Goal: Task Accomplishment & Management: Complete application form

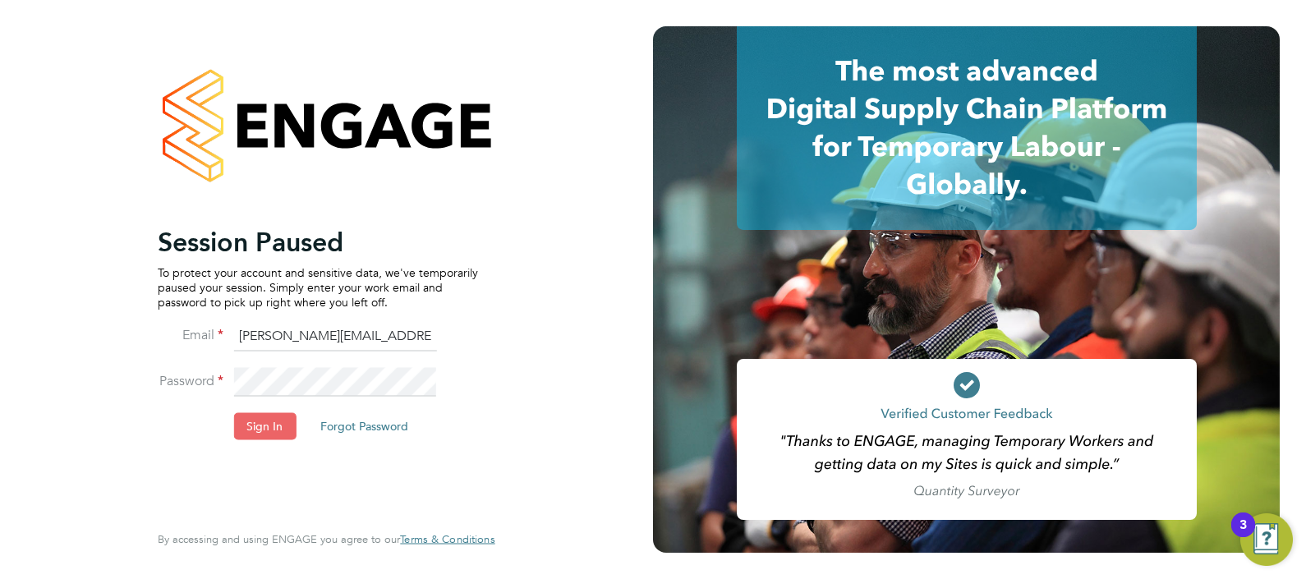
click at [265, 422] on button "Sign In" at bounding box center [264, 426] width 62 height 26
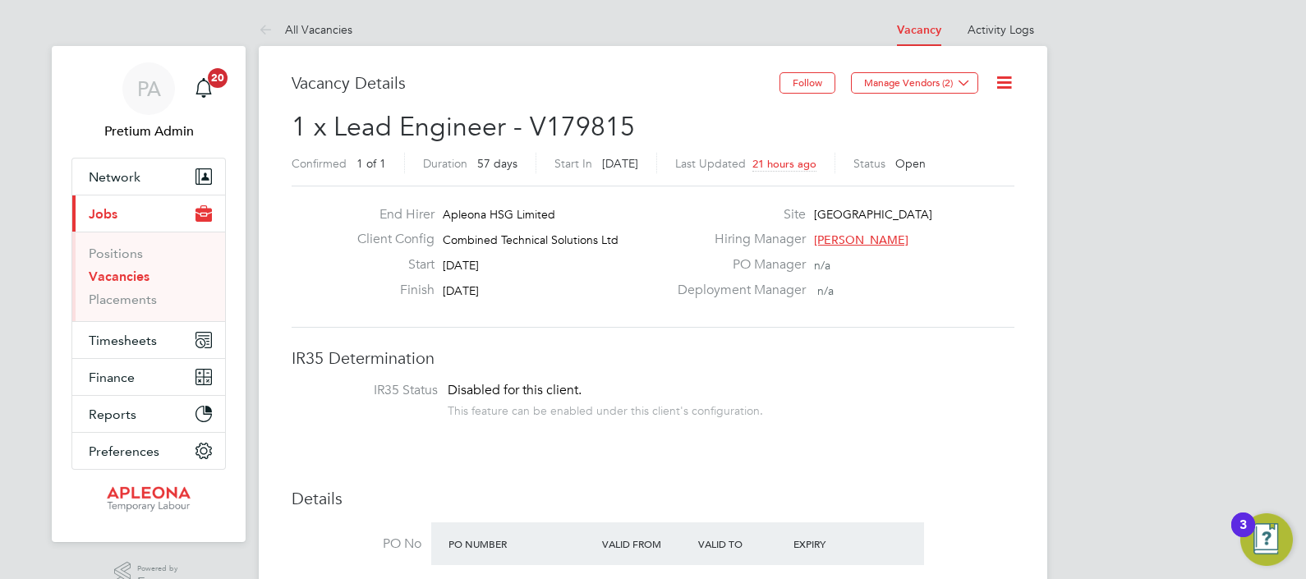
click at [118, 278] on link "Vacancies" at bounding box center [119, 277] width 61 height 16
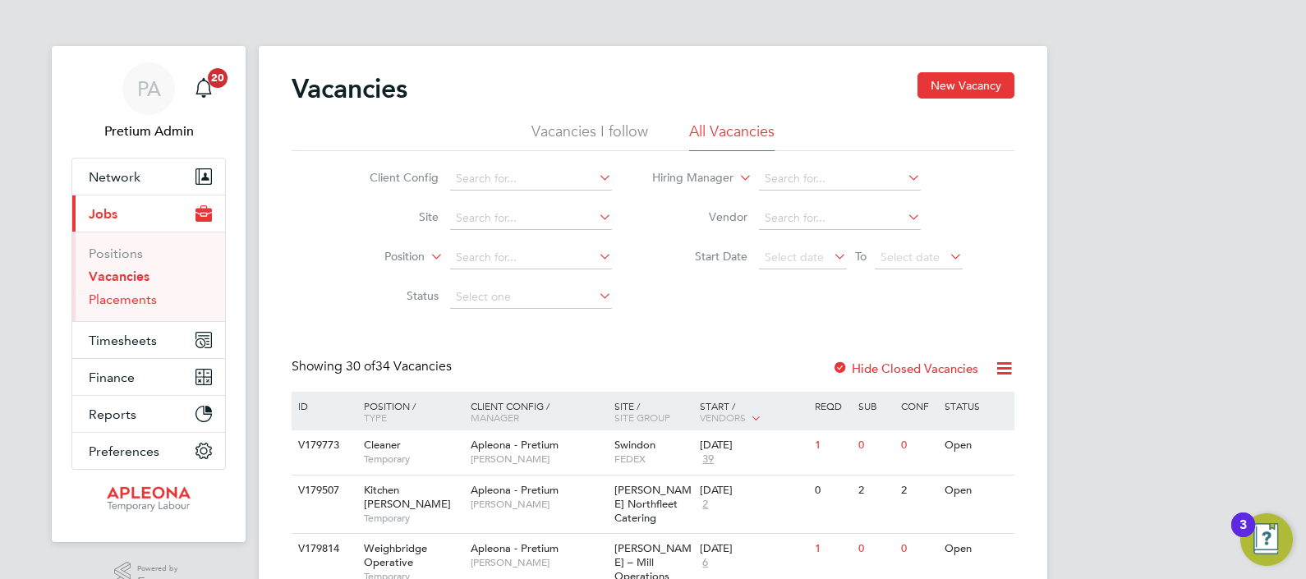
click at [126, 302] on link "Placements" at bounding box center [123, 300] width 68 height 16
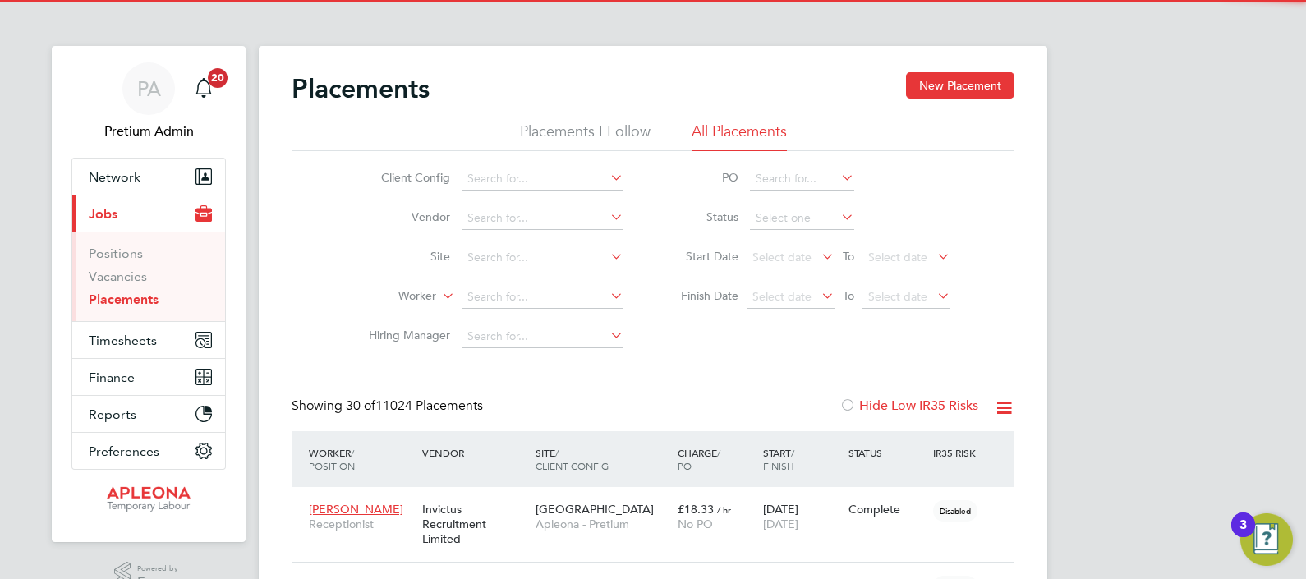
scroll to position [16, 77]
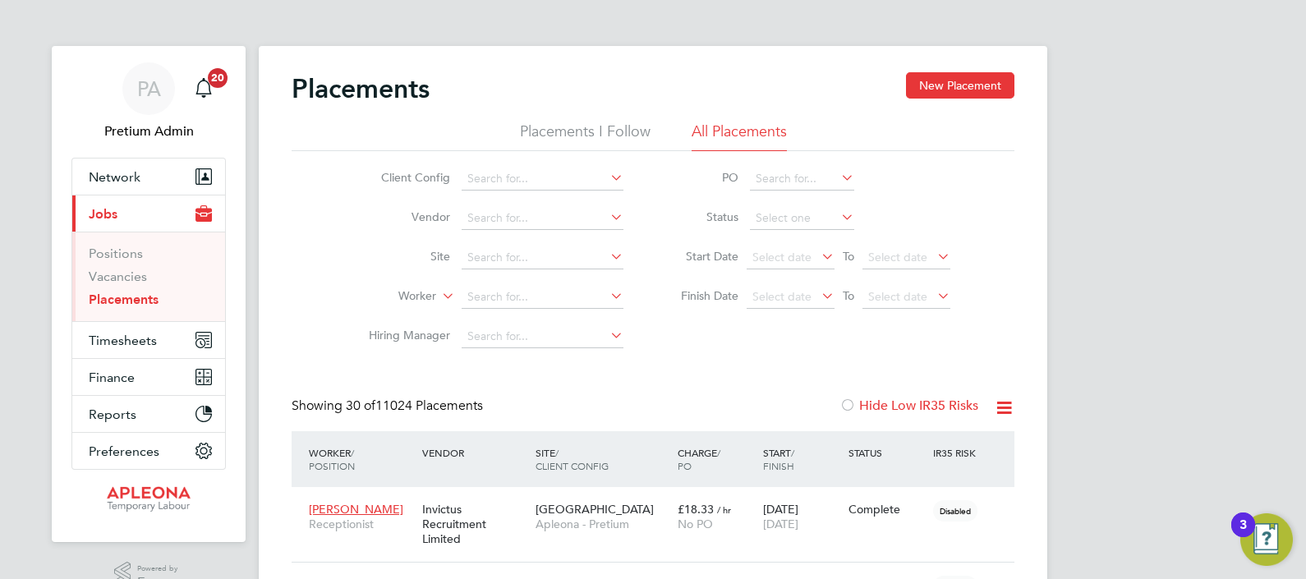
click at [780, 209] on input at bounding box center [802, 218] width 104 height 23
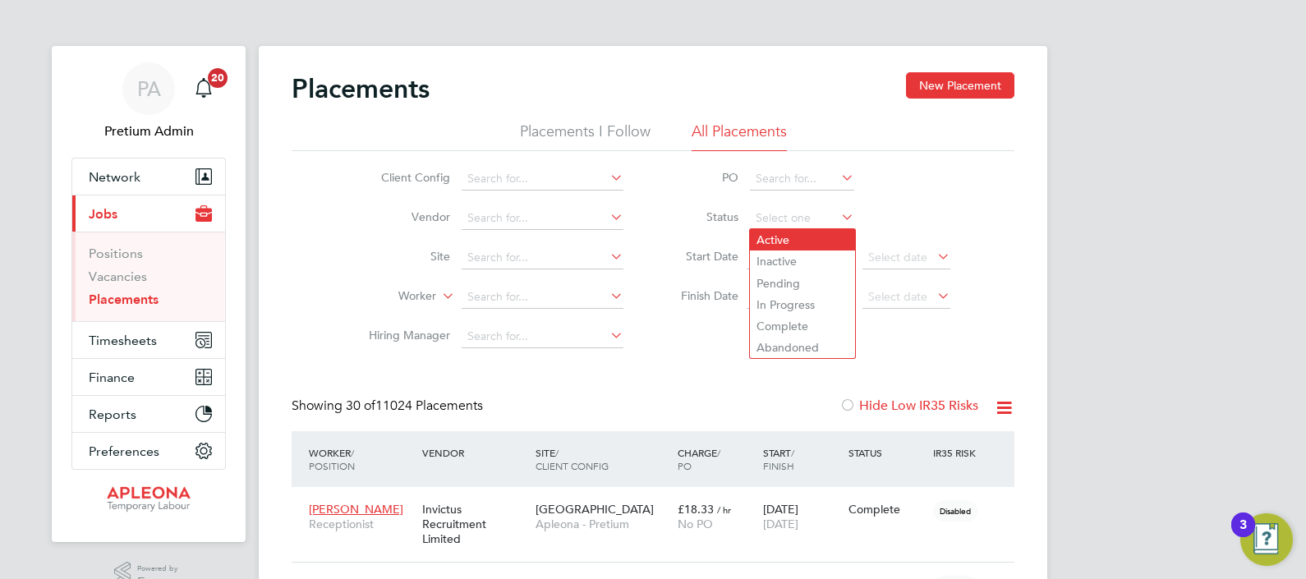
click at [792, 239] on li "Active" at bounding box center [802, 239] width 105 height 21
type input "Active"
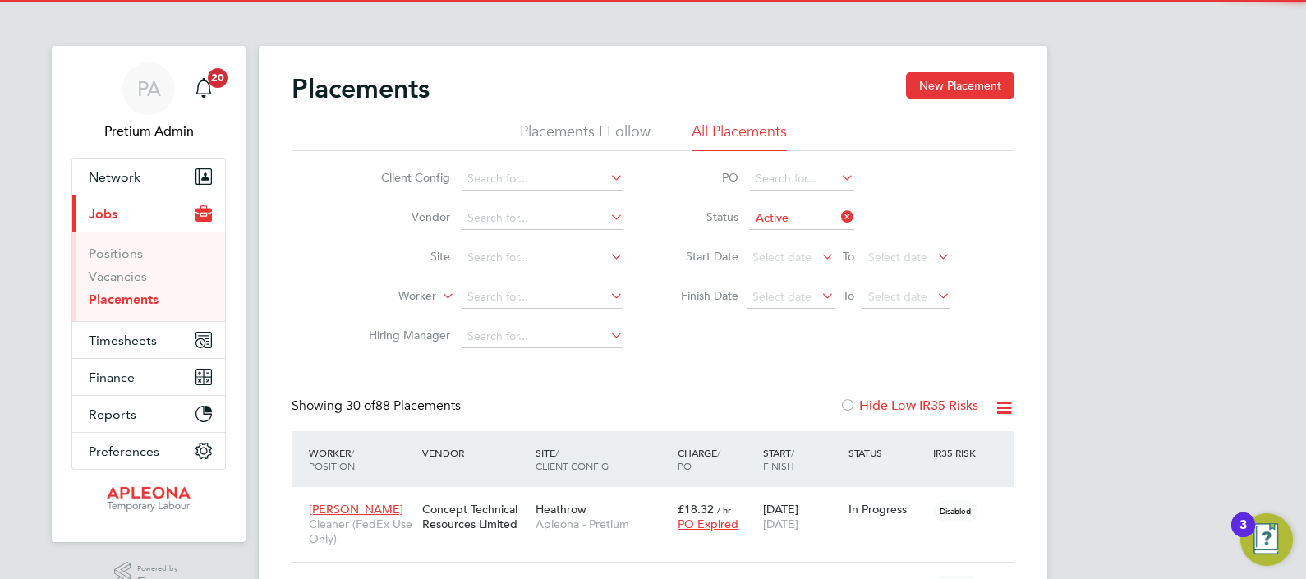
click at [1011, 403] on icon at bounding box center [1004, 408] width 21 height 21
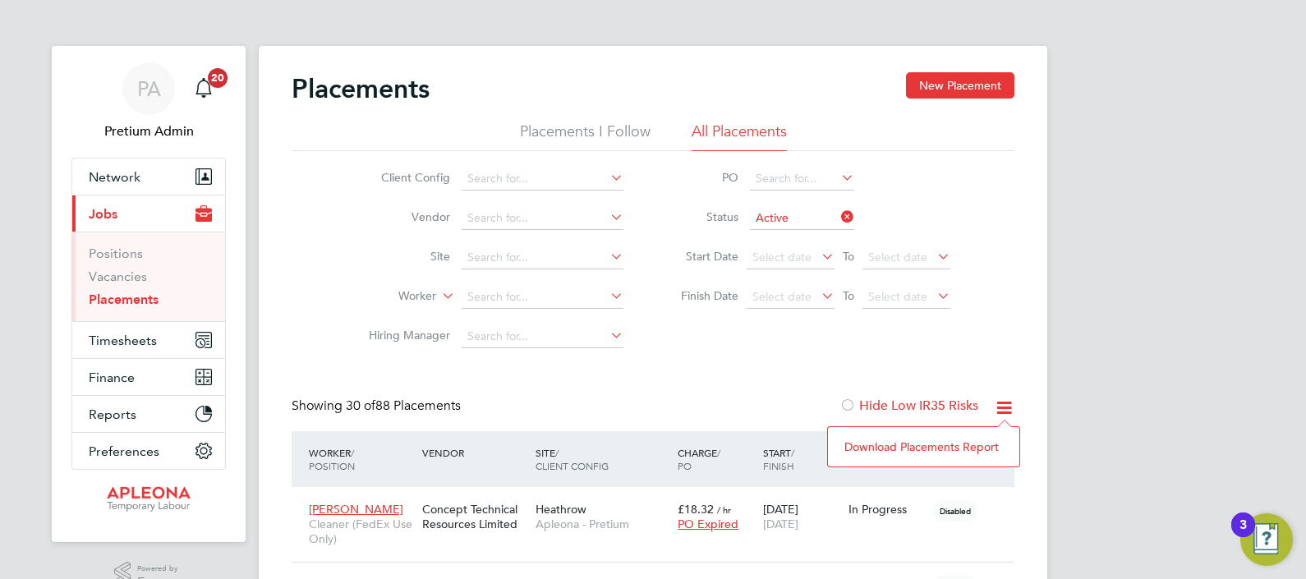
click at [947, 447] on li "Download Placements Report" at bounding box center [923, 446] width 175 height 23
click at [709, 338] on div "Client Config Vendor Site Worker Hiring Manager PO Status Active Start Date Sel…" at bounding box center [653, 253] width 723 height 205
click at [156, 339] on button "Timesheets" at bounding box center [148, 340] width 153 height 36
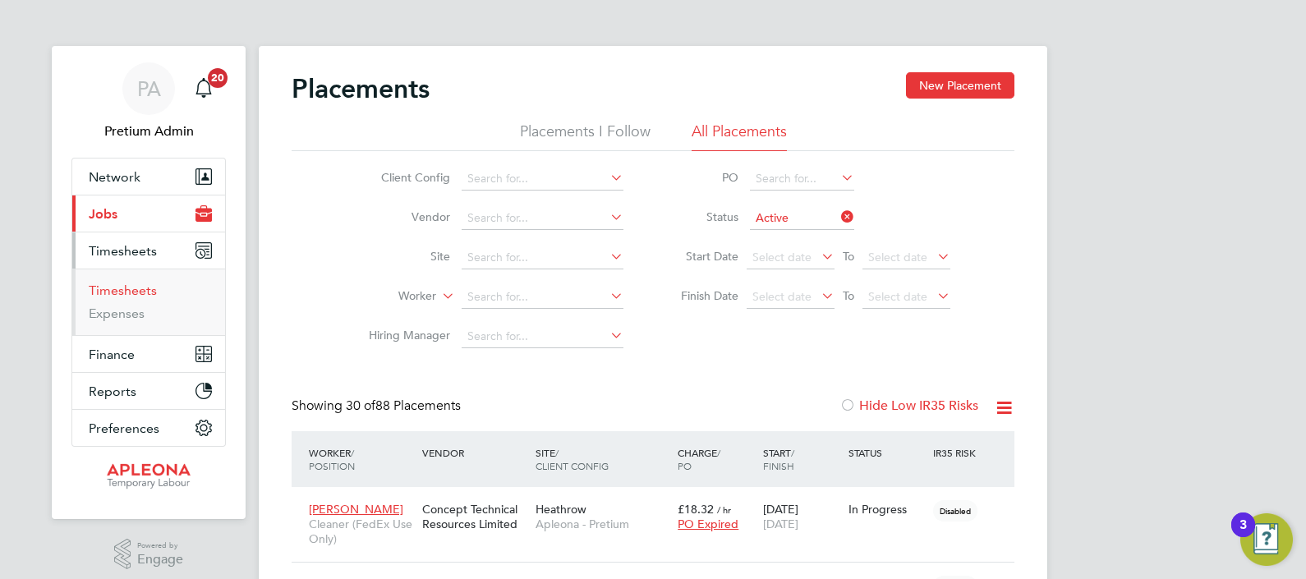
click at [131, 283] on link "Timesheets" at bounding box center [123, 291] width 68 height 16
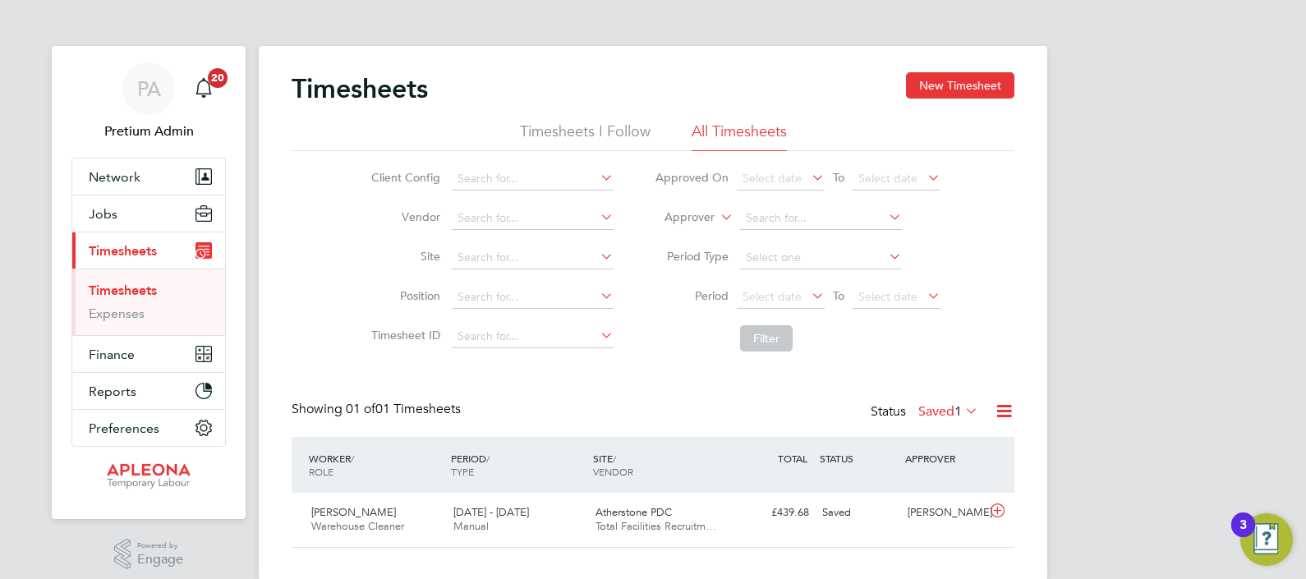
click at [926, 419] on div "Status Saved 1" at bounding box center [926, 412] width 111 height 23
click at [926, 414] on label "Saved 1" at bounding box center [949, 411] width 60 height 16
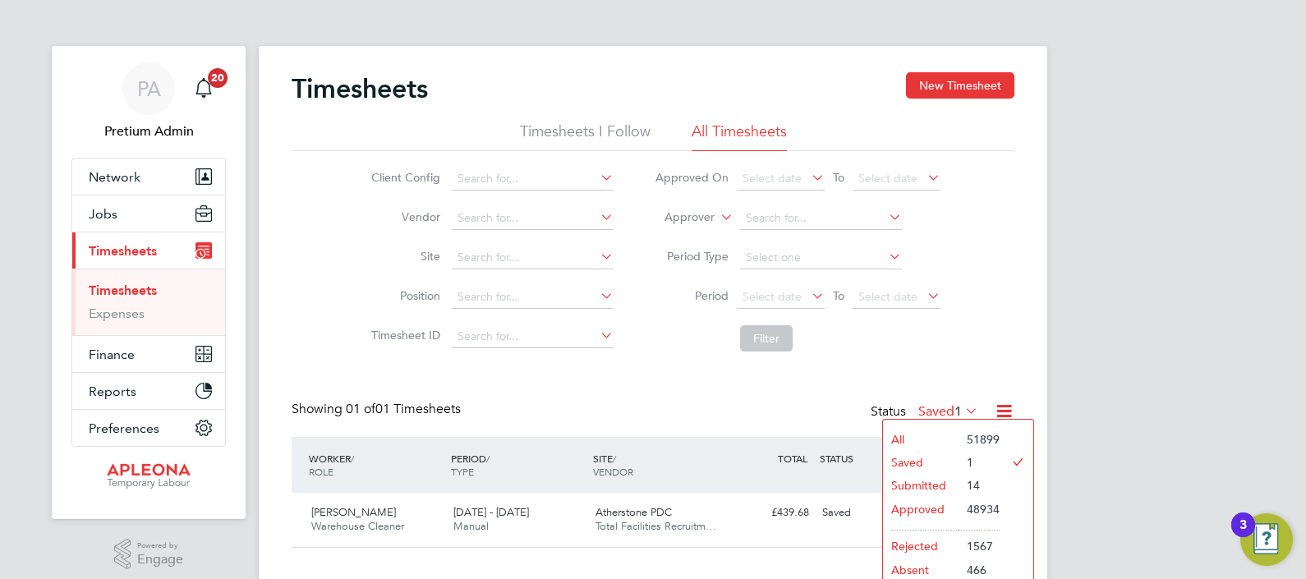
click at [919, 512] on li "Approved" at bounding box center [921, 509] width 76 height 23
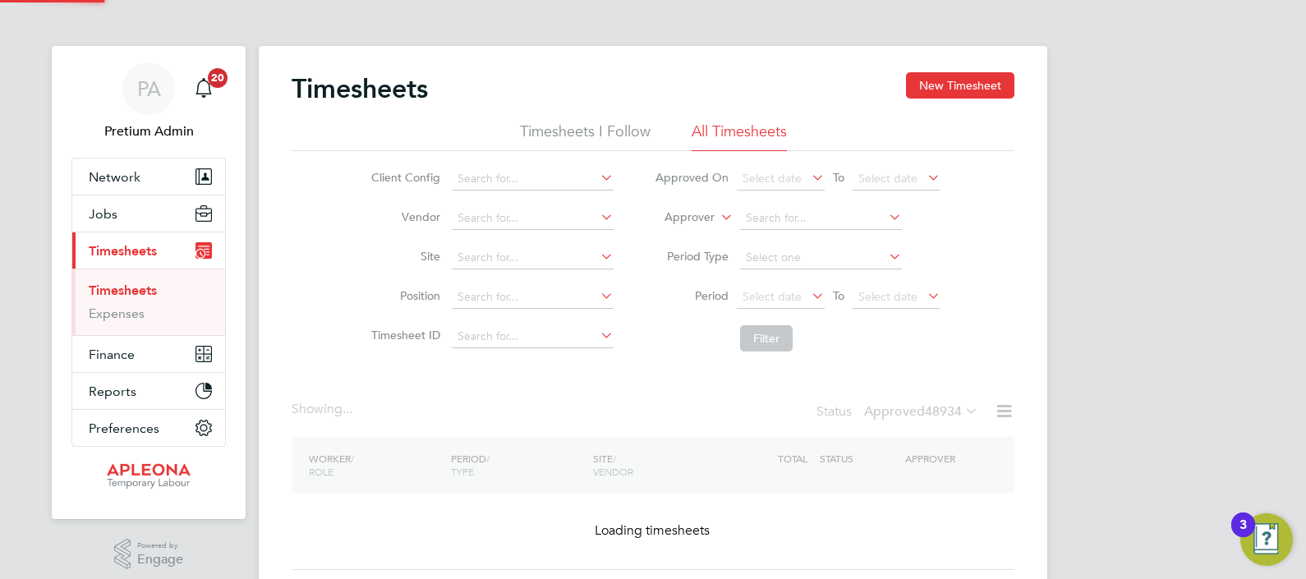
click at [772, 294] on span "Select date" at bounding box center [772, 296] width 59 height 15
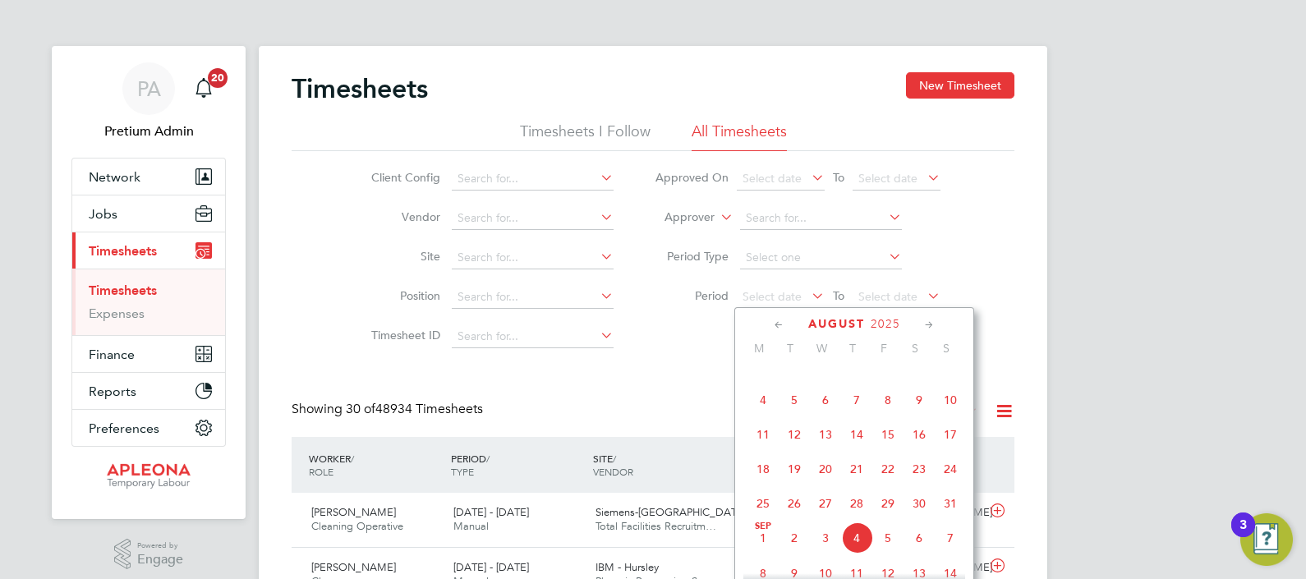
click at [916, 485] on span "23" at bounding box center [919, 469] width 31 height 31
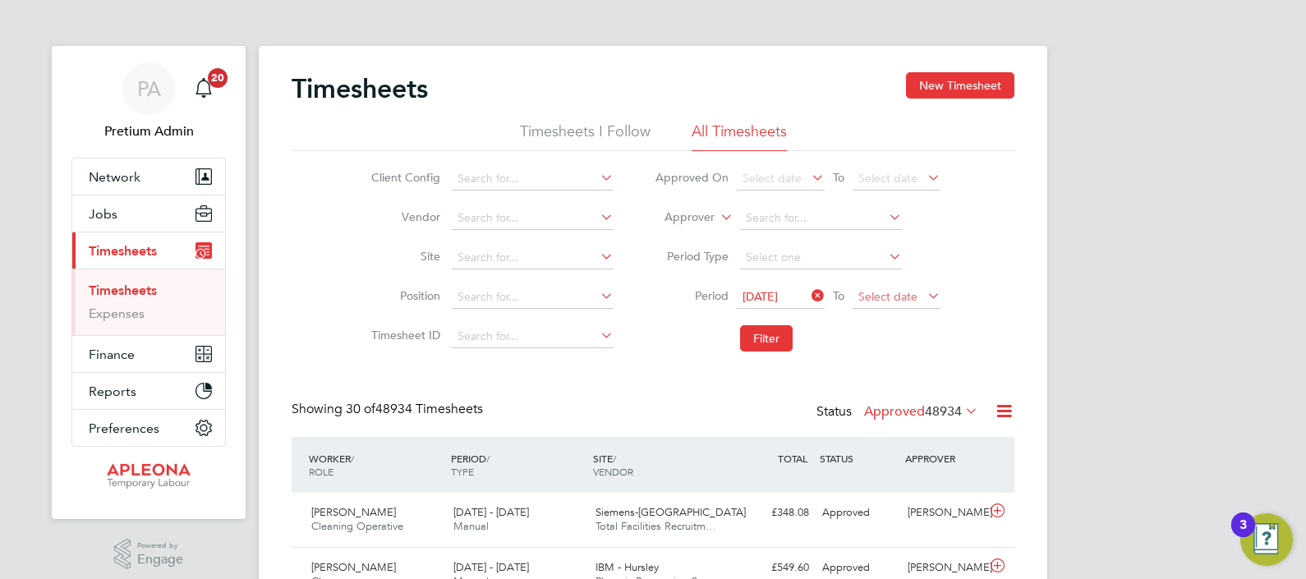
click at [913, 303] on span "Select date" at bounding box center [897, 298] width 88 height 22
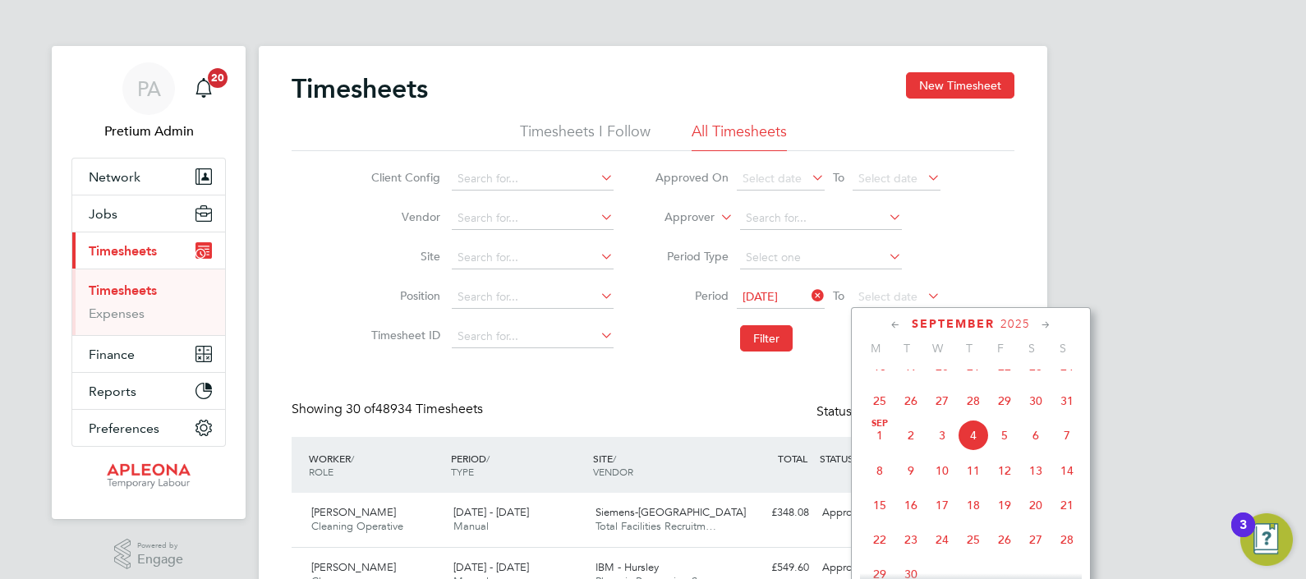
click at [1004, 417] on span "29" at bounding box center [1004, 400] width 31 height 31
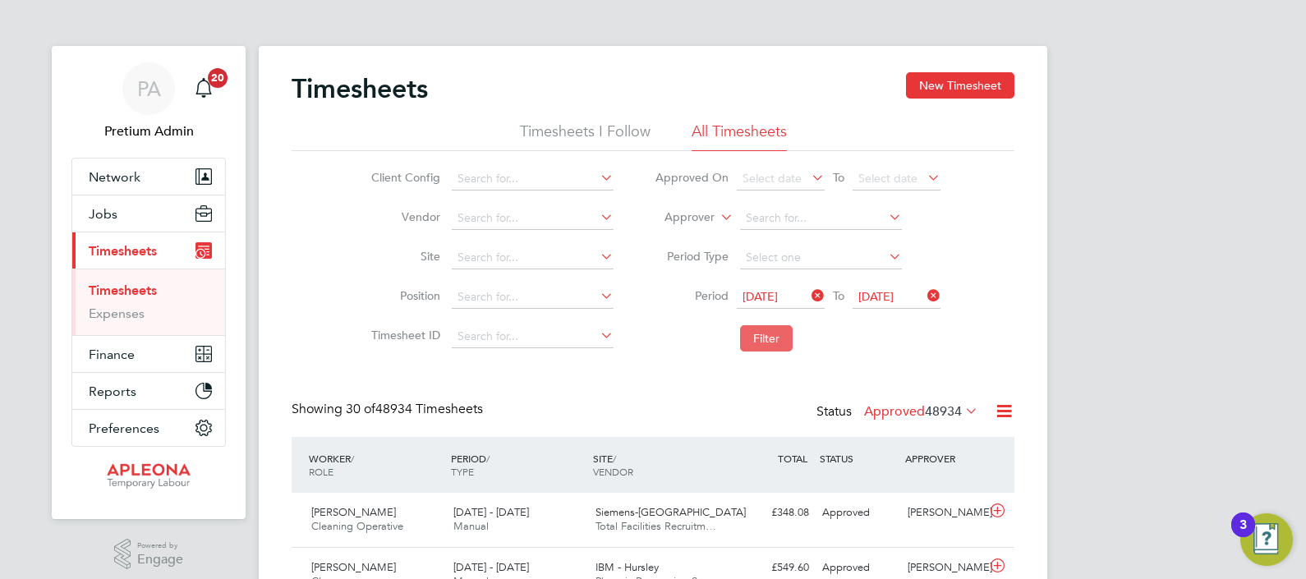
click at [764, 345] on button "Filter" at bounding box center [766, 338] width 53 height 26
click at [1000, 414] on icon at bounding box center [1004, 411] width 21 height 21
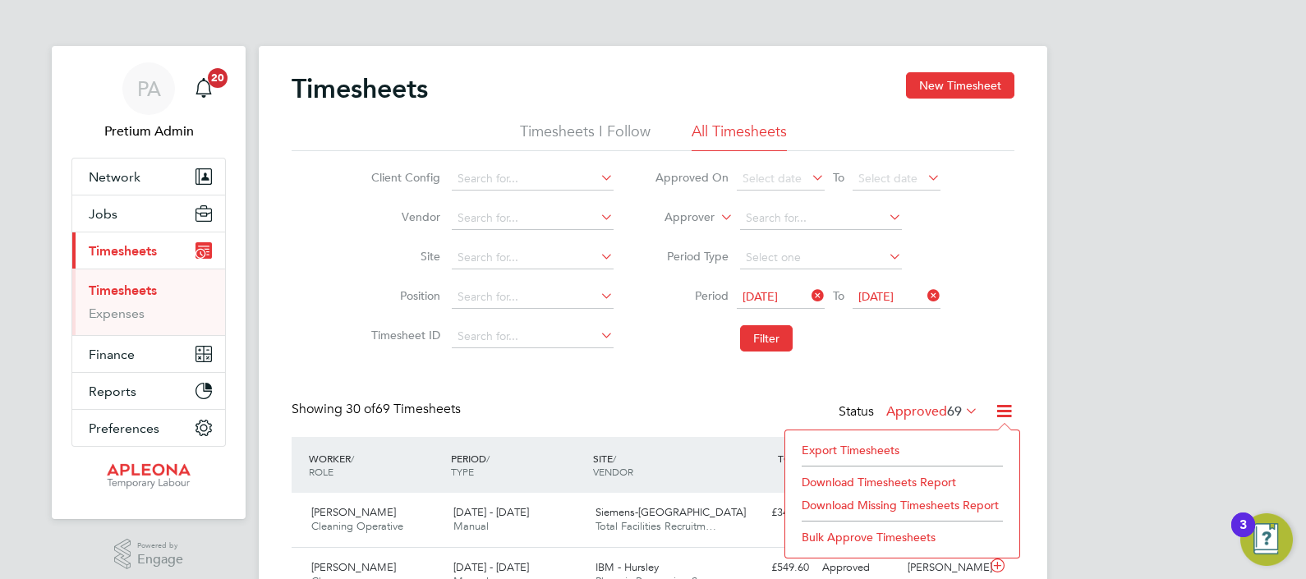
click at [922, 477] on li "Download Timesheets Report" at bounding box center [903, 482] width 218 height 23
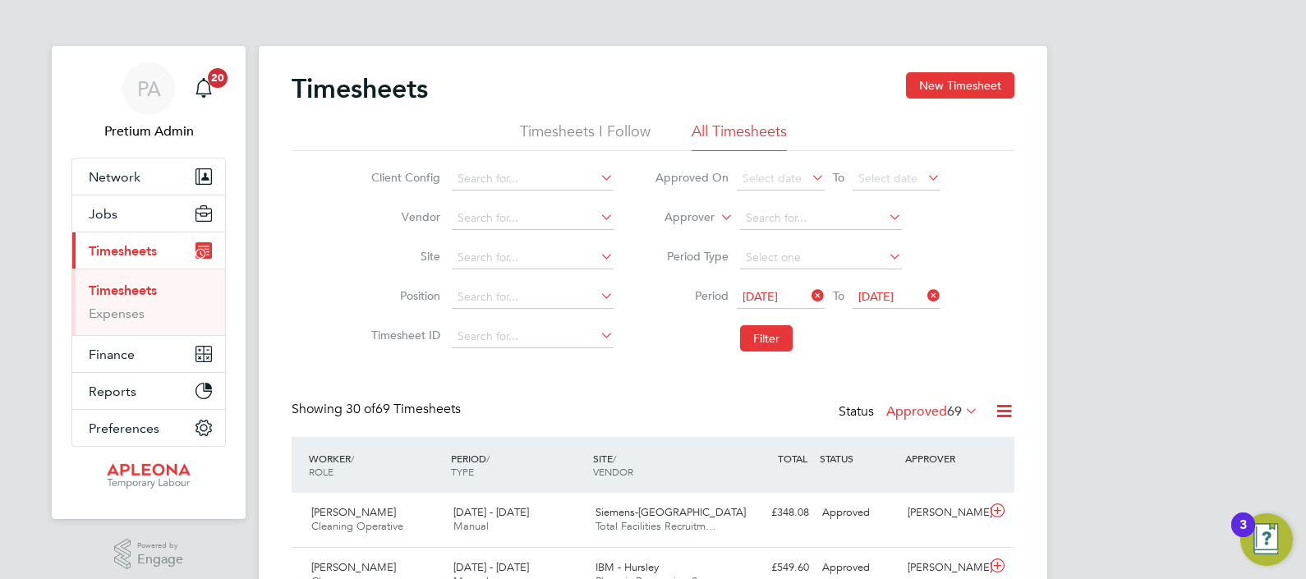
drag, startPoint x: 683, startPoint y: 352, endPoint x: 383, endPoint y: 362, distance: 300.0
click at [683, 352] on li "Filter" at bounding box center [797, 338] width 327 height 43
click at [107, 205] on button "Jobs" at bounding box center [148, 214] width 153 height 36
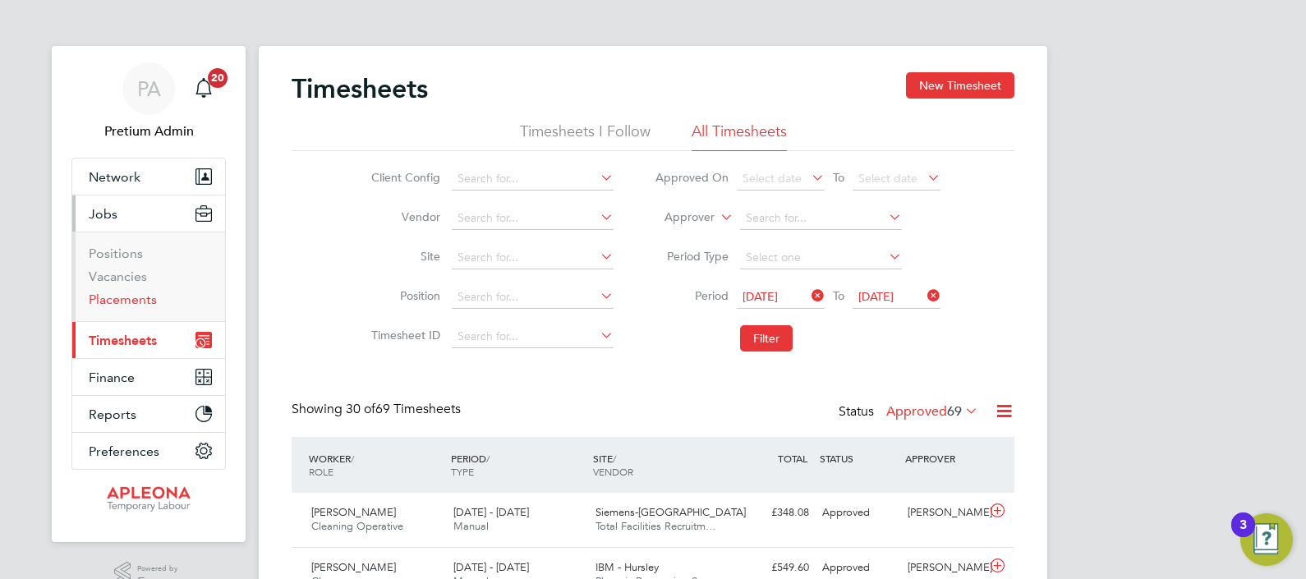
click at [99, 298] on link "Placements" at bounding box center [123, 300] width 68 height 16
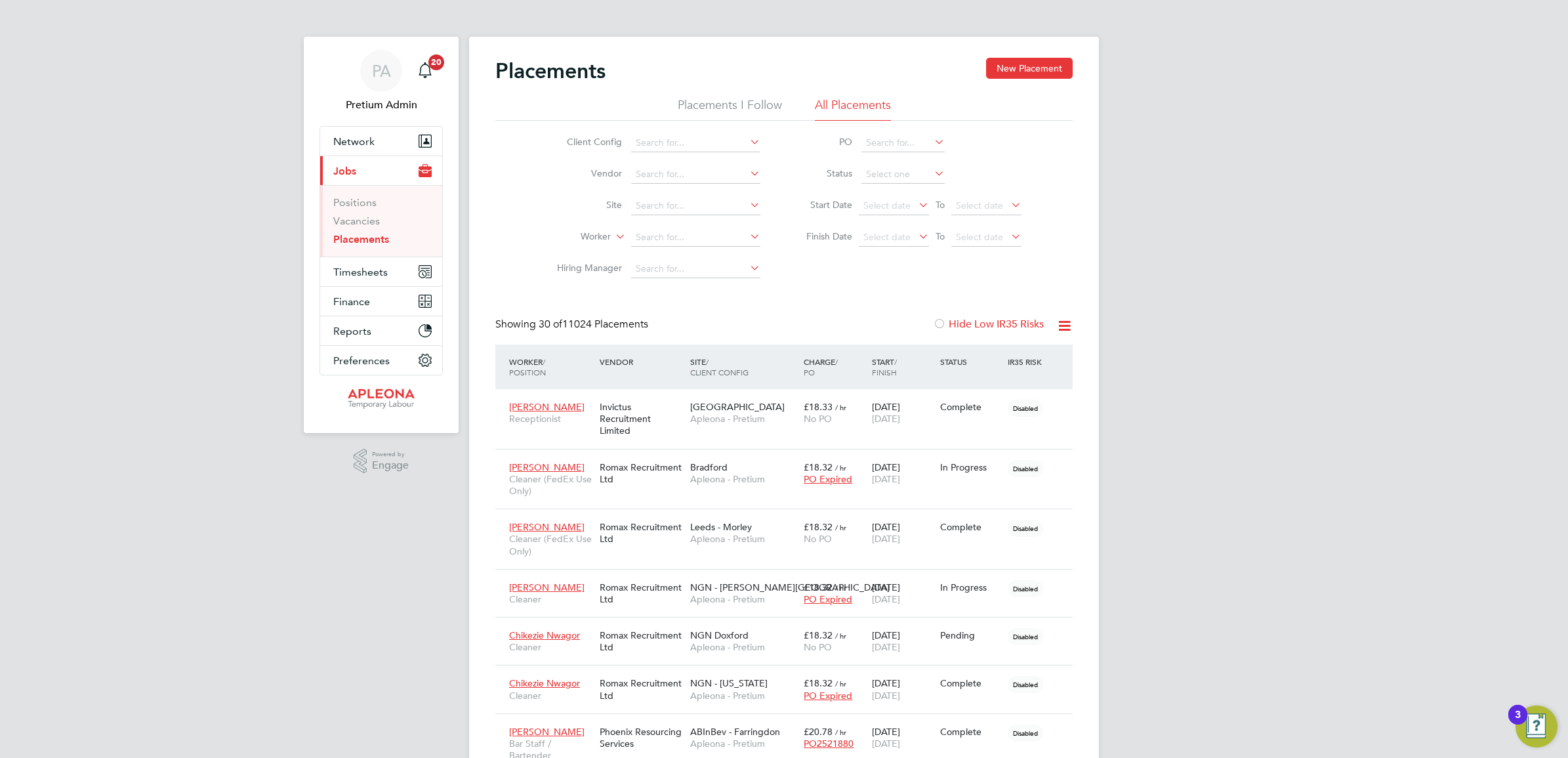
scroll to position [13, 61]
click at [358, 237] on link "Placements" at bounding box center [361, 240] width 56 height 13
click at [663, 244] on input at bounding box center [695, 237] width 129 height 18
type input "elfth"
click at [385, 73] on span "PA" at bounding box center [382, 70] width 19 height 17
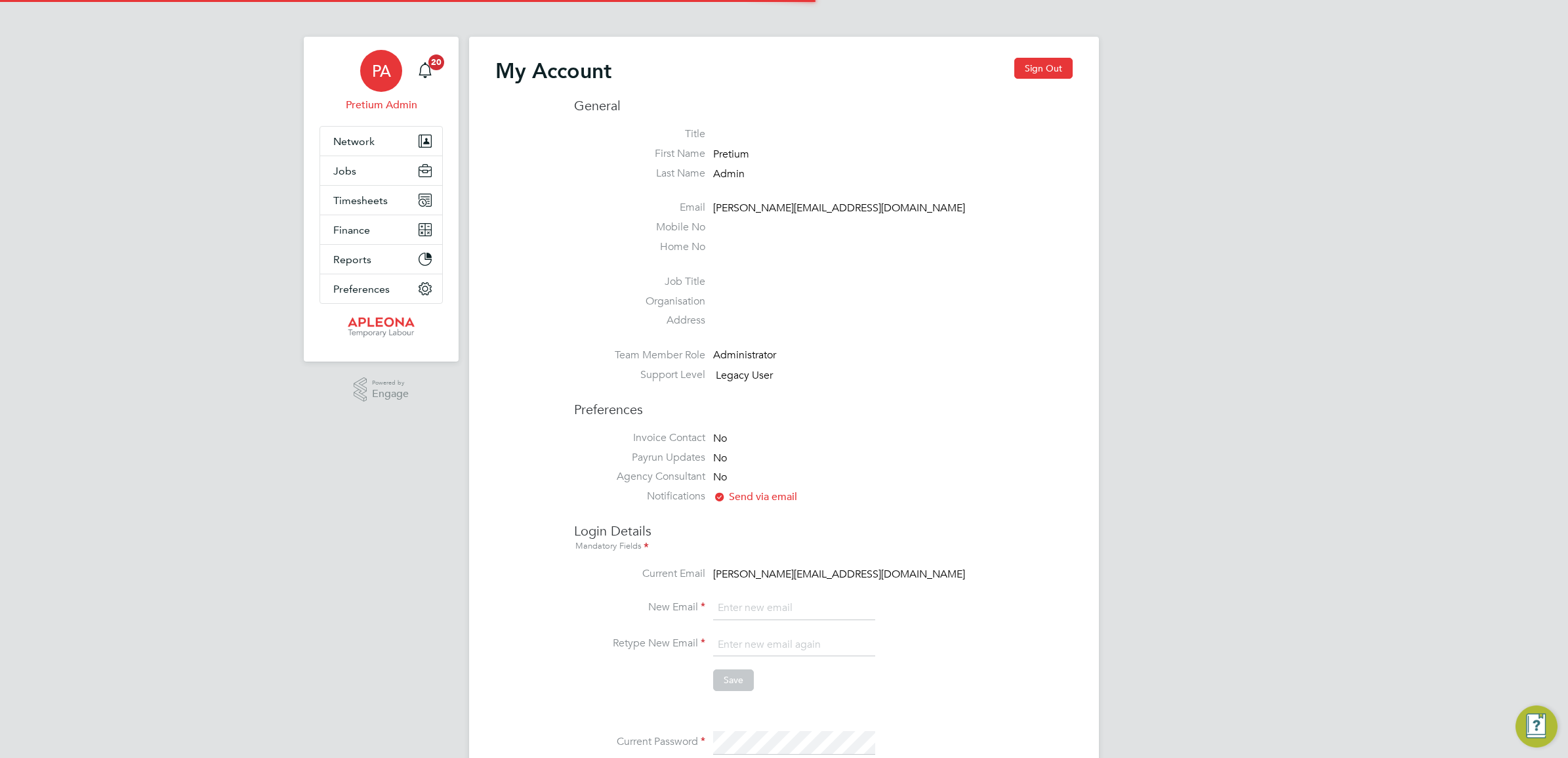
type input "Sasha.apleona@pretiumresourcing.co.uk"
click at [1021, 63] on button "Sign Out" at bounding box center [1043, 68] width 58 height 21
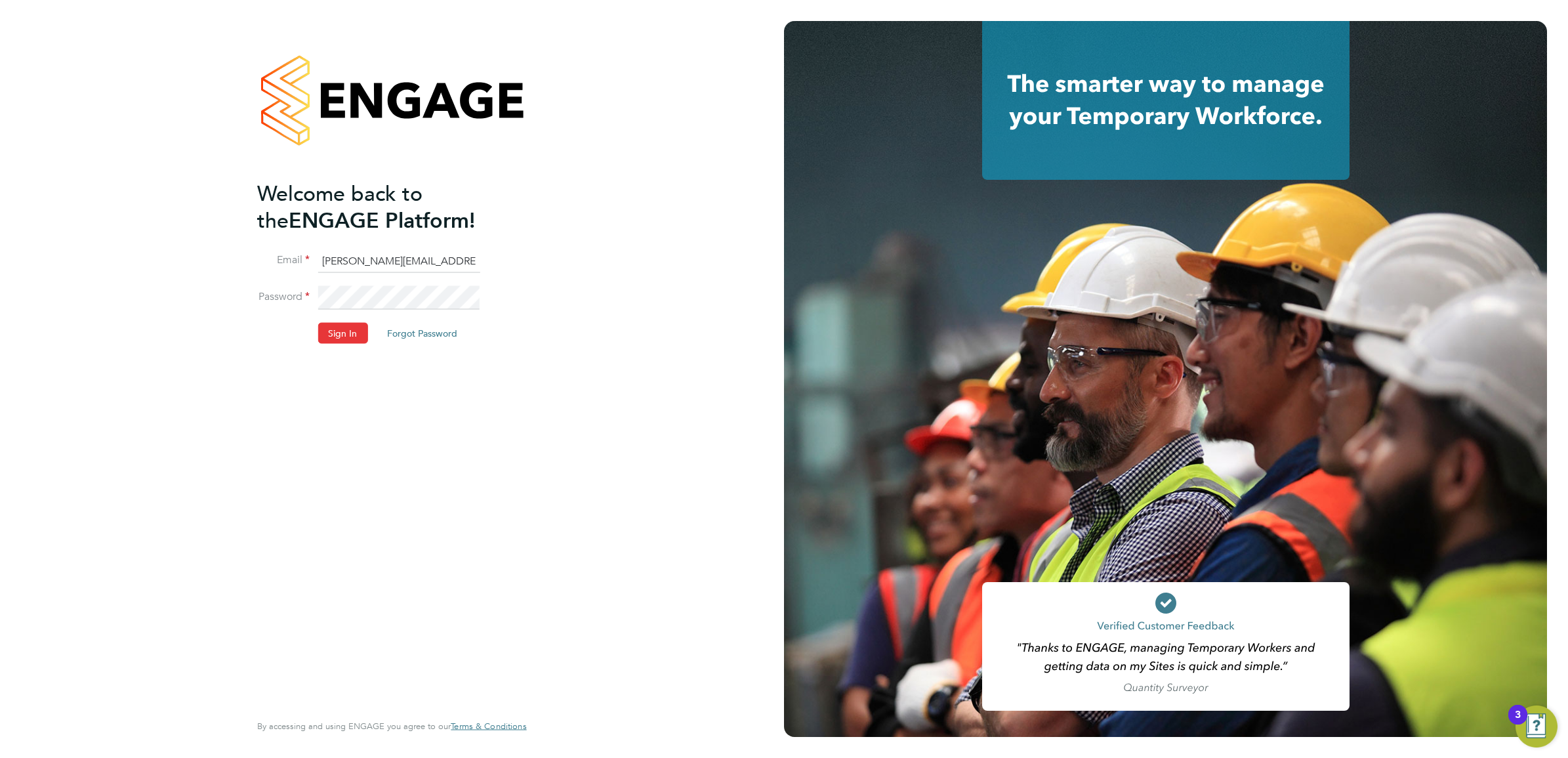
click at [382, 271] on input "Sasha.apleona@pretiumresourcing.co.uk" at bounding box center [398, 261] width 162 height 24
type input "ABM@pretiumresourcing.co.uk"
click at [342, 326] on button "Sign In" at bounding box center [343, 333] width 49 height 21
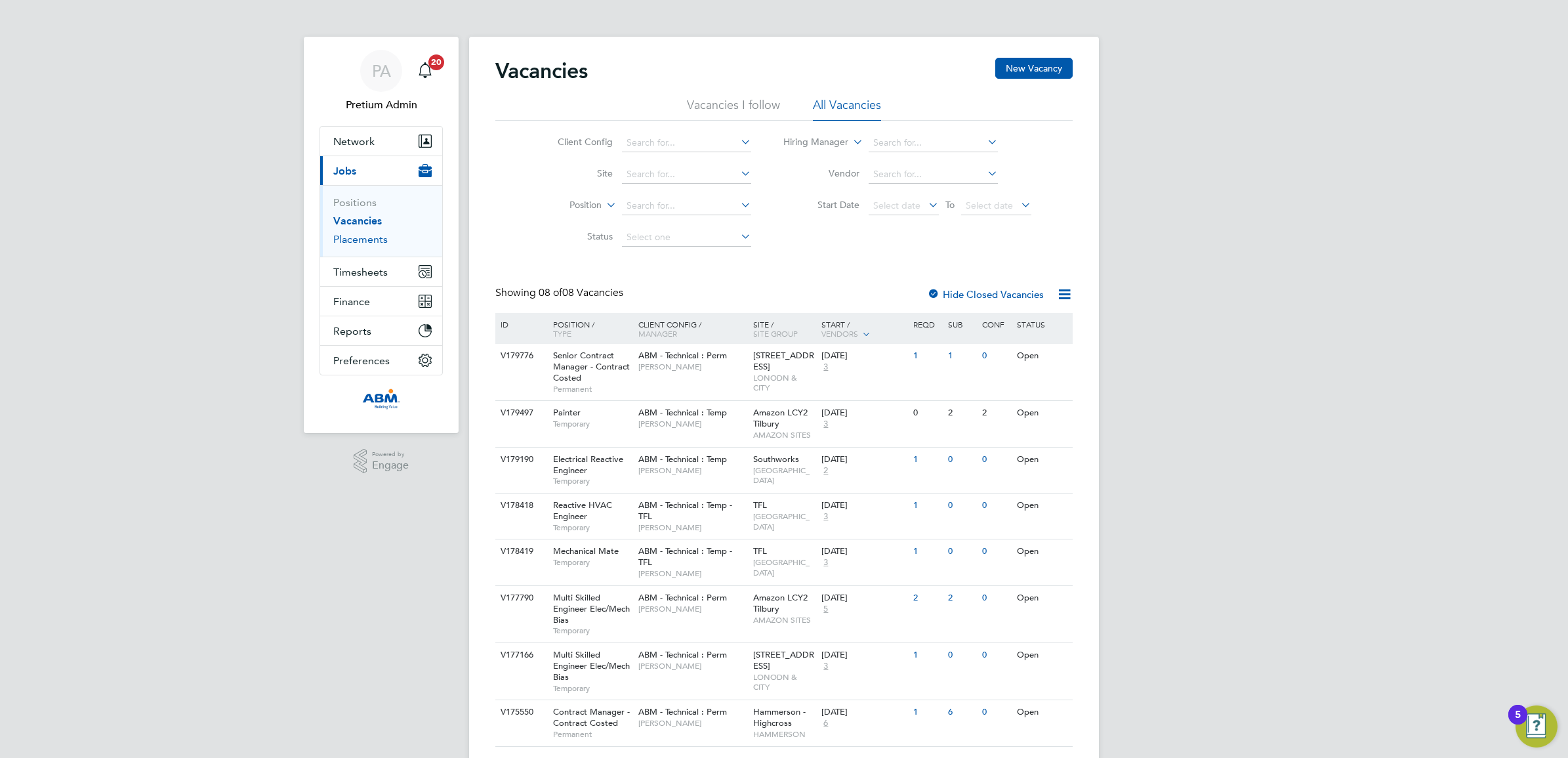
click at [353, 234] on link "Placements" at bounding box center [360, 240] width 54 height 13
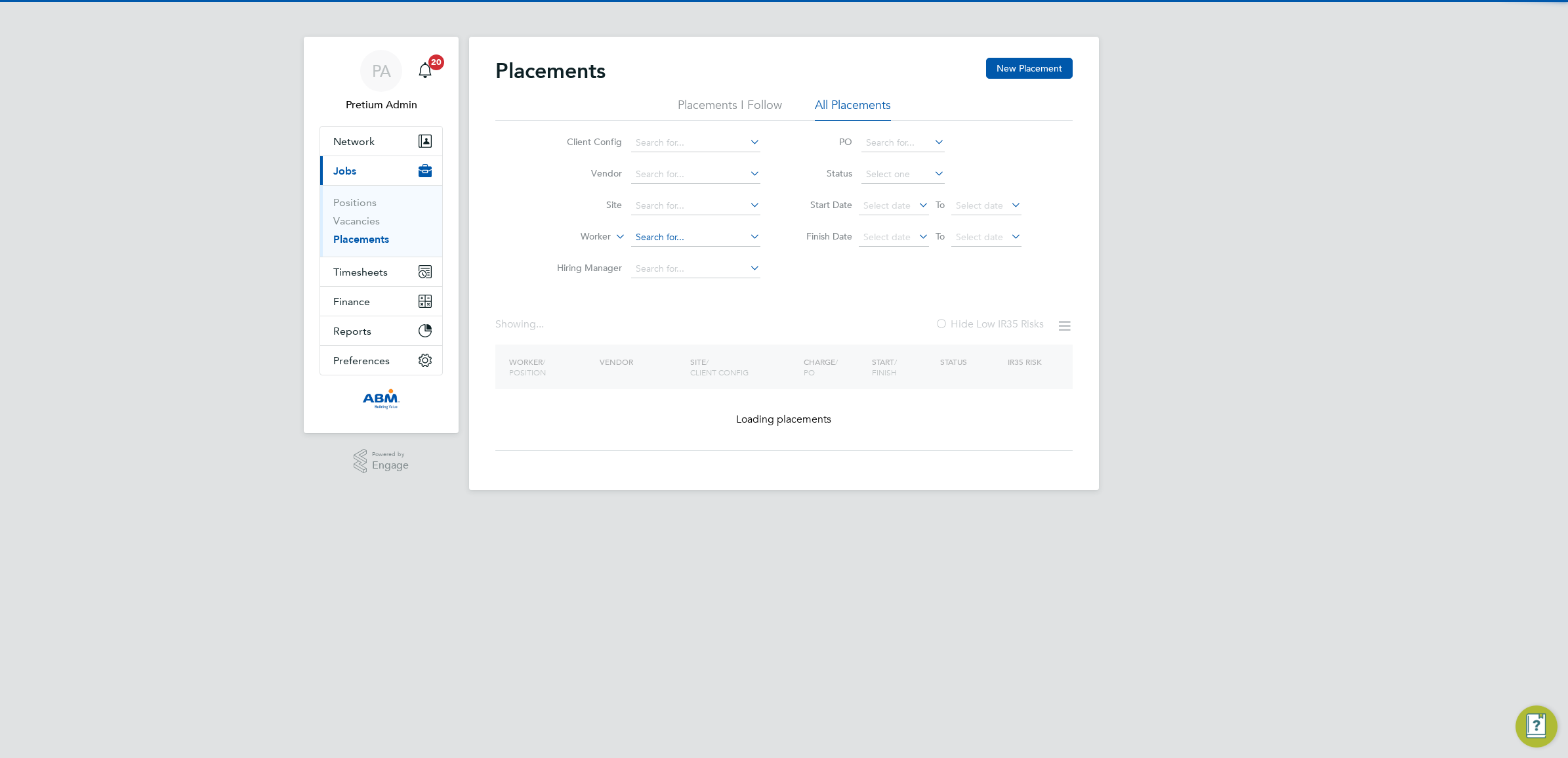
click at [667, 236] on input at bounding box center [695, 237] width 129 height 18
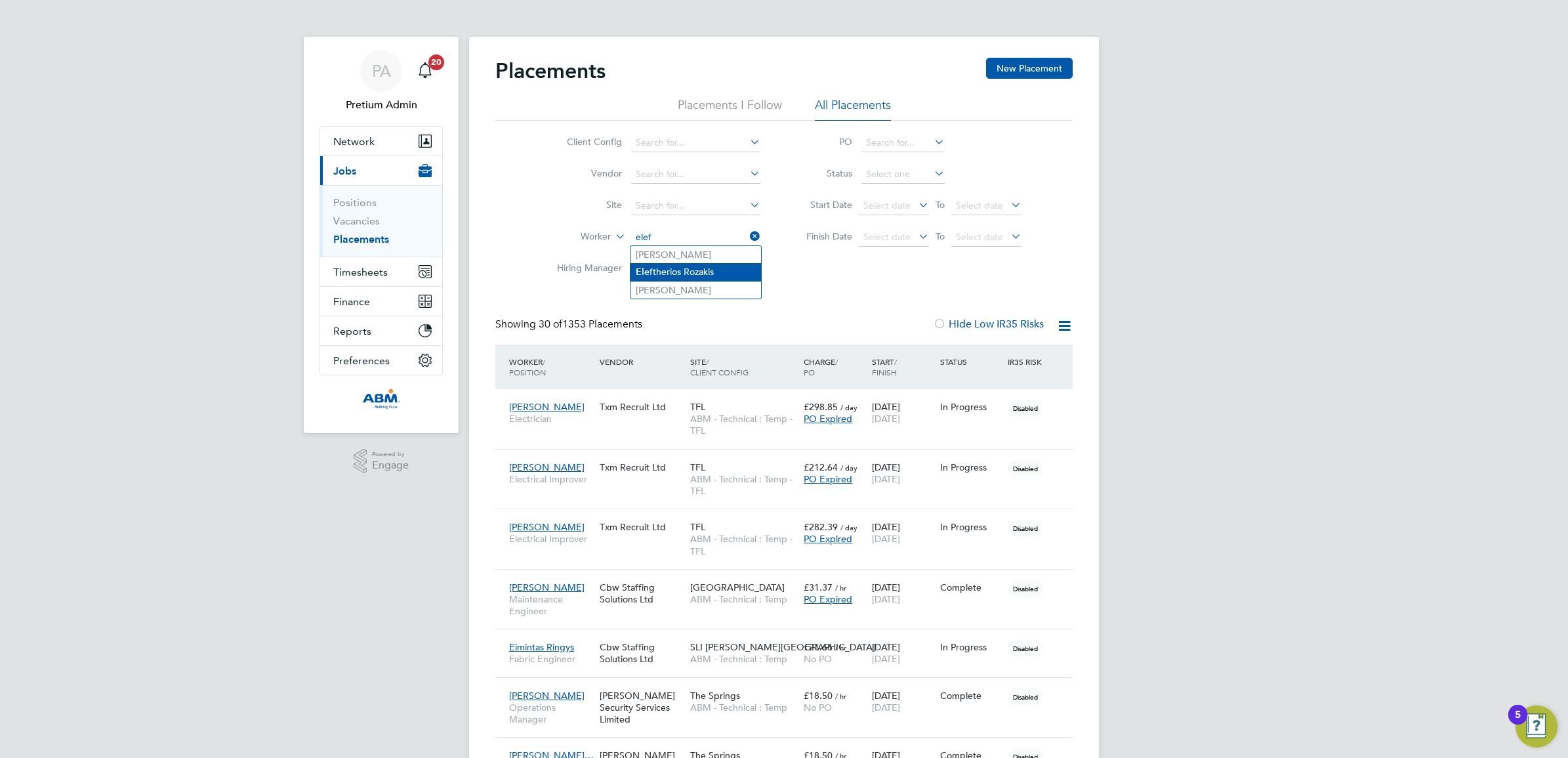
type input "elef"
click at [695, 274] on input at bounding box center [695, 268] width 129 height 18
click at [672, 251] on li "Elef therios Rozakis" at bounding box center [695, 255] width 130 height 18
type input "Eleftherios Rozakis"
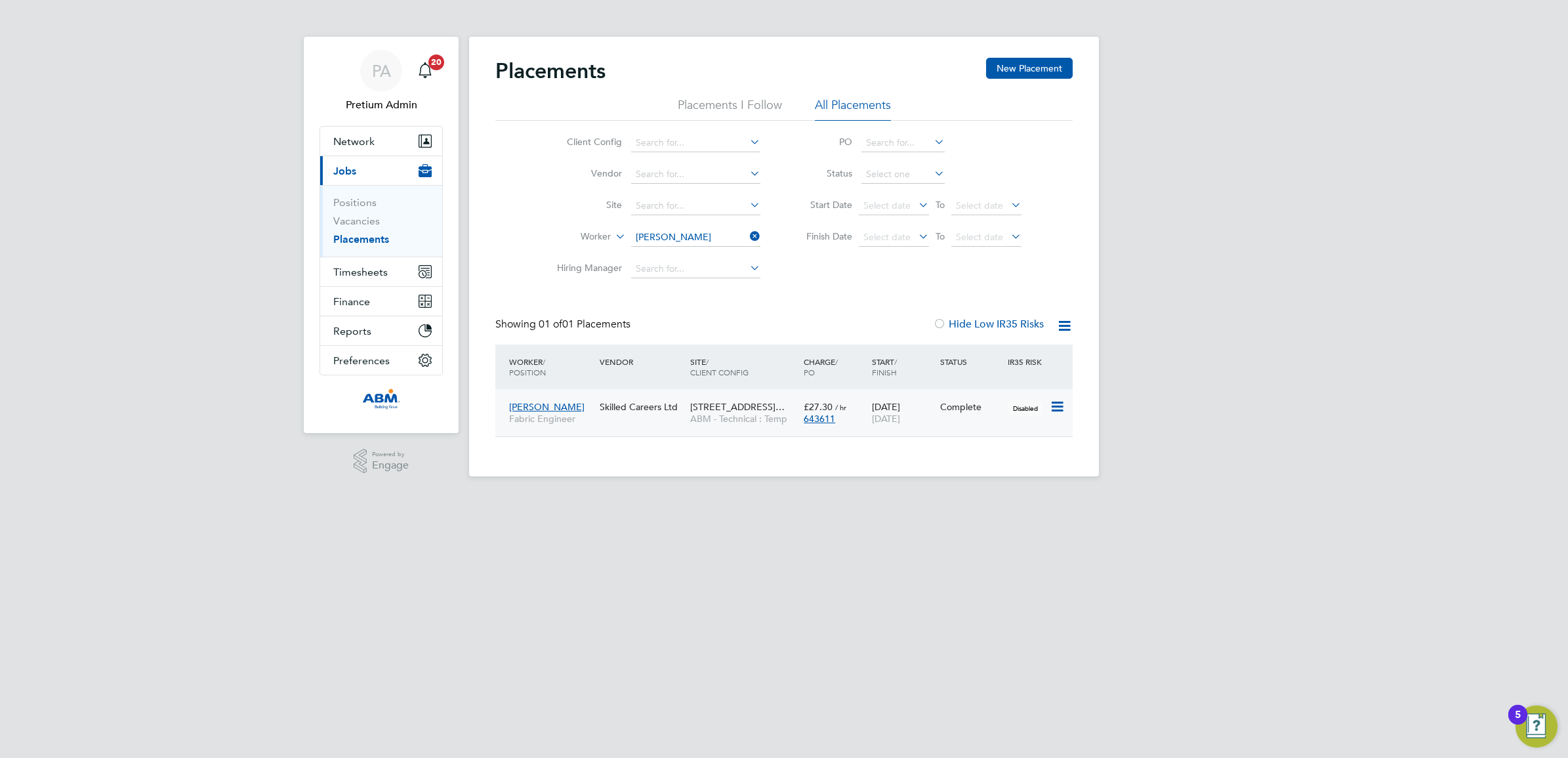
click at [712, 413] on span "ABM - Technical : Temp" at bounding box center [743, 419] width 107 height 12
click at [366, 269] on span "Timesheets" at bounding box center [360, 272] width 54 height 13
click at [362, 228] on link "Timesheets" at bounding box center [360, 232] width 54 height 13
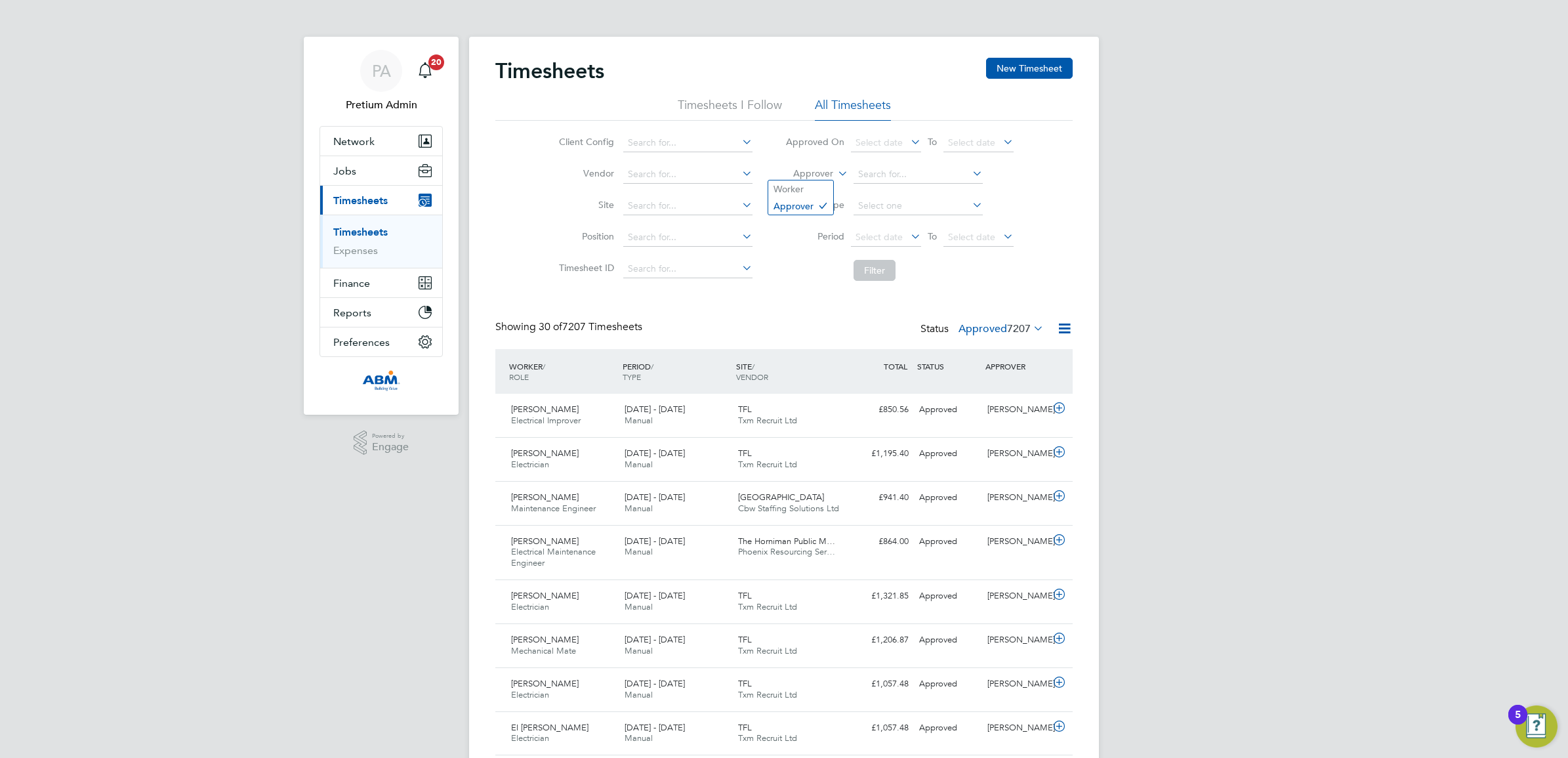
click at [817, 171] on label "Approver" at bounding box center [803, 174] width 59 height 13
click at [798, 188] on li "Worker" at bounding box center [800, 189] width 65 height 17
click at [879, 172] on input at bounding box center [918, 174] width 129 height 18
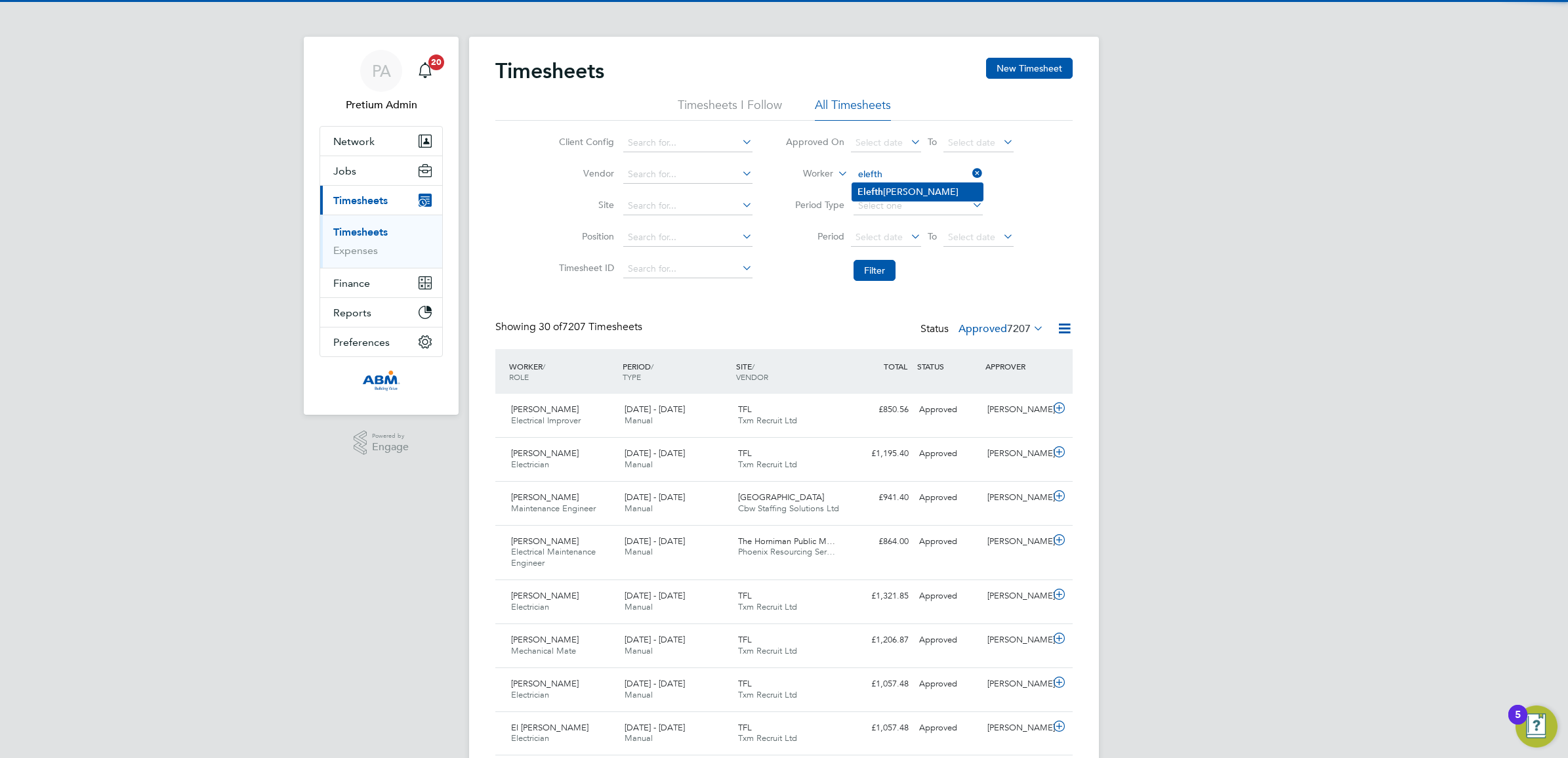
click at [918, 192] on li "Elefth erios Rozakis" at bounding box center [917, 192] width 130 height 18
type input "Eleftherios Rozakis"
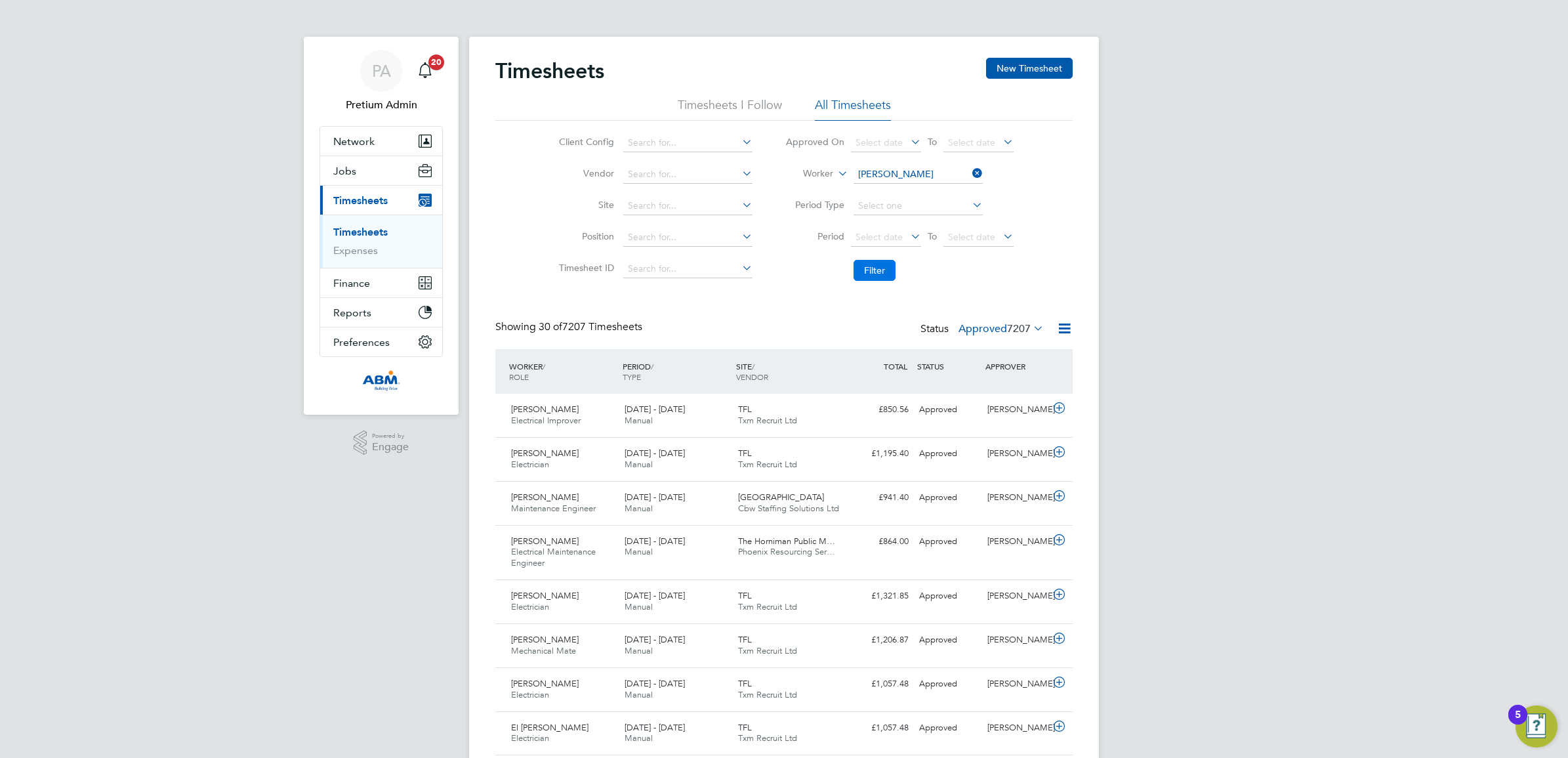
click at [885, 268] on button "Filter" at bounding box center [874, 270] width 42 height 21
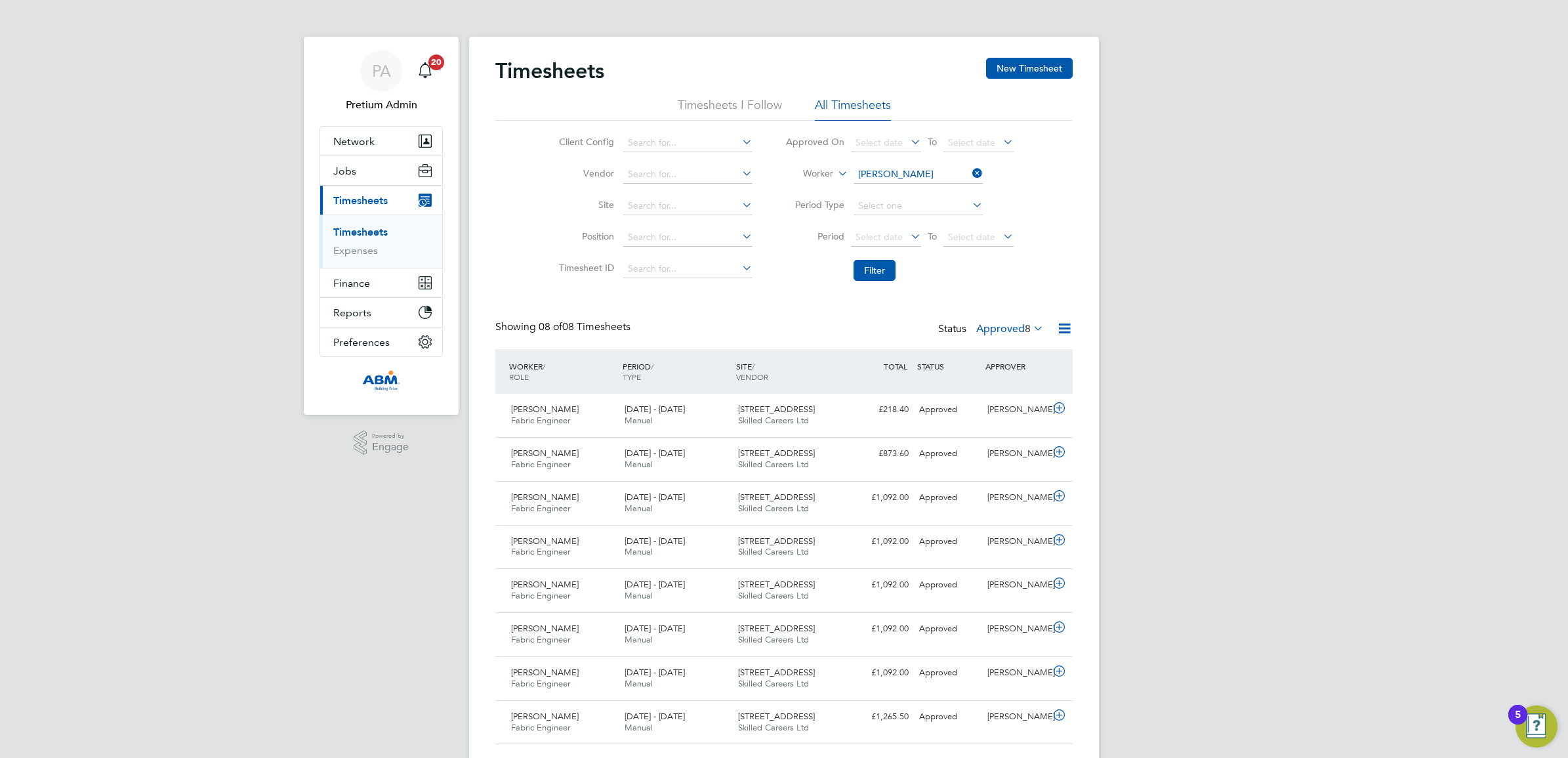
click at [992, 328] on label "Approved 8" at bounding box center [1010, 328] width 68 height 13
click at [1019, 274] on li "Filter" at bounding box center [899, 270] width 261 height 34
click at [1064, 330] on icon at bounding box center [1064, 328] width 17 height 17
click at [998, 383] on li "Download Timesheets Report" at bounding box center [982, 386] width 174 height 18
click at [772, 325] on div "Showing 08 of 08 Timesheets Status Approved 8" at bounding box center [783, 335] width 577 height 29
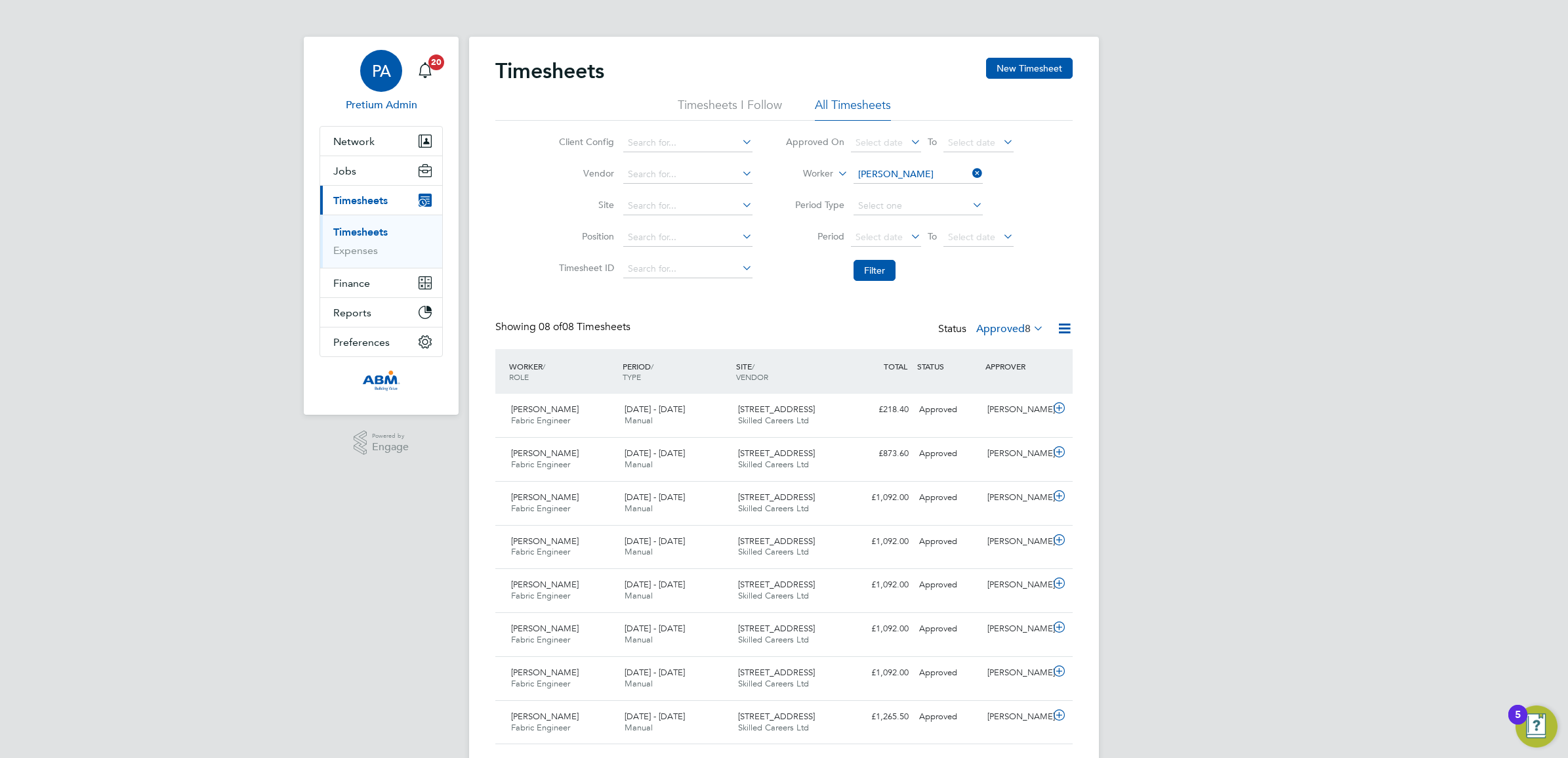
click at [362, 66] on div "PA" at bounding box center [381, 70] width 42 height 42
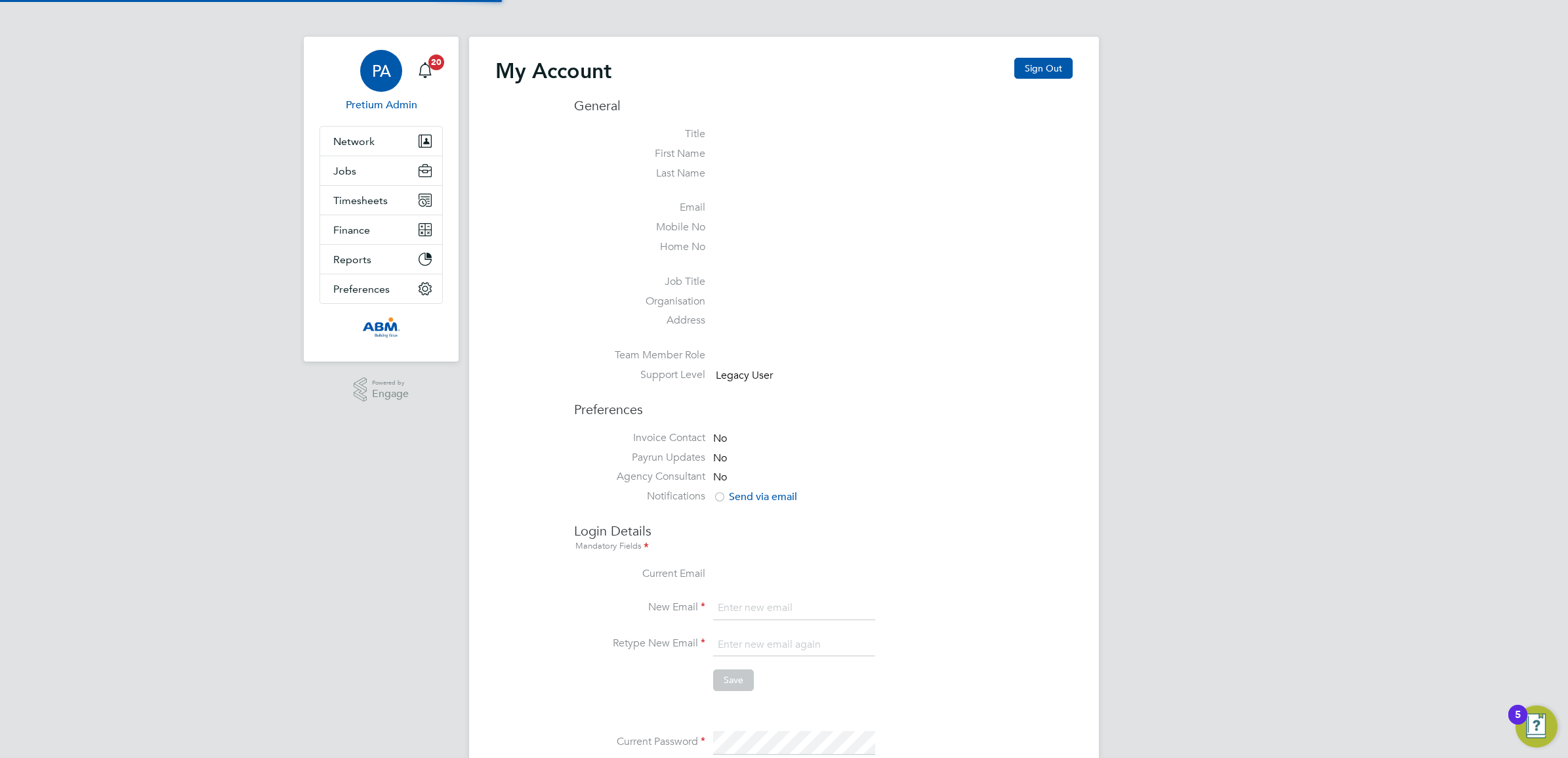
type input "chantay.bickers@pretiumresourcing.co.uk"
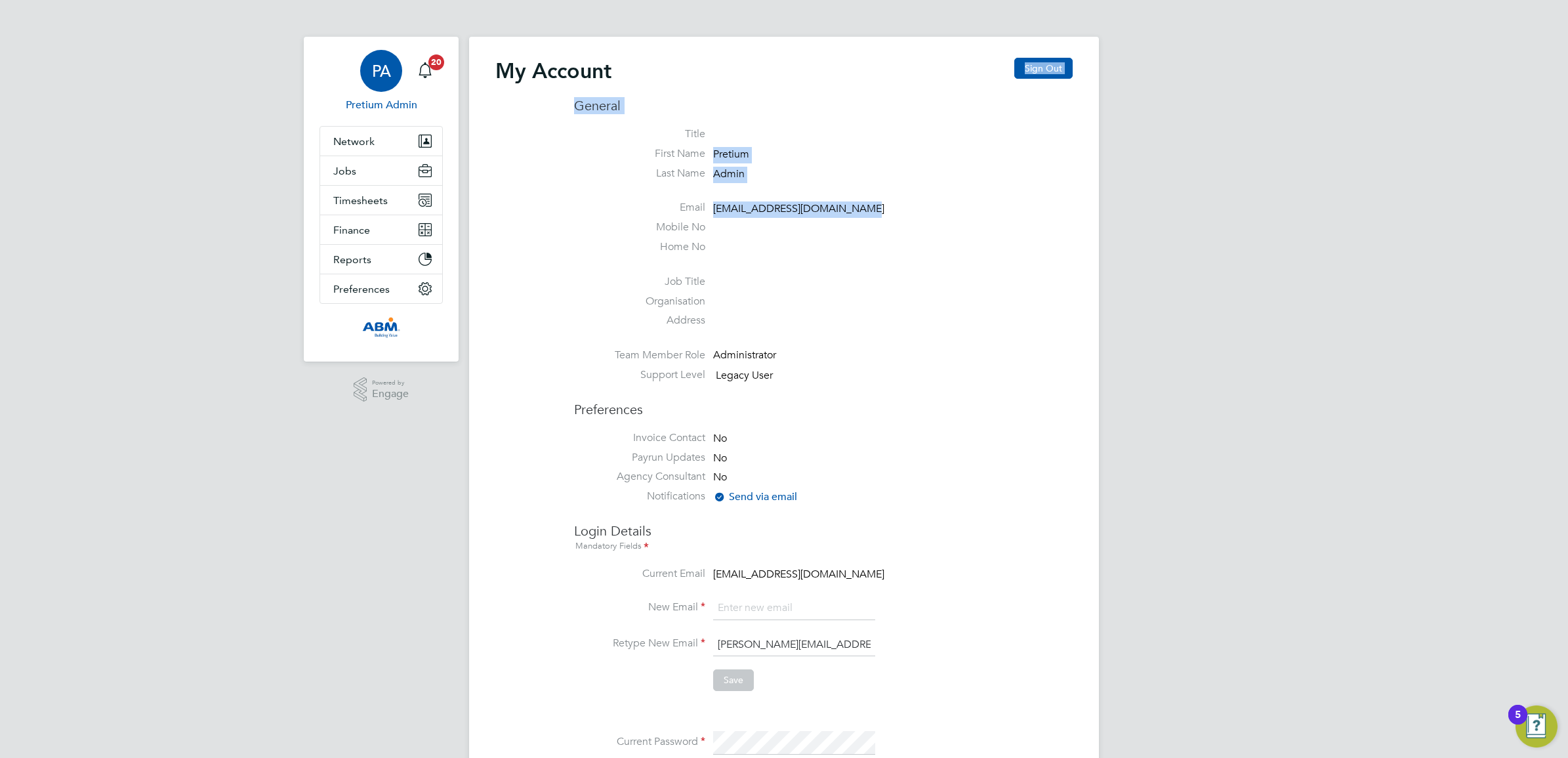
drag, startPoint x: 899, startPoint y: 211, endPoint x: 658, endPoint y: 79, distance: 274.8
click at [658, 79] on div "My Account Sign Out General Title First Name Pretium Last Name Admin Email abm@…" at bounding box center [783, 577] width 577 height 1039
drag, startPoint x: 658, startPoint y: 79, endPoint x: 902, endPoint y: 288, distance: 321.3
click at [904, 282] on li "Job Title" at bounding box center [823, 284] width 498 height 20
drag, startPoint x: 830, startPoint y: 395, endPoint x: 566, endPoint y: 79, distance: 411.8
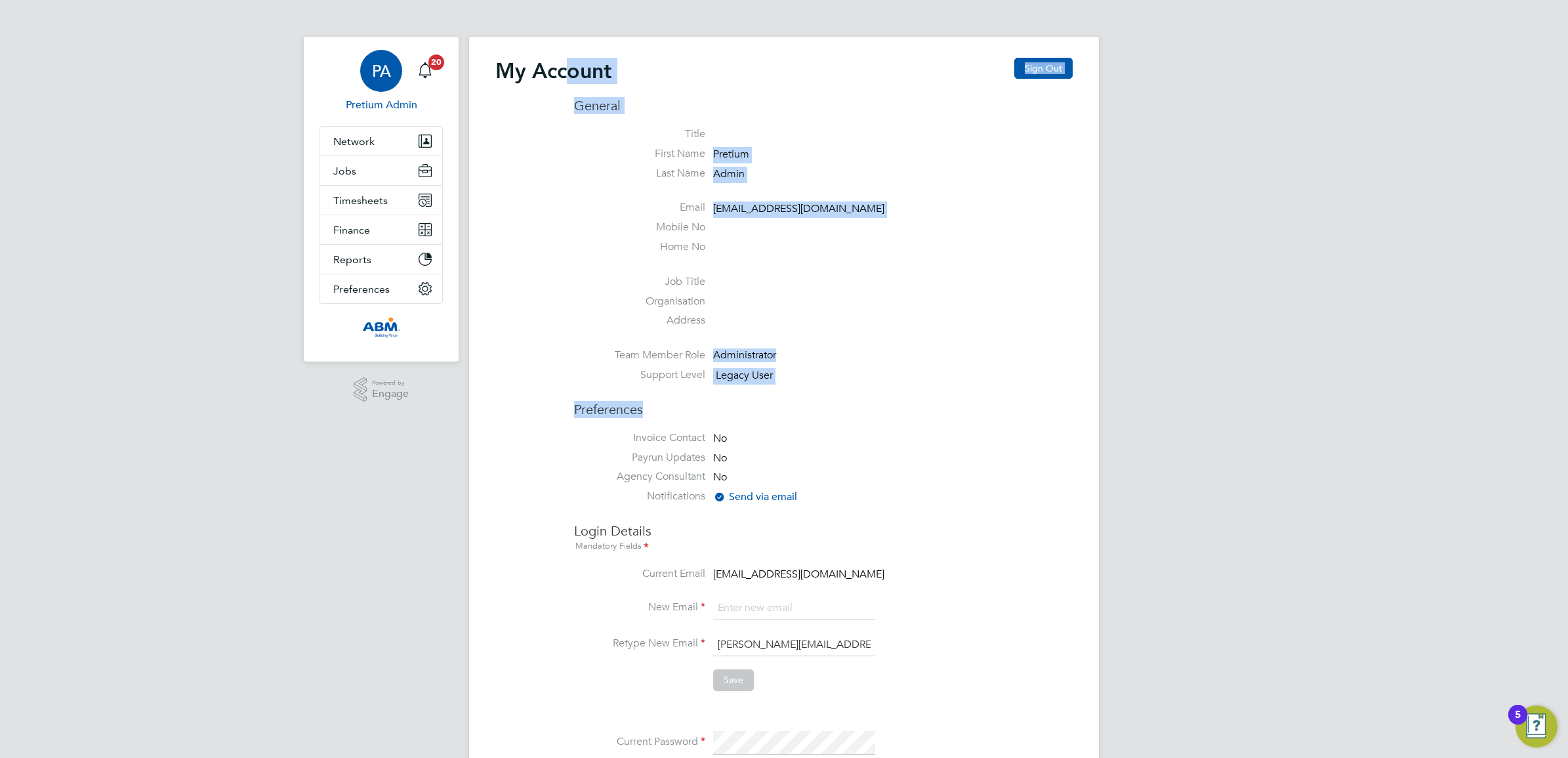
click at [566, 79] on div "My Account Sign Out General Title First Name Pretium Last Name Admin Email abm@…" at bounding box center [783, 577] width 577 height 1039
click at [913, 329] on li "Address" at bounding box center [823, 323] width 498 height 20
drag, startPoint x: 734, startPoint y: 398, endPoint x: 481, endPoint y: 87, distance: 400.9
click at [481, 87] on div "My Account Sign Out General Title First Name Pretium Last Name Admin Email abm@…" at bounding box center [783, 580] width 630 height 1087
drag, startPoint x: 481, startPoint y: 87, endPoint x: 469, endPoint y: 39, distance: 49.5
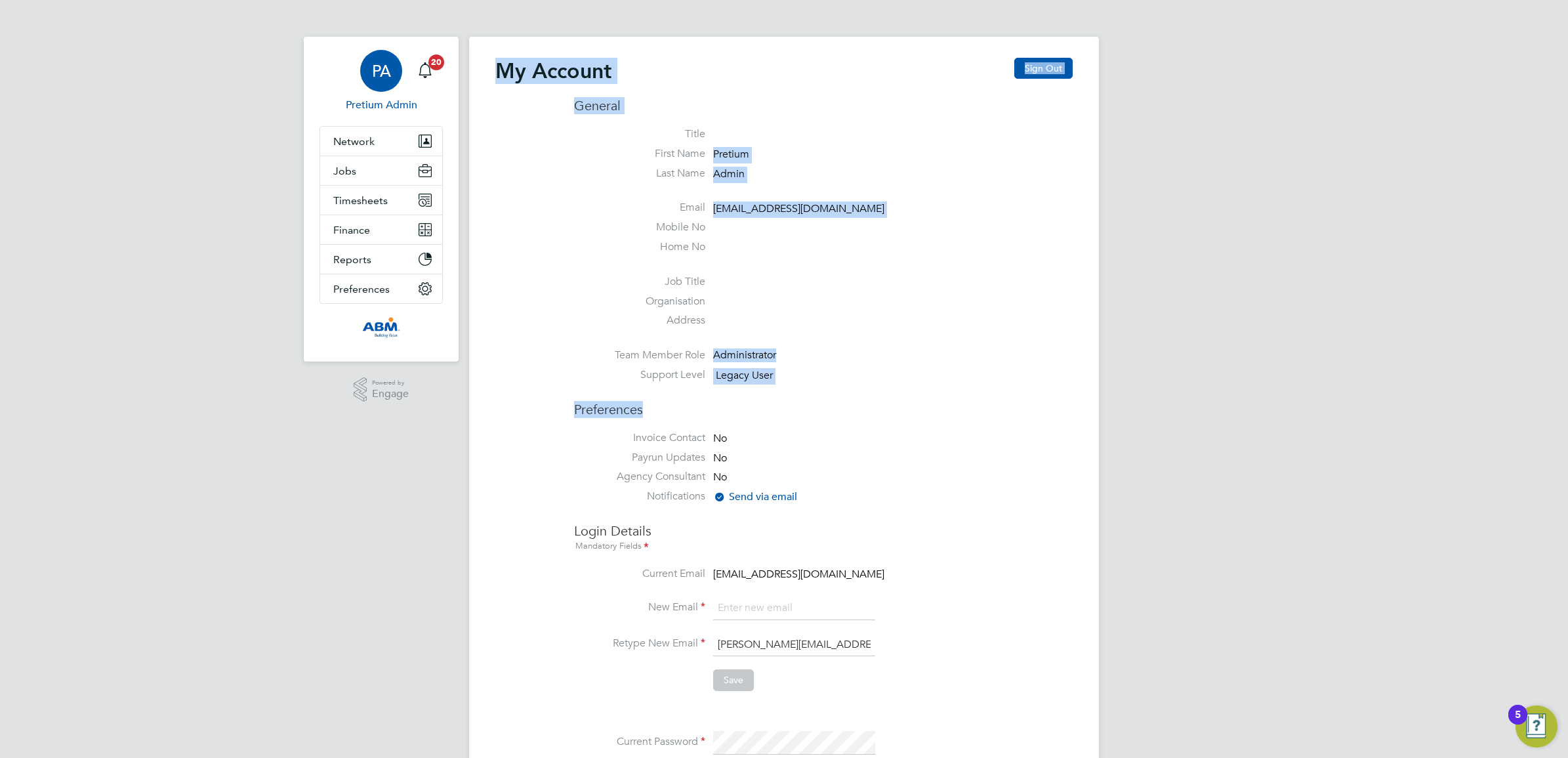
click at [469, 39] on div "My Account Sign Out General Title First Name Pretium Last Name Admin Email abm@…" at bounding box center [783, 580] width 630 height 1087
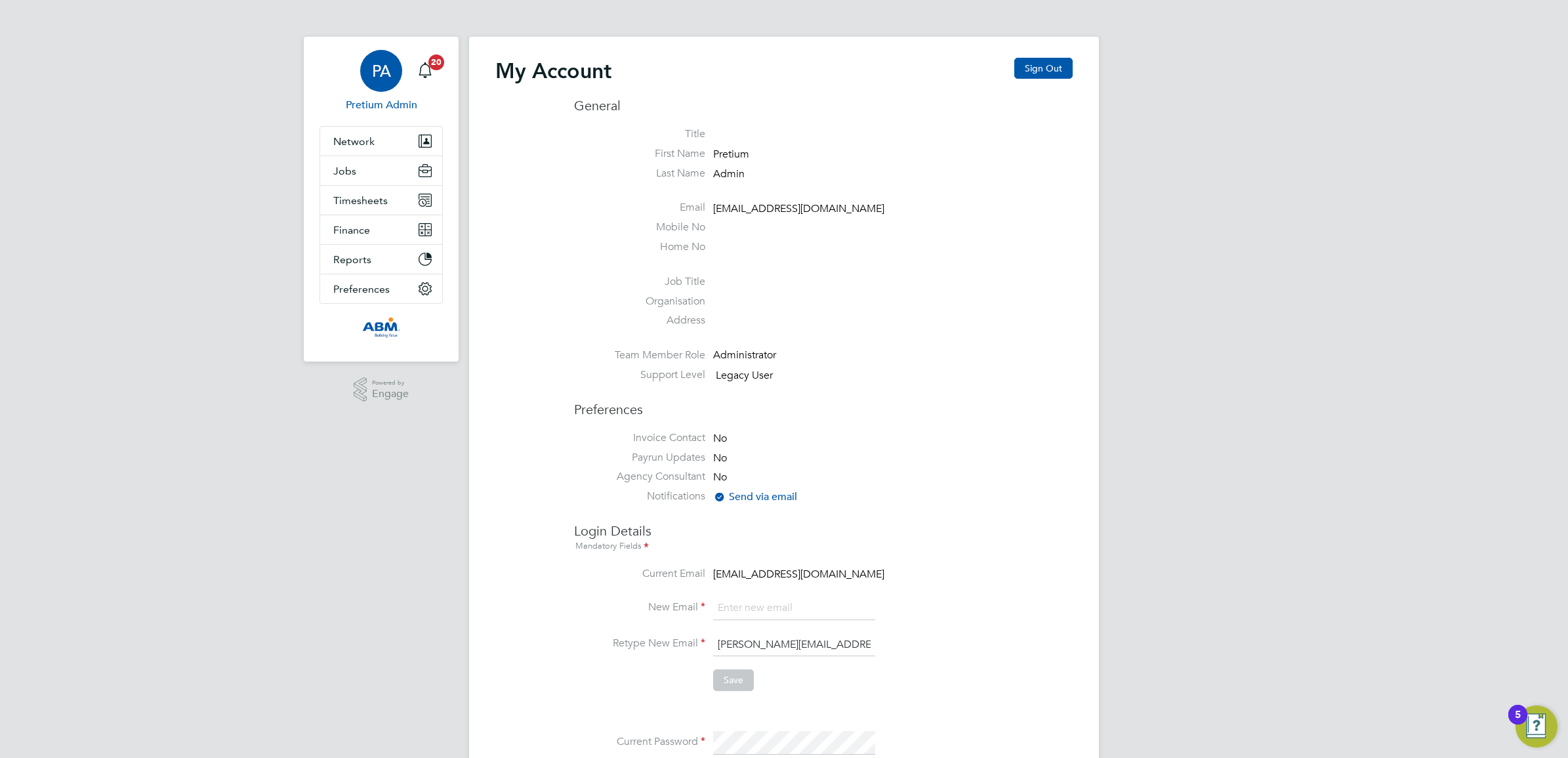
click at [917, 409] on h3 "Preferences" at bounding box center [823, 403] width 498 height 30
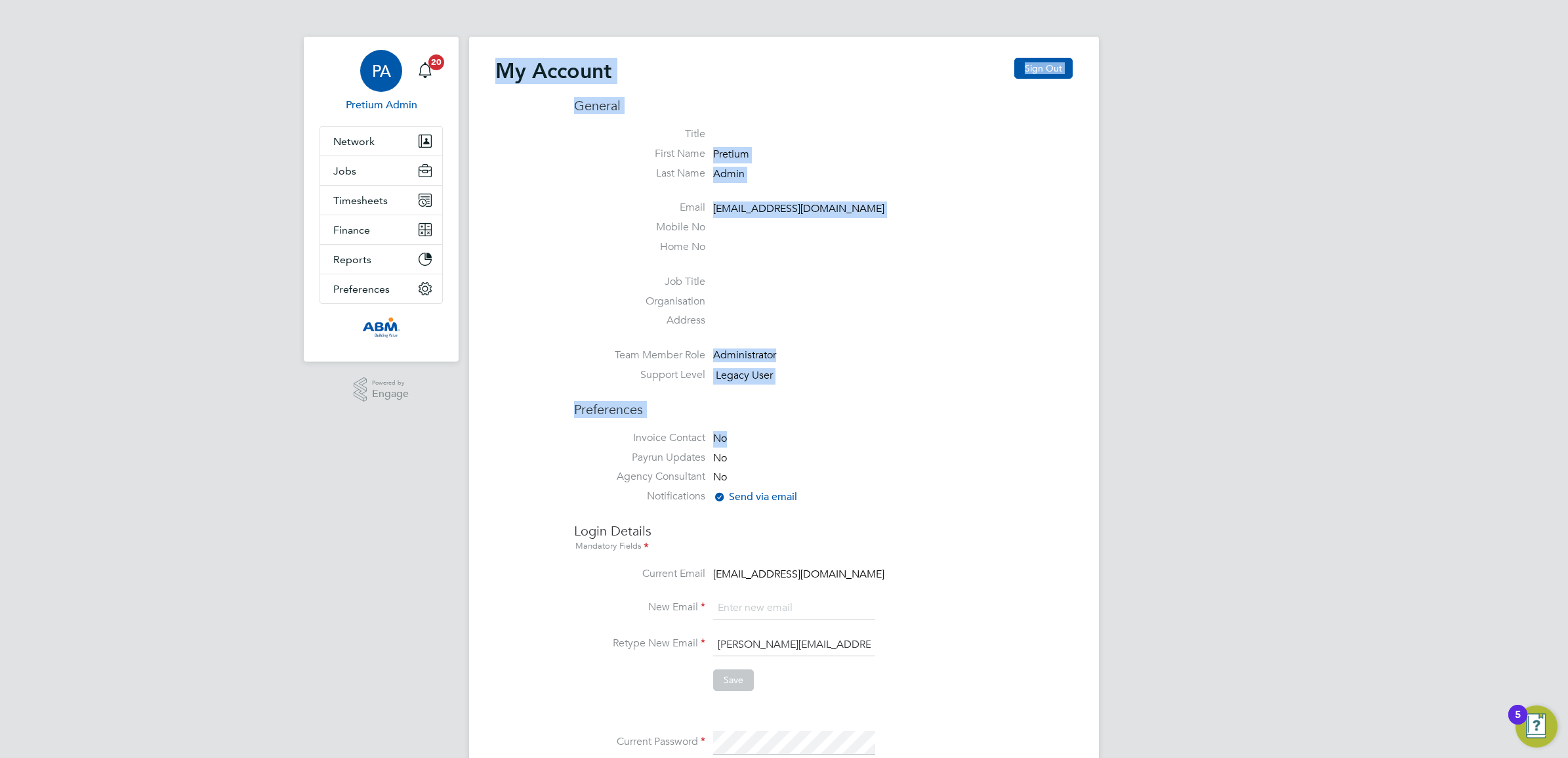
drag, startPoint x: 700, startPoint y: 405, endPoint x: 484, endPoint y: 61, distance: 406.2
click at [484, 61] on div "My Account Sign Out General Title First Name Pretium Last Name Admin Email abm@…" at bounding box center [783, 580] width 630 height 1087
drag, startPoint x: 484, startPoint y: 61, endPoint x: 921, endPoint y: 408, distance: 558.0
click at [921, 408] on h3 "Preferences" at bounding box center [823, 403] width 498 height 30
drag, startPoint x: 884, startPoint y: 211, endPoint x: 647, endPoint y: 83, distance: 269.4
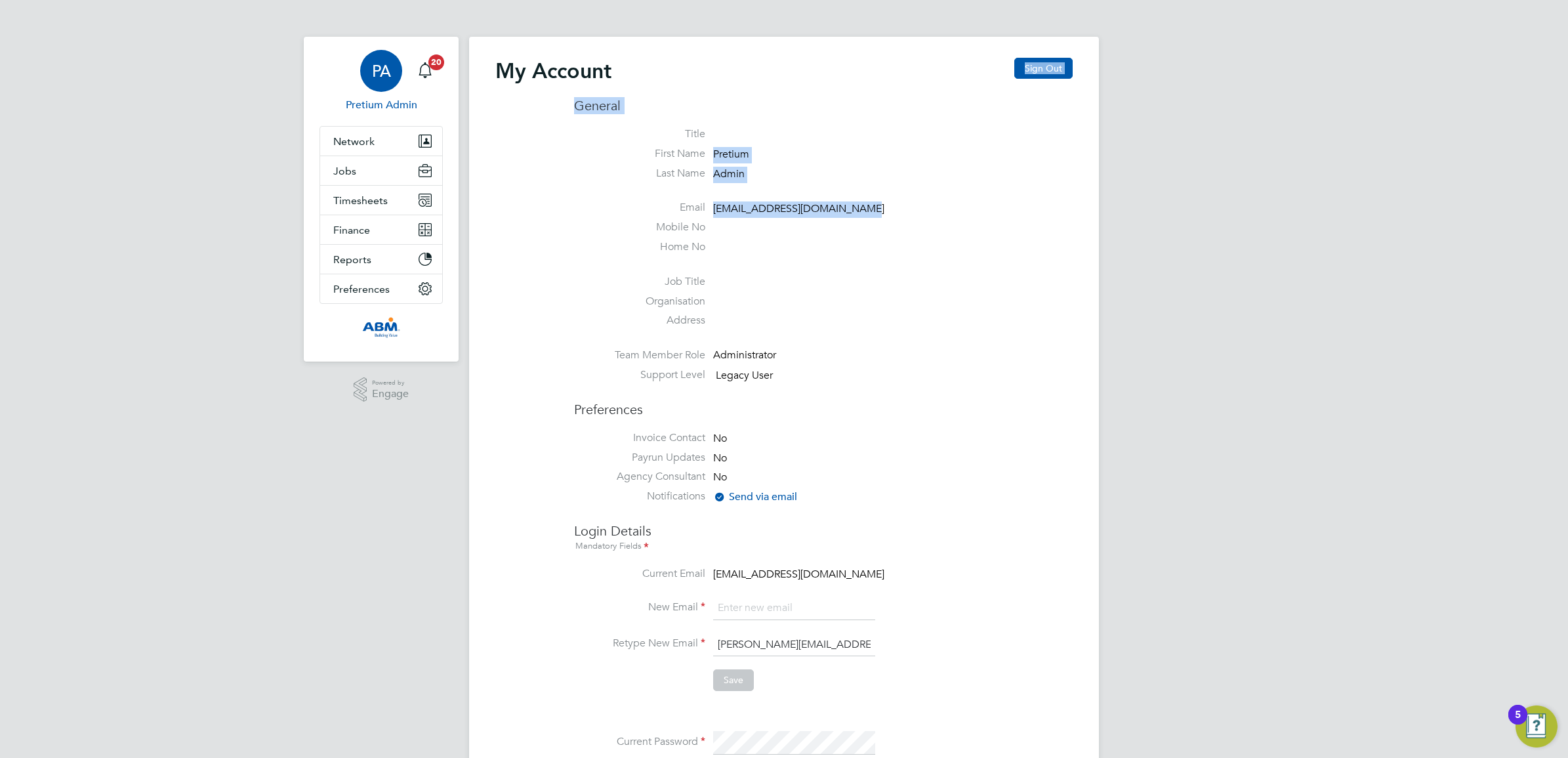
click at [647, 83] on div "My Account Sign Out General Title First Name Pretium Last Name Admin Email abm@…" at bounding box center [783, 577] width 577 height 1039
drag, startPoint x: 647, startPoint y: 83, endPoint x: 880, endPoint y: 317, distance: 330.2
click at [894, 320] on li "Address" at bounding box center [823, 323] width 498 height 20
drag, startPoint x: 778, startPoint y: 196, endPoint x: 466, endPoint y: 61, distance: 340.0
click at [466, 61] on div "PA Pretium Admin Notifications 20 Applications: Network Team Members Businesses…" at bounding box center [784, 572] width 1568 height 1145
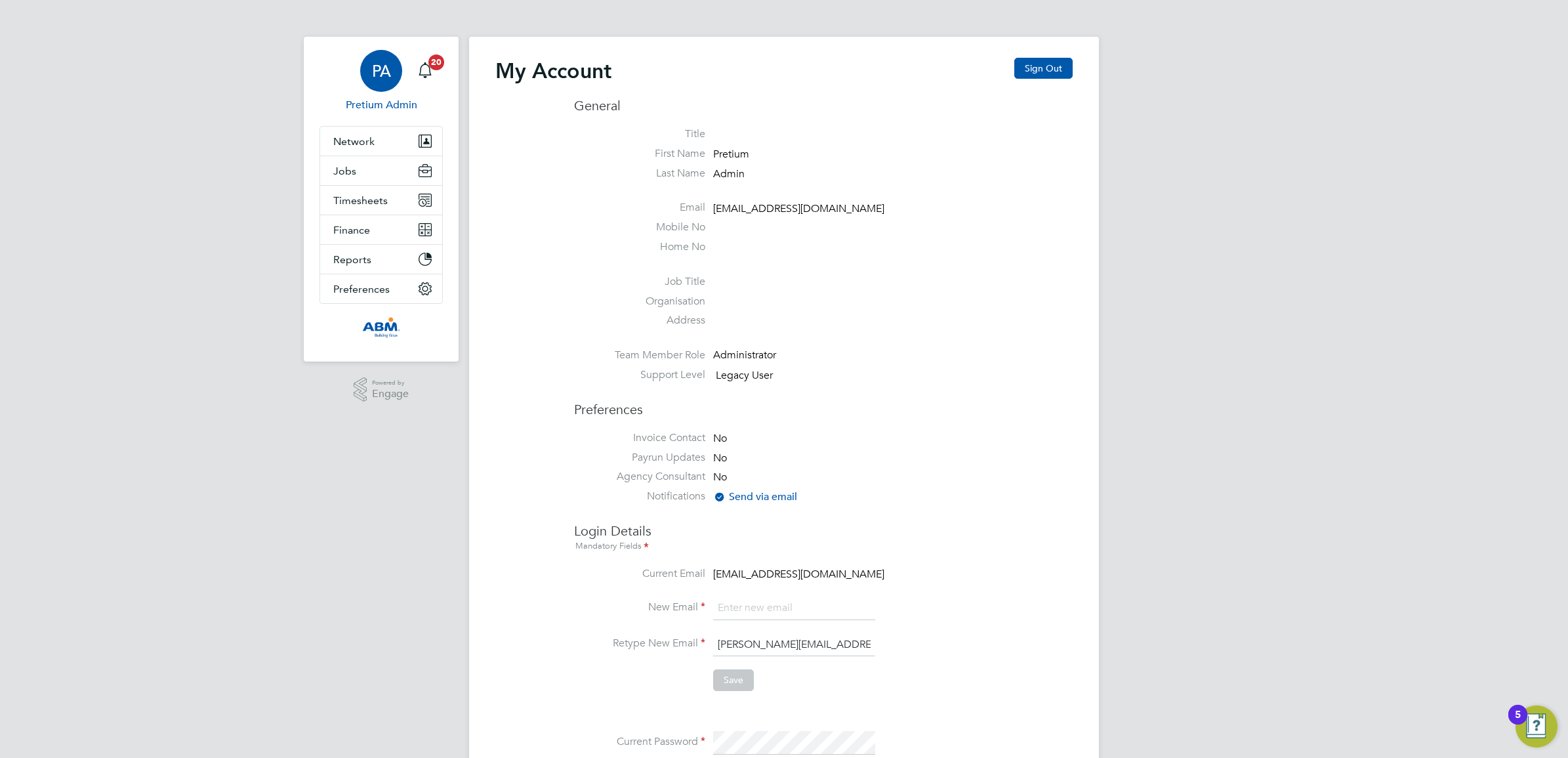
drag, startPoint x: 466, startPoint y: 61, endPoint x: 929, endPoint y: 414, distance: 582.2
click at [929, 414] on h3 "Preferences" at bounding box center [823, 403] width 498 height 30
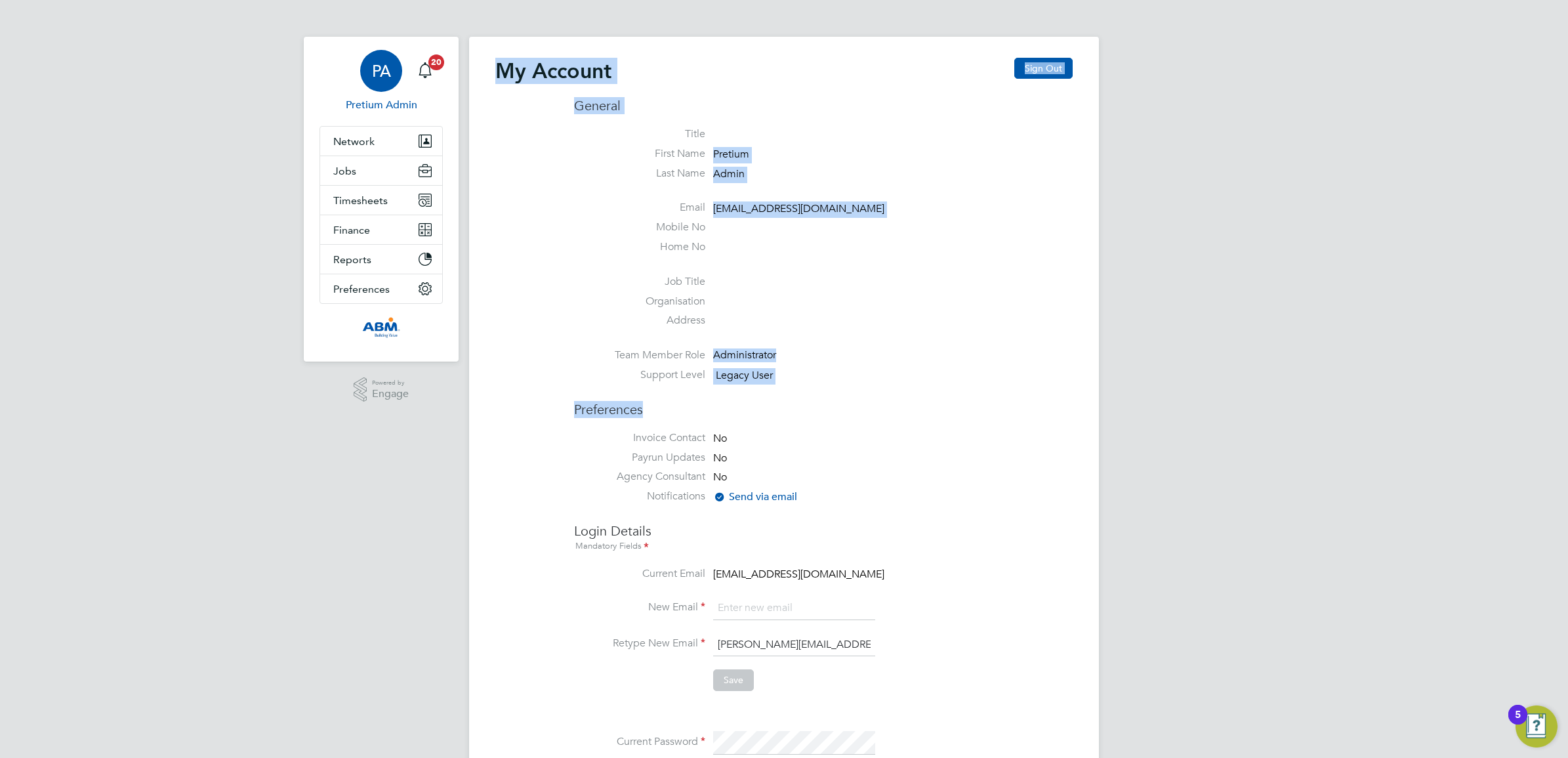
drag, startPoint x: 837, startPoint y: 395, endPoint x: 473, endPoint y: 27, distance: 517.6
click at [473, 27] on app-barbie "My Account Sign Out General Title First Name Pretium Last Name Admin Email abm@…" at bounding box center [783, 562] width 630 height 1124
drag, startPoint x: 473, startPoint y: 27, endPoint x: 961, endPoint y: 356, distance: 588.5
click at [961, 356] on li "Team Member Role Administrator" at bounding box center [823, 358] width 498 height 20
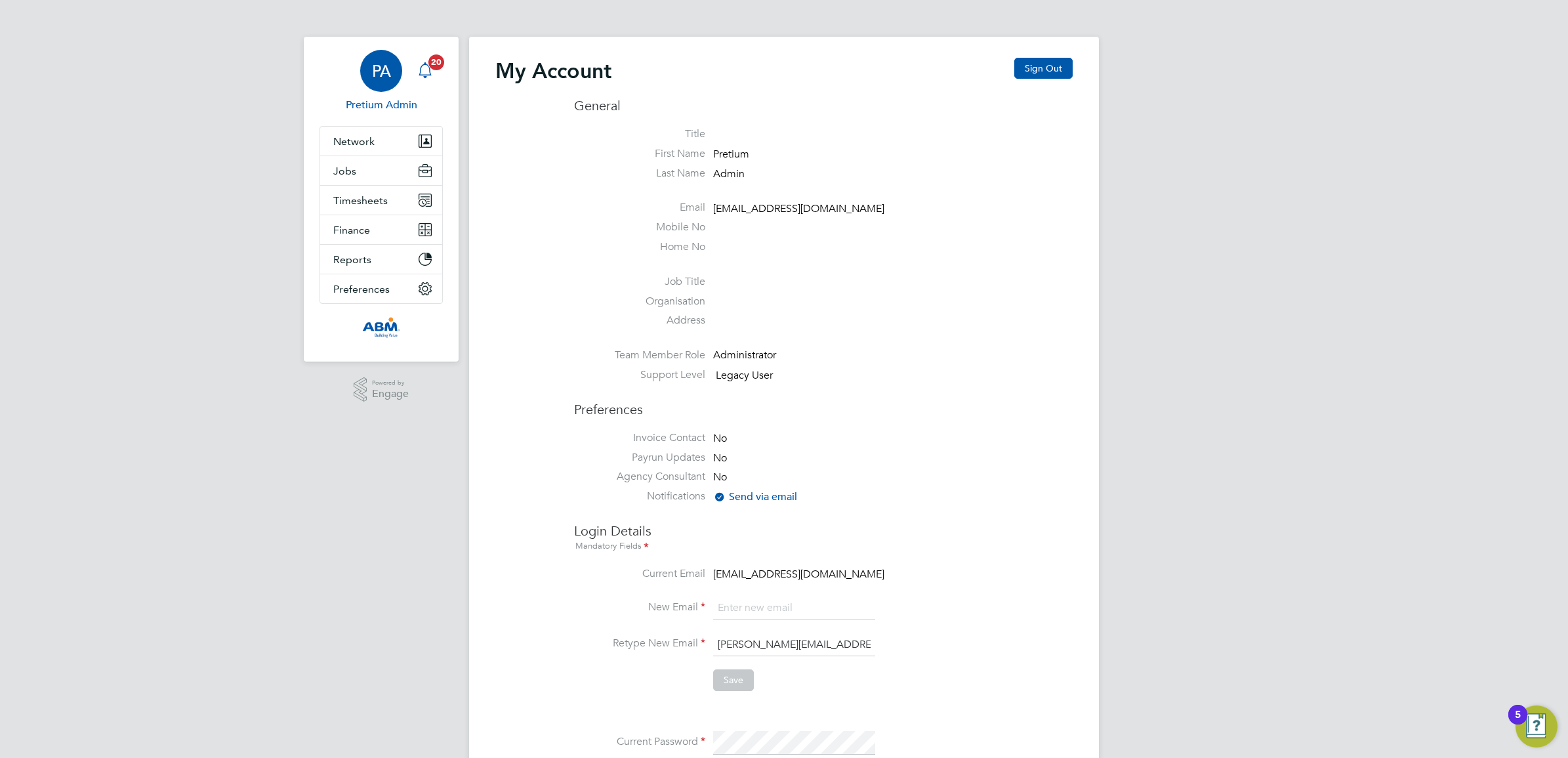
drag, startPoint x: 377, startPoint y: 75, endPoint x: 431, endPoint y: 77, distance: 54.0
click at [377, 74] on span "PA" at bounding box center [382, 70] width 19 height 17
click at [1055, 64] on button "Sign Out" at bounding box center [1043, 68] width 58 height 21
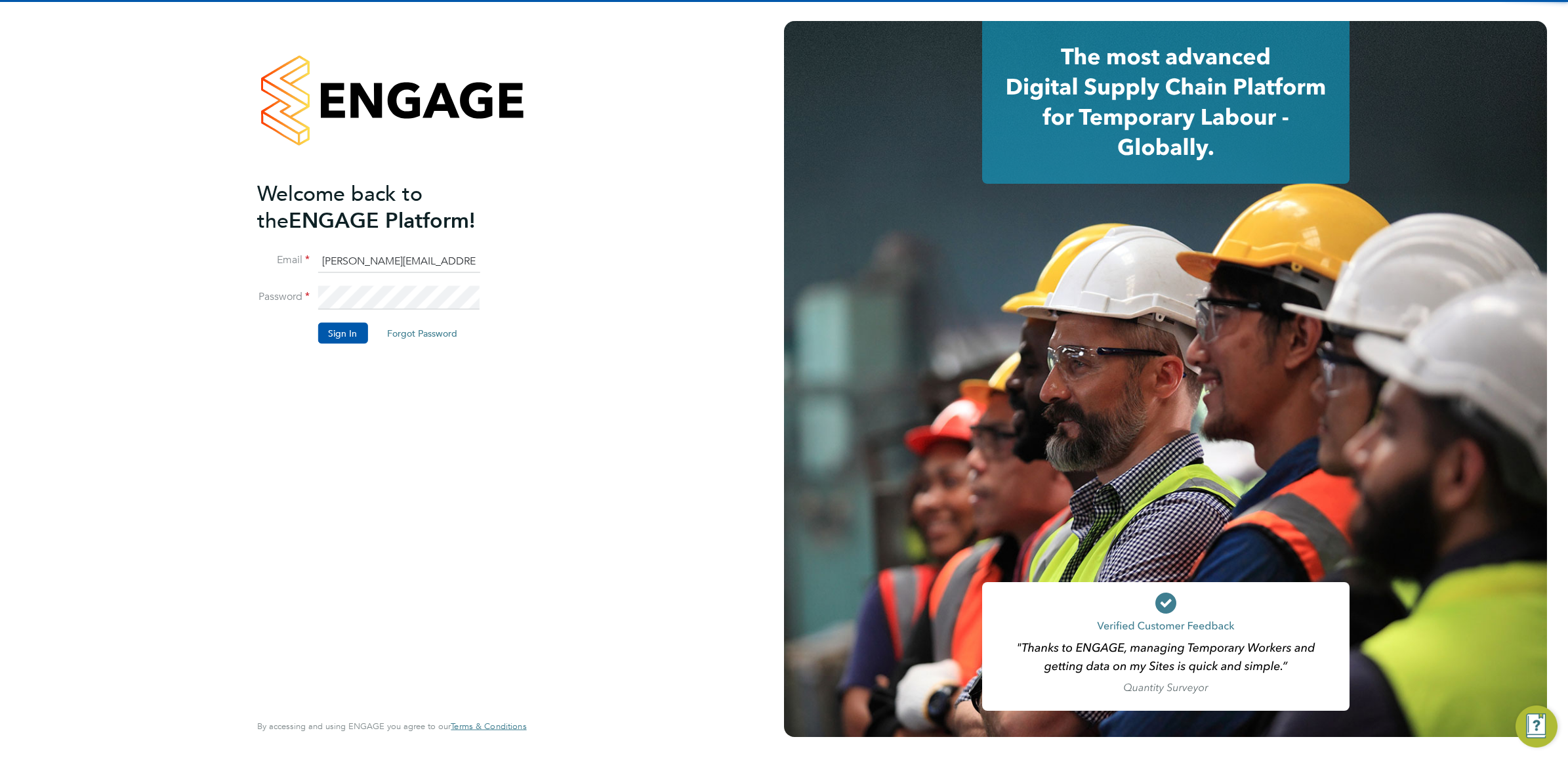
drag, startPoint x: 358, startPoint y: 253, endPoint x: 378, endPoint y: 264, distance: 22.8
click at [358, 253] on input "chantay.bickers@pretiumresourcing.co.uk" at bounding box center [398, 261] width 162 height 24
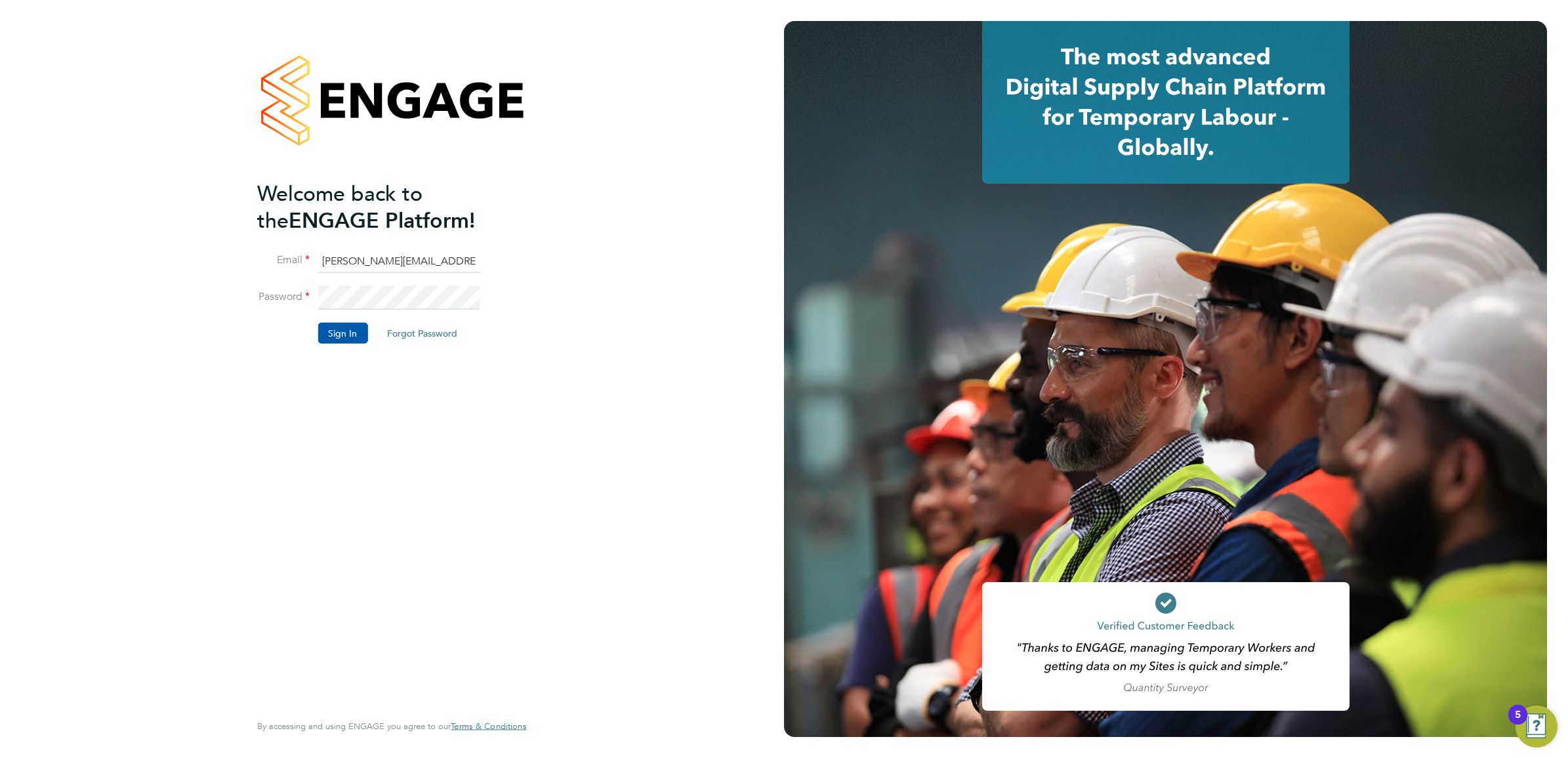
type input "bgis@pretiumresourcing.co.uk"
click at [333, 329] on button "Sign In" at bounding box center [343, 333] width 49 height 21
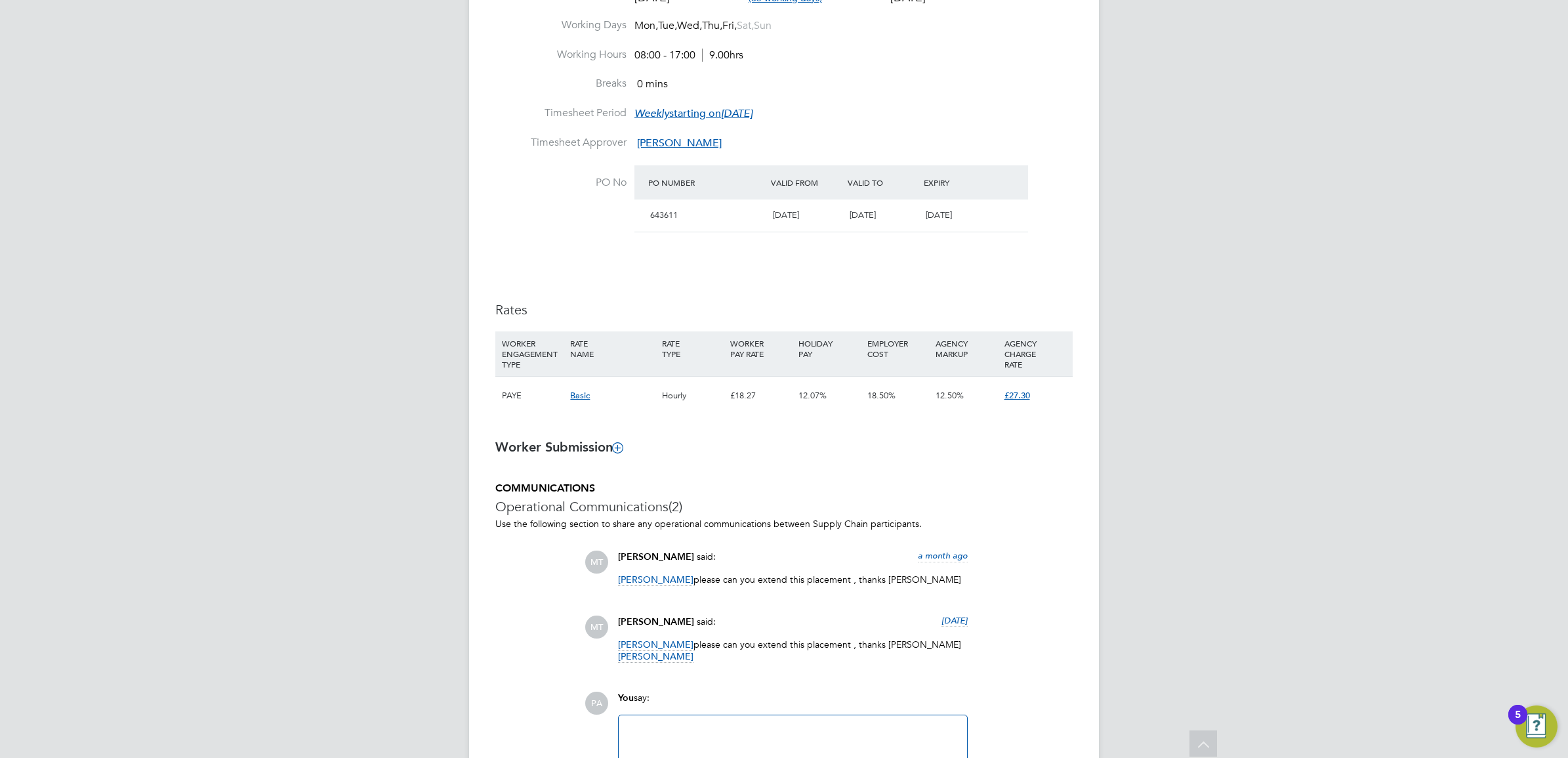
scroll to position [574, 0]
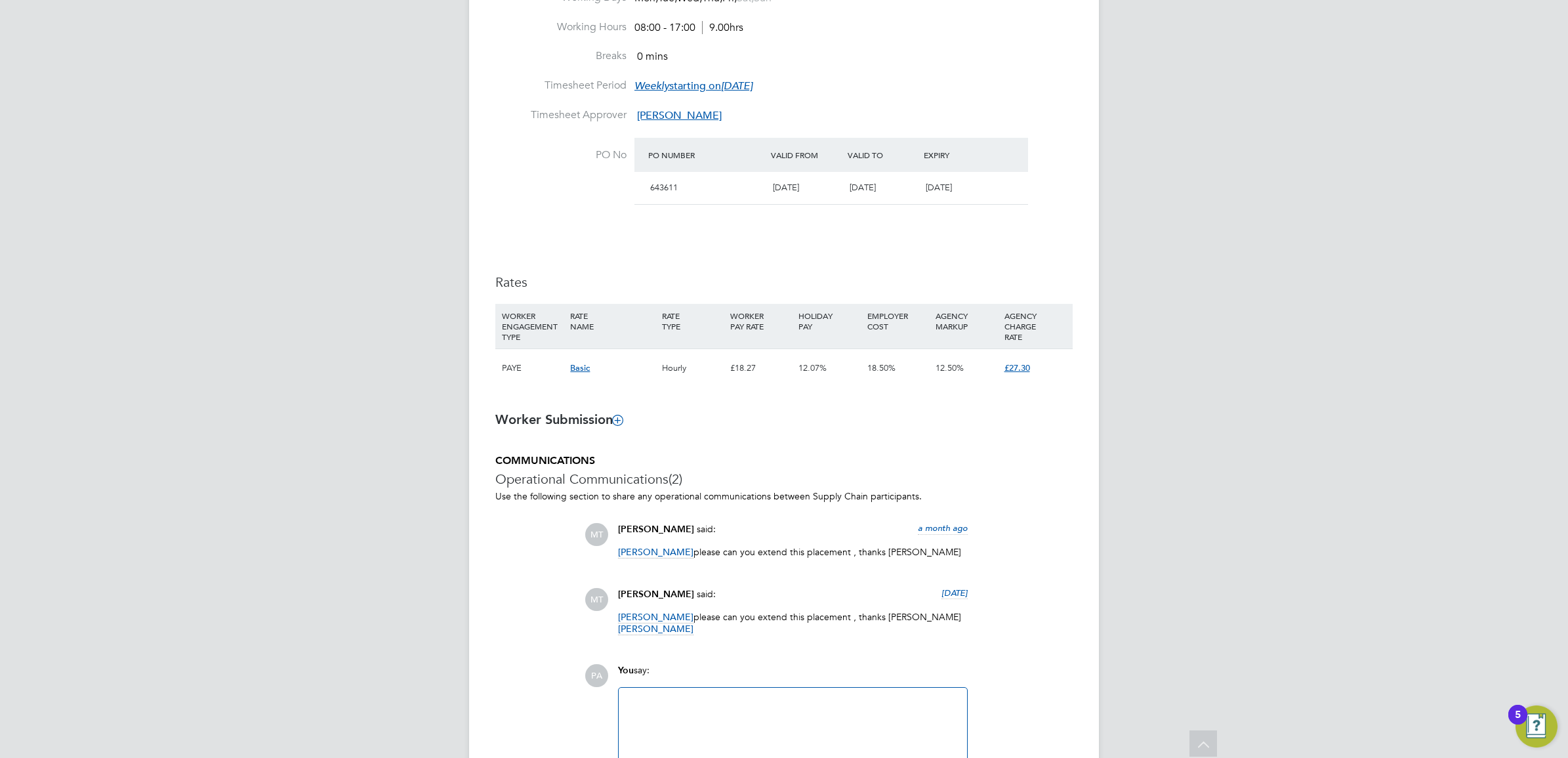
click at [1028, 370] on span "£27.30" at bounding box center [1017, 368] width 26 height 11
drag, startPoint x: 1014, startPoint y: 499, endPoint x: 980, endPoint y: 500, distance: 34.0
click at [980, 500] on div "Markup 12.50% : £3.03" at bounding box center [936, 502] width 171 height 24
drag, startPoint x: 980, startPoint y: 500, endPoint x: 1162, endPoint y: 415, distance: 200.9
click at [1162, 415] on div "PA Pretium Admin Notifications 20 Applications: Network Team Members Businesses…" at bounding box center [784, 157] width 1568 height 1462
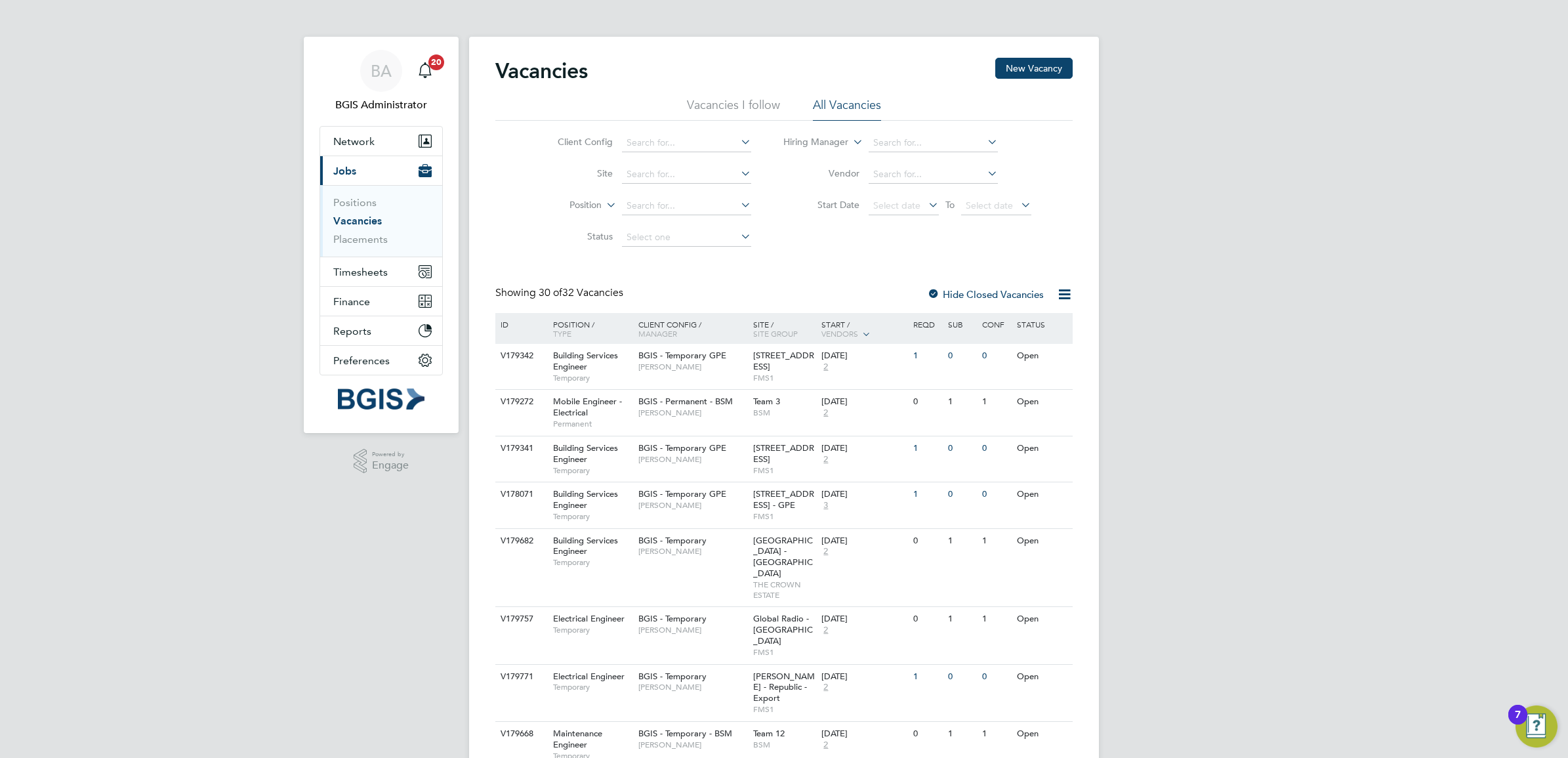
click at [601, 287] on span "30 of 32 Vacancies" at bounding box center [581, 292] width 85 height 13
click at [599, 287] on span "30 of 32 Vacancies" at bounding box center [581, 292] width 85 height 13
click at [1017, 67] on button "New Vacancy" at bounding box center [1033, 68] width 77 height 21
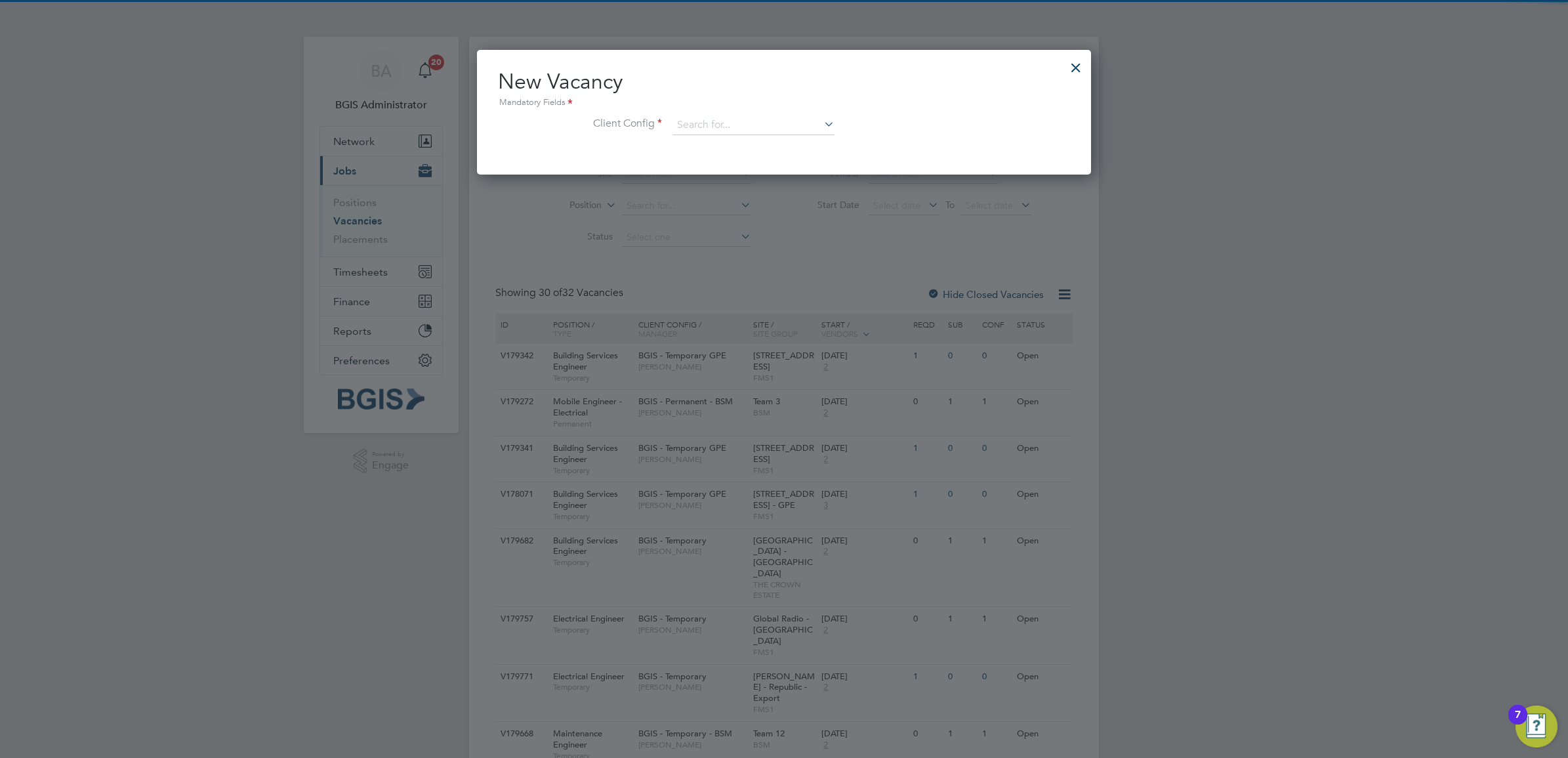
click at [669, 116] on li "Client Config" at bounding box center [784, 132] width 572 height 33
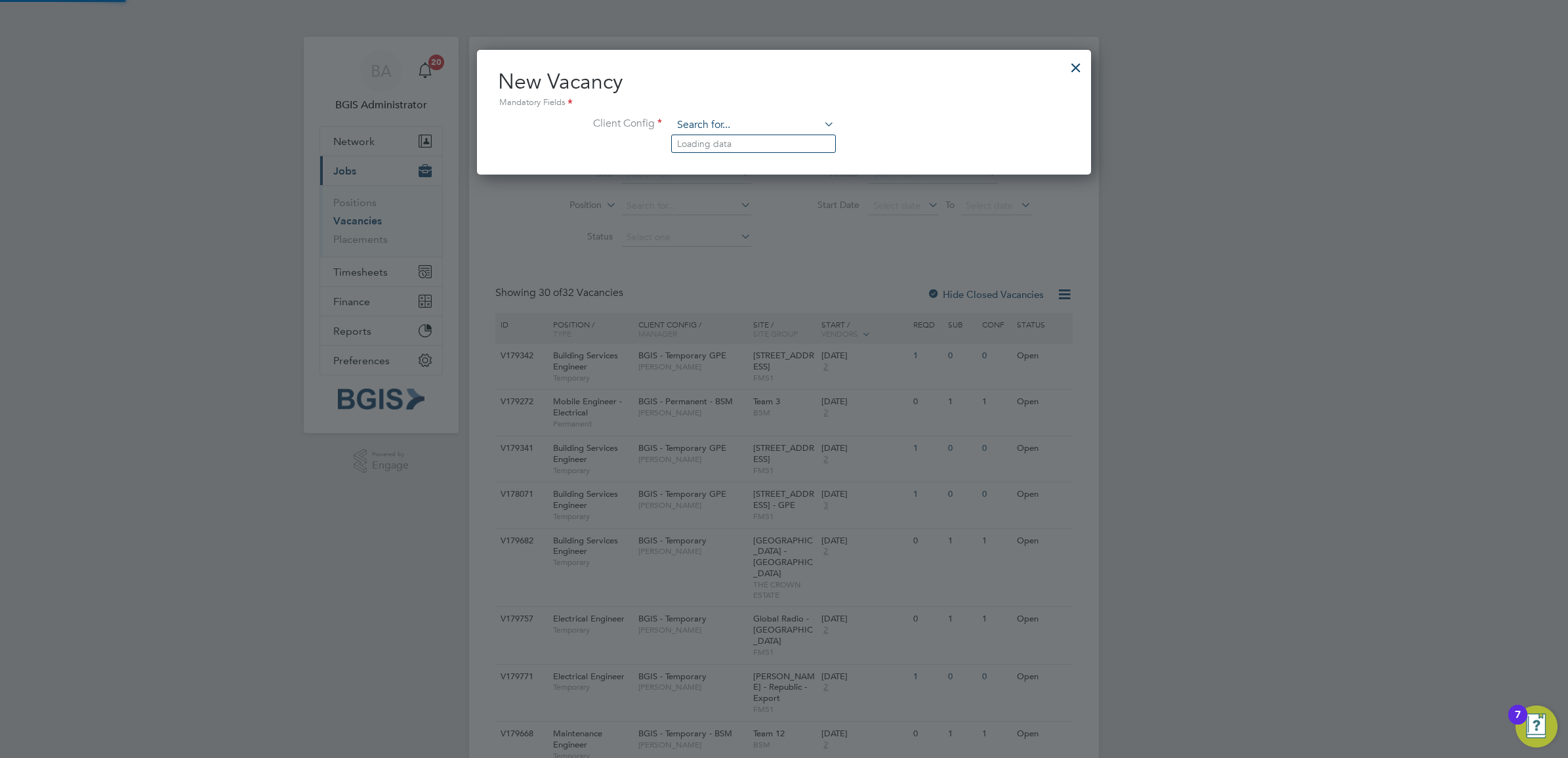
click at [691, 122] on input at bounding box center [753, 125] width 162 height 20
click at [736, 125] on input at bounding box center [753, 125] width 162 height 20
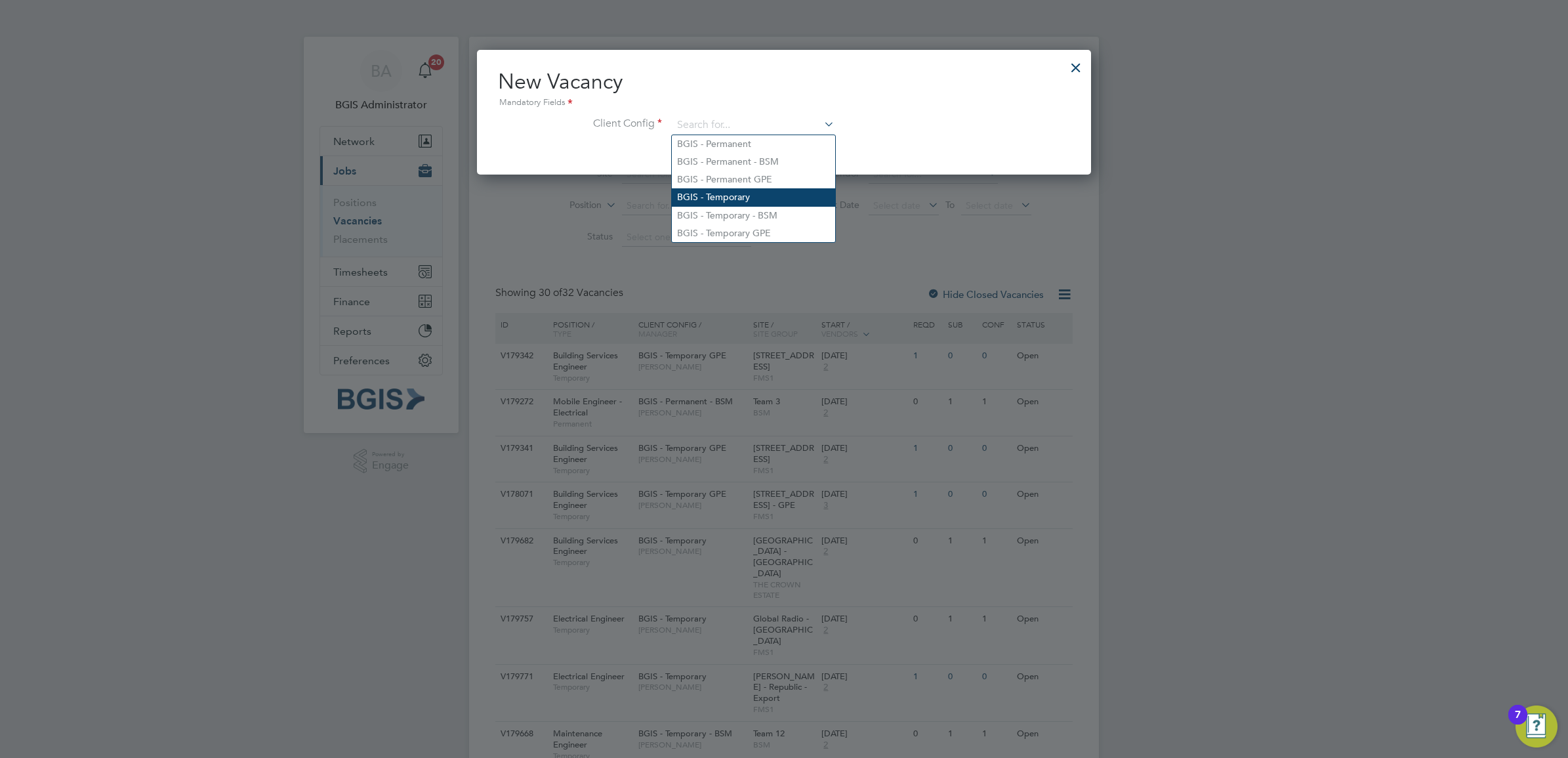
click at [774, 200] on li "BGIS - Temporary" at bounding box center [753, 197] width 164 height 18
type input "BGIS - Temporary"
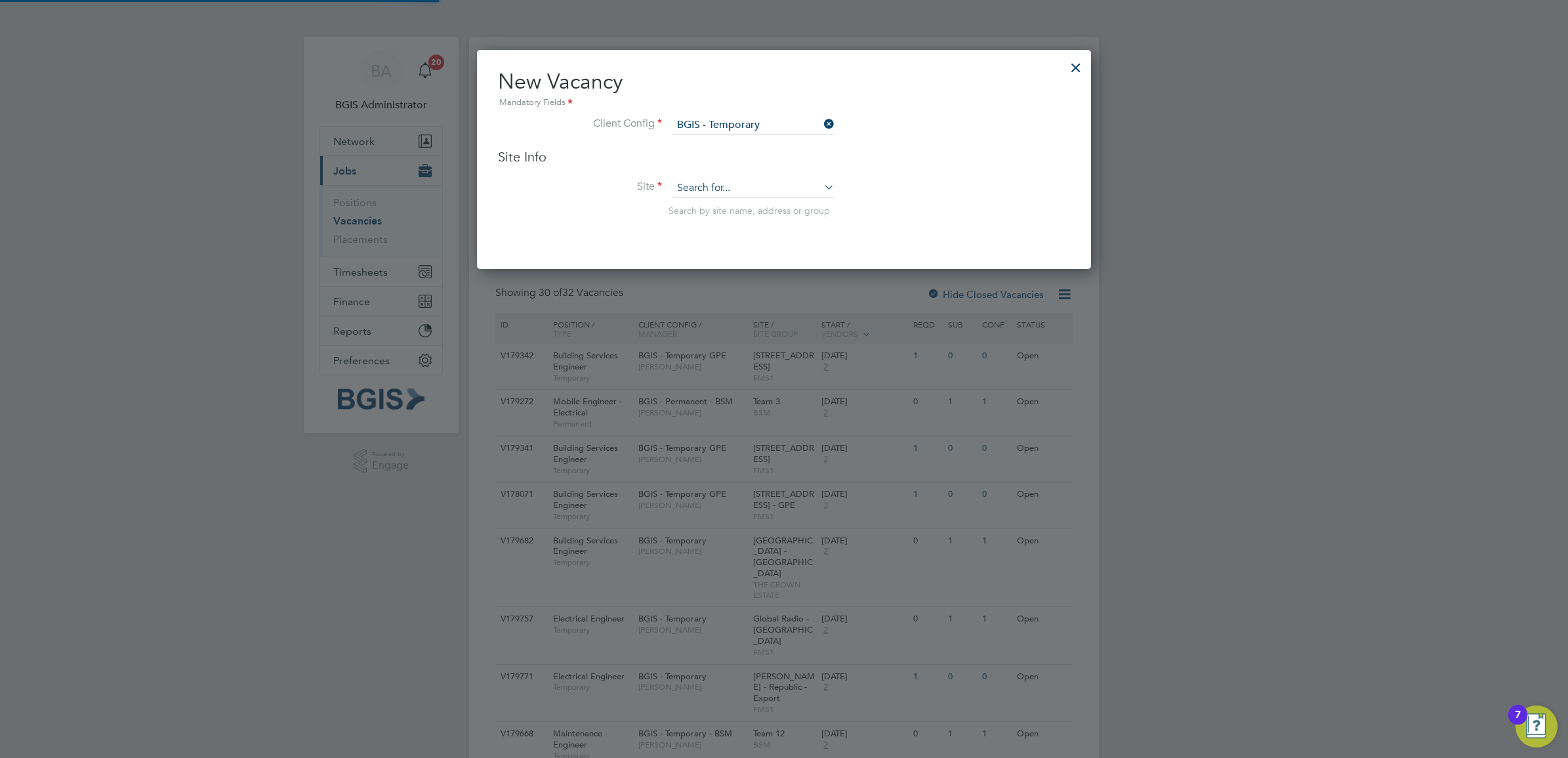
scroll to position [220, 614]
click at [719, 182] on input at bounding box center [753, 188] width 162 height 20
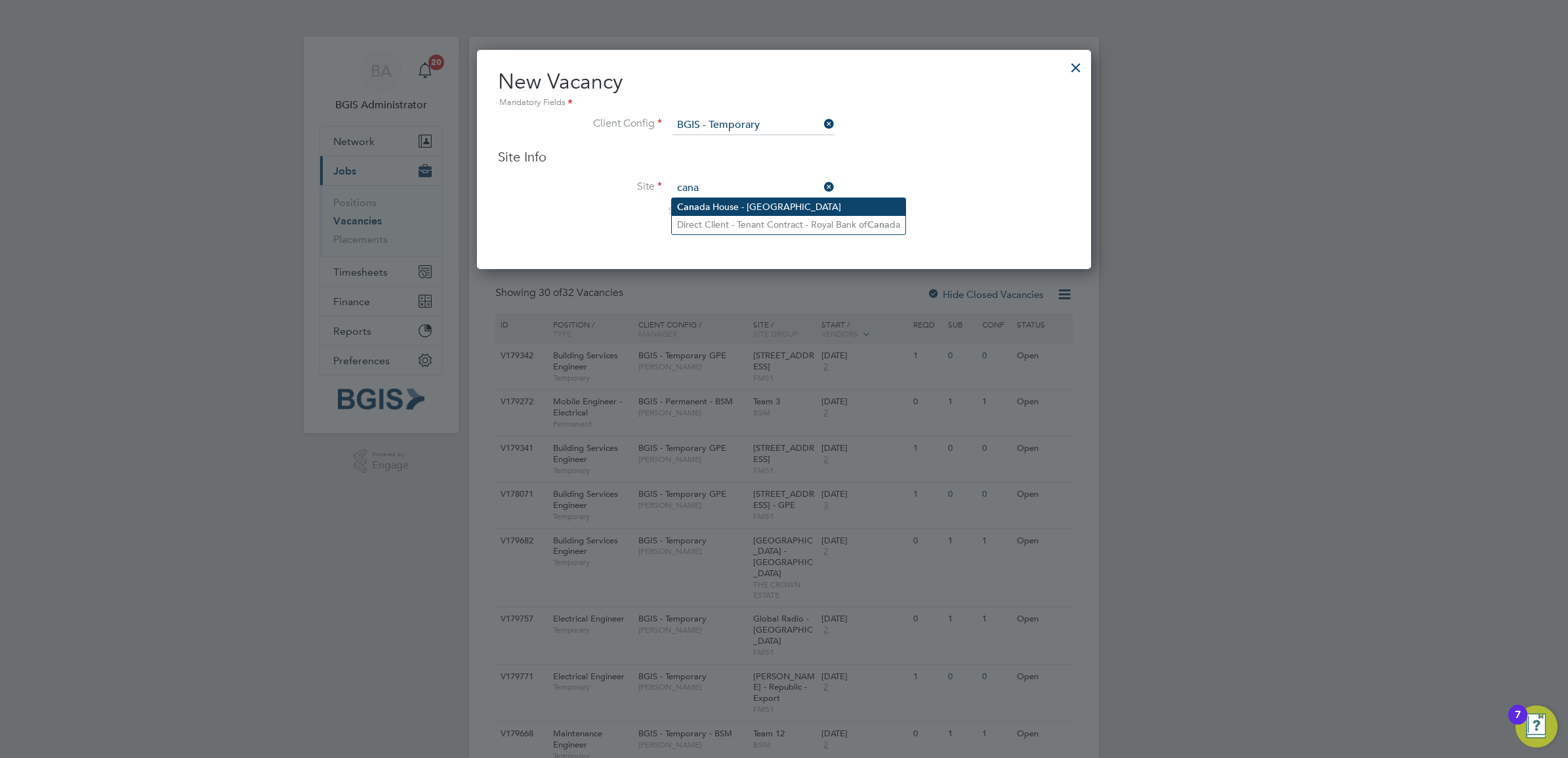
click at [810, 204] on li "[GEOGRAPHIC_DATA] - [GEOGRAPHIC_DATA]" at bounding box center [788, 207] width 233 height 18
type input "Canada House - [GEOGRAPHIC_DATA]"
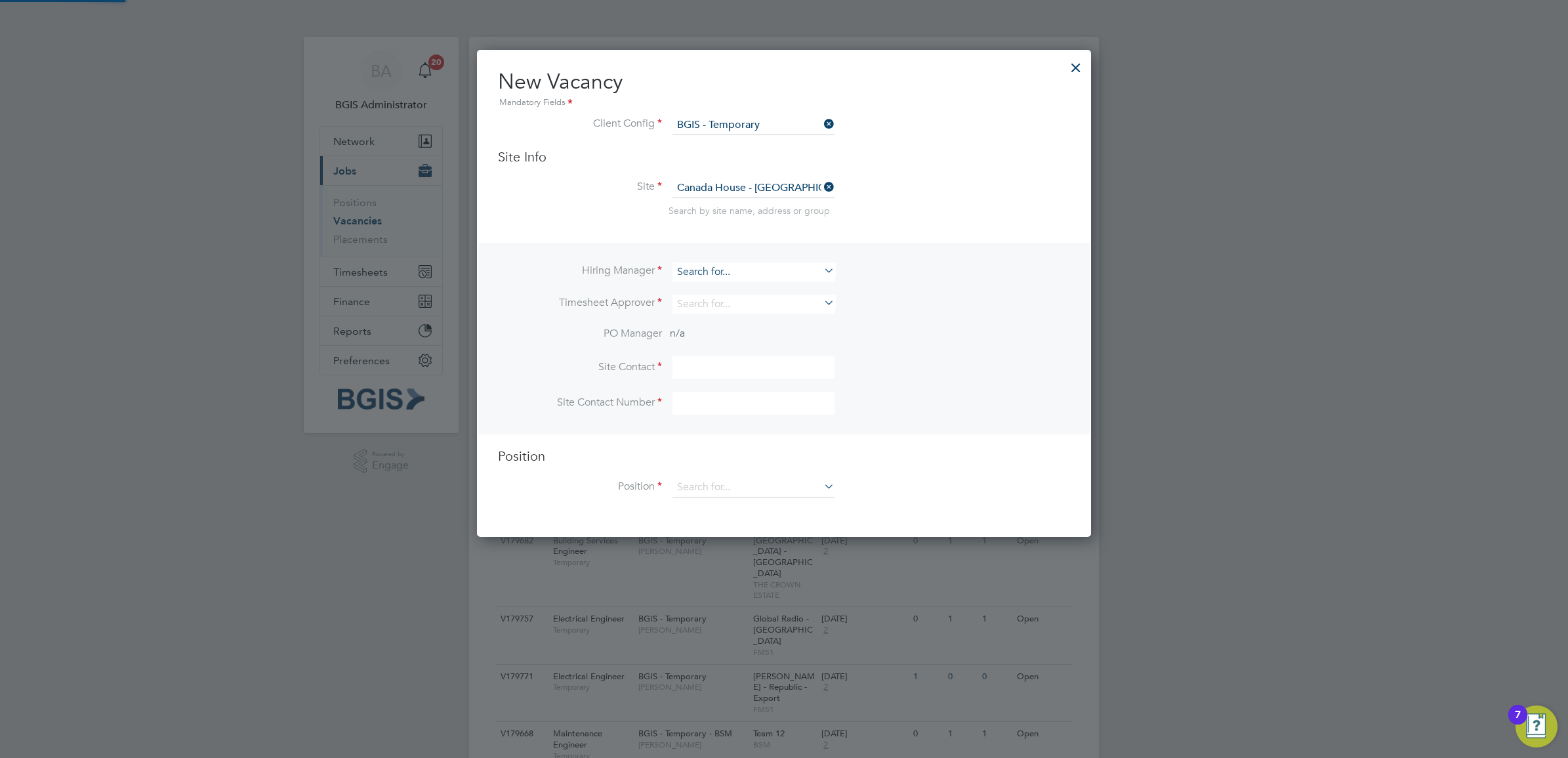
scroll to position [487, 614]
click at [722, 273] on input at bounding box center [753, 272] width 162 height 19
click at [716, 270] on input at bounding box center [753, 272] width 162 height 19
type input "l"
click at [713, 264] on input at bounding box center [753, 272] width 162 height 19
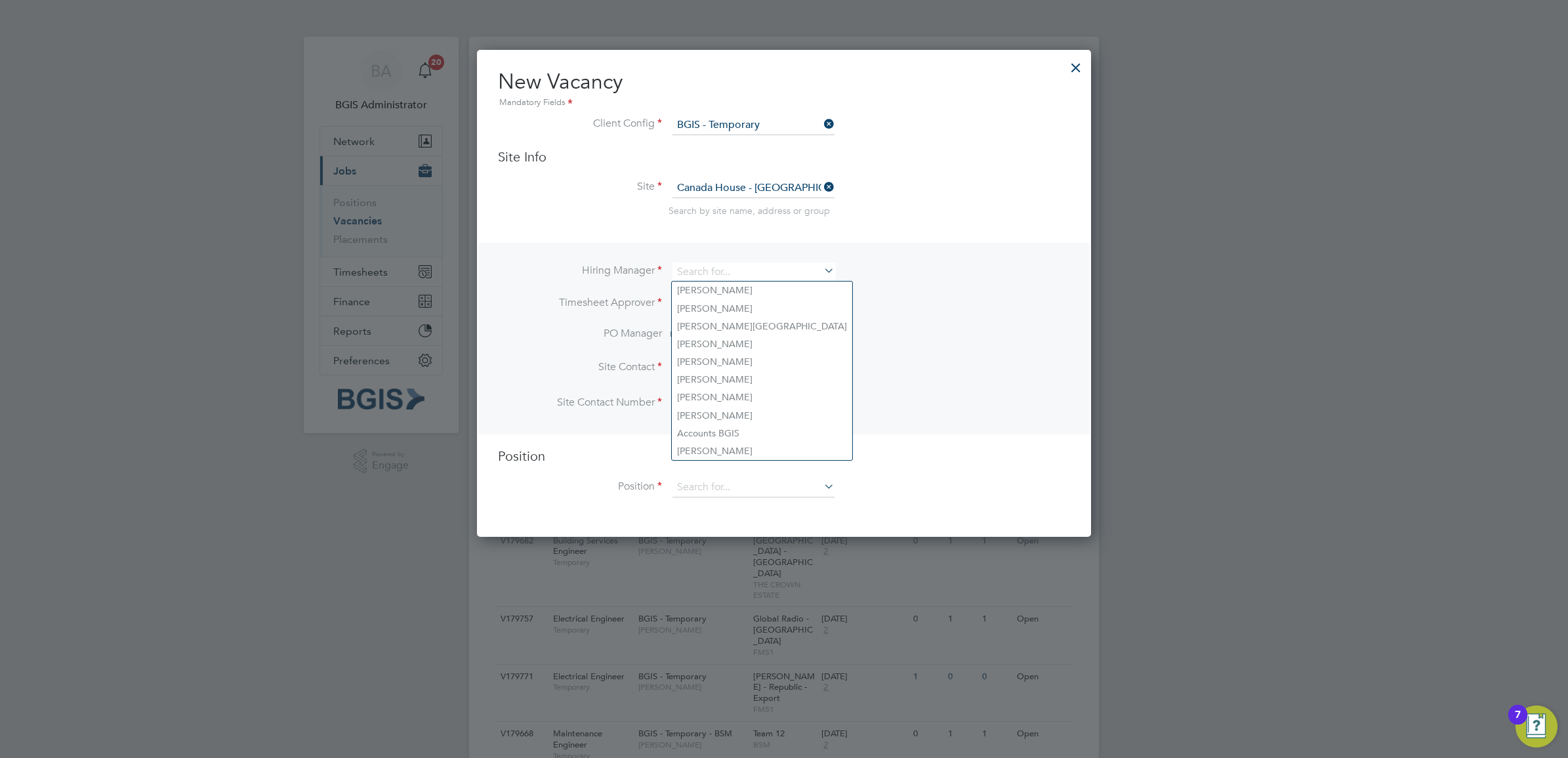
click at [944, 427] on li "Site Contact Number" at bounding box center [784, 409] width 572 height 36
click at [748, 487] on input at bounding box center [753, 487] width 162 height 20
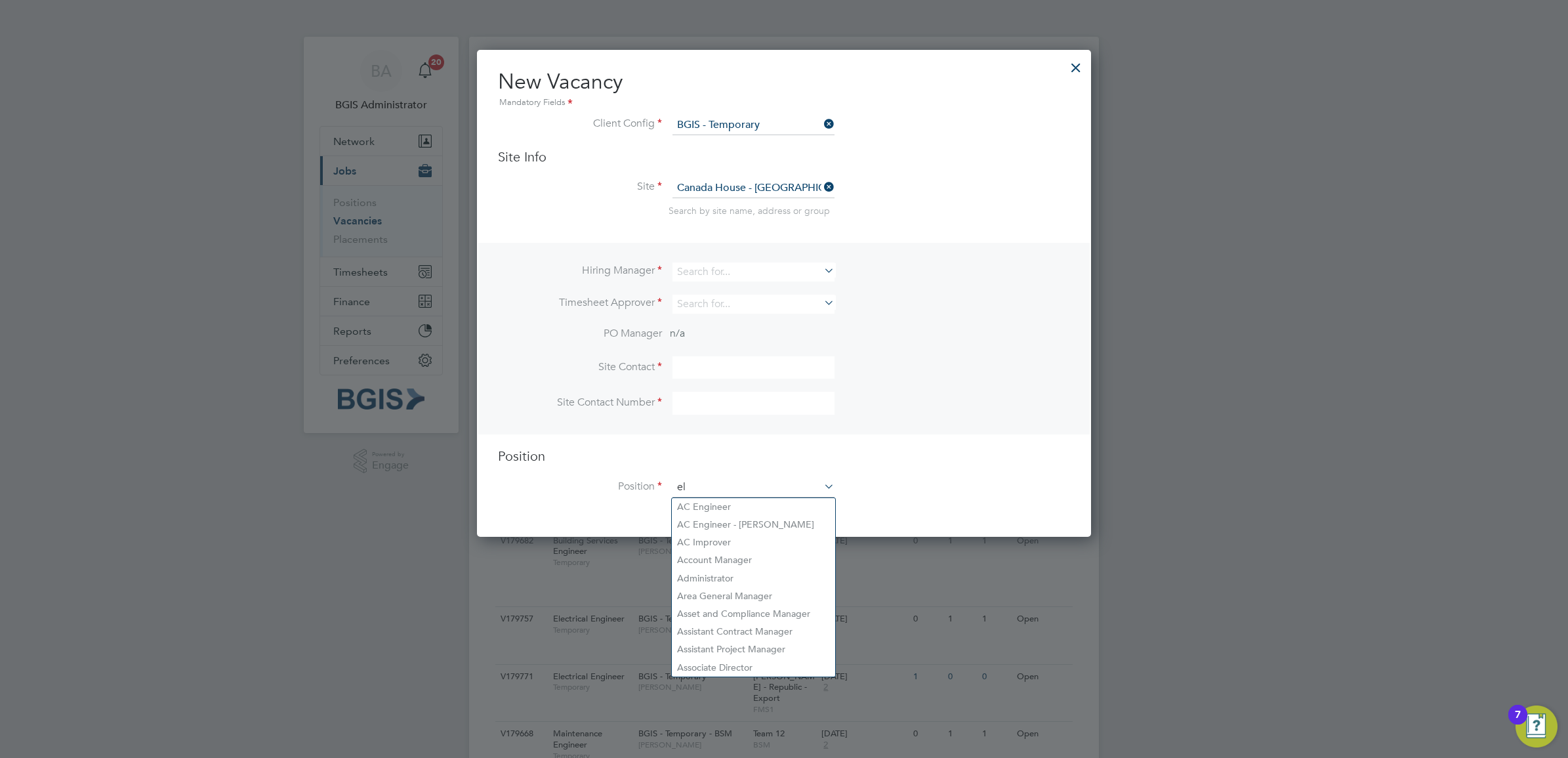
scroll to position [1918, 614]
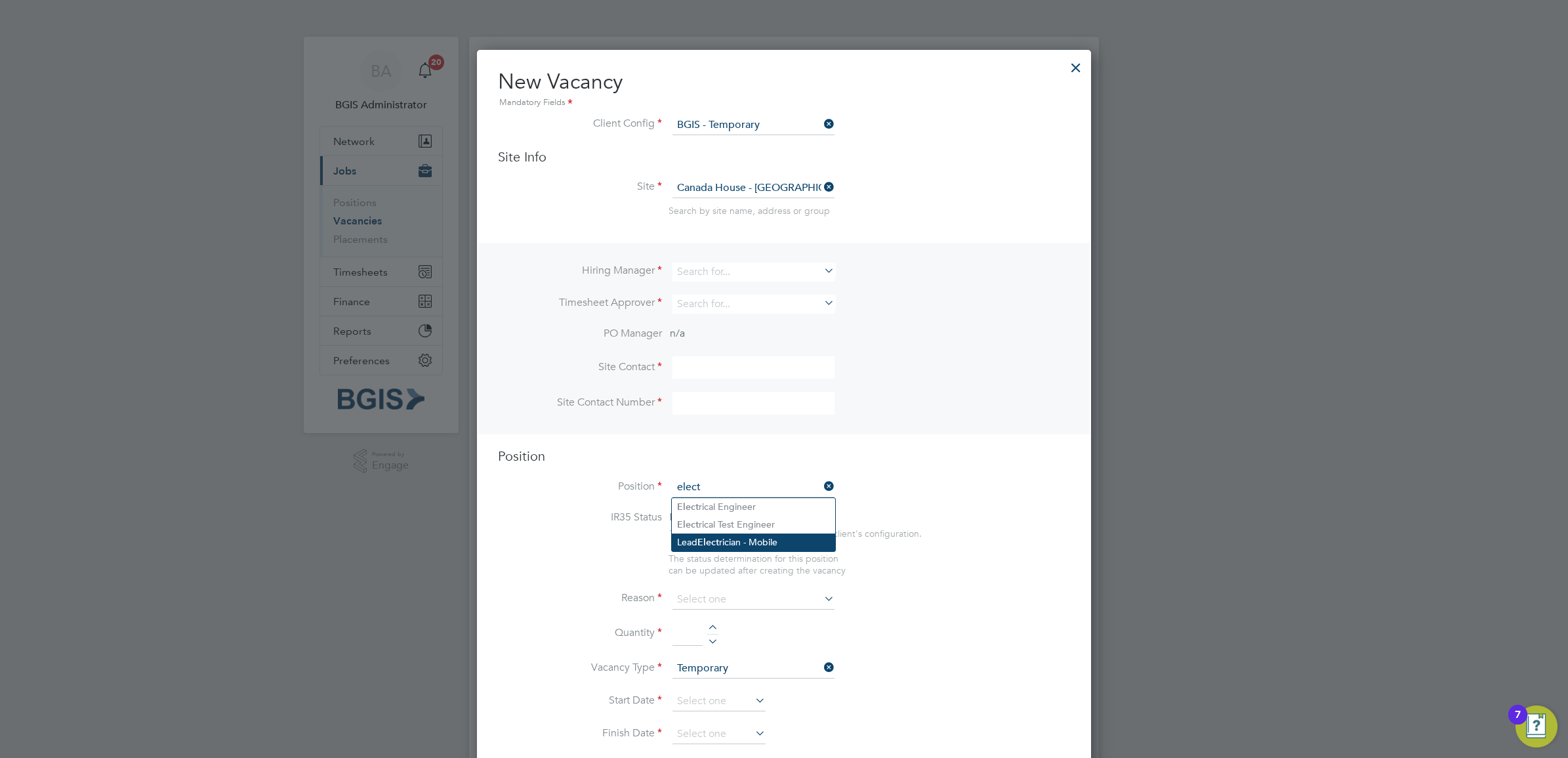
click at [758, 540] on li "Lead Elect rician - Mobile" at bounding box center [753, 542] width 164 height 18
type input "Lead Electrician - Mobile"
type textarea "Lo ips dolorsi ame c Adip Elitseddoei / Temp Incididunt Utla Etdolore ma aliq e…"
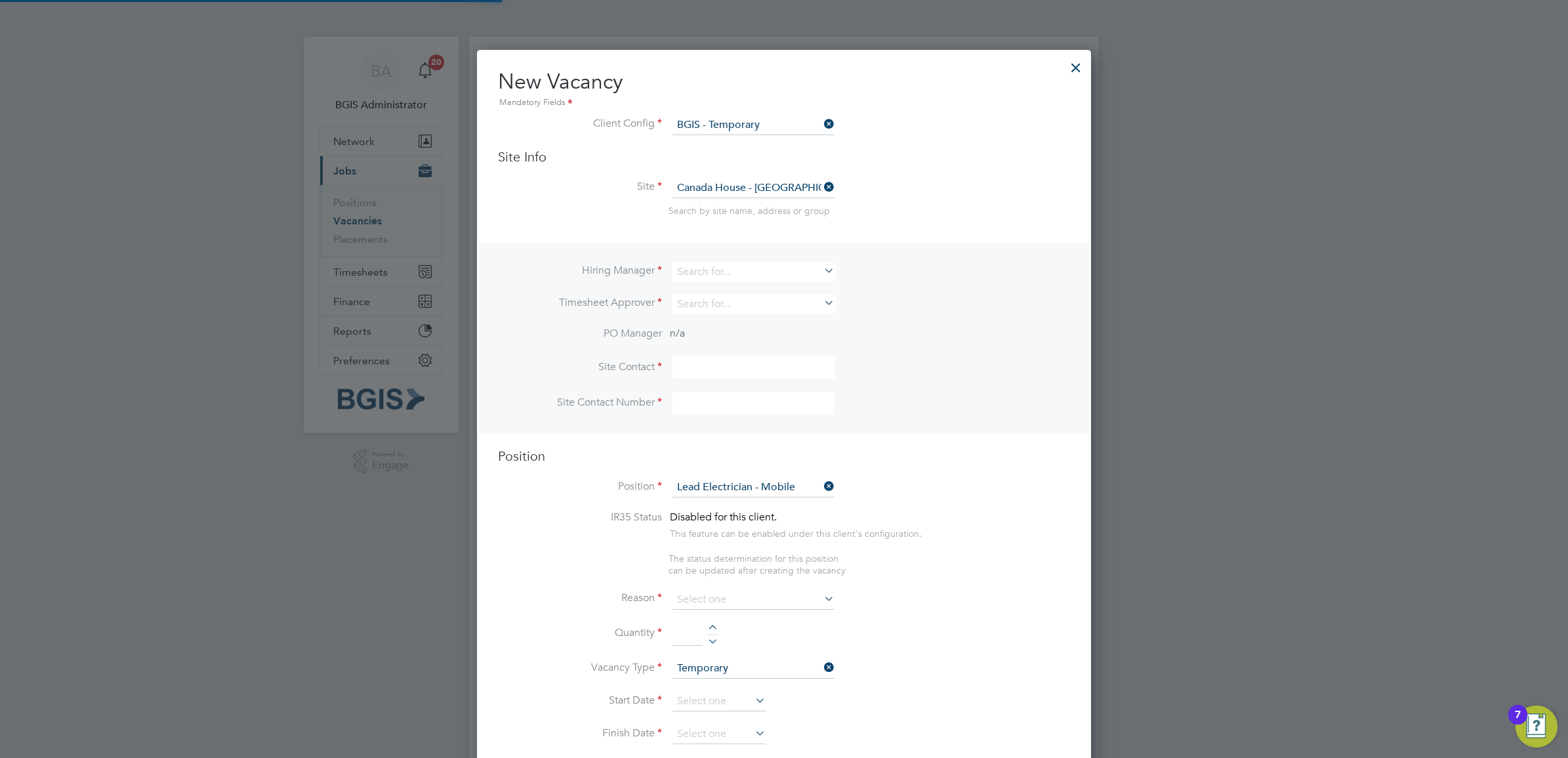
scroll to position [38, 68]
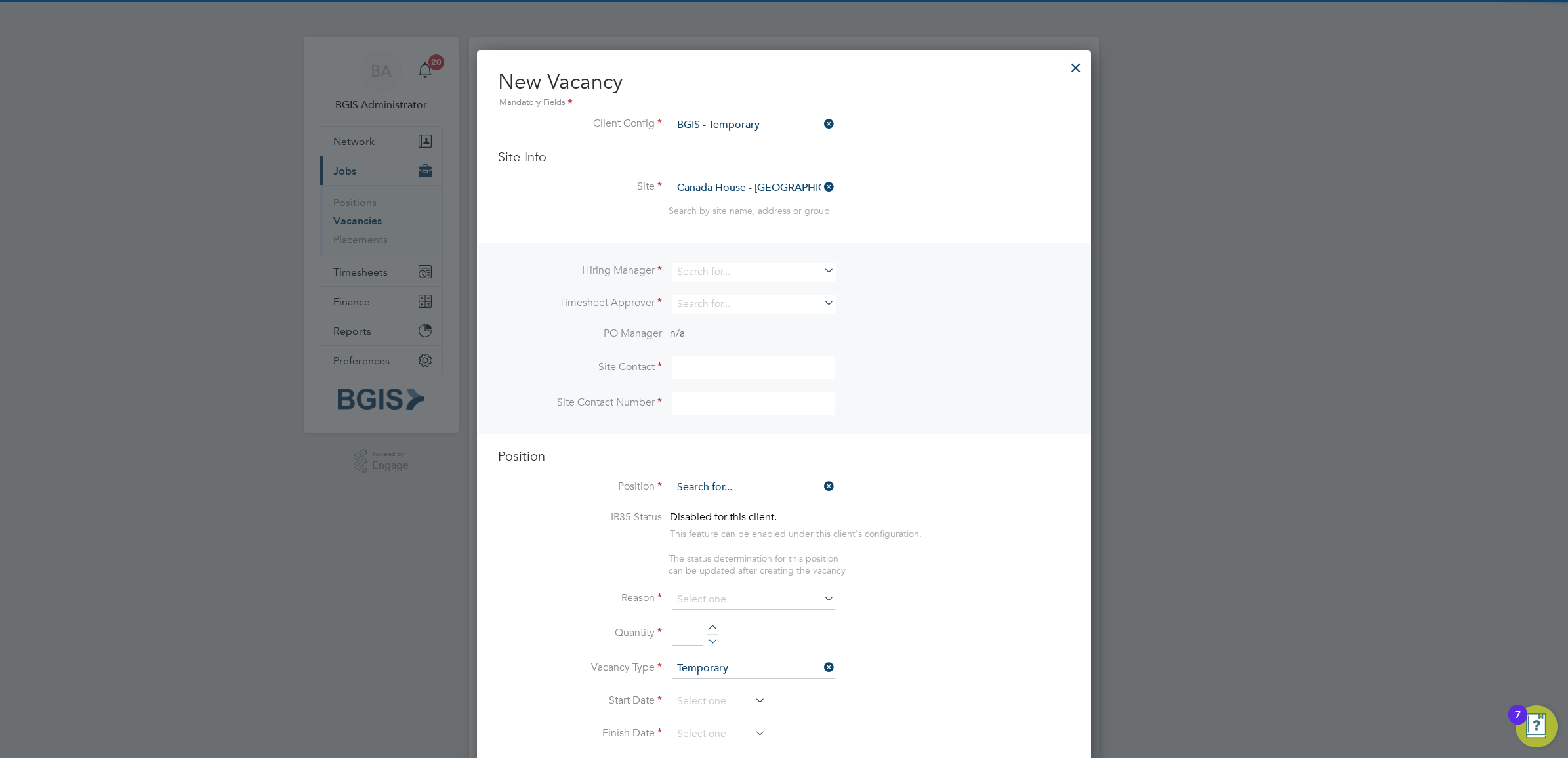
click at [748, 484] on input at bounding box center [753, 487] width 162 height 20
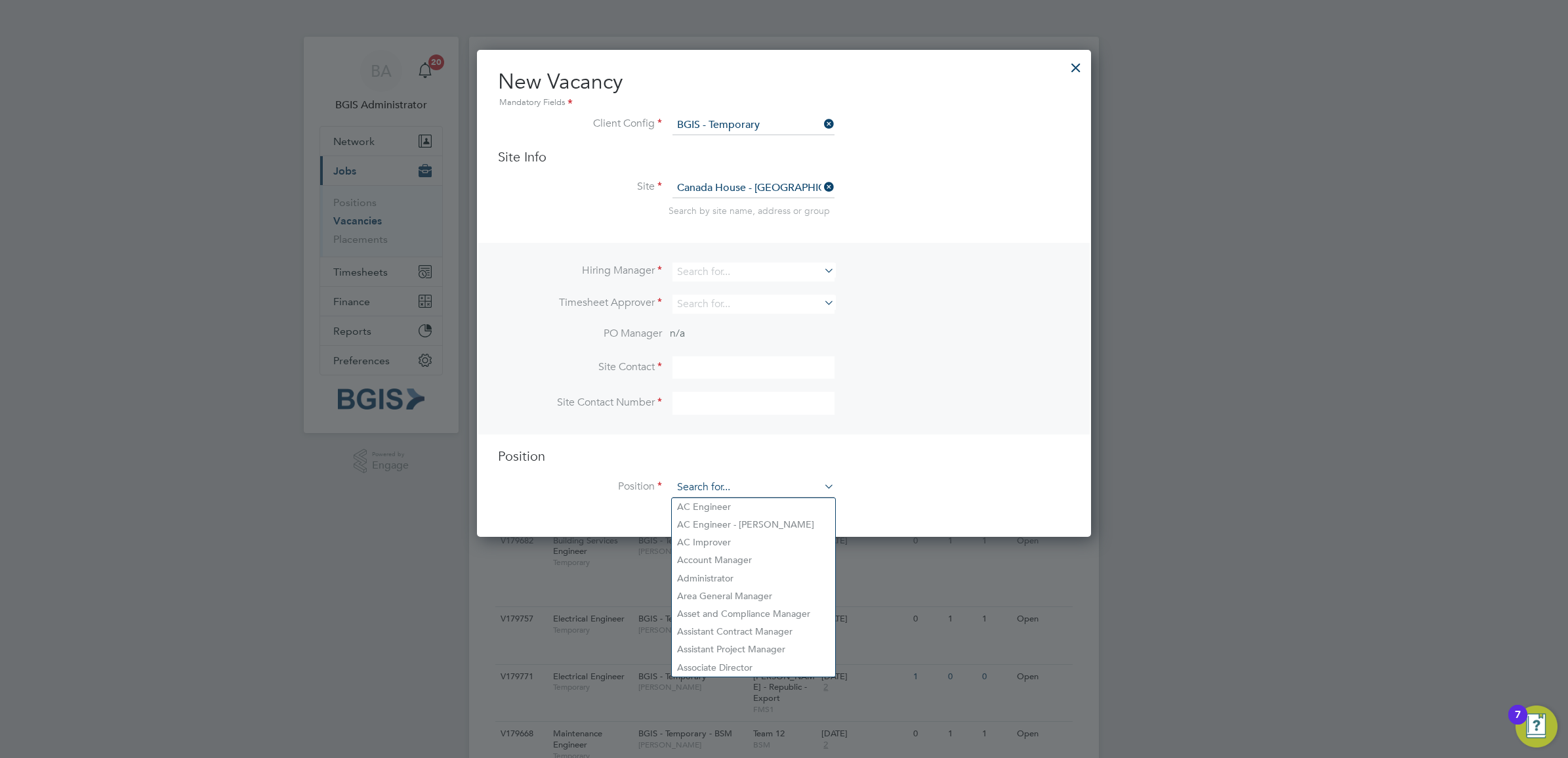
click at [749, 486] on input at bounding box center [753, 487] width 162 height 20
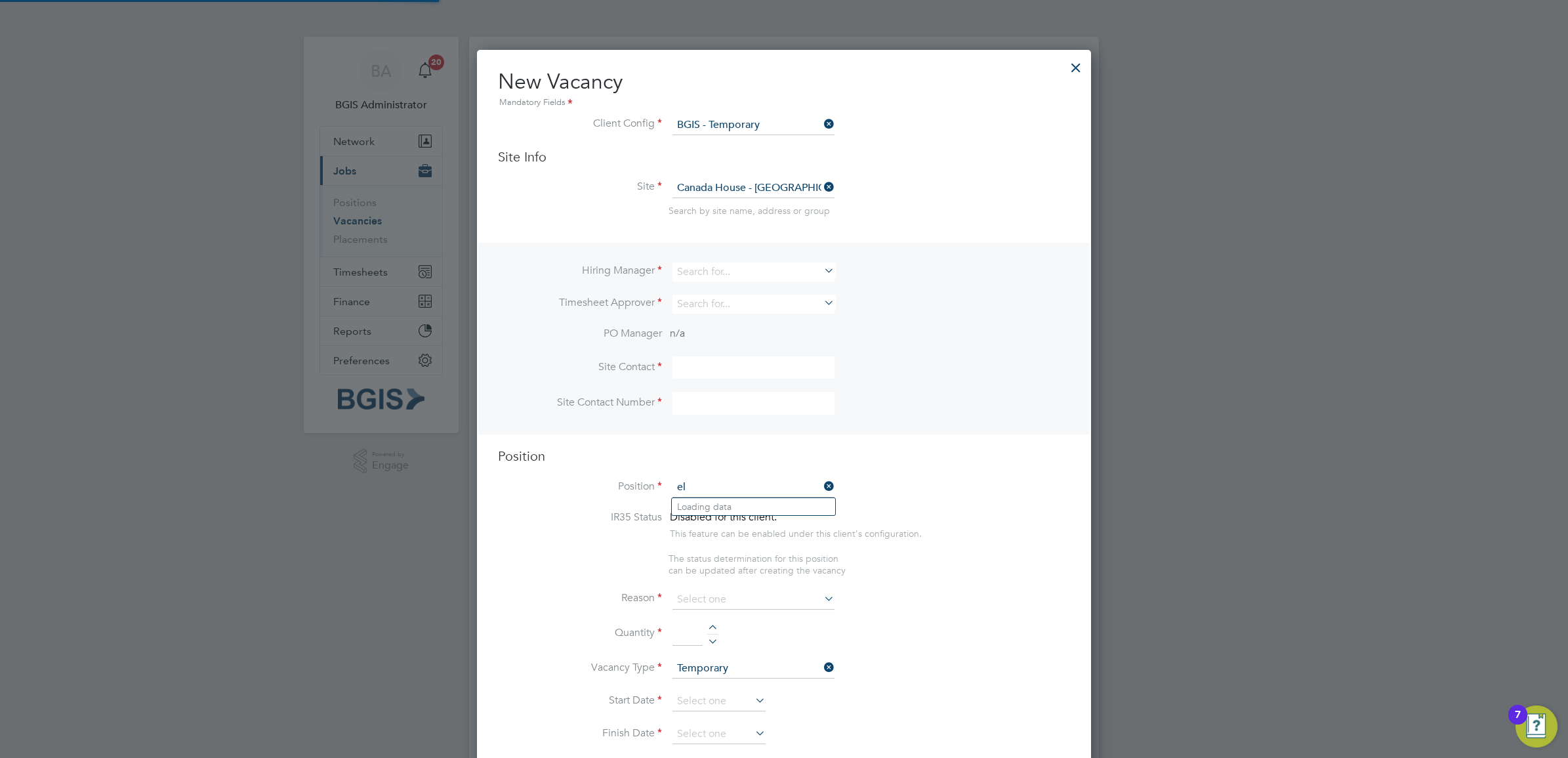
scroll to position [38, 68]
type input "ele"
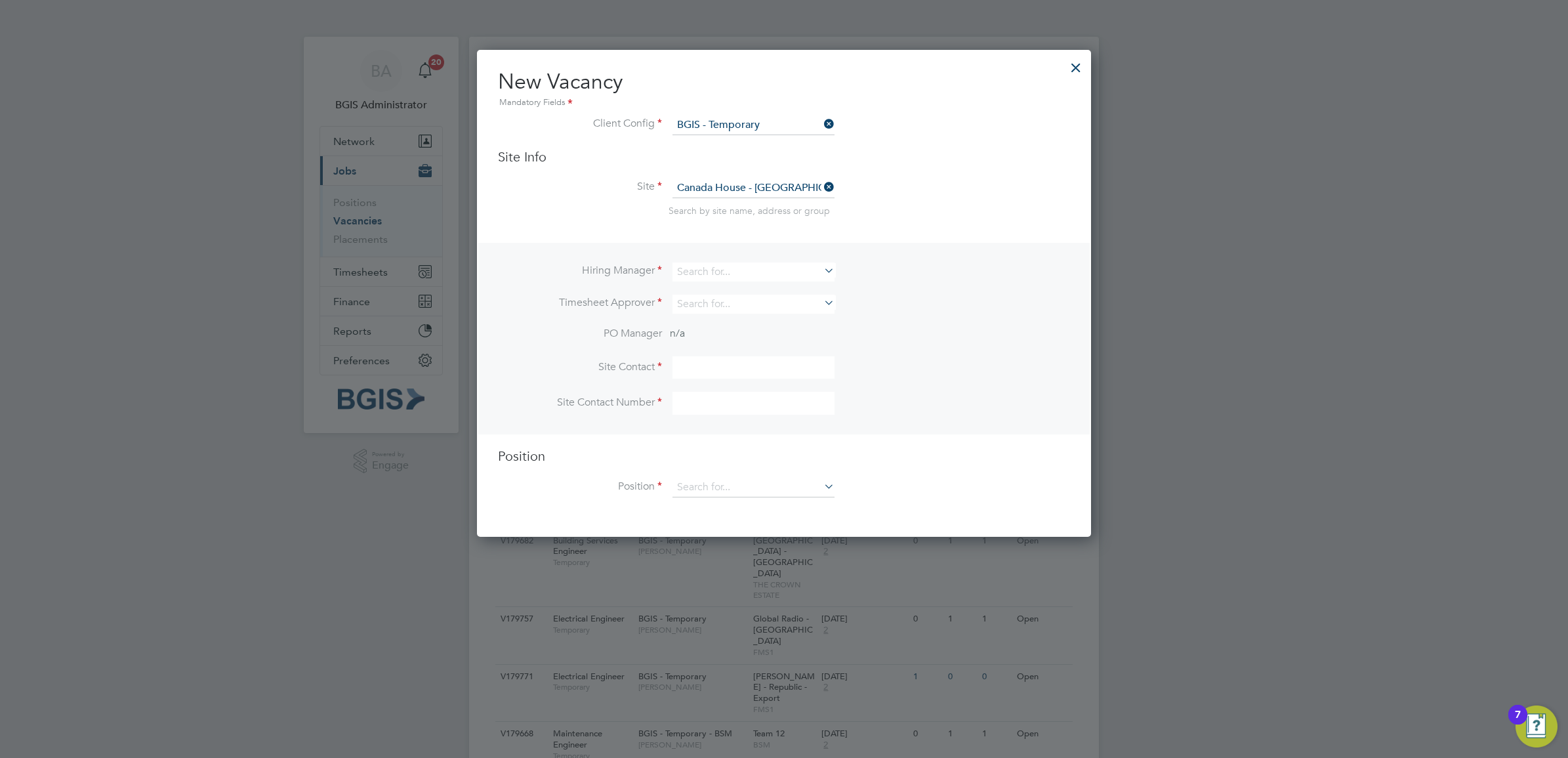
scroll to position [487, 614]
click at [782, 184] on input at bounding box center [753, 188] width 162 height 20
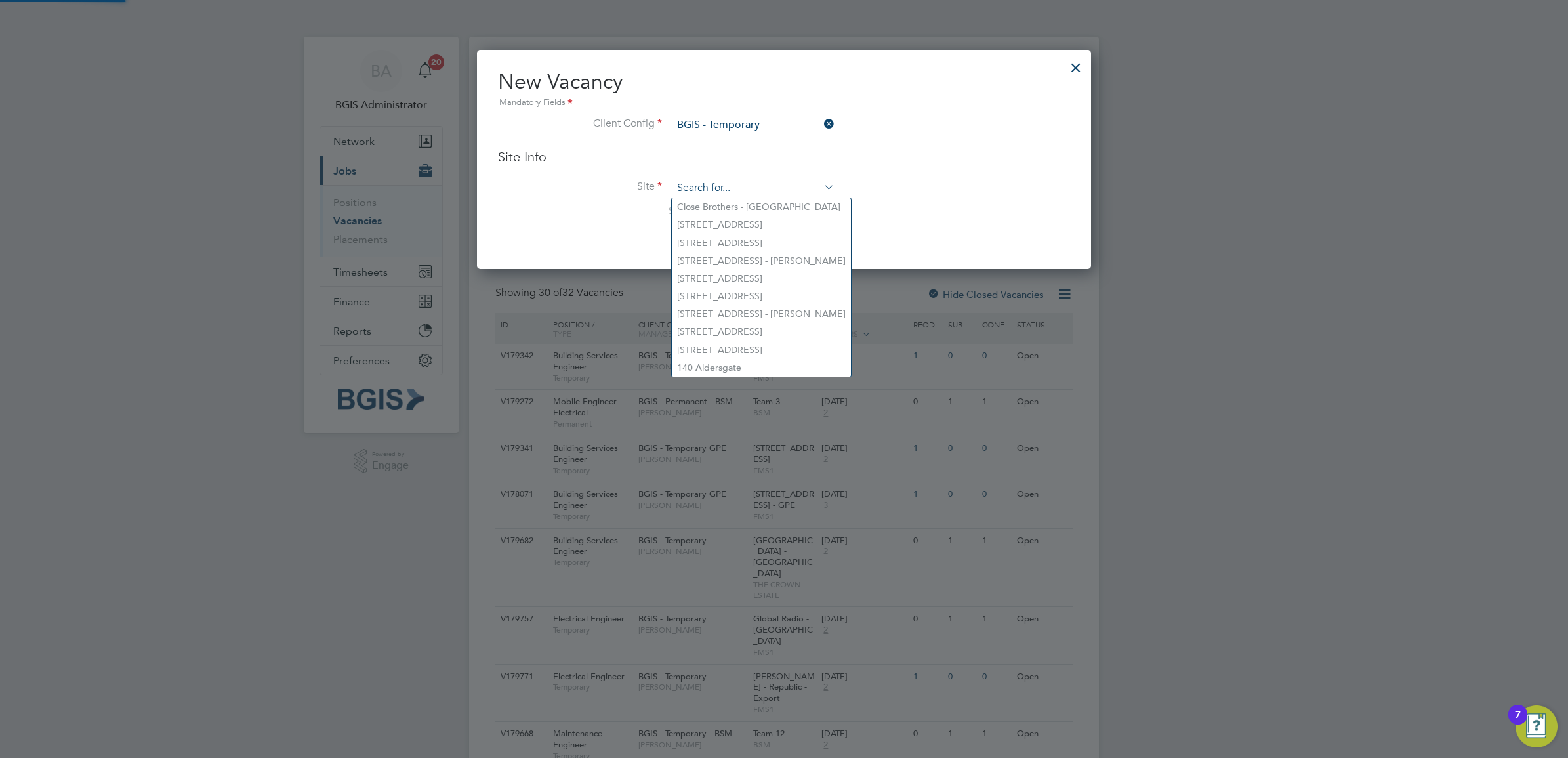
scroll to position [220, 614]
click at [1077, 56] on div at bounding box center [1076, 65] width 24 height 24
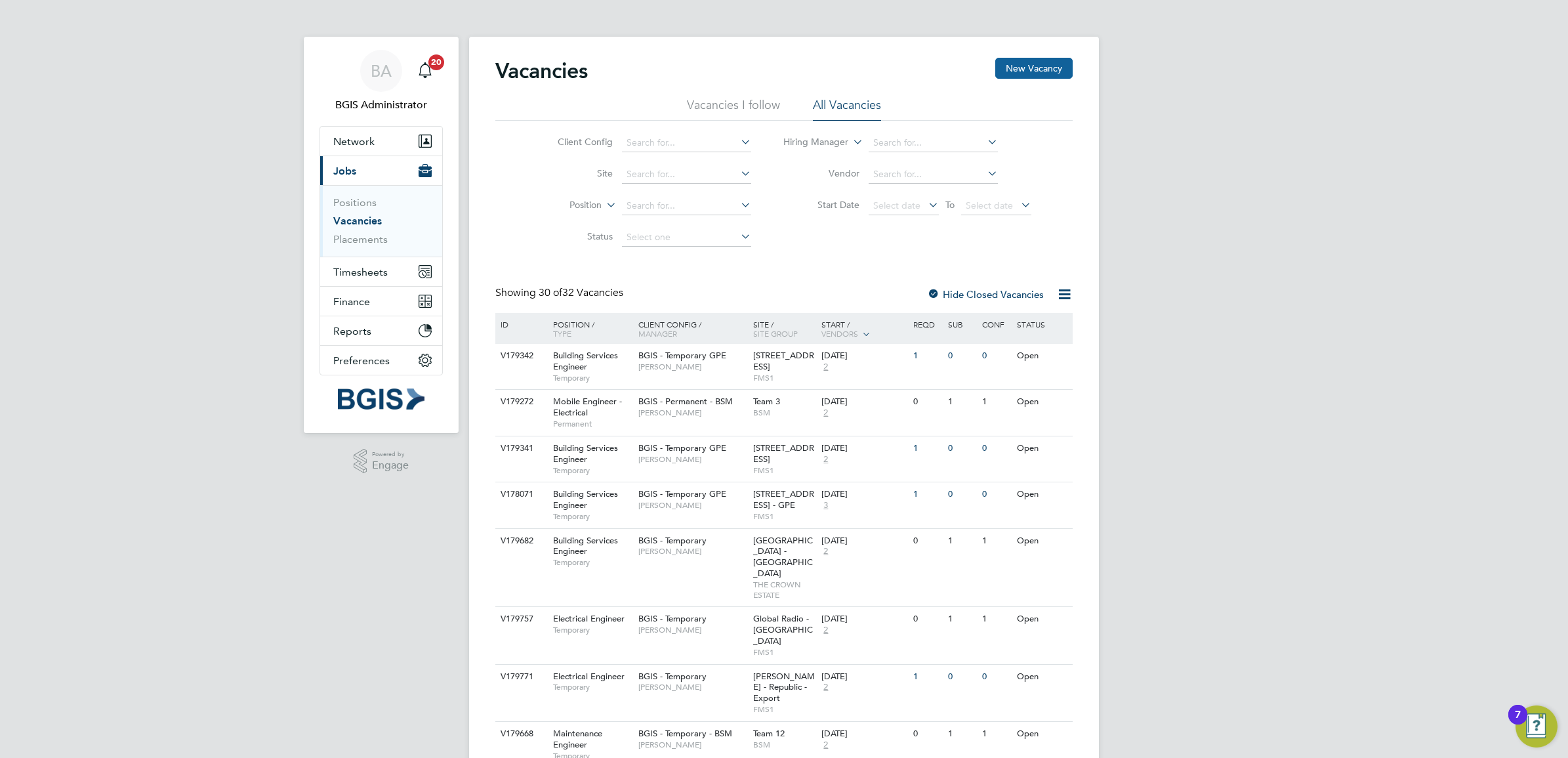
click at [1068, 69] on button "New Vacancy" at bounding box center [1033, 68] width 77 height 21
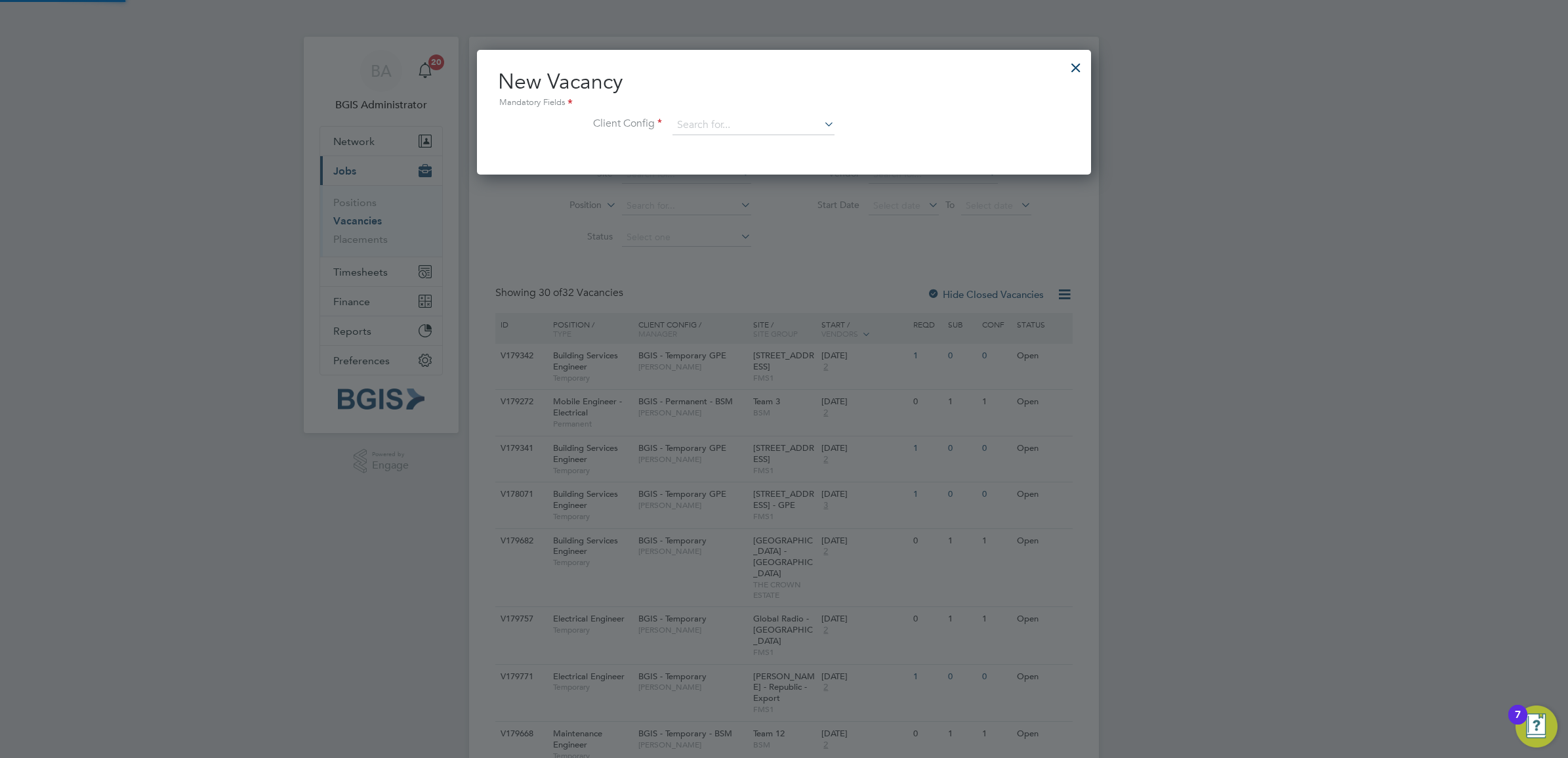
scroll to position [125, 614]
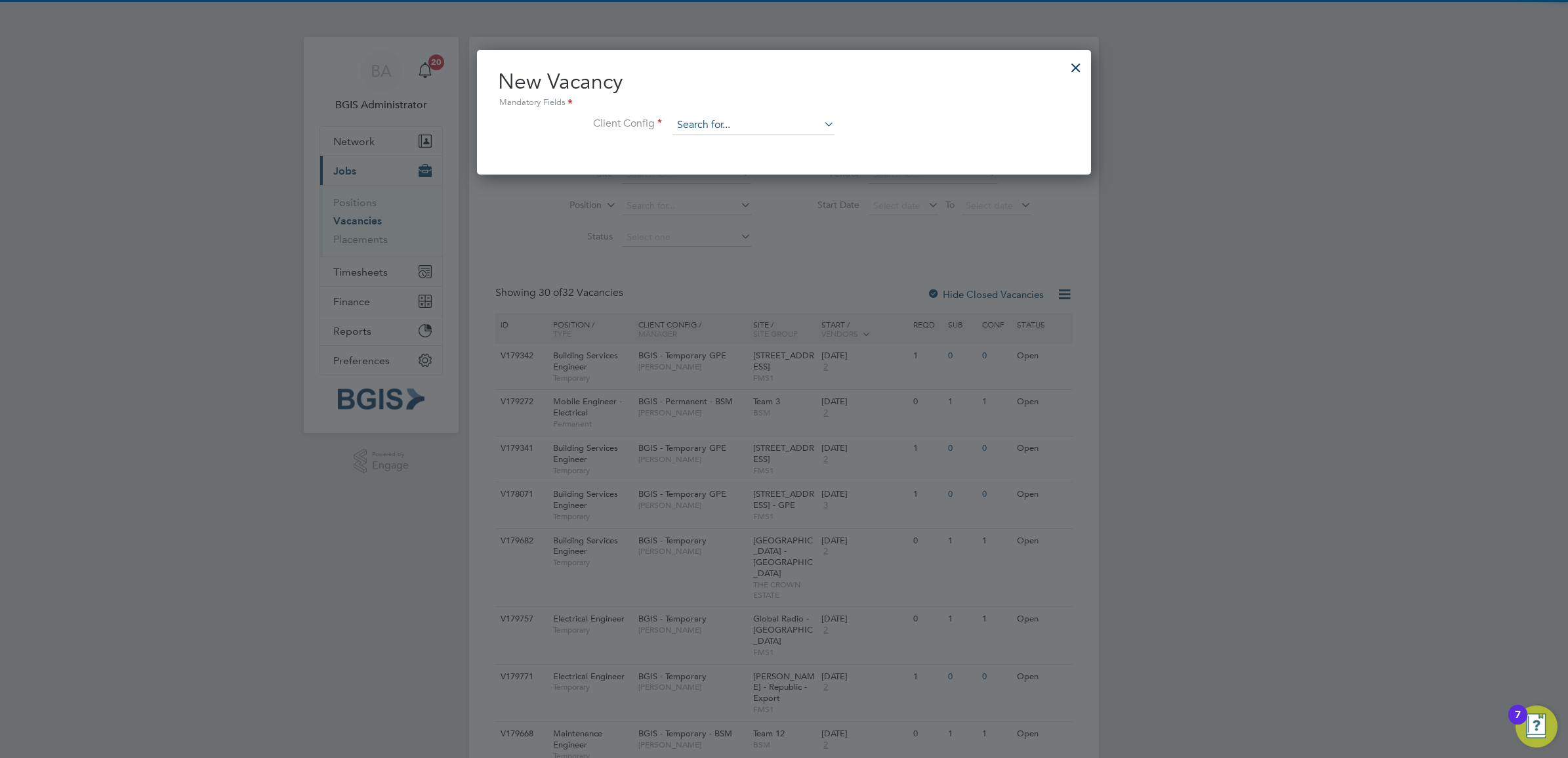
click at [691, 122] on input at bounding box center [753, 125] width 162 height 20
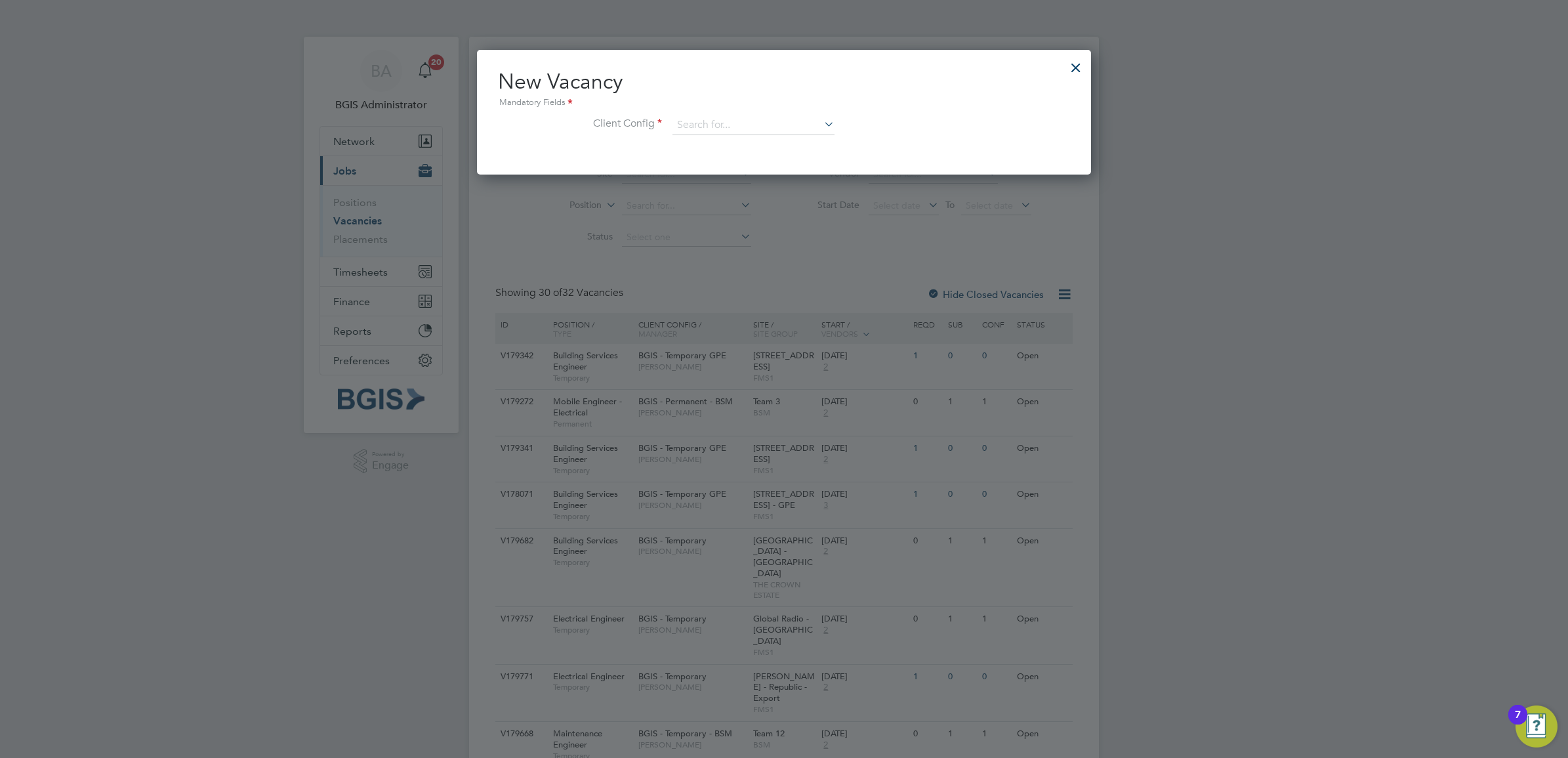
click at [774, 217] on li "BGIS - Temporary - BSM" at bounding box center [753, 216] width 164 height 18
type input "BGIS - Temporary - BSM"
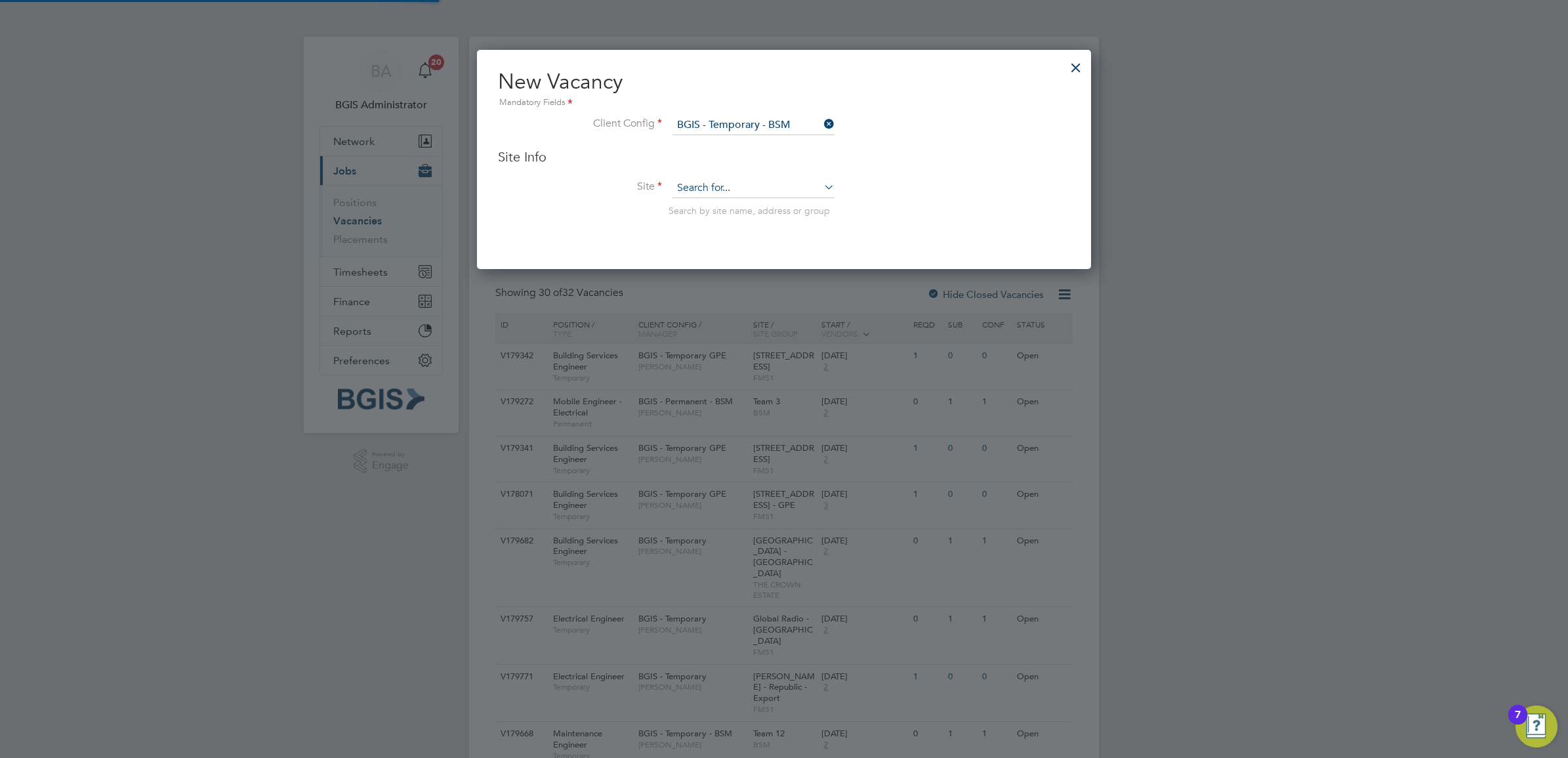
click at [741, 182] on input at bounding box center [753, 188] width 162 height 20
type input "can"
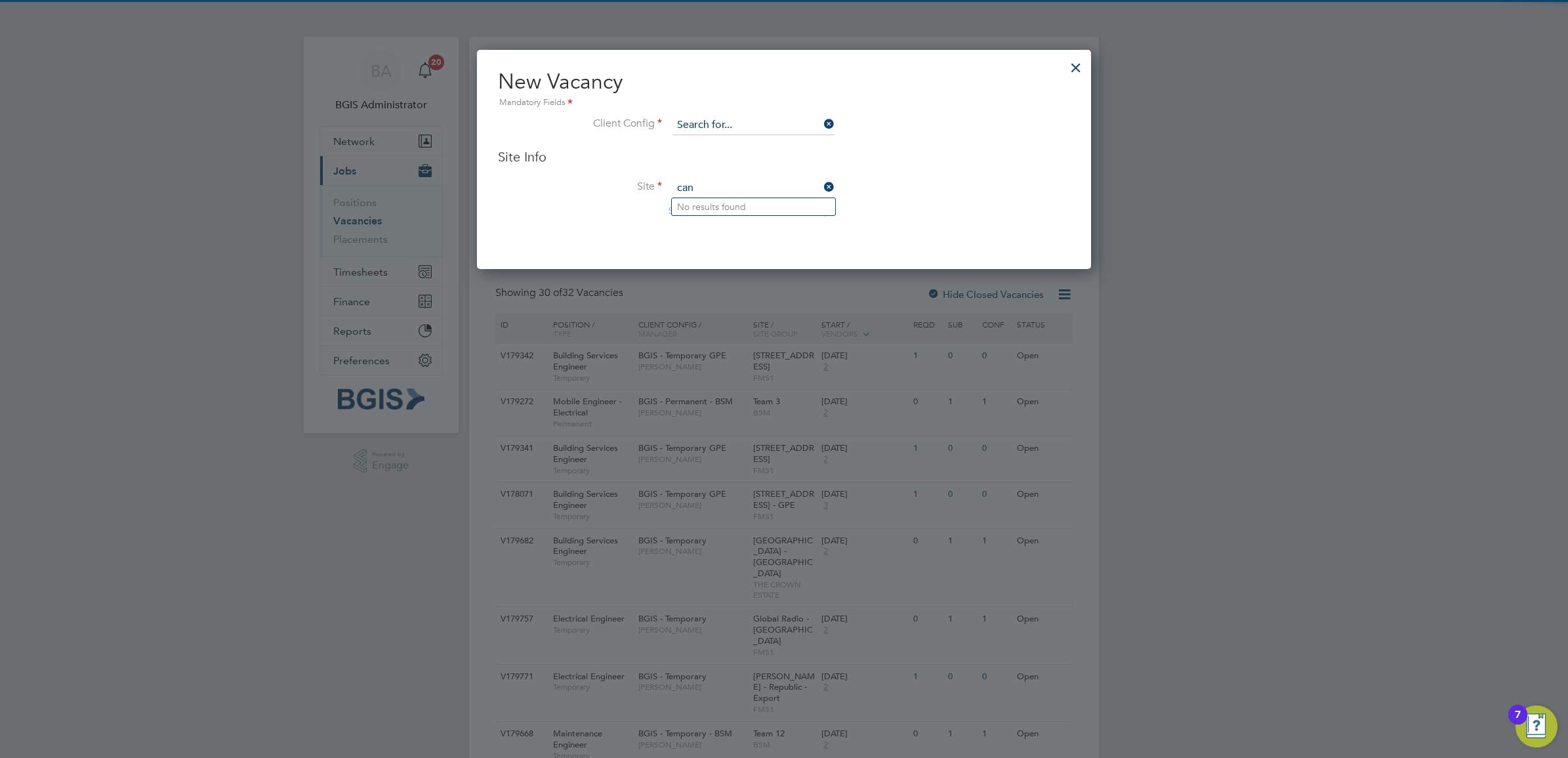
click at [752, 129] on input at bounding box center [753, 125] width 162 height 20
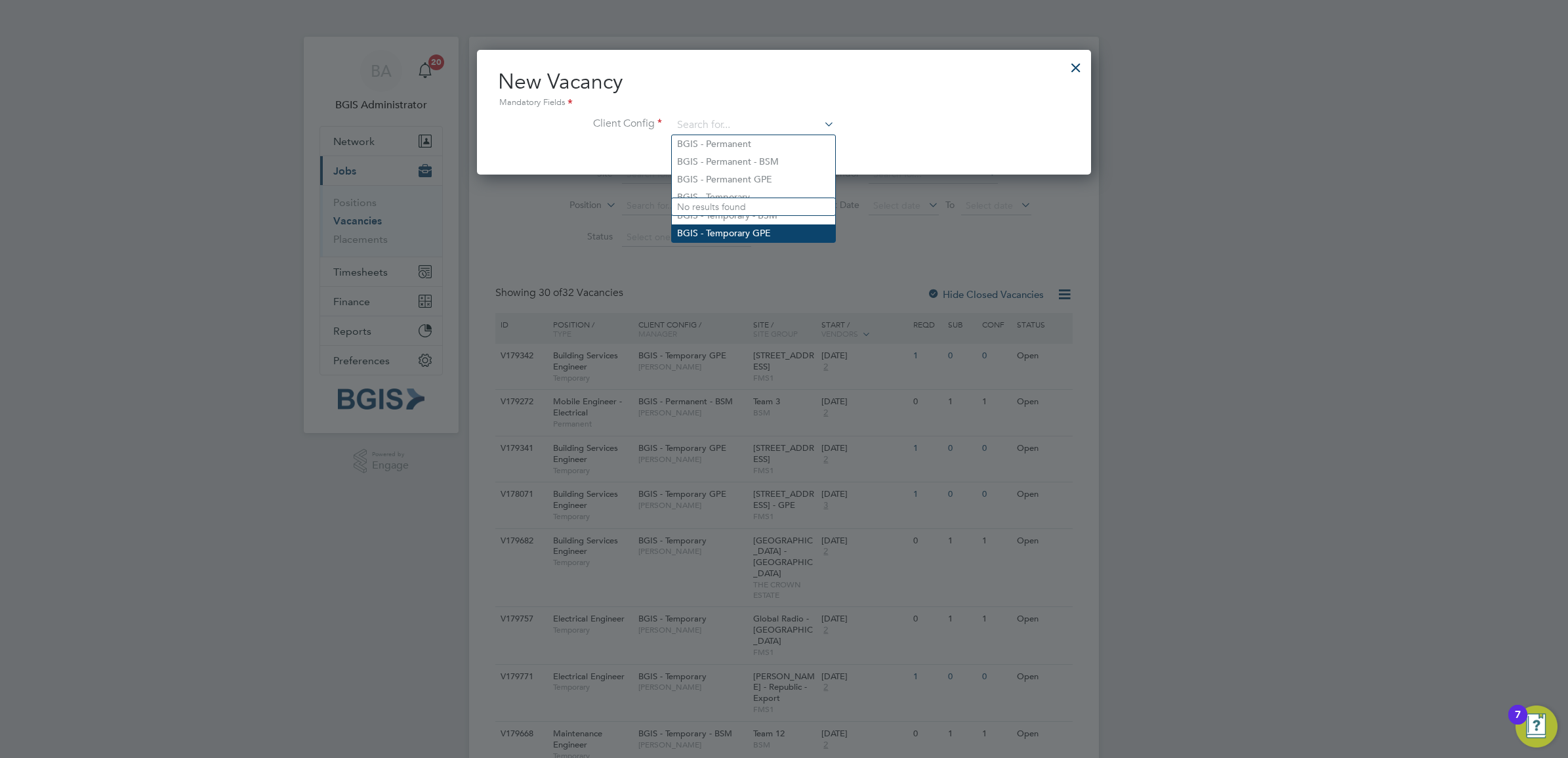
click at [772, 237] on li "BGIS - Temporary GPE" at bounding box center [753, 233] width 164 height 18
type input "BGIS - Temporary GPE"
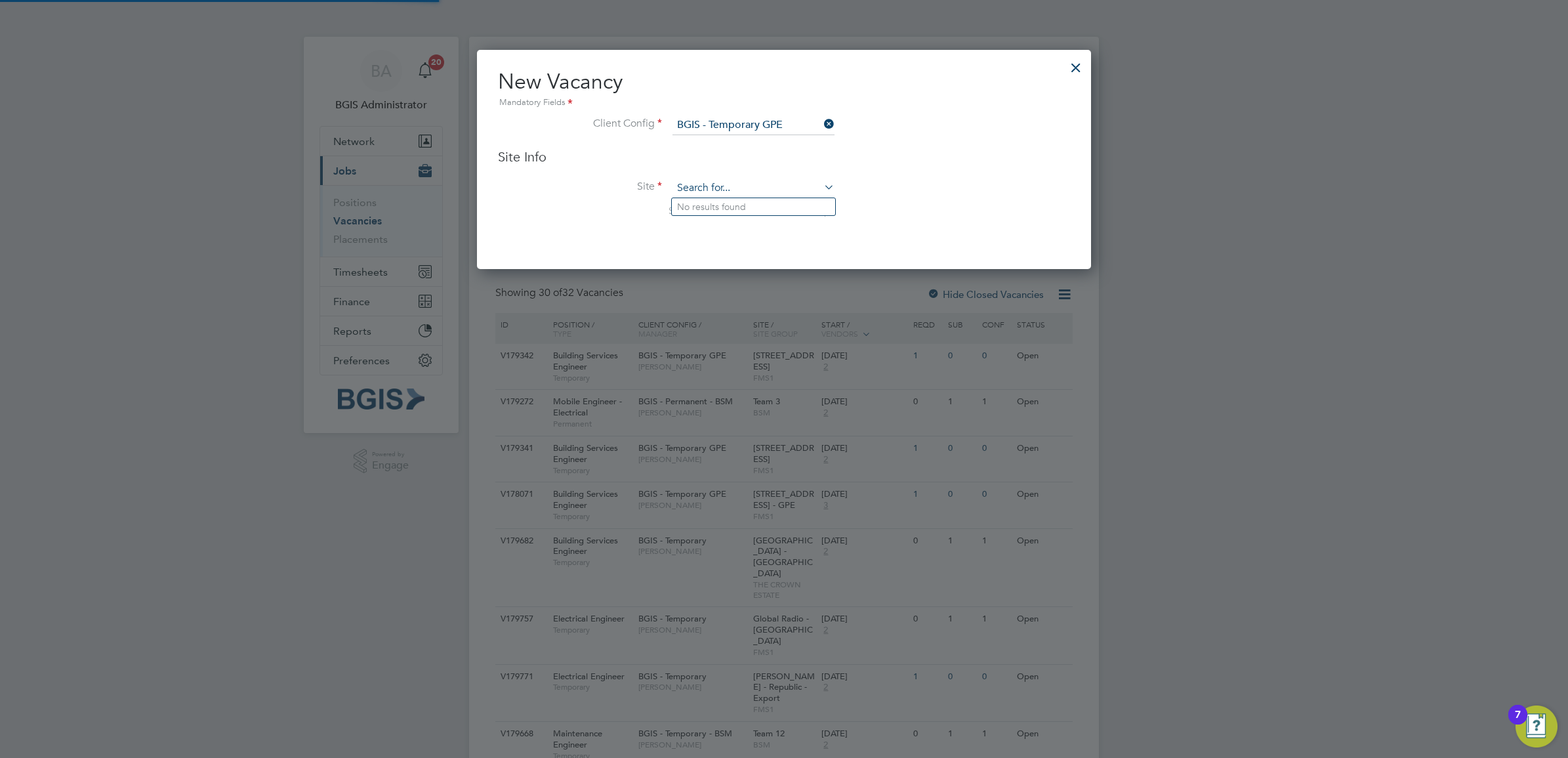
click at [727, 192] on input at bounding box center [753, 188] width 162 height 20
type input "can"
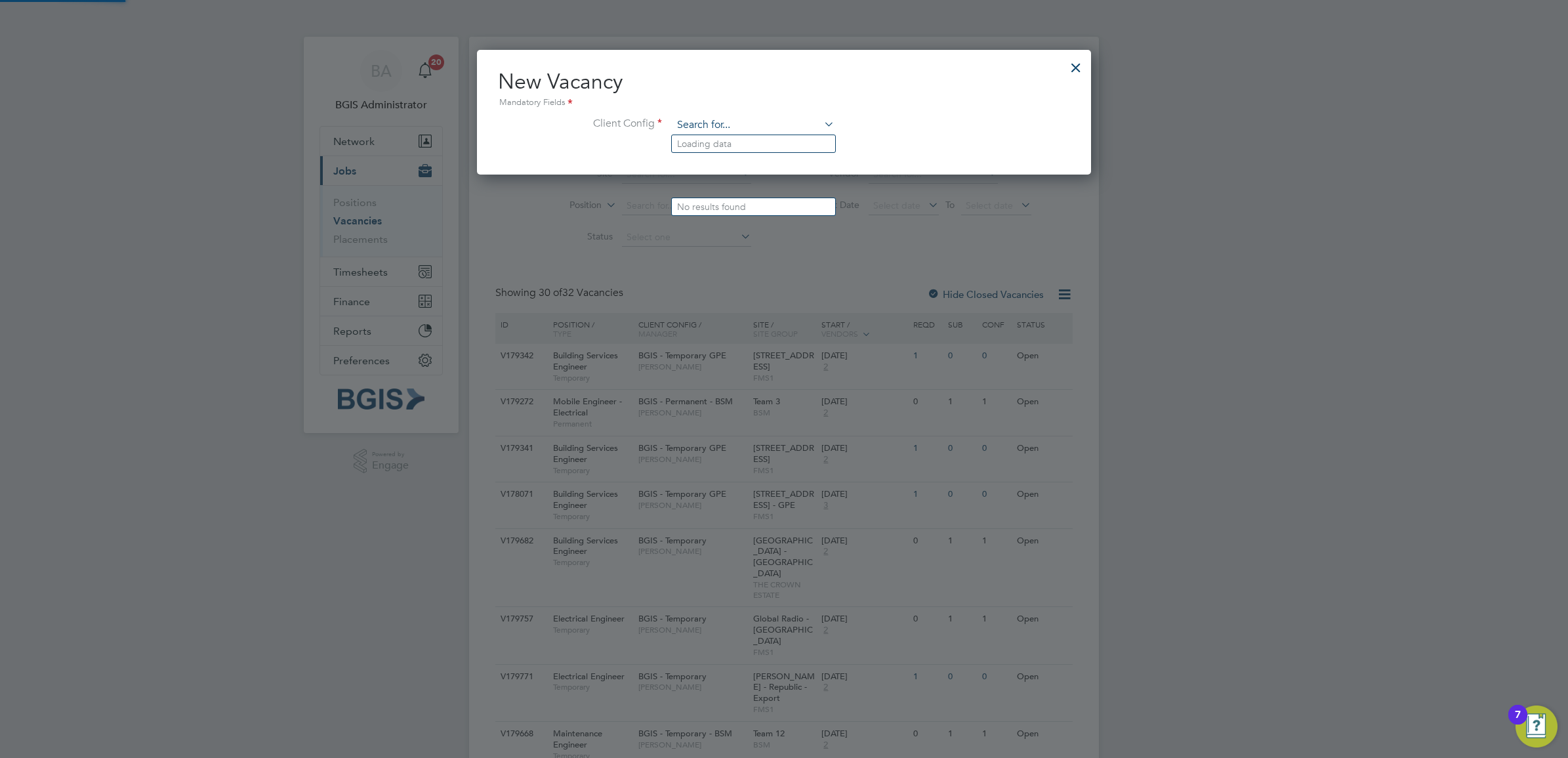
click at [762, 116] on input at bounding box center [753, 125] width 162 height 20
click at [766, 192] on li "BGIS - Temporary" at bounding box center [753, 197] width 164 height 18
type input "BGIS - Temporary"
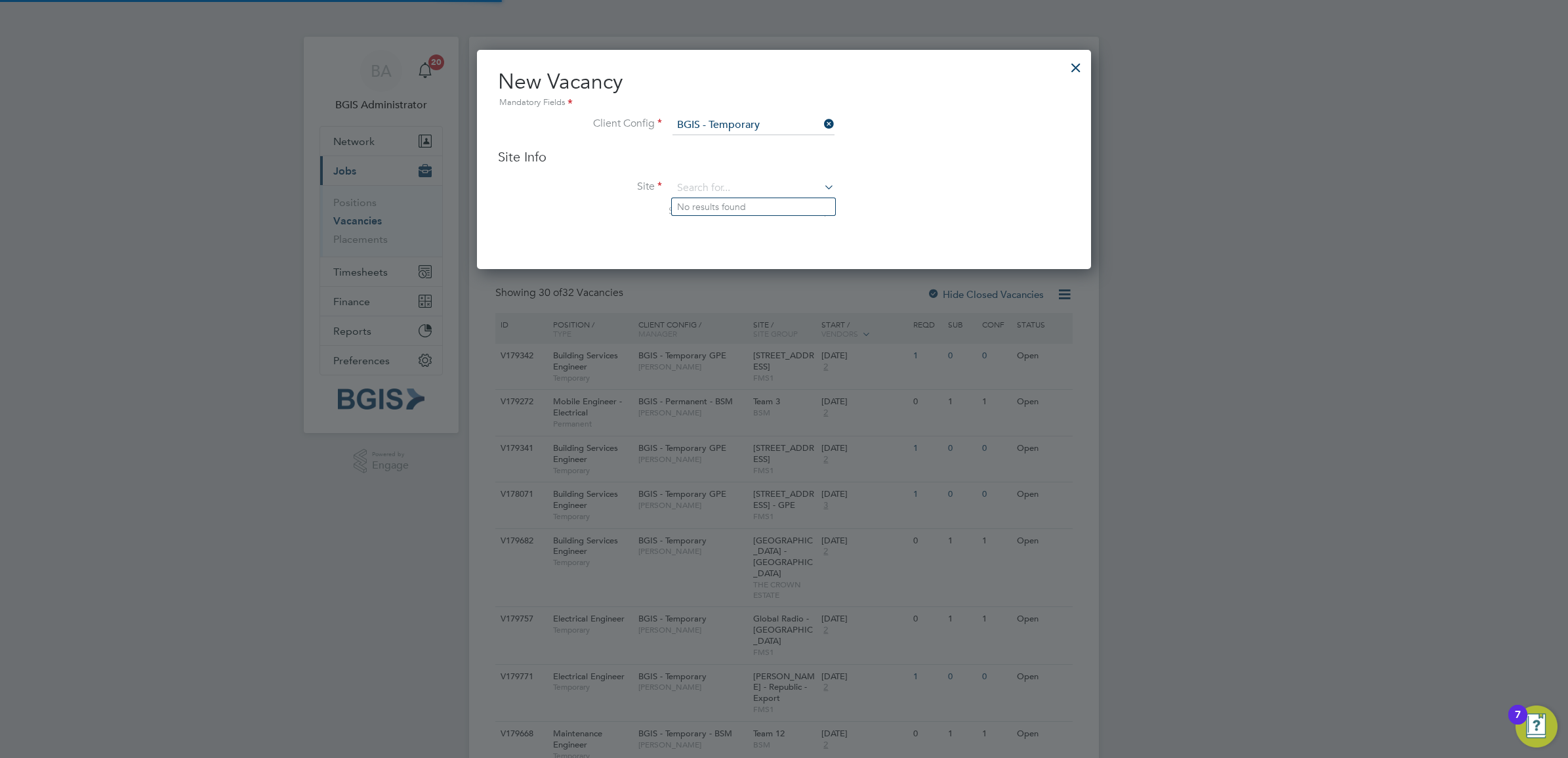
scroll to position [220, 614]
click at [723, 189] on input at bounding box center [753, 188] width 162 height 20
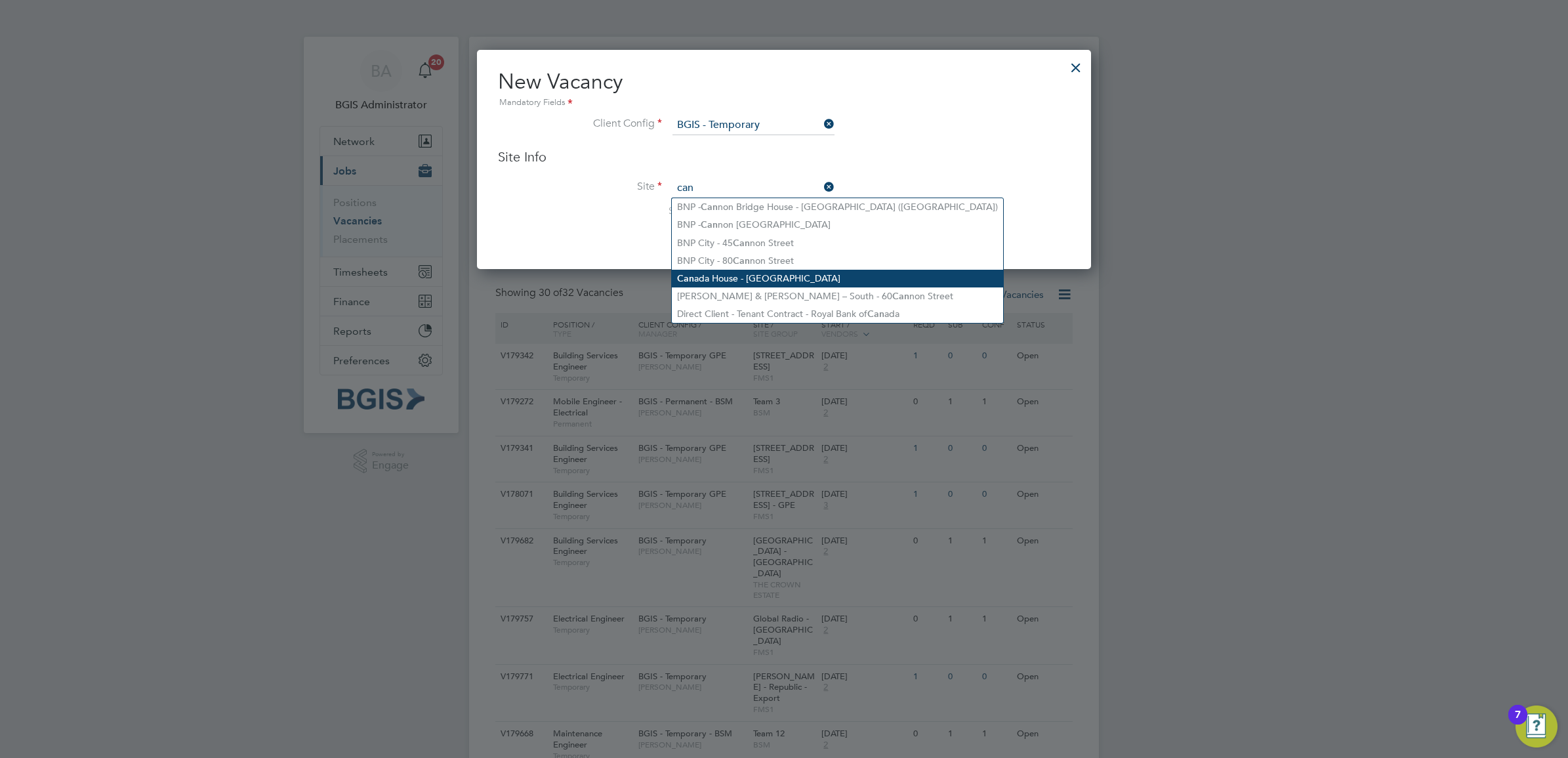
click at [790, 281] on li "Can ada House - Trafalgar Square" at bounding box center [837, 279] width 331 height 18
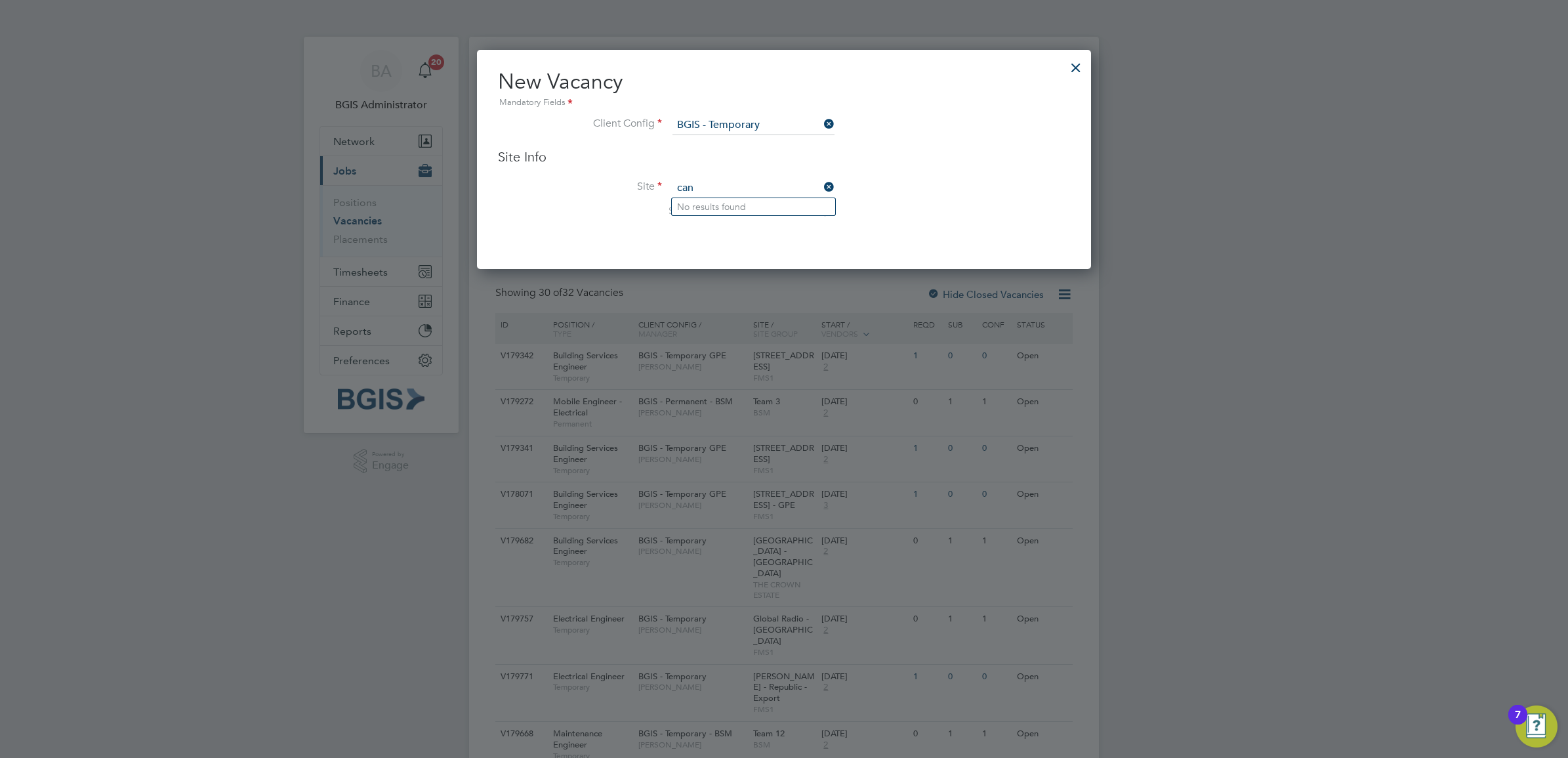
type input "Canada House - [GEOGRAPHIC_DATA]"
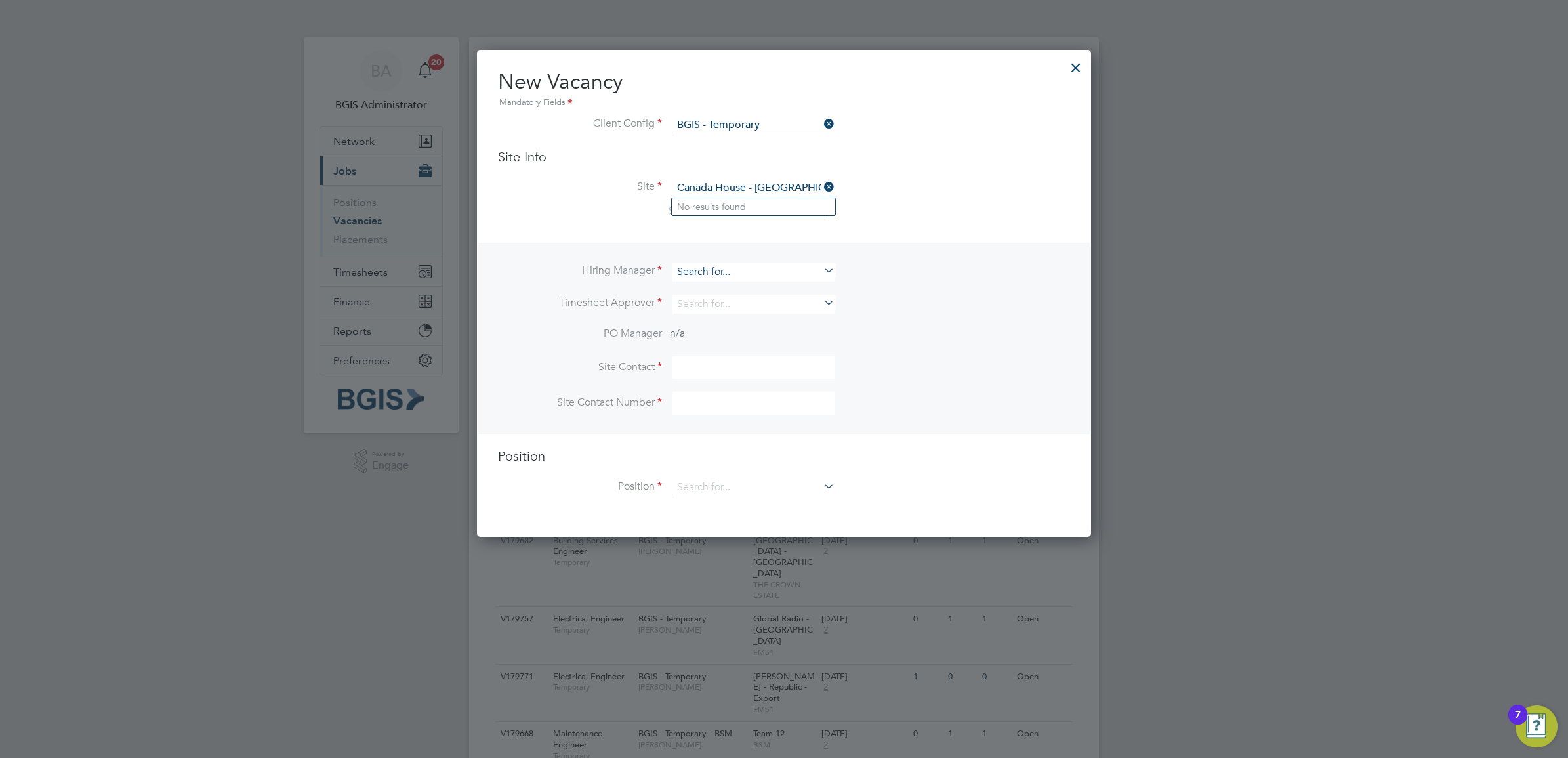
scroll to position [487, 614]
drag, startPoint x: 734, startPoint y: 267, endPoint x: 728, endPoint y: 273, distance: 8.5
click at [735, 267] on input at bounding box center [753, 272] width 162 height 19
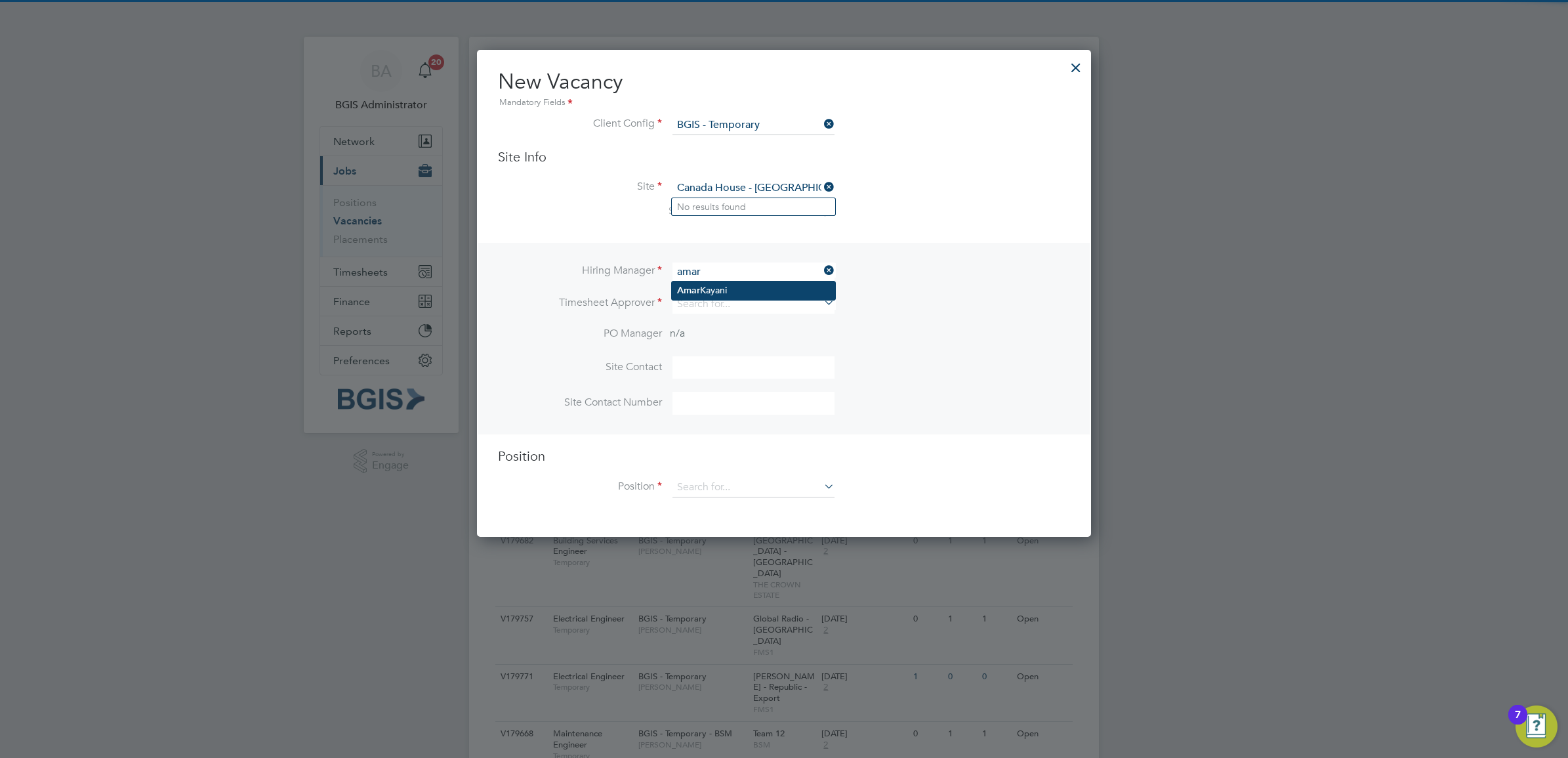
click at [758, 291] on li "Amar Kayani" at bounding box center [753, 290] width 164 height 18
type input "[PERSON_NAME]"
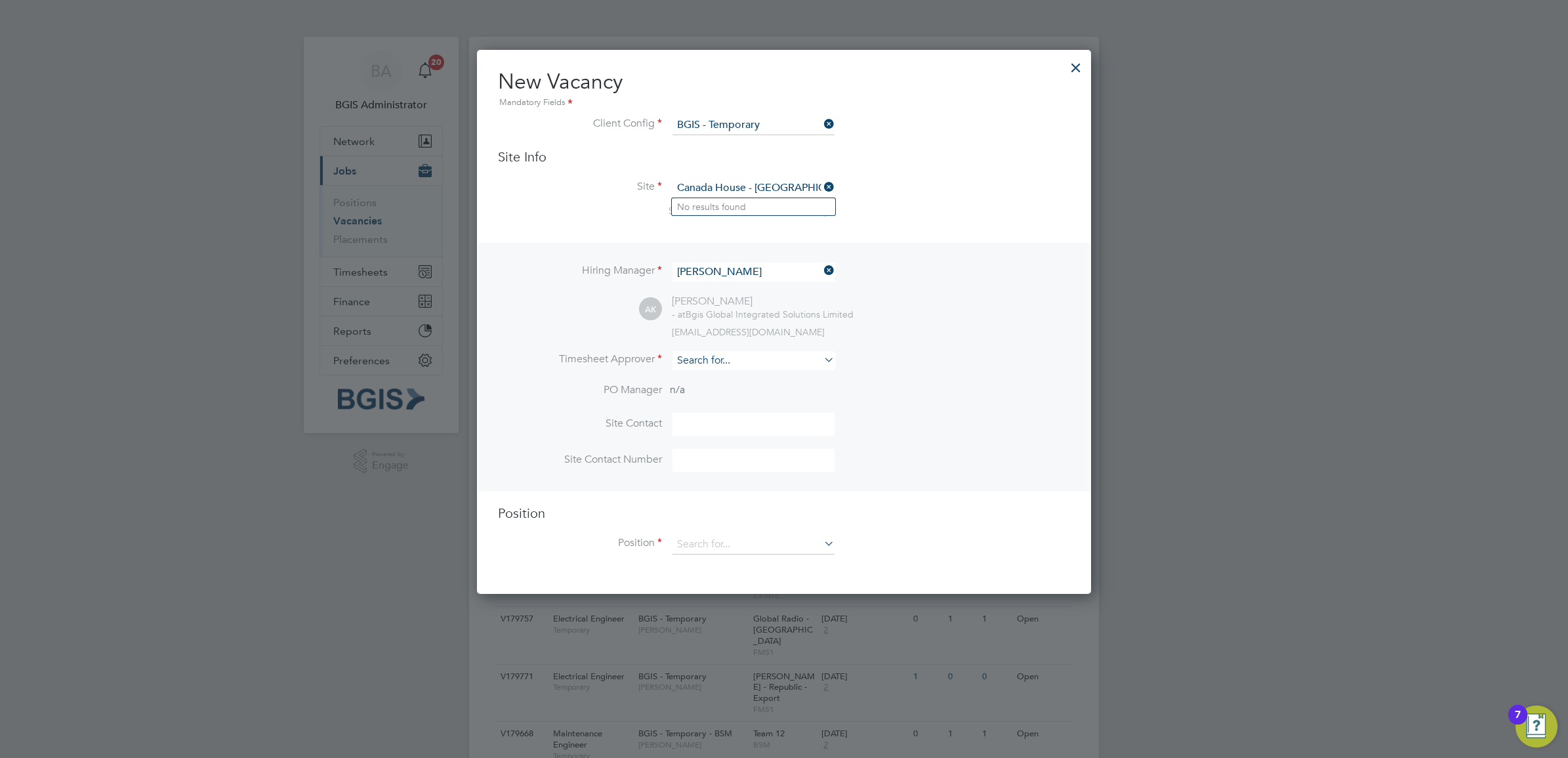
scroll to position [546, 614]
click at [729, 359] on input at bounding box center [753, 361] width 162 height 19
click at [738, 378] on li "Amar Kayani" at bounding box center [753, 380] width 164 height 18
type input "[PERSON_NAME]"
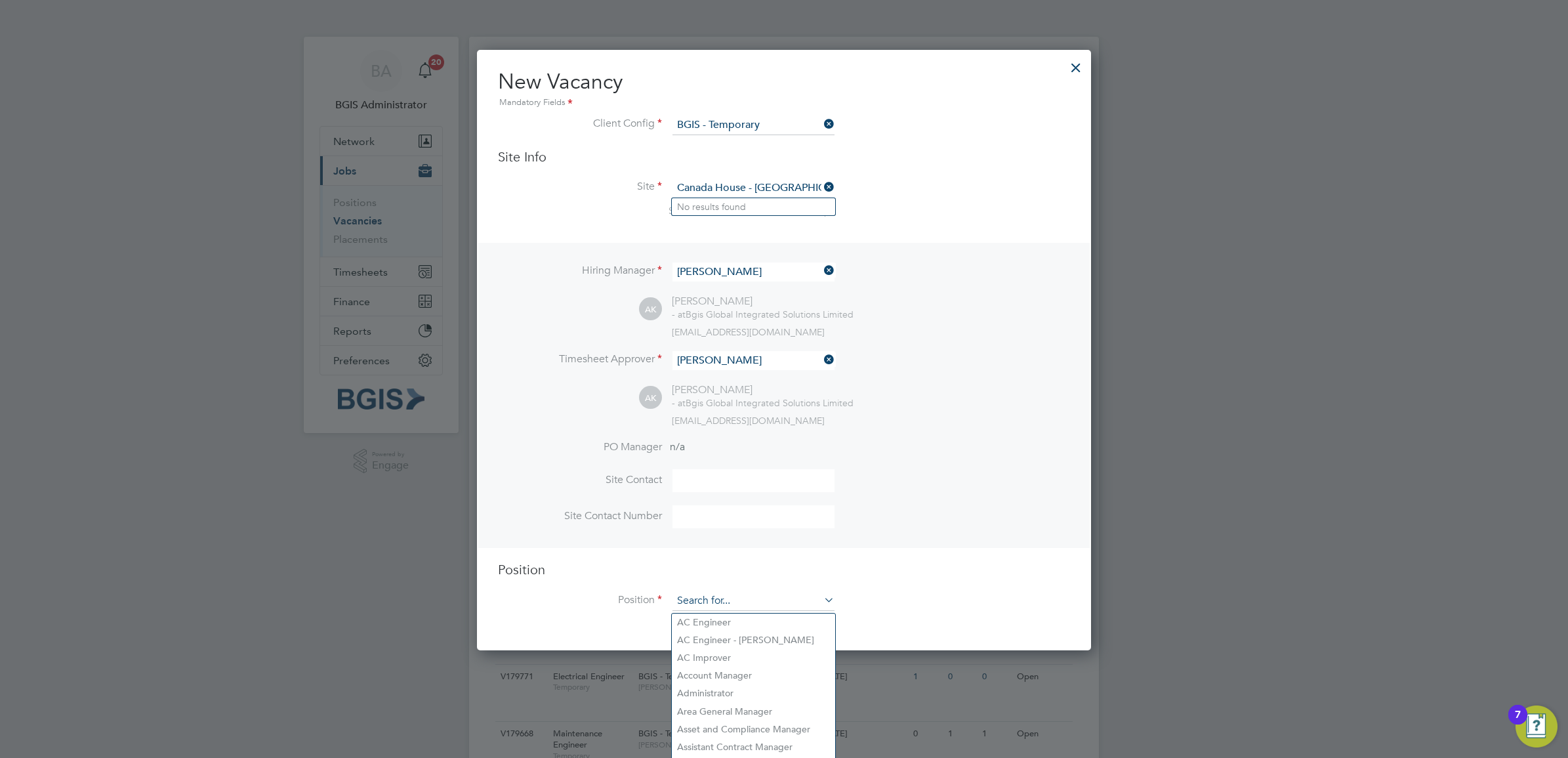
click at [755, 597] on input at bounding box center [753, 601] width 162 height 20
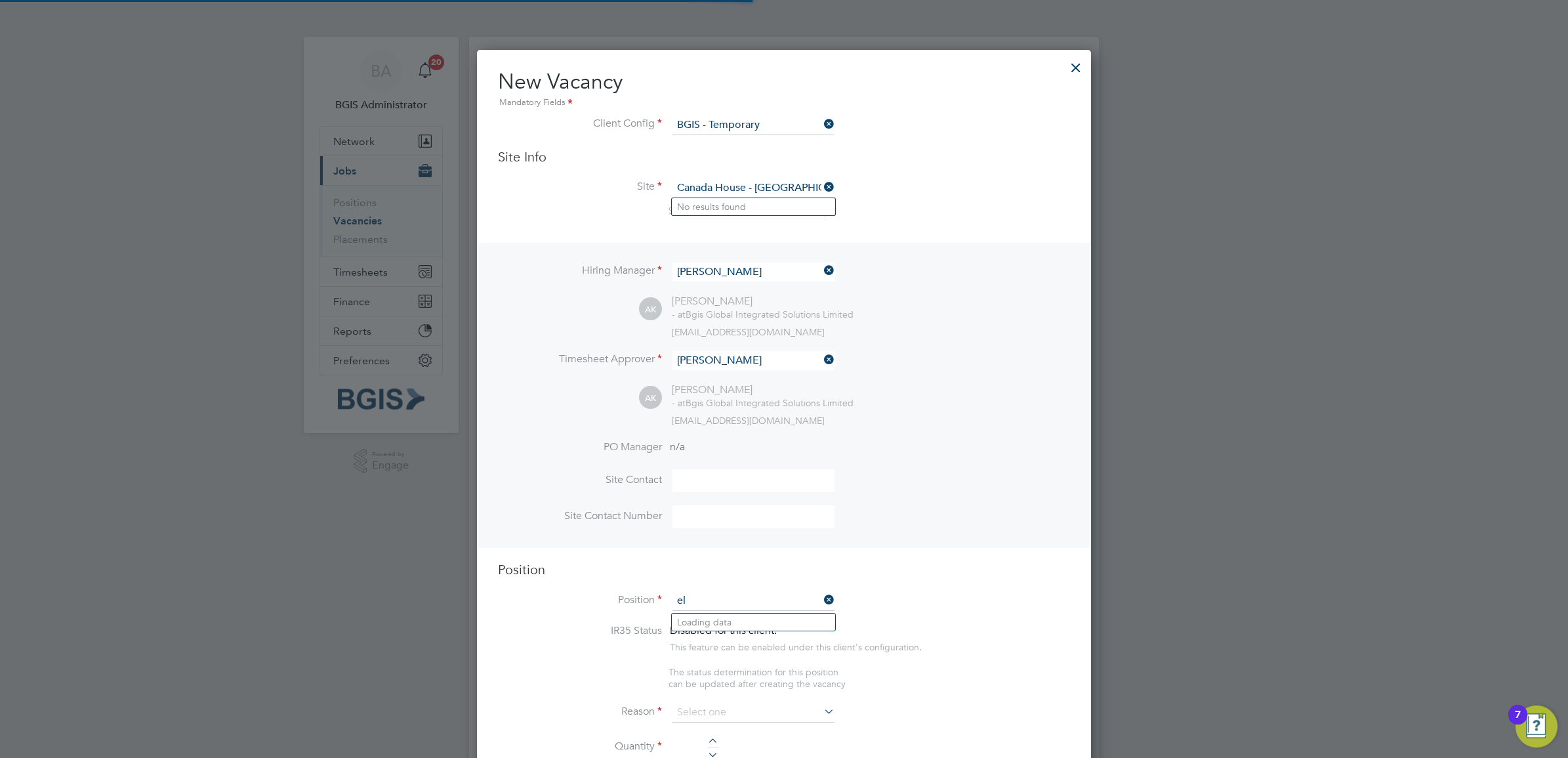
scroll to position [2033, 614]
click at [784, 619] on li "Elect rical Engineer" at bounding box center [753, 622] width 164 height 18
type input "Electrical Engineer"
type textarea "o ensure all environmental conditions are maintained at all times with regard t…"
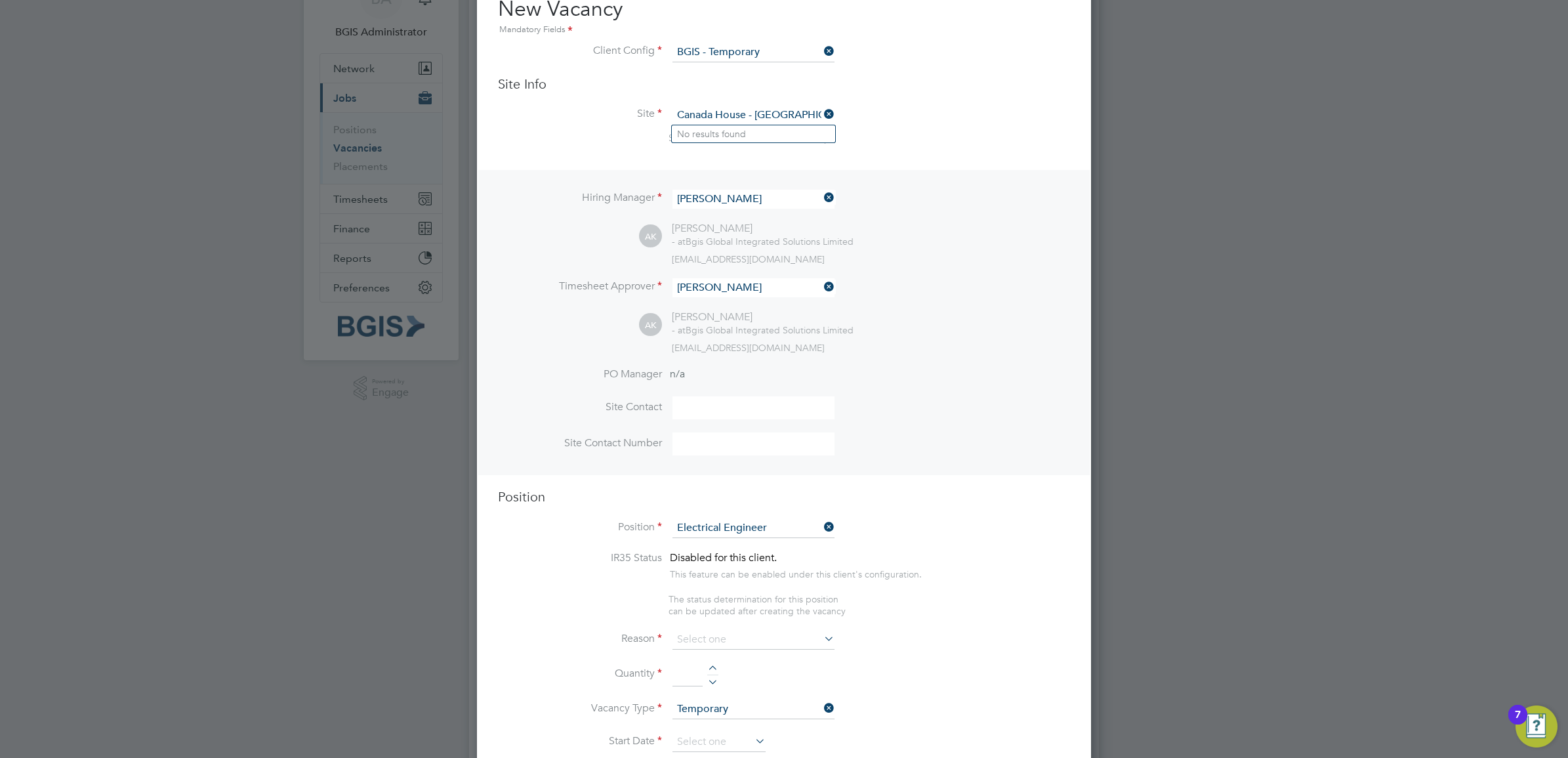
scroll to position [164, 0]
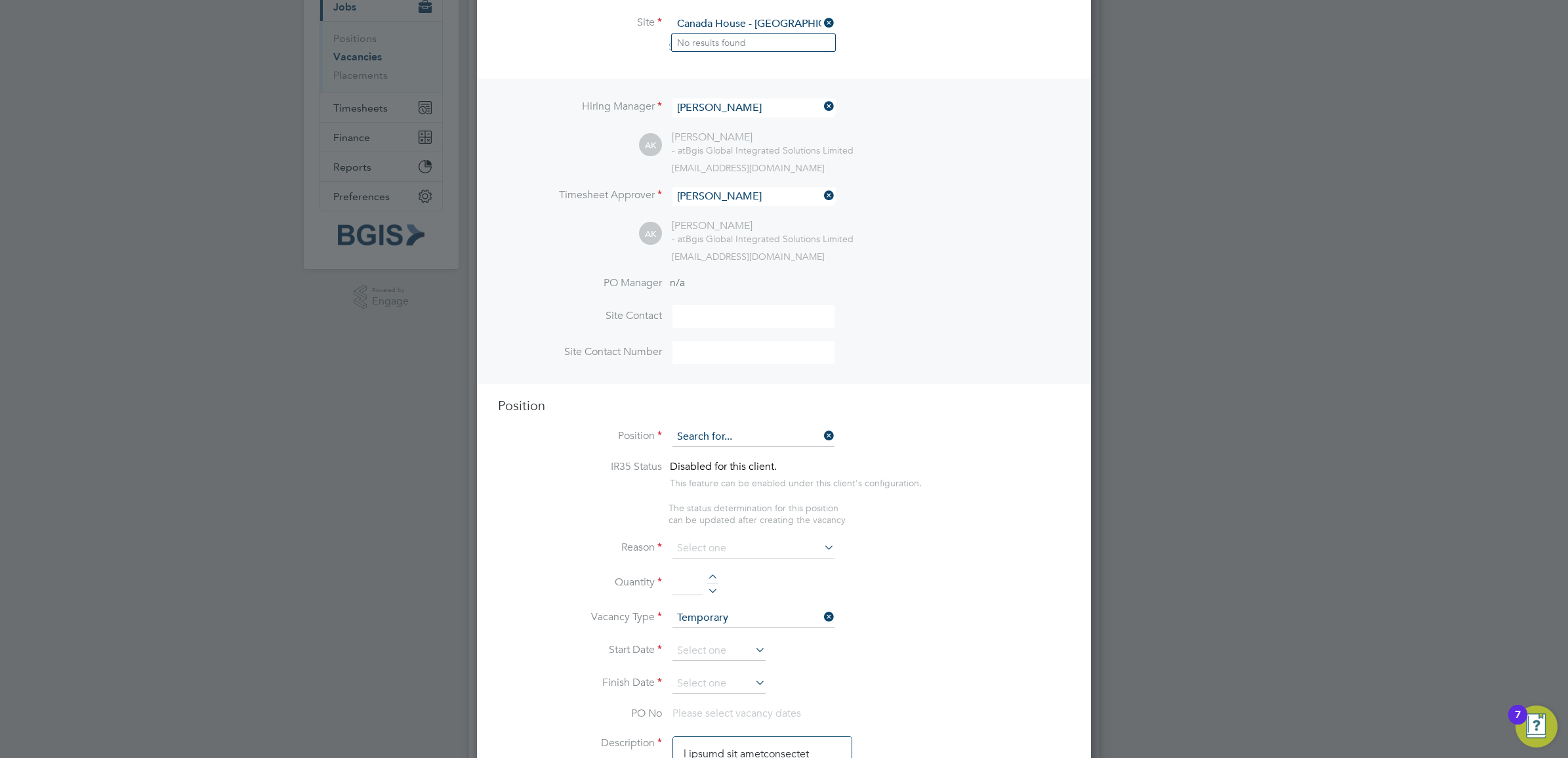
click at [759, 441] on input at bounding box center [753, 437] width 162 height 20
click at [778, 497] on li "Lead Elect rician - Mobile" at bounding box center [753, 494] width 164 height 18
type input "Lead Electrician - Mobile"
type textarea "We are looking for a Lead Electrician / Lead Electrical Test Engineer to work f…"
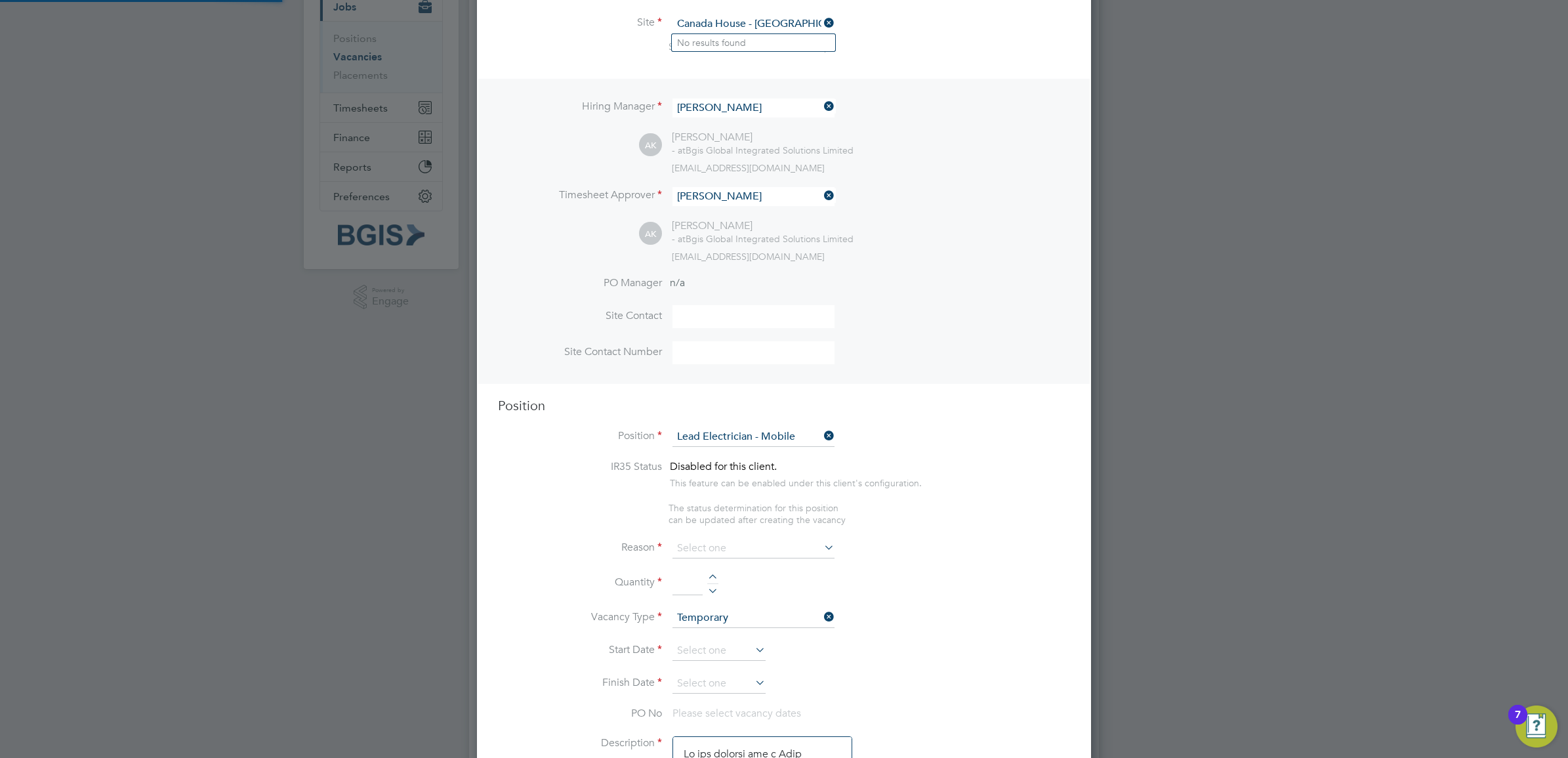
scroll to position [0, 0]
click at [761, 550] on input at bounding box center [753, 549] width 162 height 20
click at [712, 556] on input at bounding box center [753, 549] width 162 height 20
click at [755, 549] on input at bounding box center [753, 549] width 162 height 20
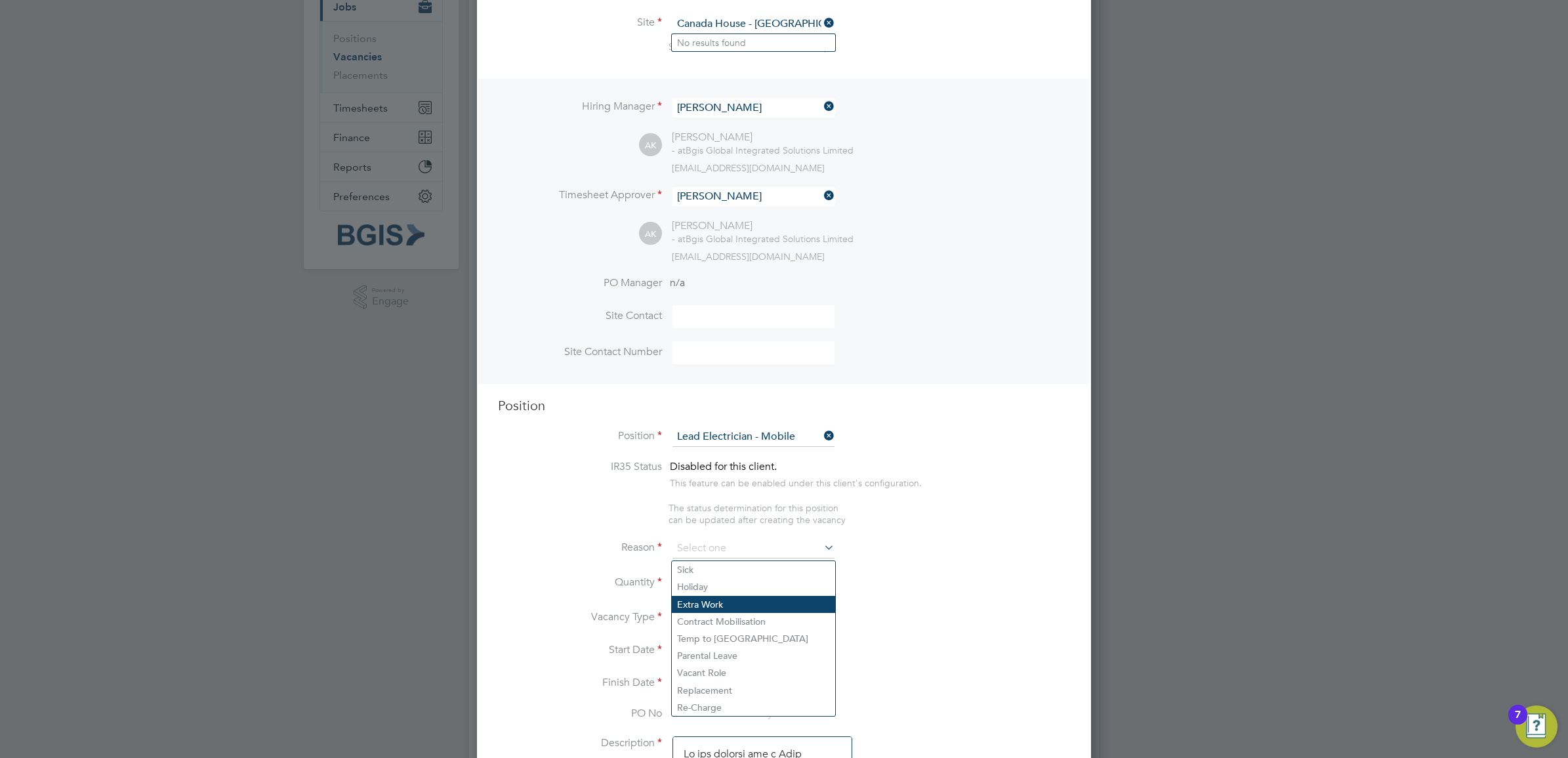
click at [742, 607] on li "Extra Work" at bounding box center [753, 604] width 164 height 17
type input "Extra Work"
click at [699, 589] on input at bounding box center [687, 584] width 30 height 24
type input "1"
click at [709, 646] on input at bounding box center [719, 651] width 93 height 20
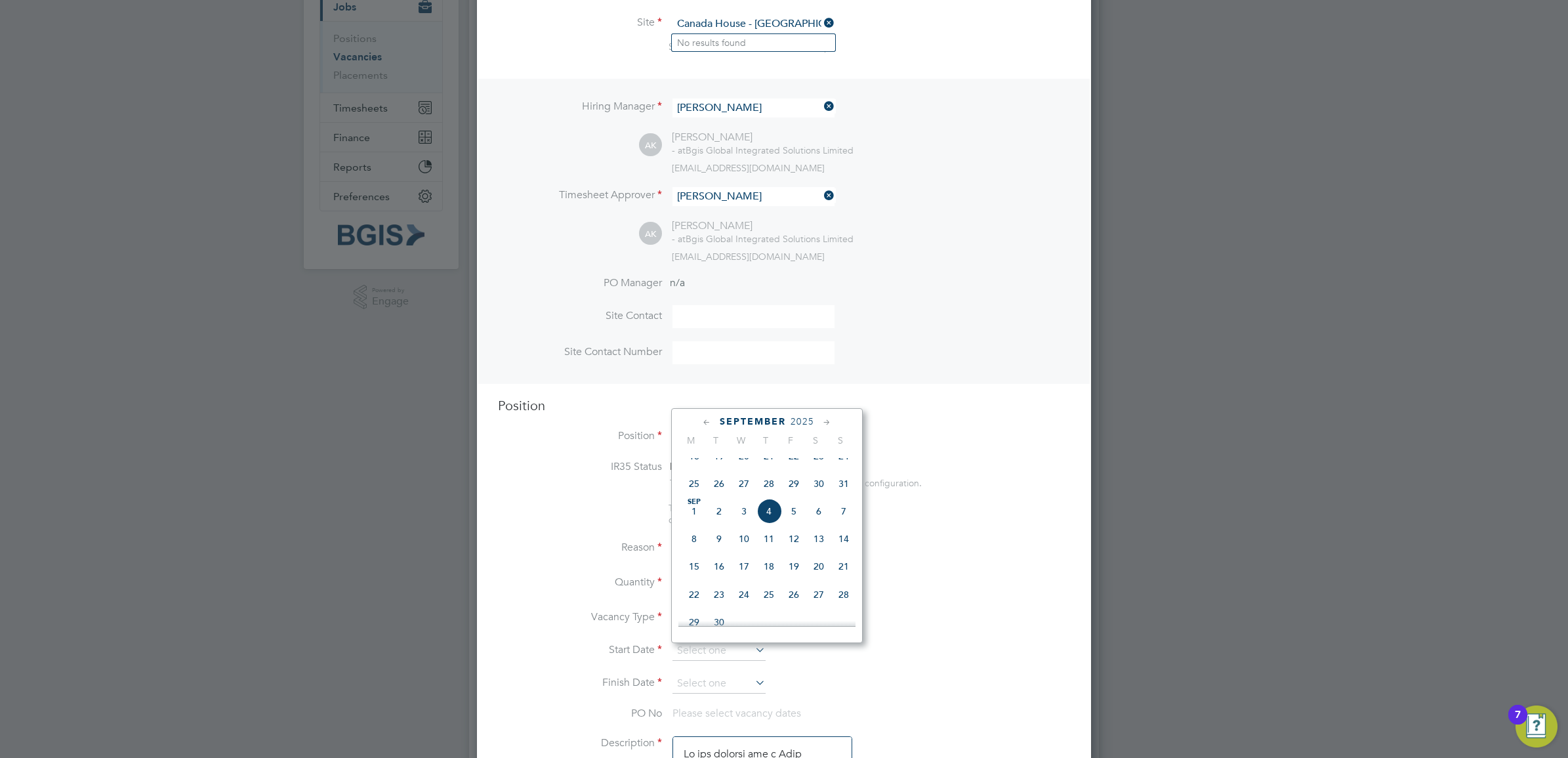
click at [821, 524] on span "6" at bounding box center [818, 510] width 25 height 25
type input "[DATE]"
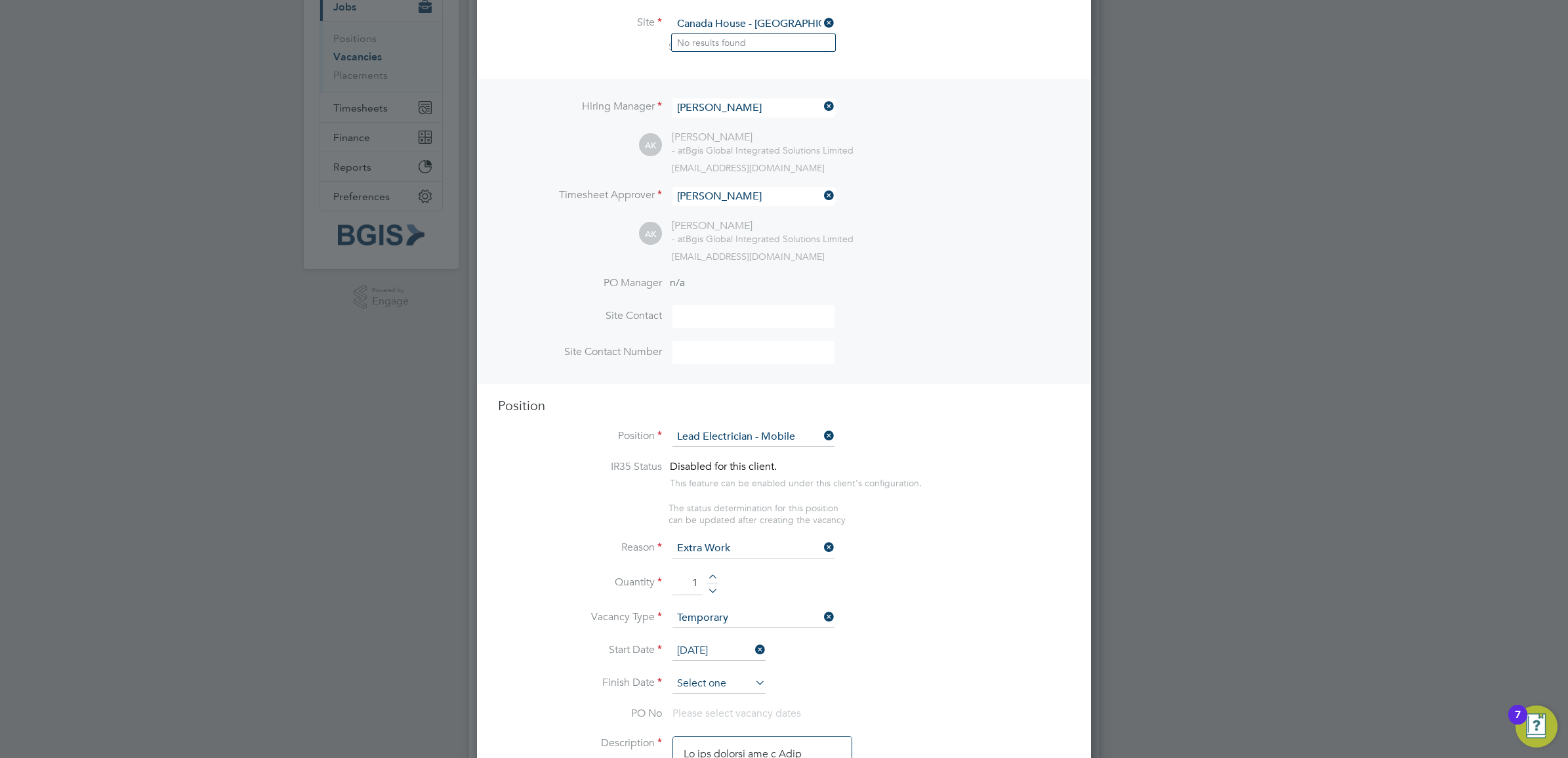
click at [723, 690] on input at bounding box center [719, 684] width 93 height 20
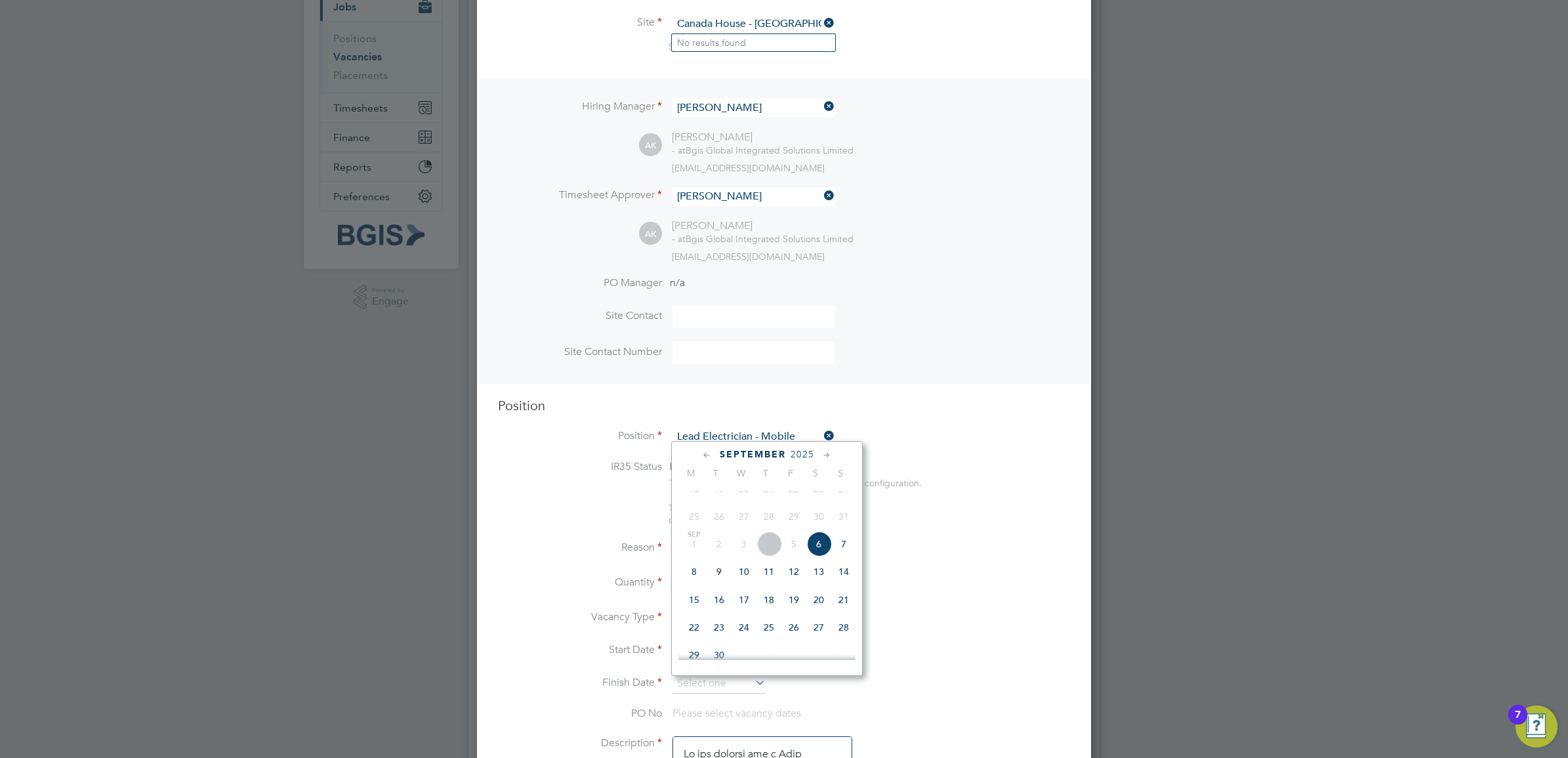
click at [818, 555] on span "6" at bounding box center [818, 543] width 25 height 25
type input "[DATE]"
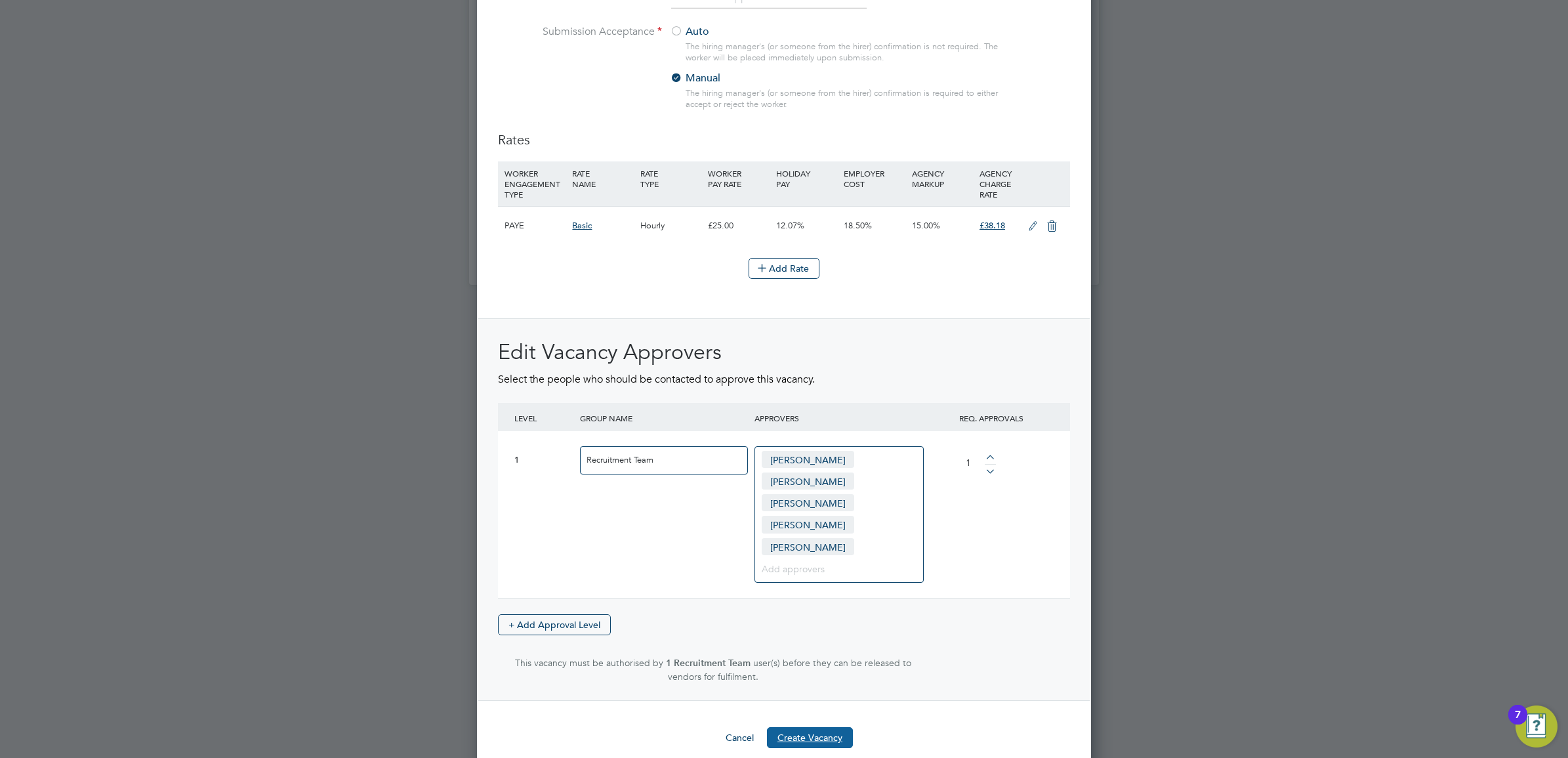
click at [825, 727] on button "Create Vacancy" at bounding box center [810, 737] width 86 height 21
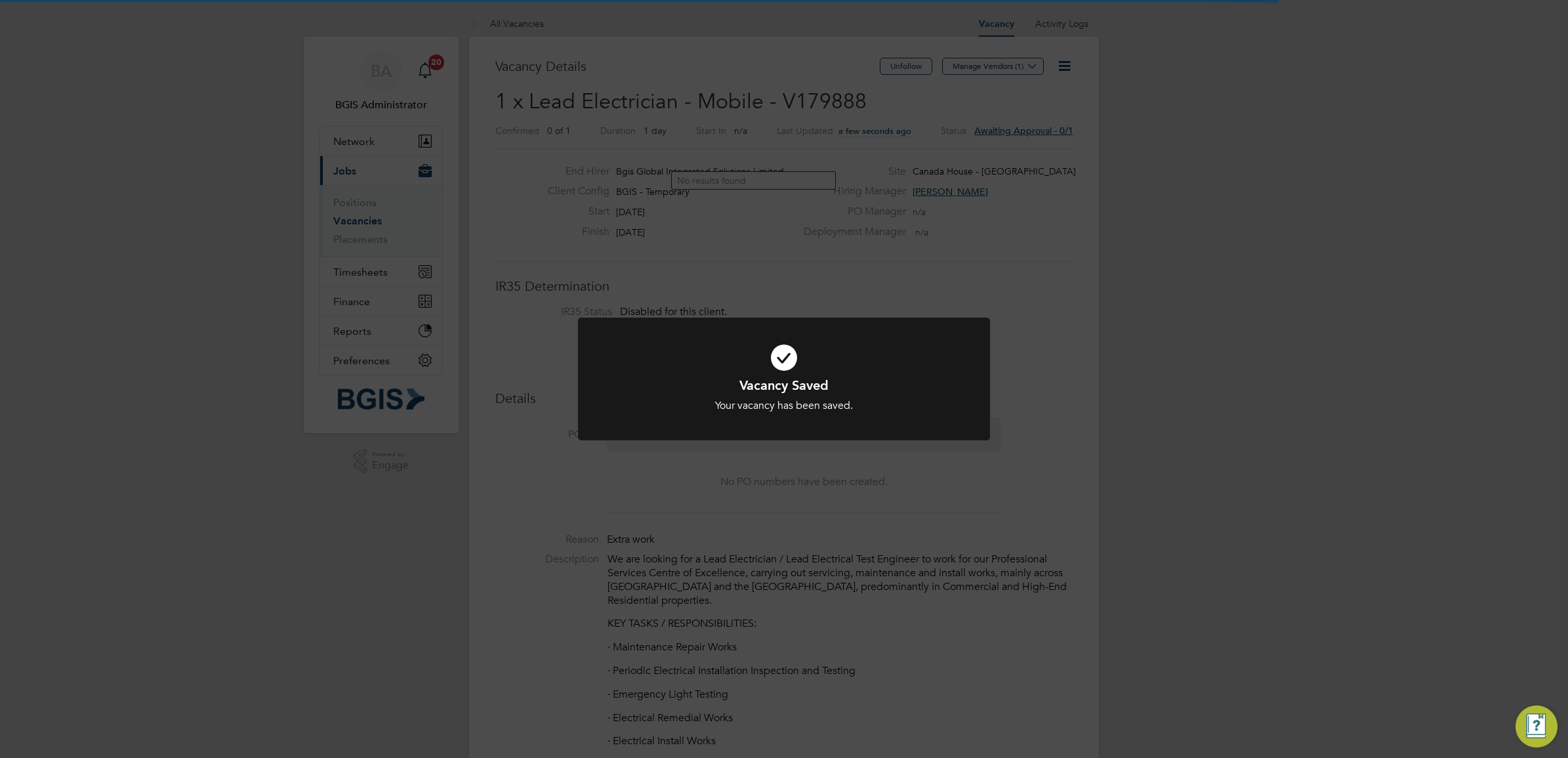
click at [955, 165] on div "Vacancy Saved Your vacancy has been saved. Cancel Okay" at bounding box center [784, 379] width 1568 height 758
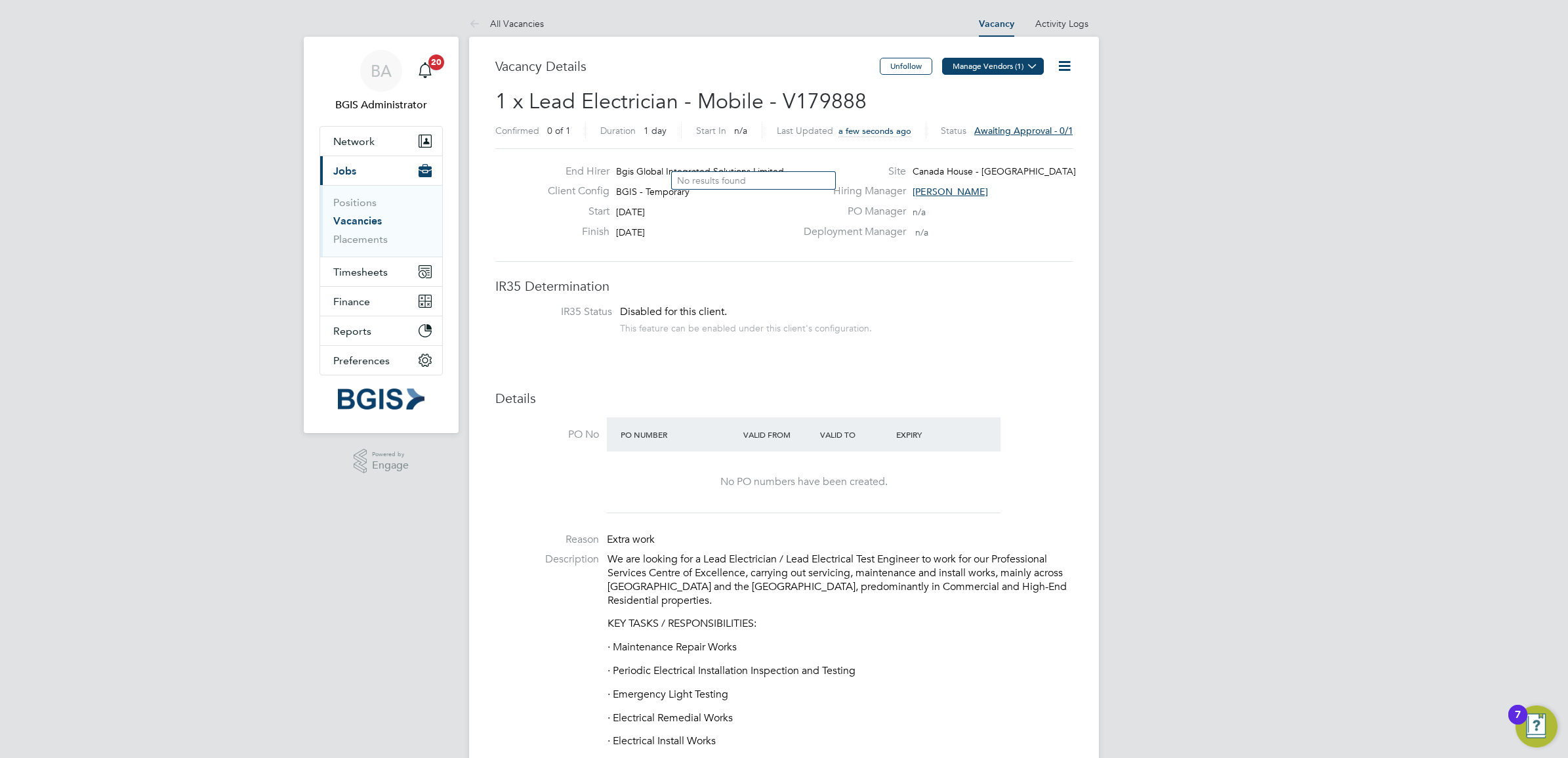
click at [1004, 61] on button "Manage Vendors (1)" at bounding box center [992, 65] width 101 height 17
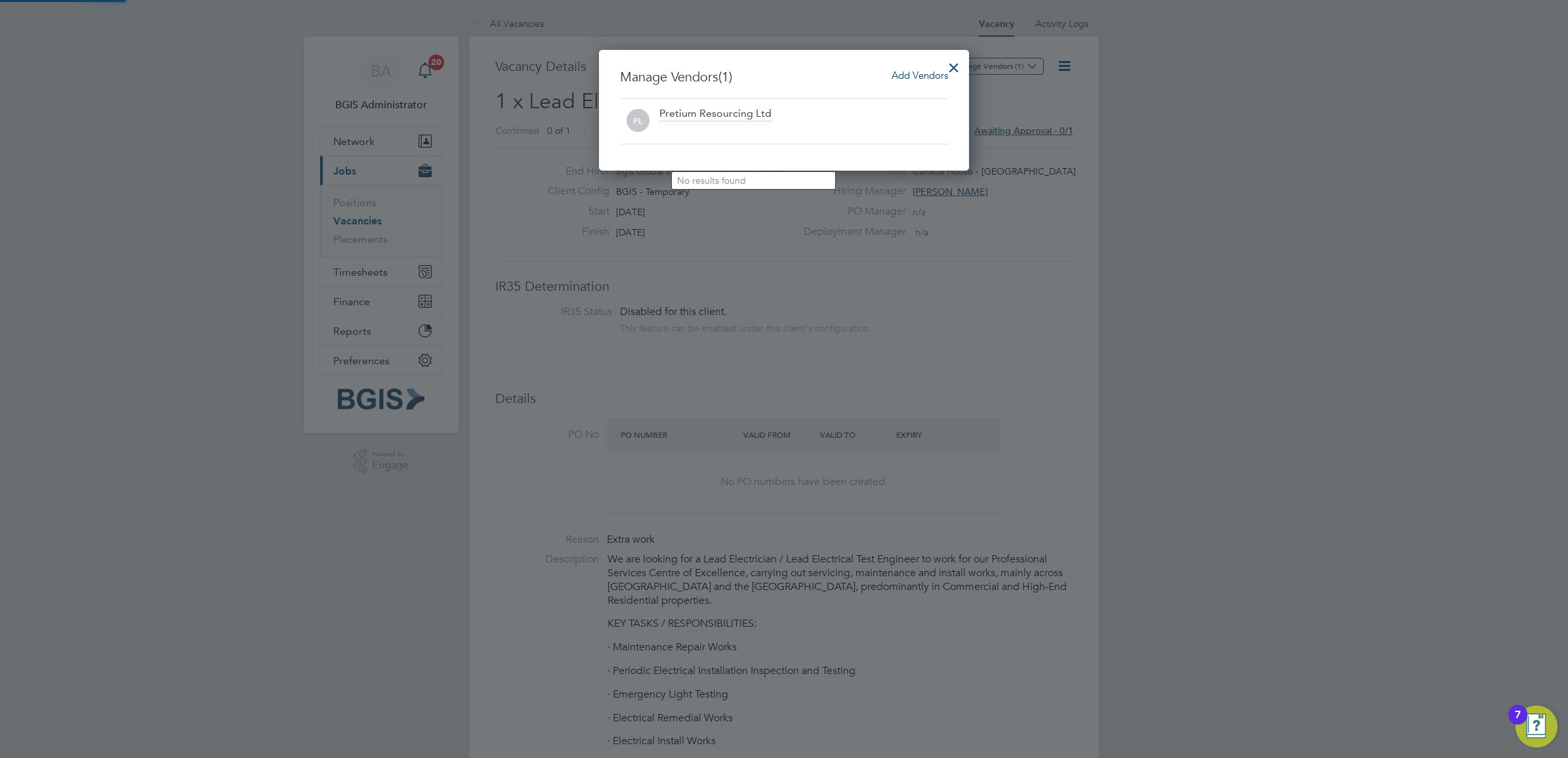
click at [910, 79] on span "Add Vendors" at bounding box center [920, 75] width 57 height 13
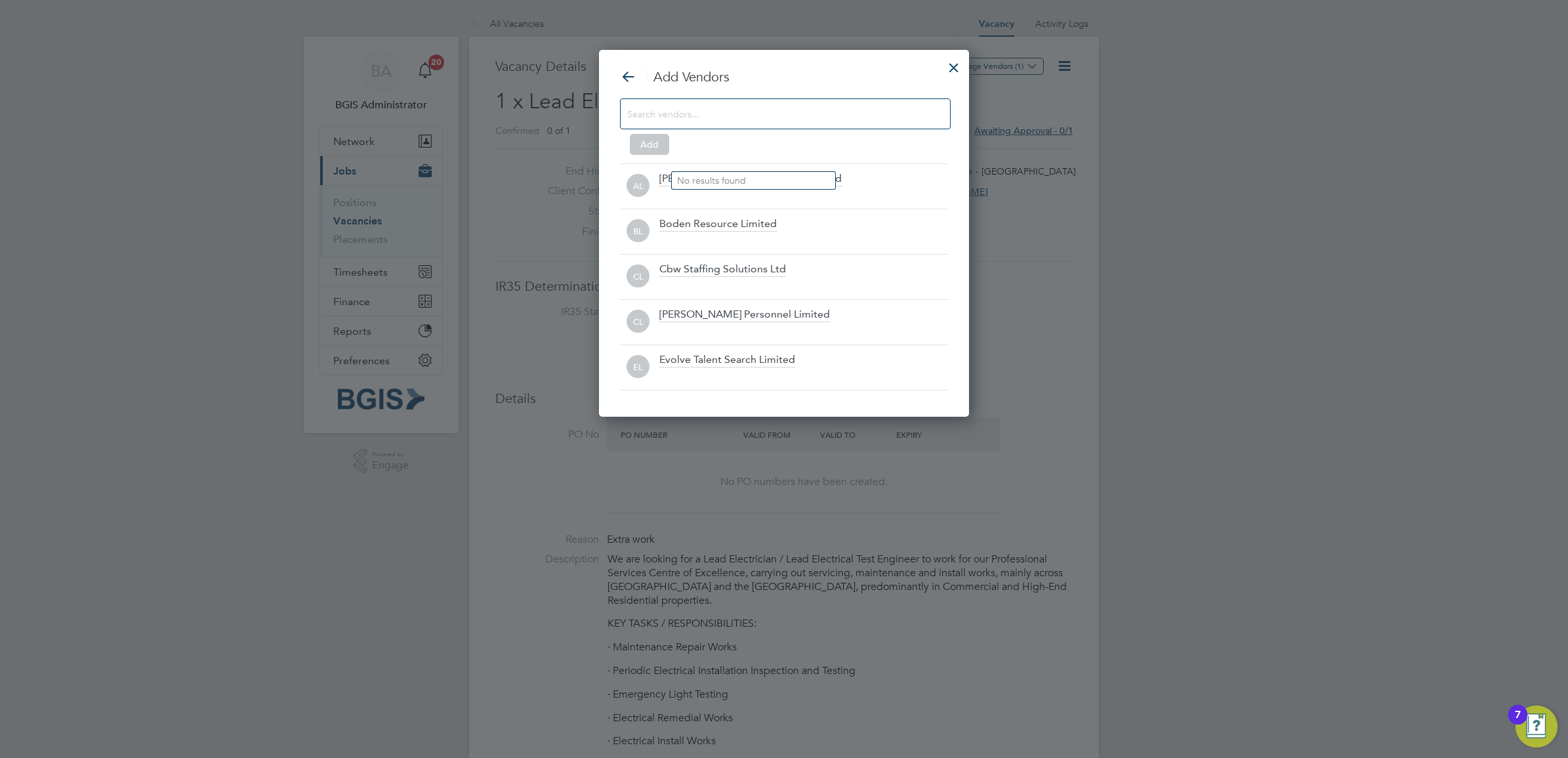
click at [802, 112] on input at bounding box center [774, 113] width 295 height 17
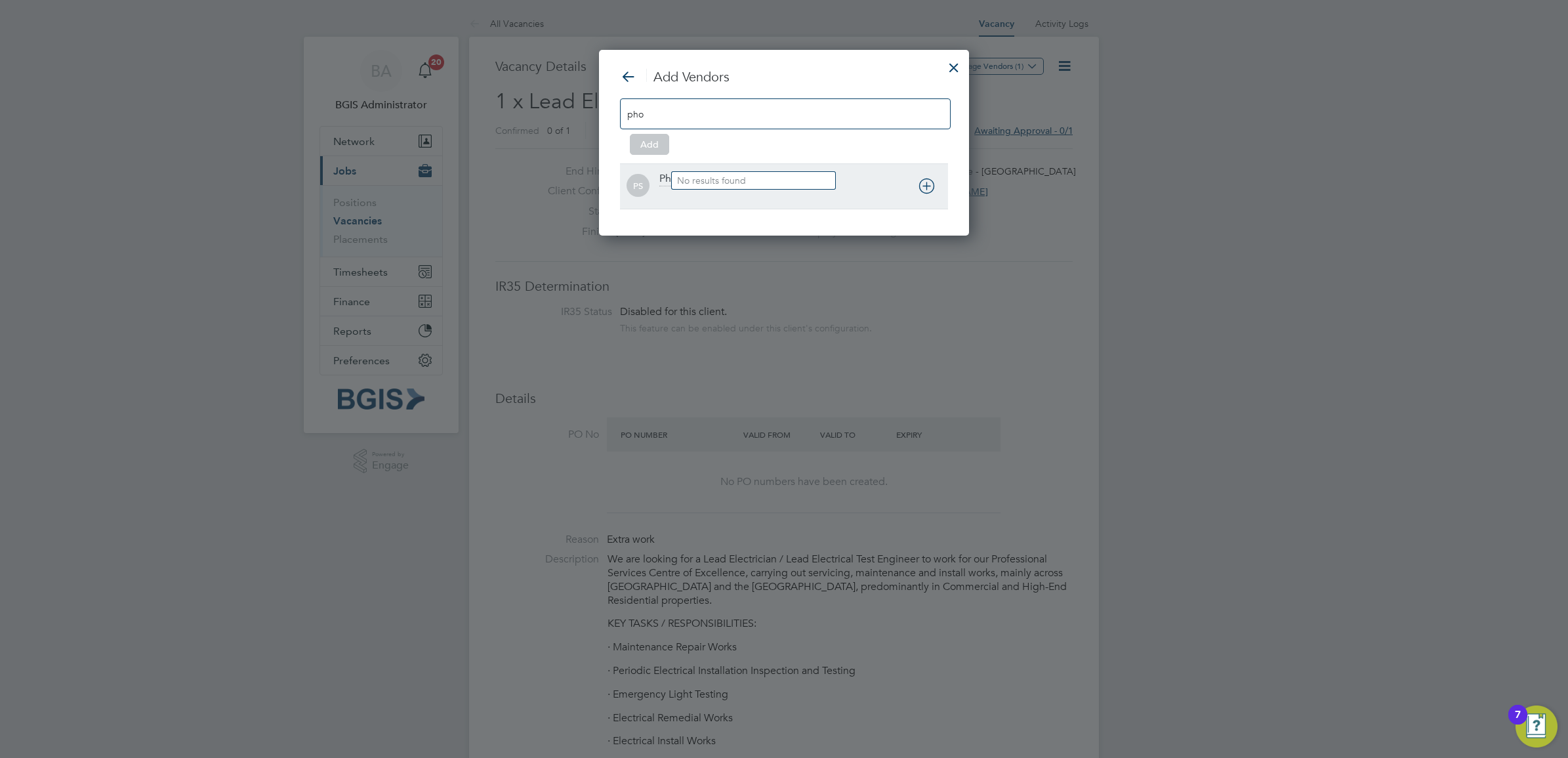
type input "pho"
click at [860, 188] on div "Phoenix Resourcing Services" at bounding box center [803, 186] width 288 height 29
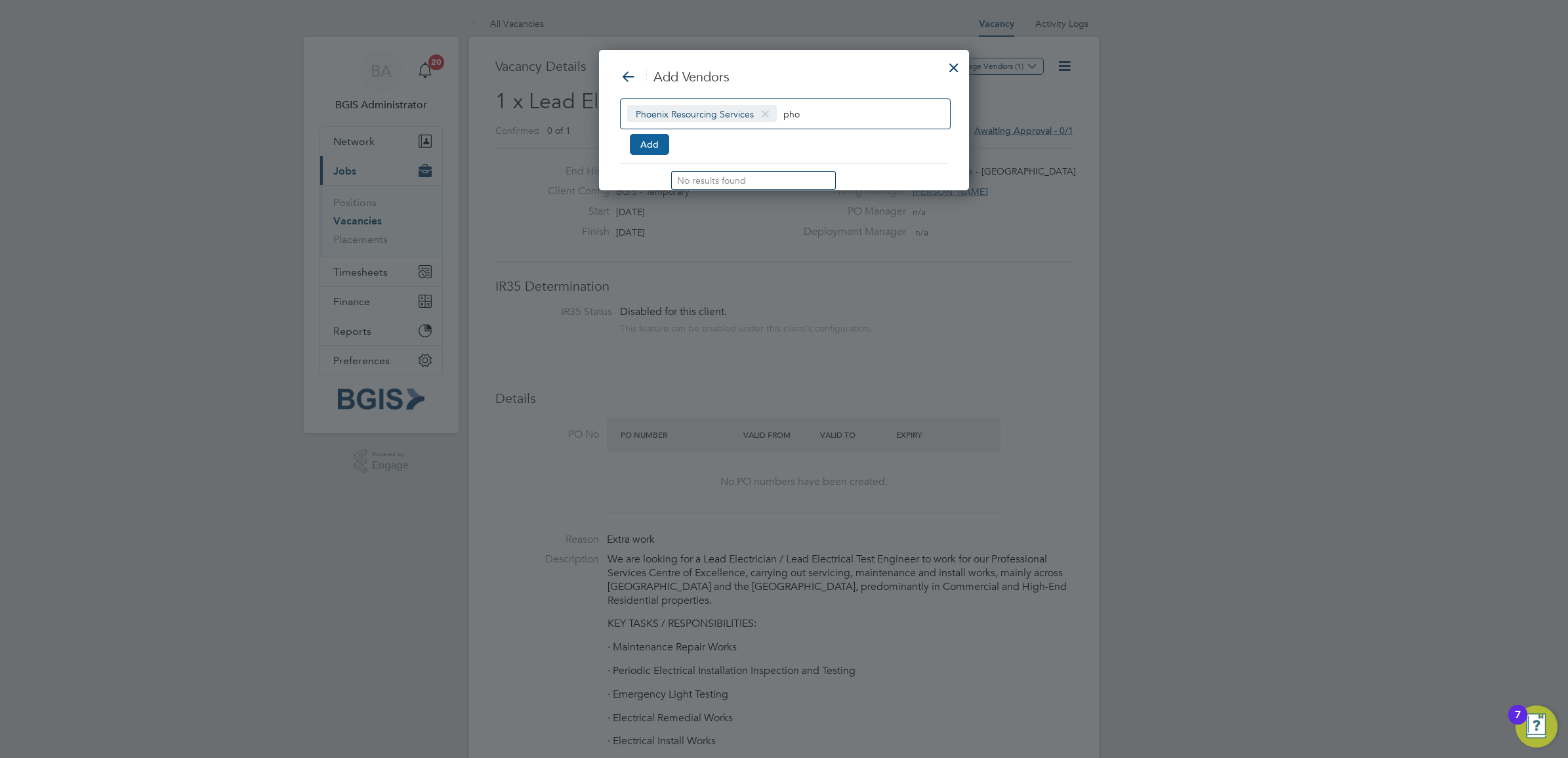
drag, startPoint x: 637, startPoint y: 153, endPoint x: 643, endPoint y: 145, distance: 10.0
click at [640, 146] on button "Add" at bounding box center [649, 145] width 39 height 21
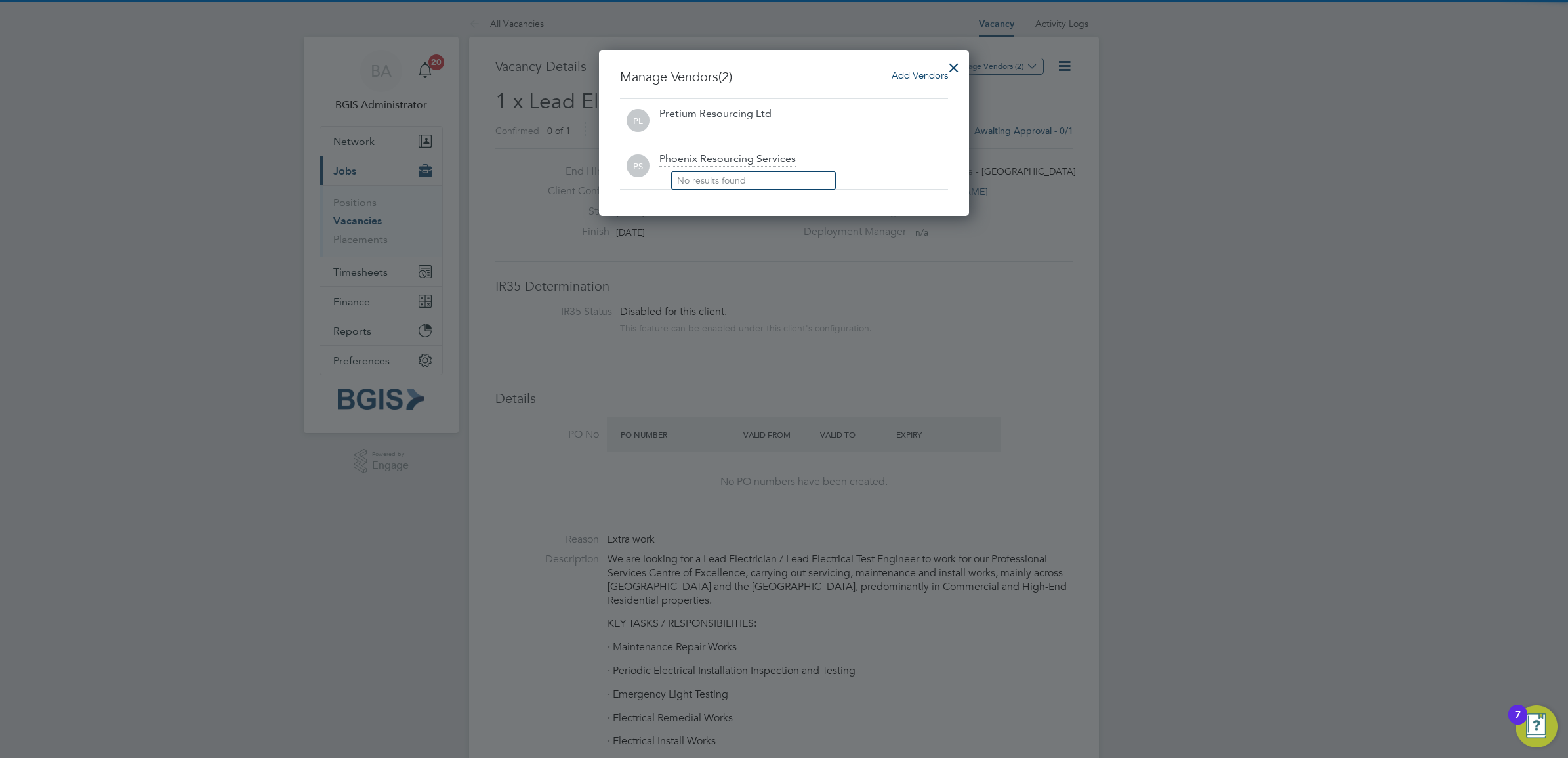
click at [955, 64] on div at bounding box center [954, 65] width 24 height 24
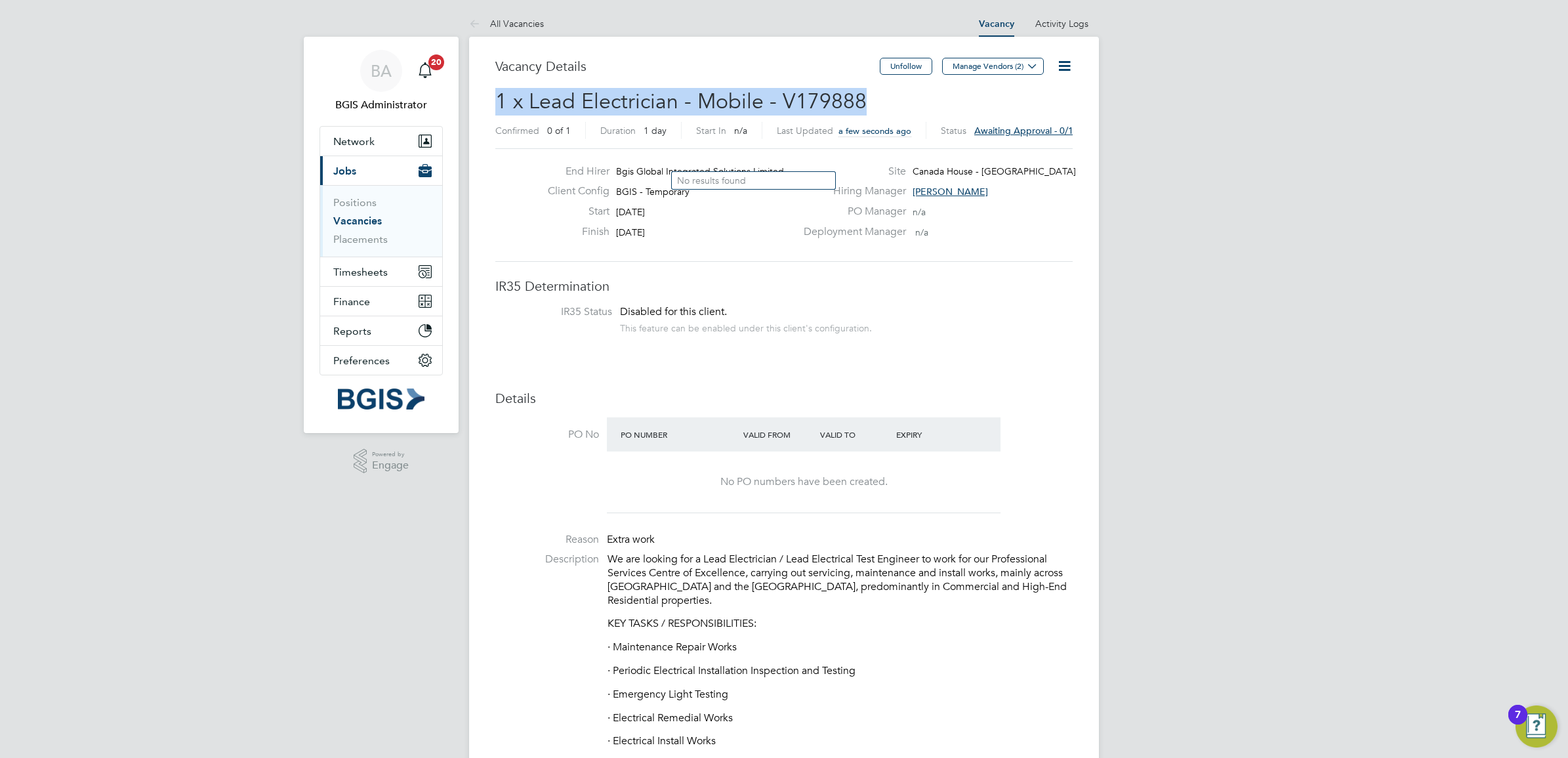
drag, startPoint x: 868, startPoint y: 93, endPoint x: 496, endPoint y: 107, distance: 372.3
click at [496, 107] on h2 "1 x Lead Electrician - Mobile - V179888 Confirmed 0 of 1 Duration 1 day Start I…" at bounding box center [783, 115] width 577 height 55
copy span "1 x Lead Electrician - Mobile - V179888"
click at [1066, 67] on icon at bounding box center [1064, 65] width 17 height 17
click at [1019, 116] on li "Update Status" at bounding box center [1023, 115] width 94 height 18
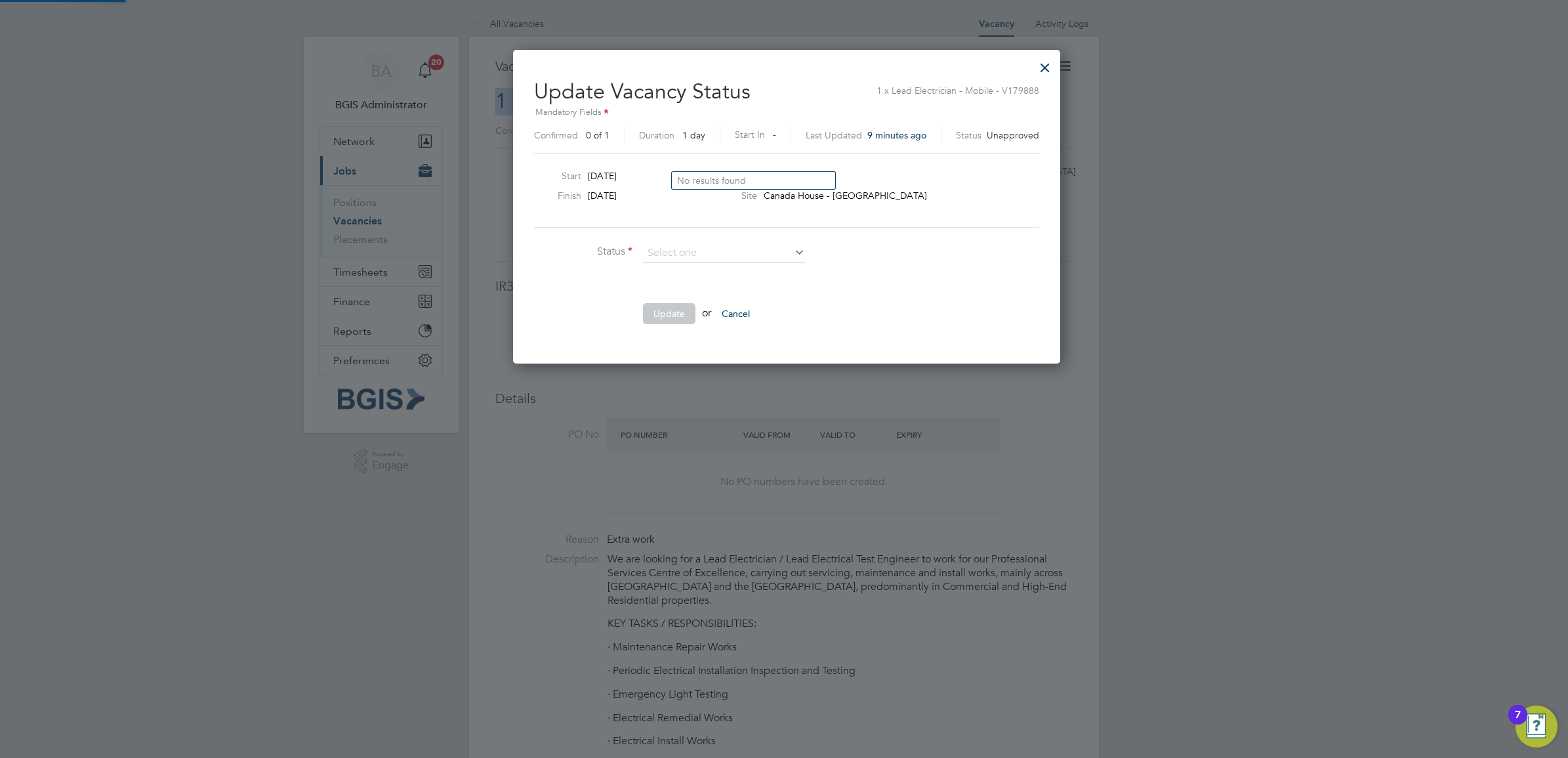
scroll to position [313, 542]
click at [684, 273] on li "Cancelled" at bounding box center [723, 271] width 164 height 17
type input "Cancelled"
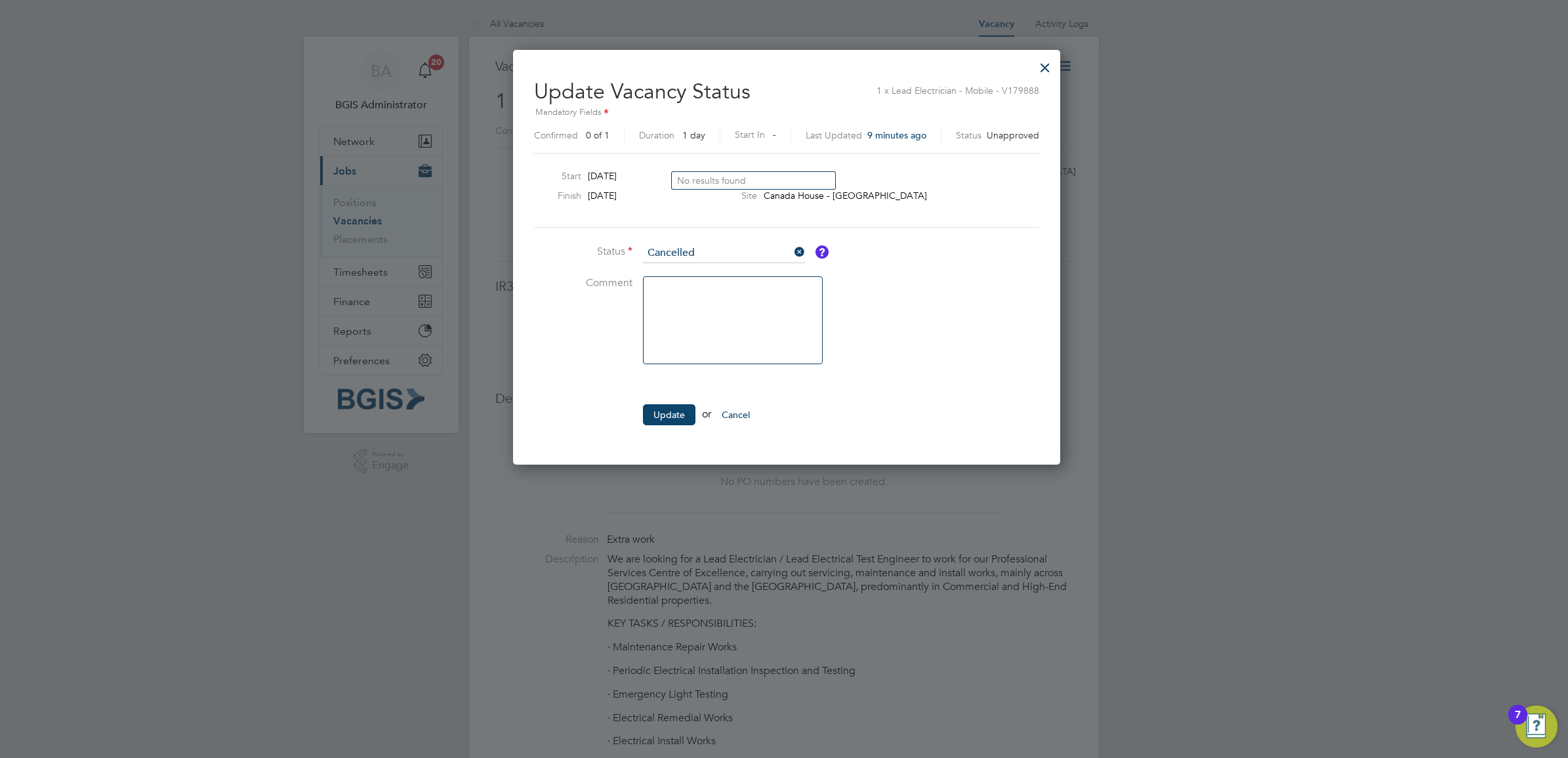
click at [667, 417] on button "Update" at bounding box center [669, 415] width 53 height 21
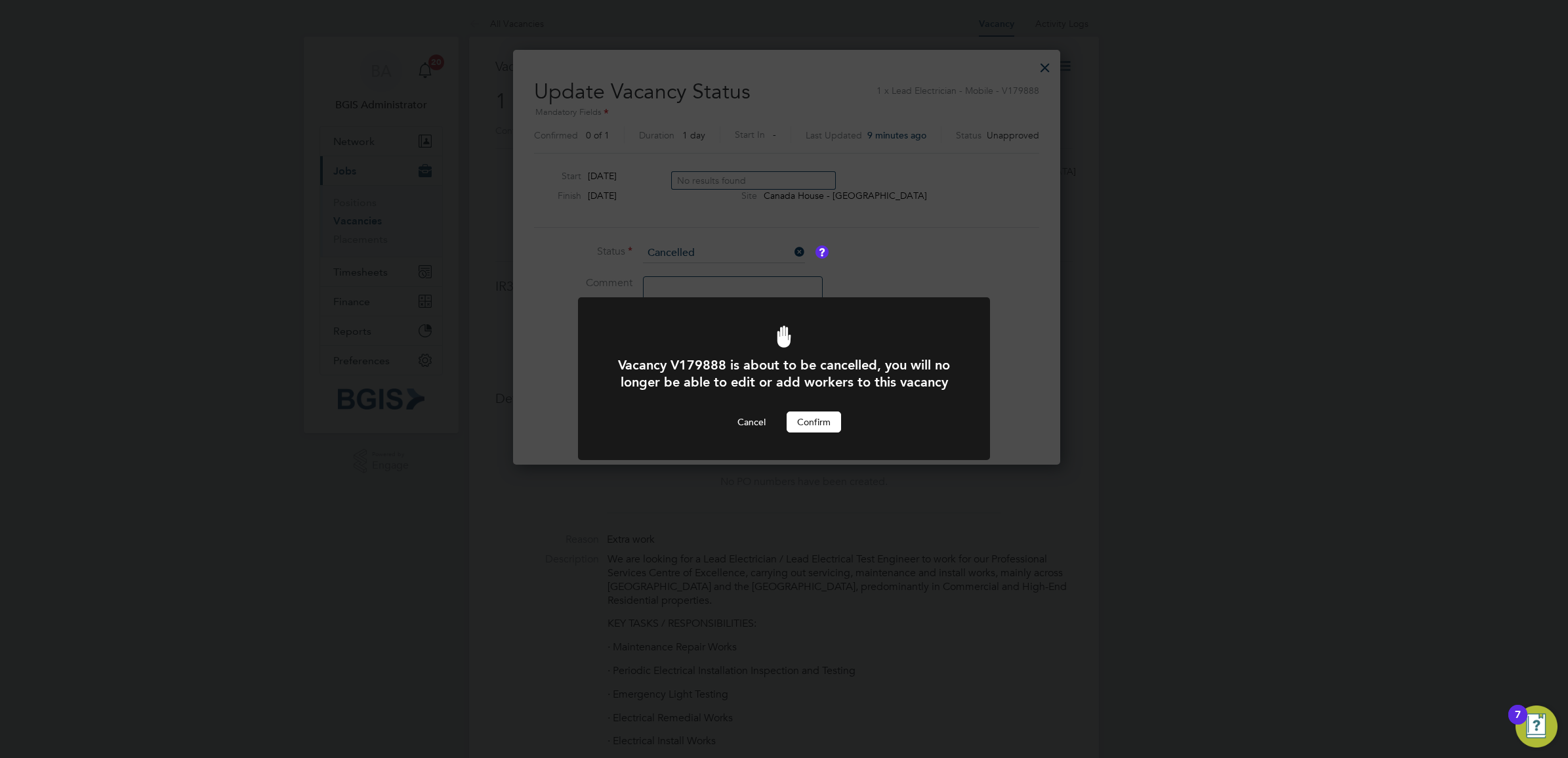
click at [825, 418] on button "Confirm" at bounding box center [814, 422] width 54 height 21
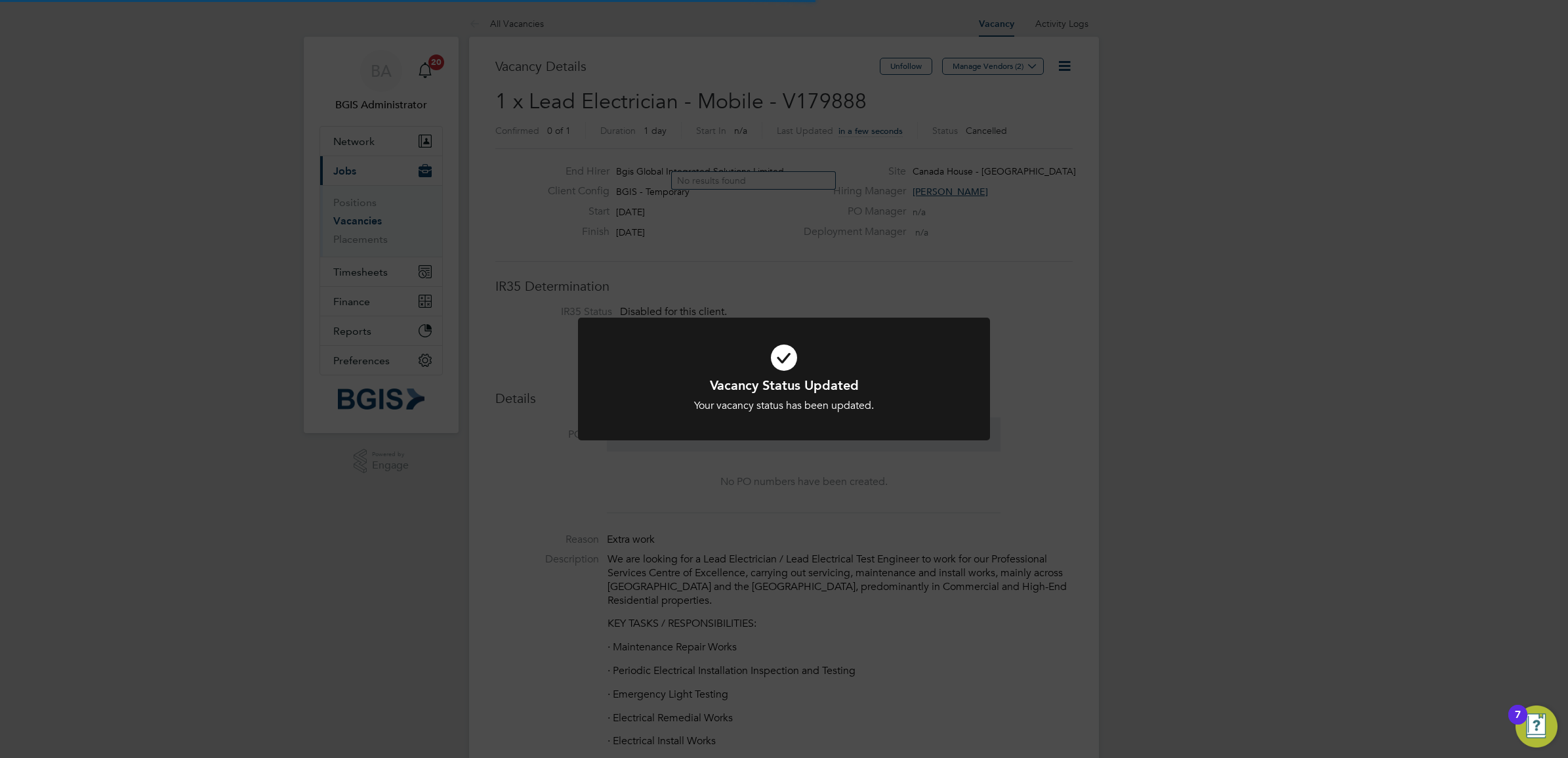
scroll to position [38, 92]
click at [779, 176] on div "Vacancy Status Updated Your vacancy status has been updated. Cancel Okay" at bounding box center [784, 379] width 1568 height 758
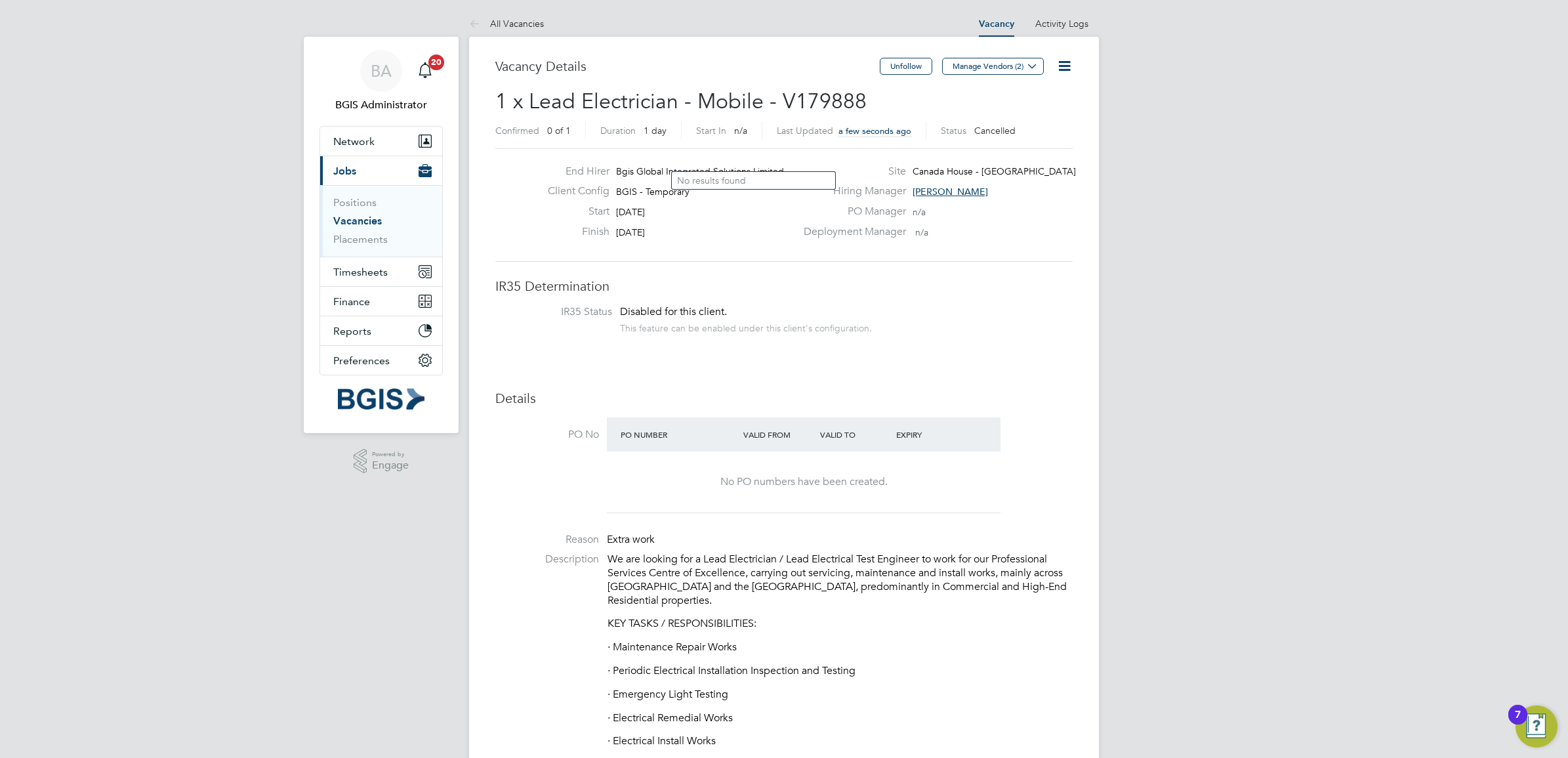
click at [361, 222] on link "Vacancies" at bounding box center [357, 221] width 49 height 13
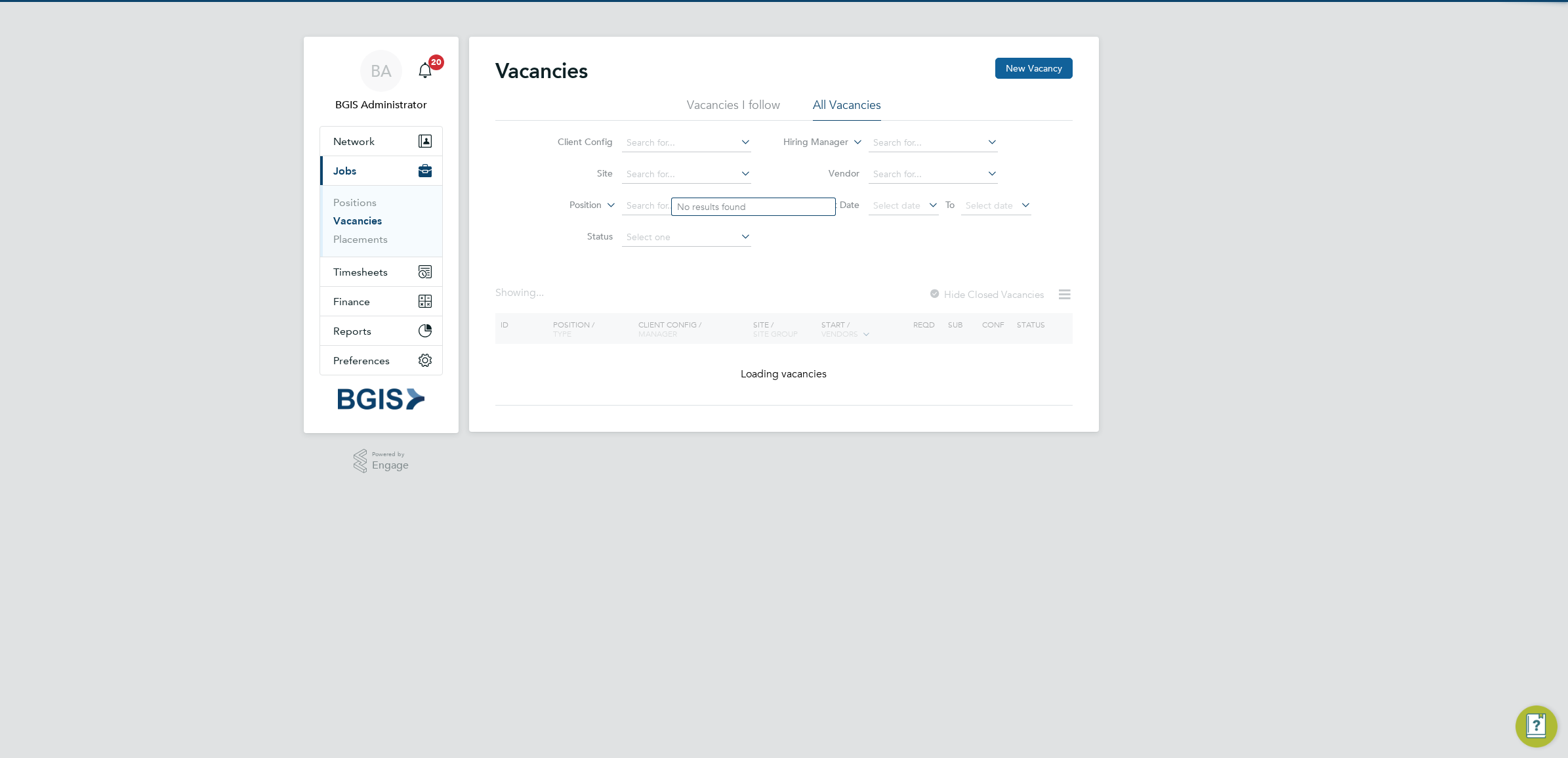
click at [1056, 62] on button "New Vacancy" at bounding box center [1033, 68] width 77 height 21
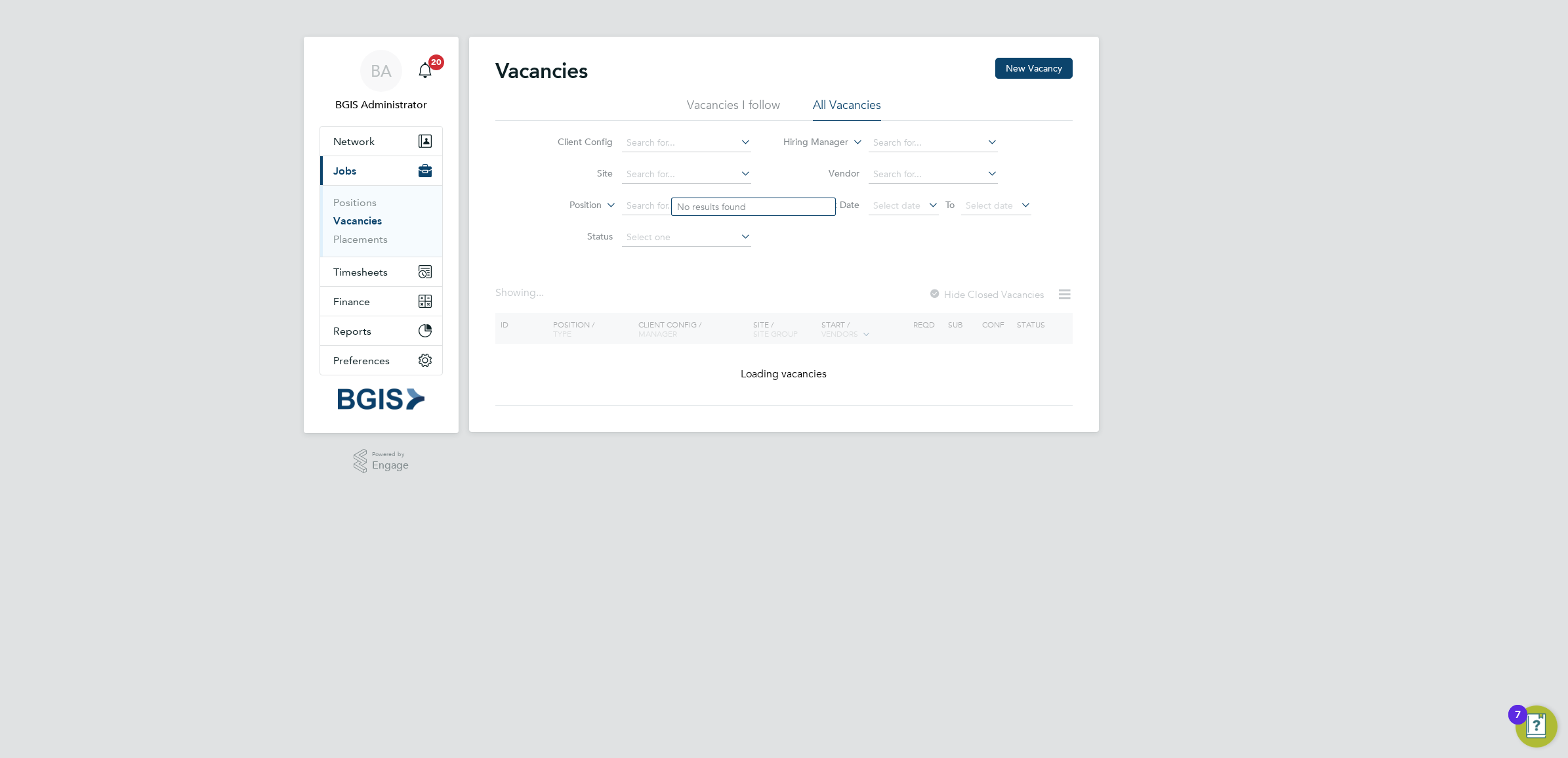
scroll to position [125, 614]
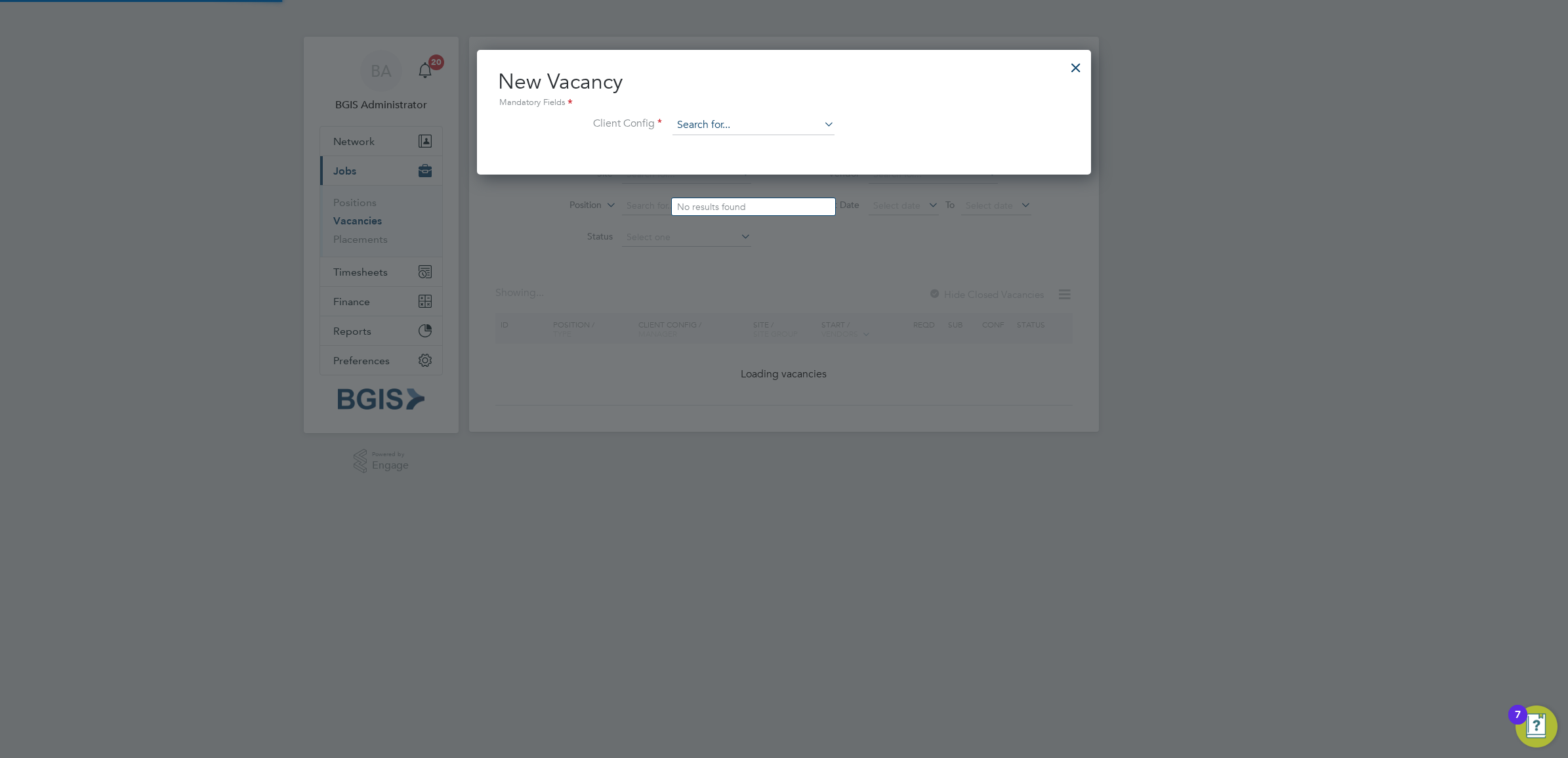
click at [732, 129] on input at bounding box center [753, 125] width 162 height 20
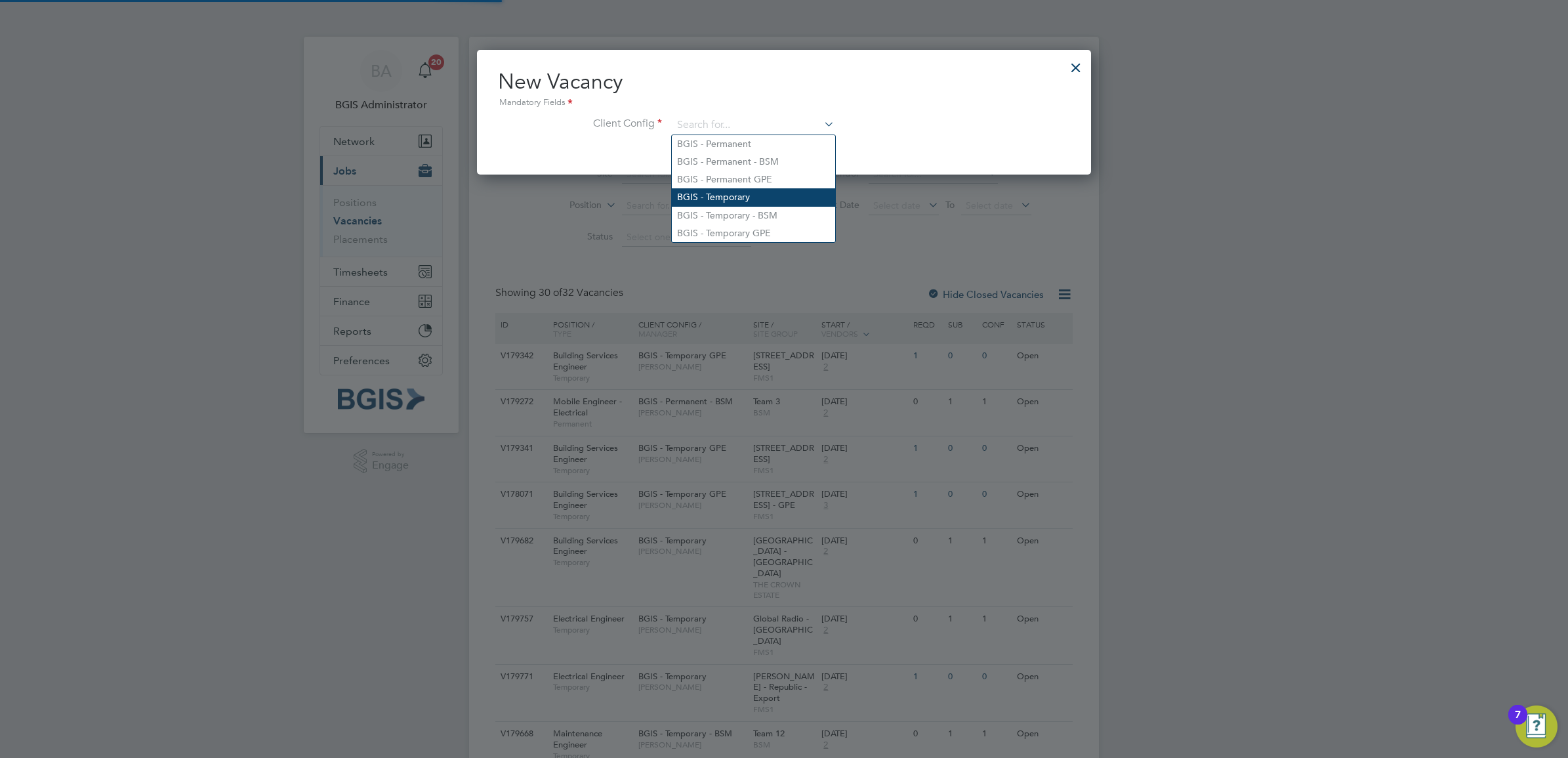
click at [732, 197] on li "BGIS - Temporary" at bounding box center [753, 197] width 164 height 18
type input "BGIS - Temporary"
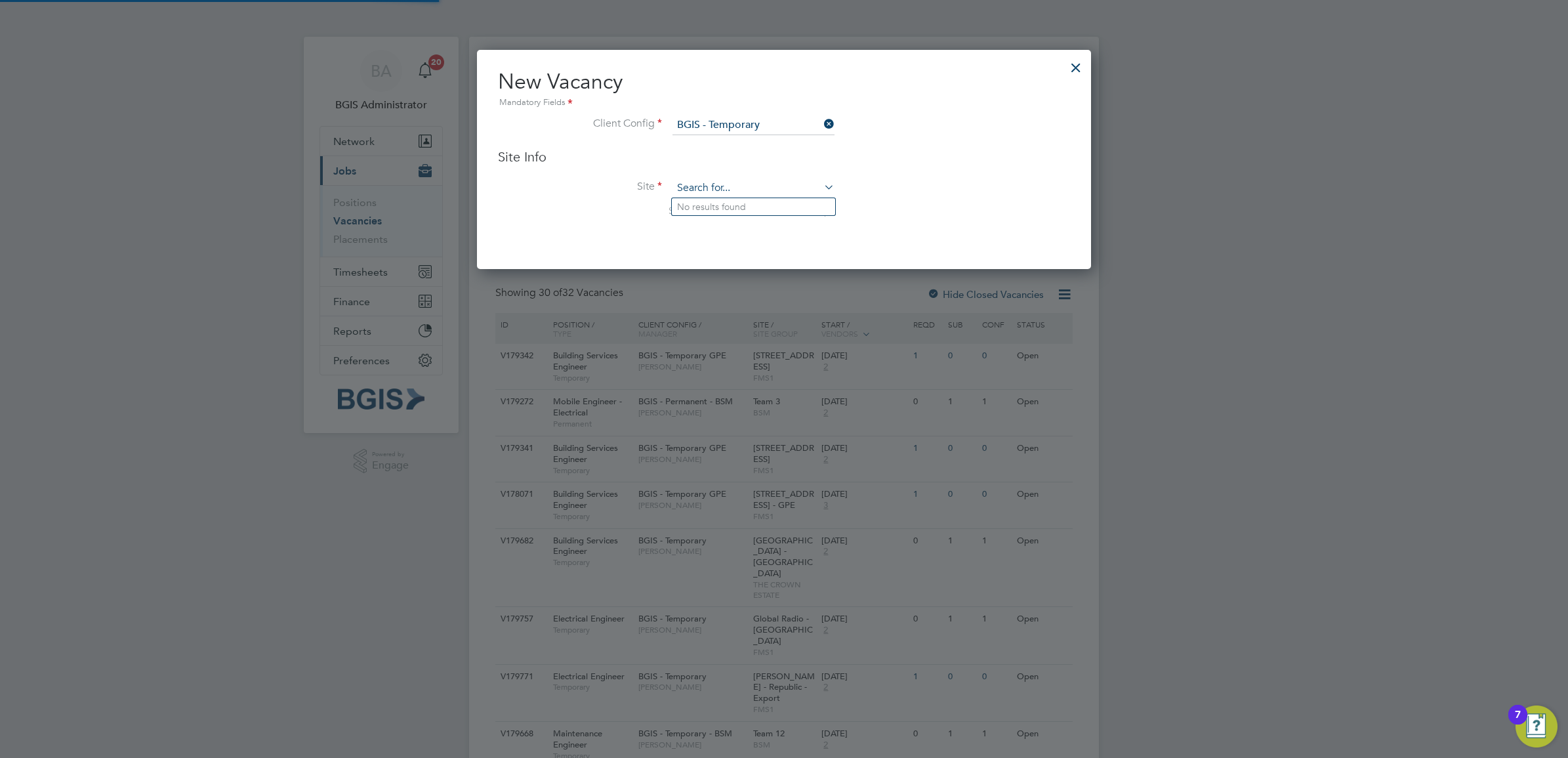
scroll to position [220, 614]
click at [716, 188] on input at bounding box center [753, 188] width 162 height 20
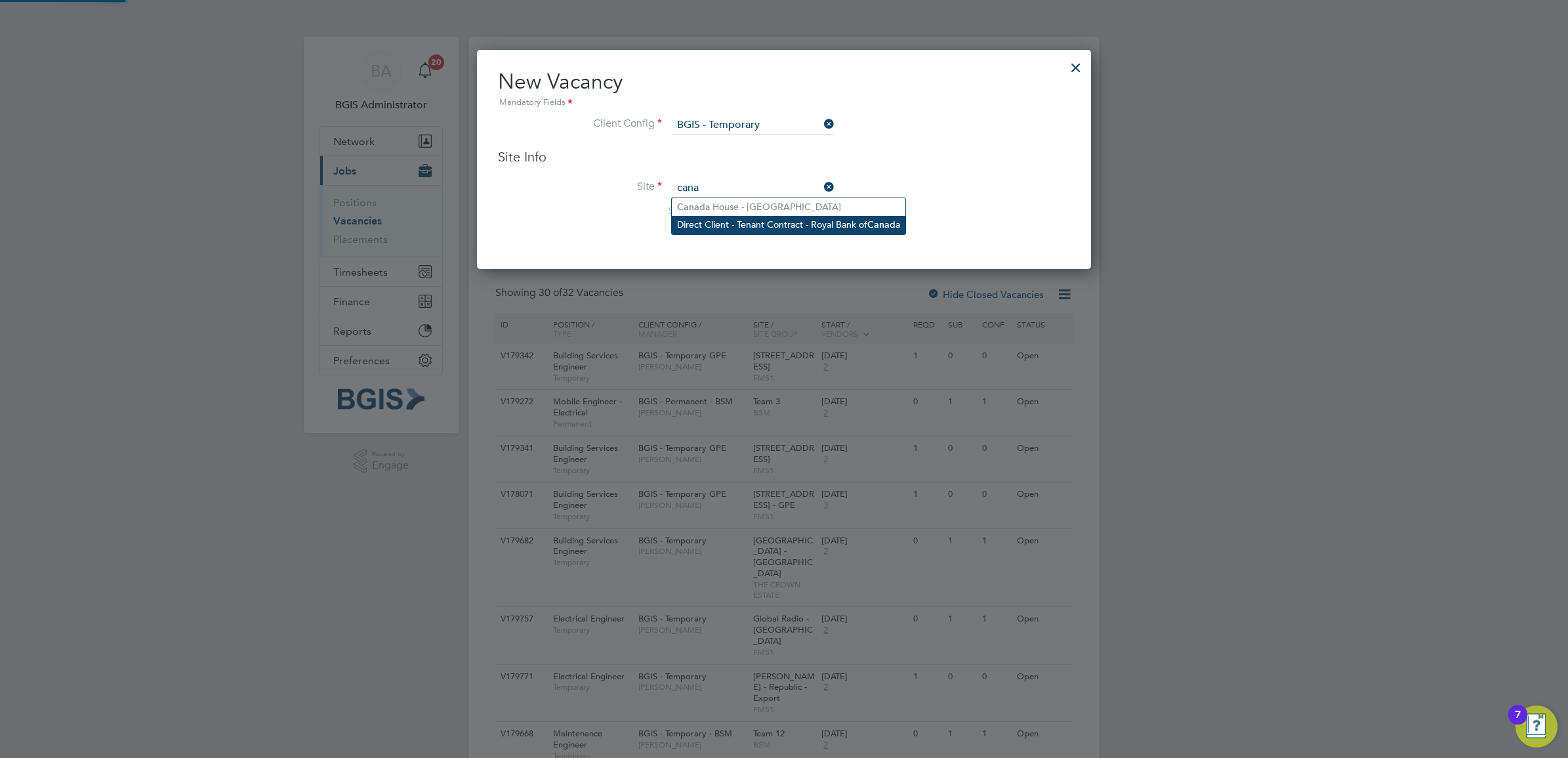
drag, startPoint x: 738, startPoint y: 208, endPoint x: 738, endPoint y: 217, distance: 9.0
click at [738, 208] on li "Cana da House - Trafalgar Square" at bounding box center [788, 207] width 233 height 18
type input "Canada House - [GEOGRAPHIC_DATA]"
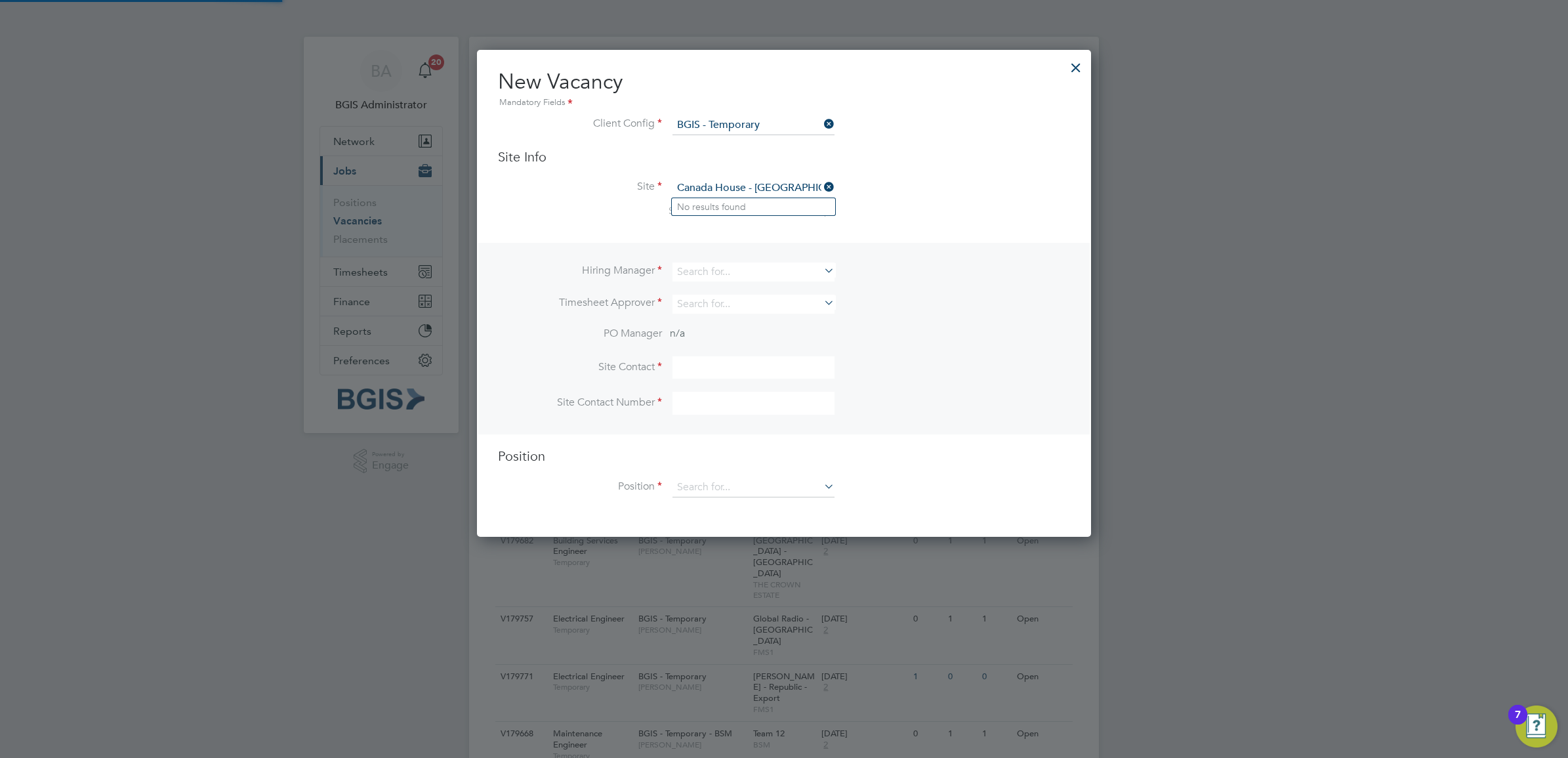
scroll to position [487, 614]
click at [712, 269] on input at bounding box center [753, 272] width 162 height 19
click at [719, 293] on li "Amar Kayani" at bounding box center [753, 290] width 164 height 18
type input "[PERSON_NAME]"
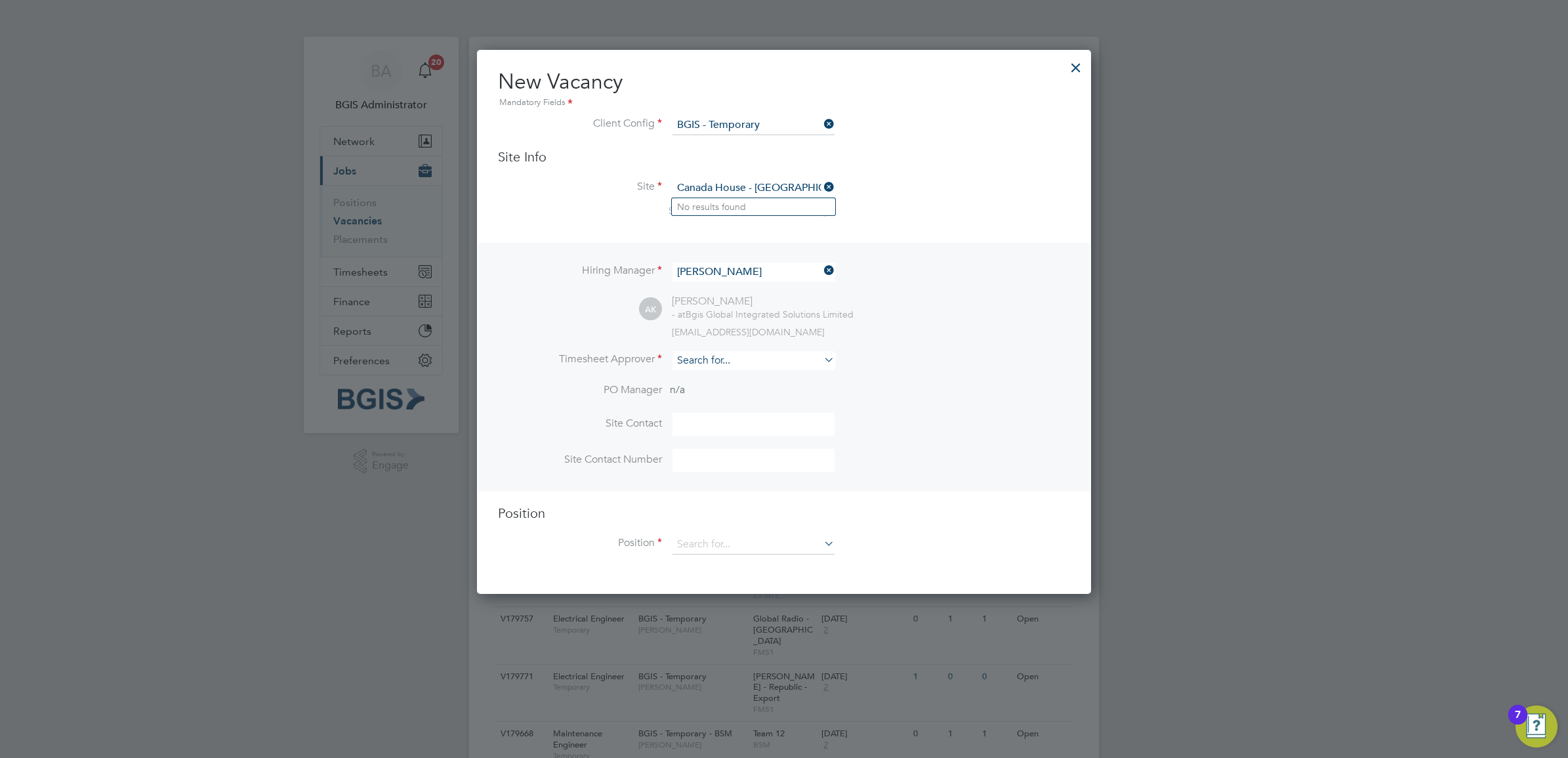
click at [699, 364] on input at bounding box center [753, 361] width 162 height 19
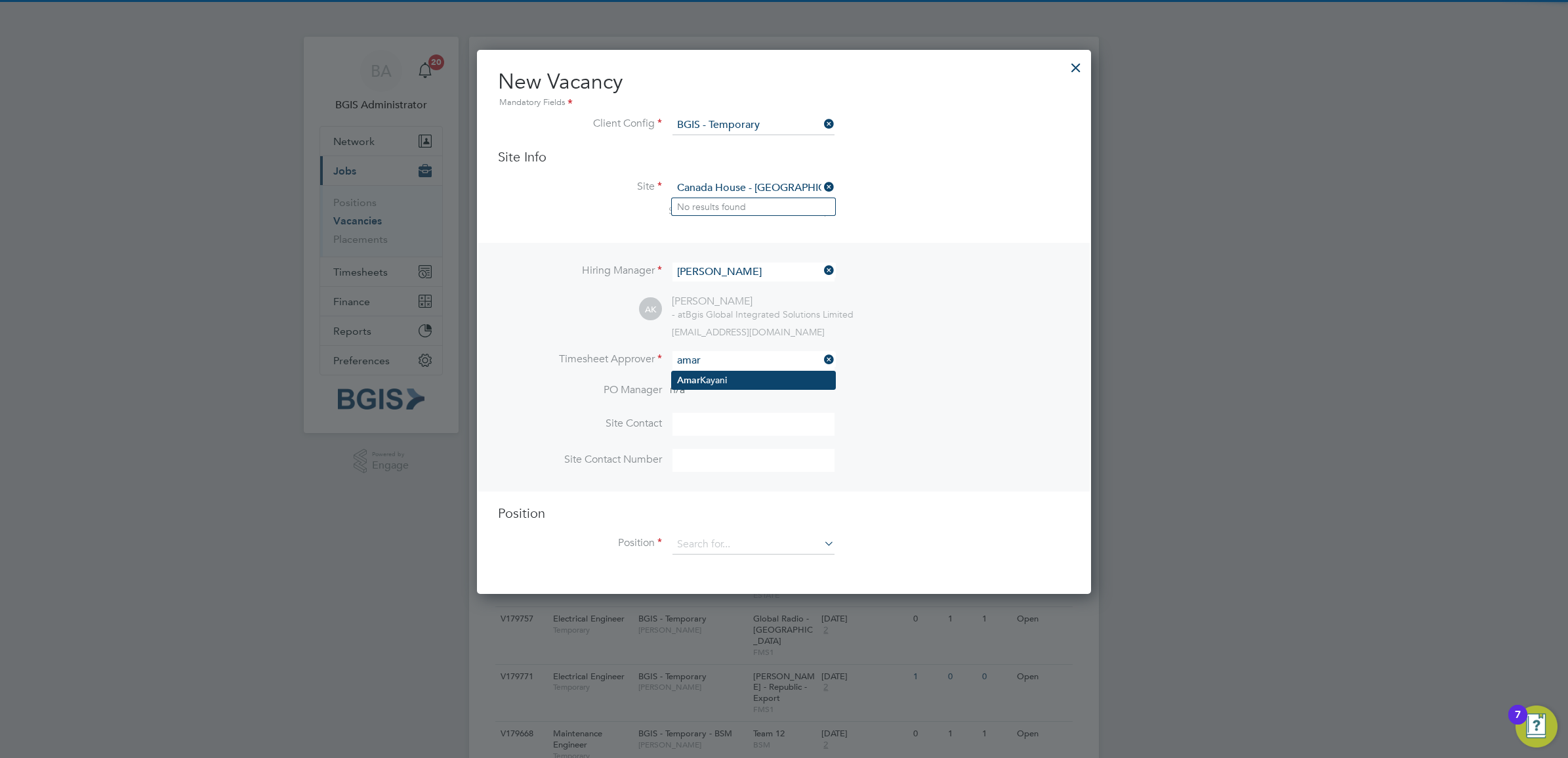
click at [728, 379] on li "Amar Kayani" at bounding box center [753, 380] width 164 height 18
type input "[PERSON_NAME]"
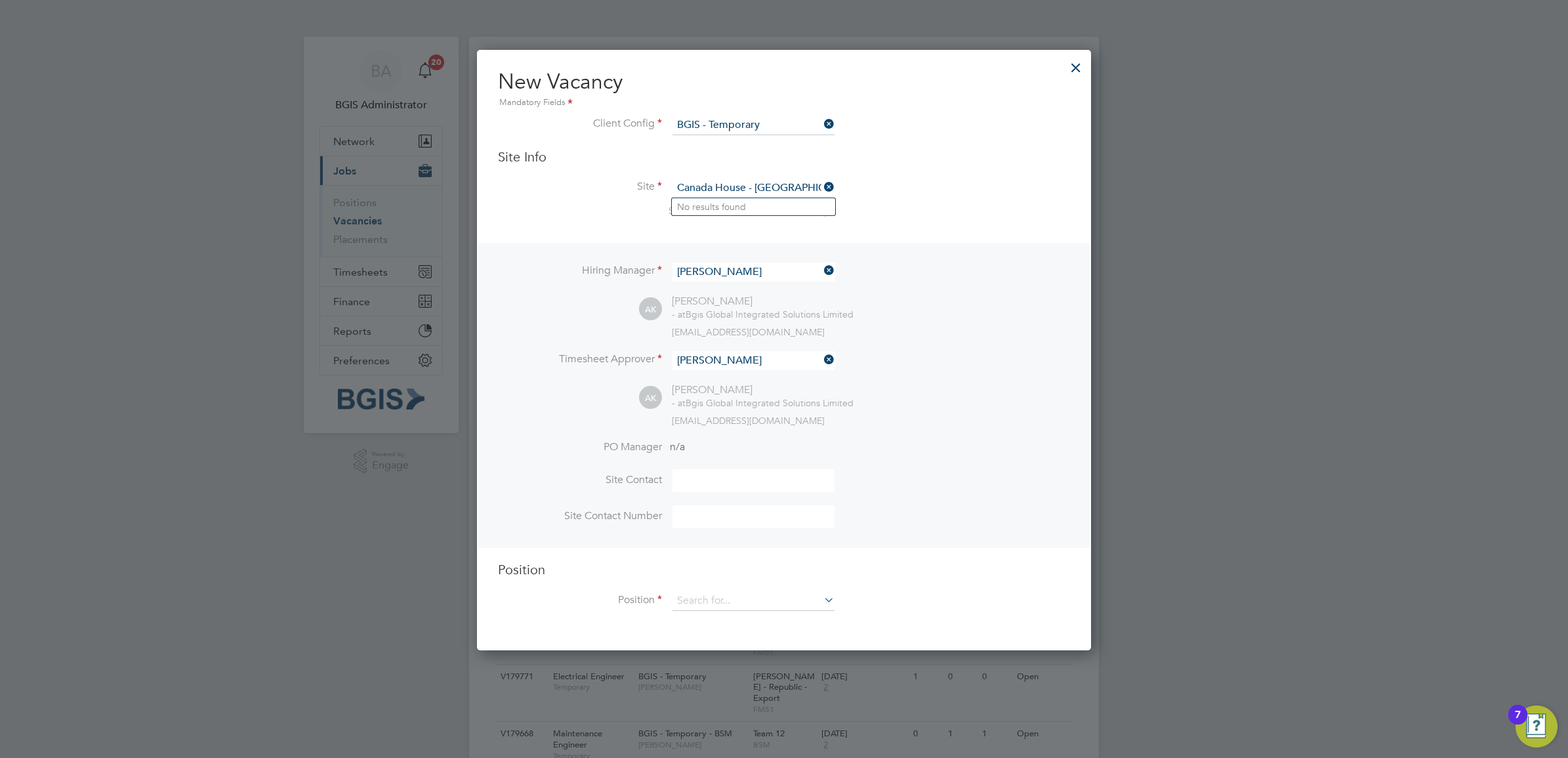
scroll to position [602, 614]
click at [689, 593] on input at bounding box center [753, 601] width 162 height 20
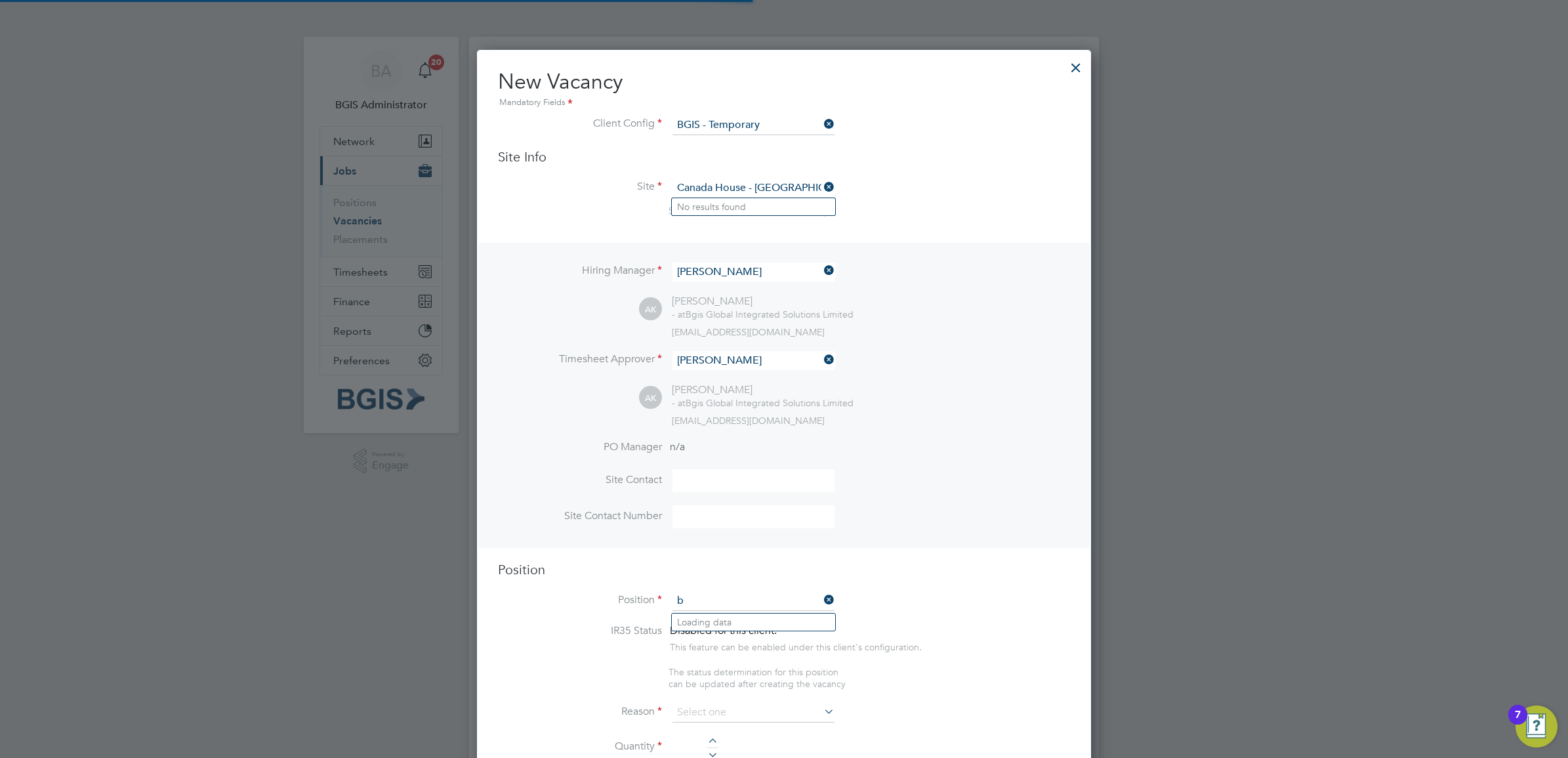
scroll to position [2033, 614]
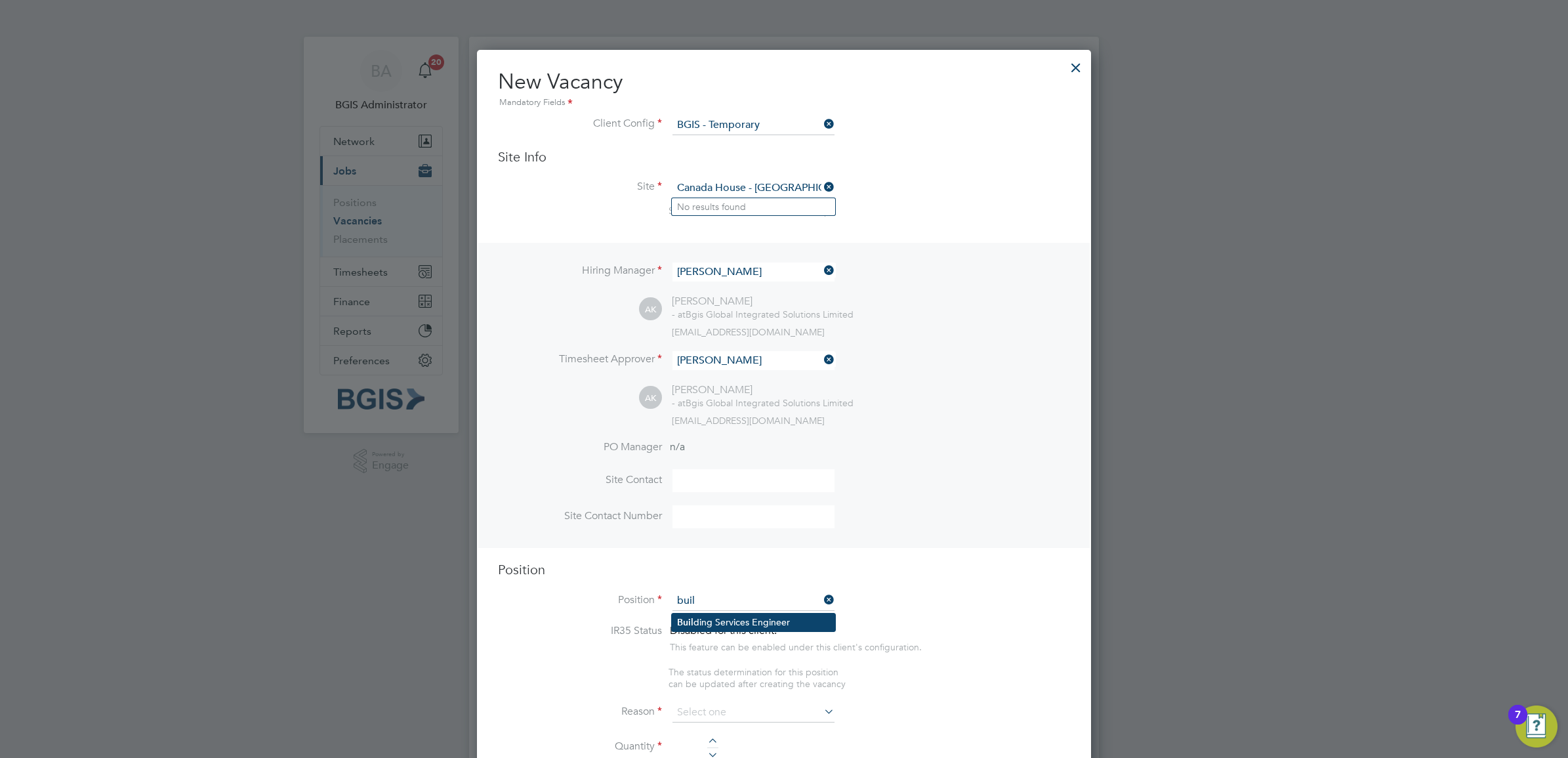
click at [730, 621] on li "Buil ding Services Engineer" at bounding box center [753, 622] width 164 height 18
type input "Building Services Engineer"
type textarea "To ensure all environmental conditions are maintained at all times with regard …"
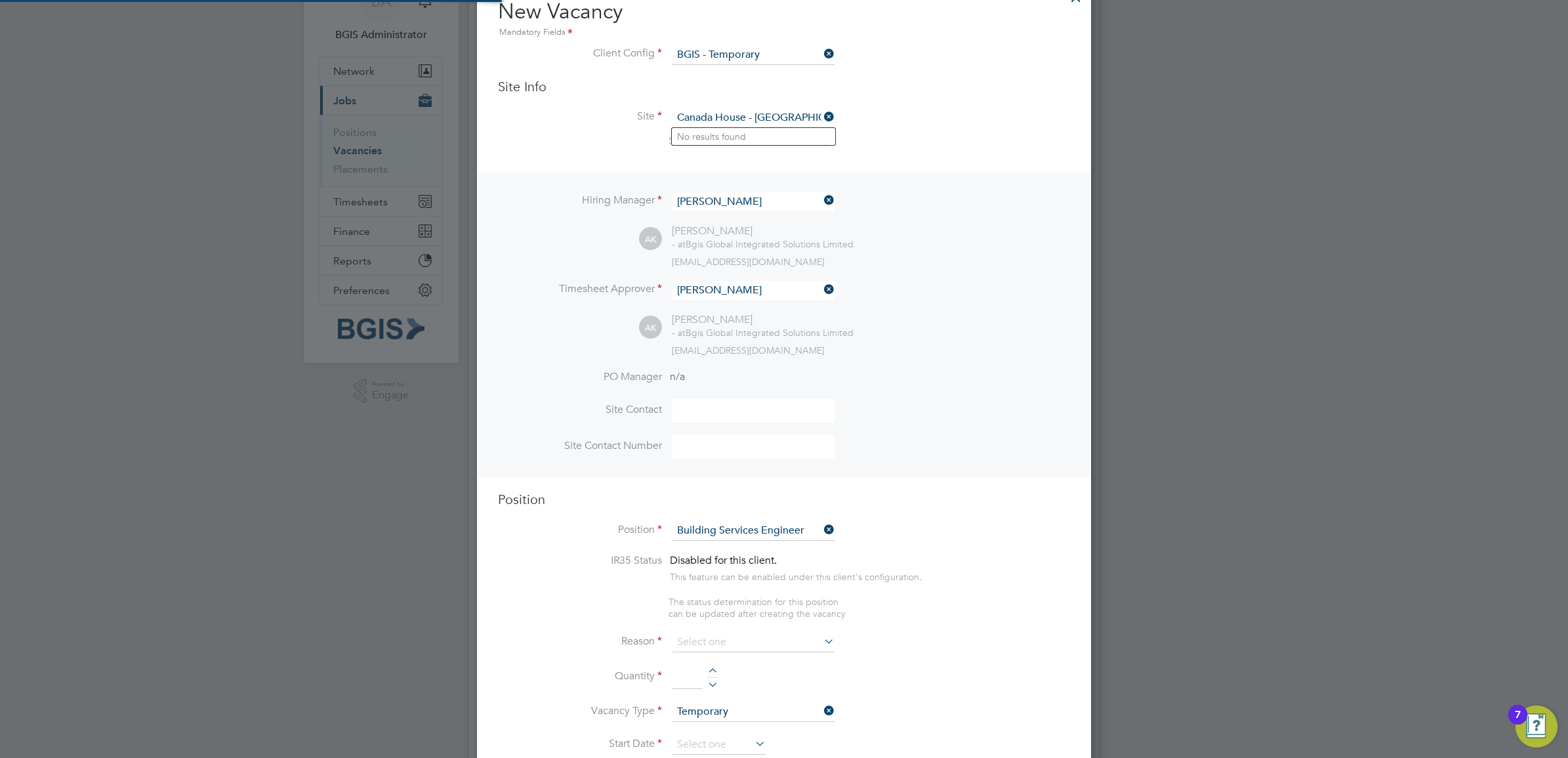
scroll to position [328, 0]
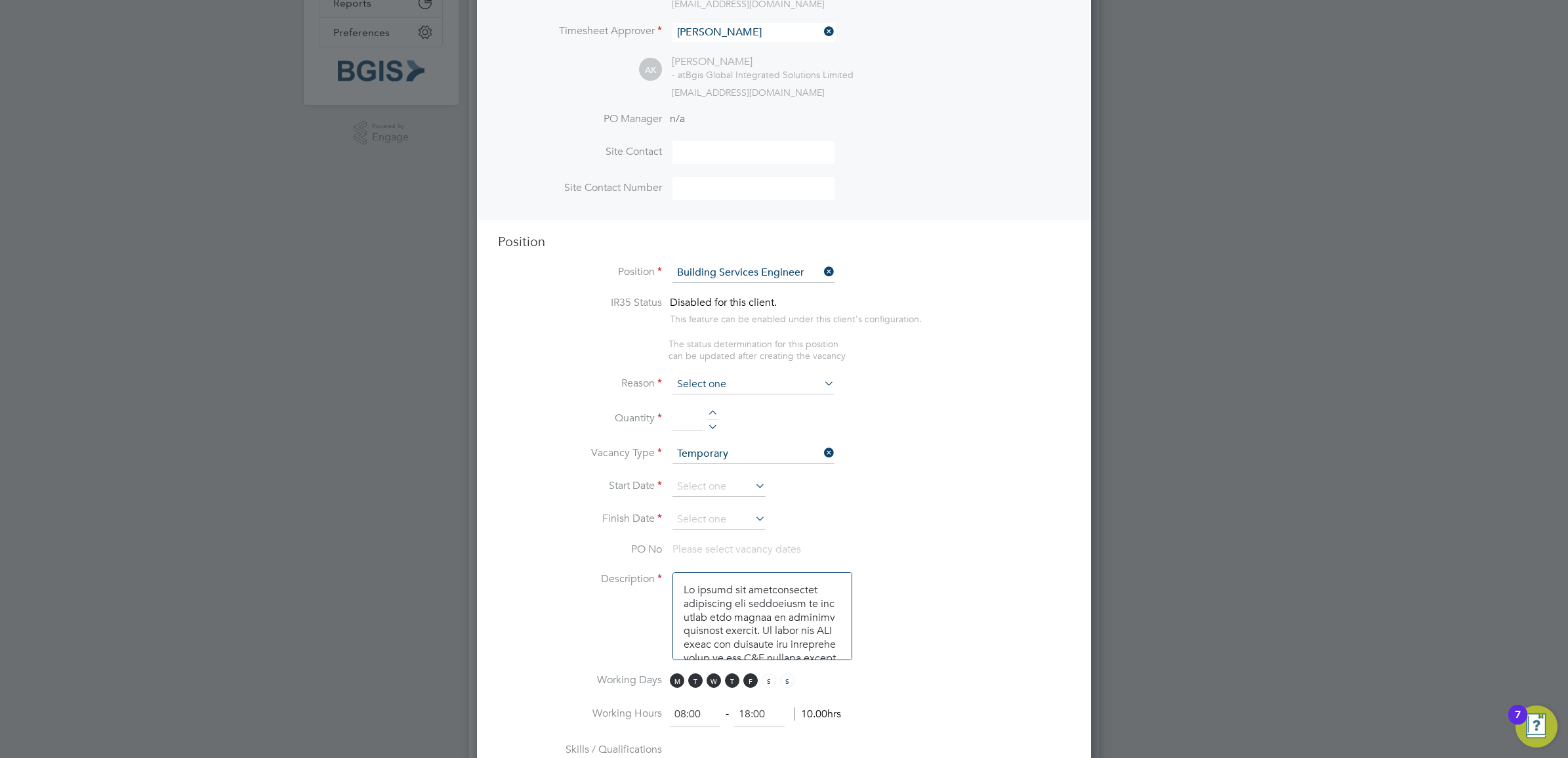
click at [736, 377] on input at bounding box center [753, 384] width 162 height 20
click at [728, 418] on li "Holiday" at bounding box center [753, 422] width 164 height 17
type input "Holiday"
drag, startPoint x: 723, startPoint y: 385, endPoint x: 723, endPoint y: 399, distance: 14.0
click at [723, 387] on input at bounding box center [753, 384] width 162 height 20
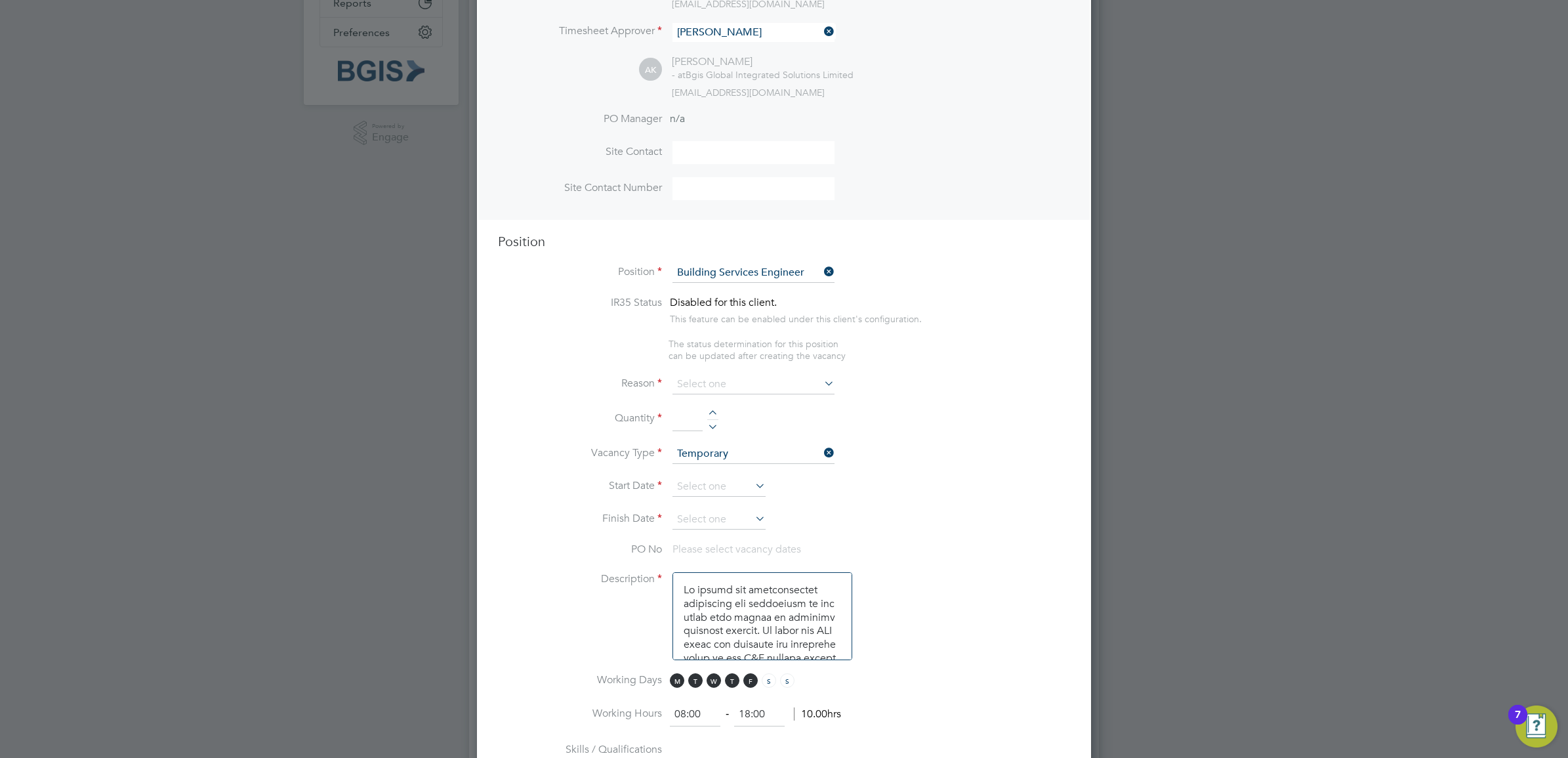
click at [719, 438] on li "Extra Work" at bounding box center [753, 440] width 164 height 17
type input "Extra Work"
drag, startPoint x: 684, startPoint y: 414, endPoint x: 686, endPoint y: 420, distance: 6.3
click at [684, 414] on input at bounding box center [687, 419] width 30 height 24
type input "1"
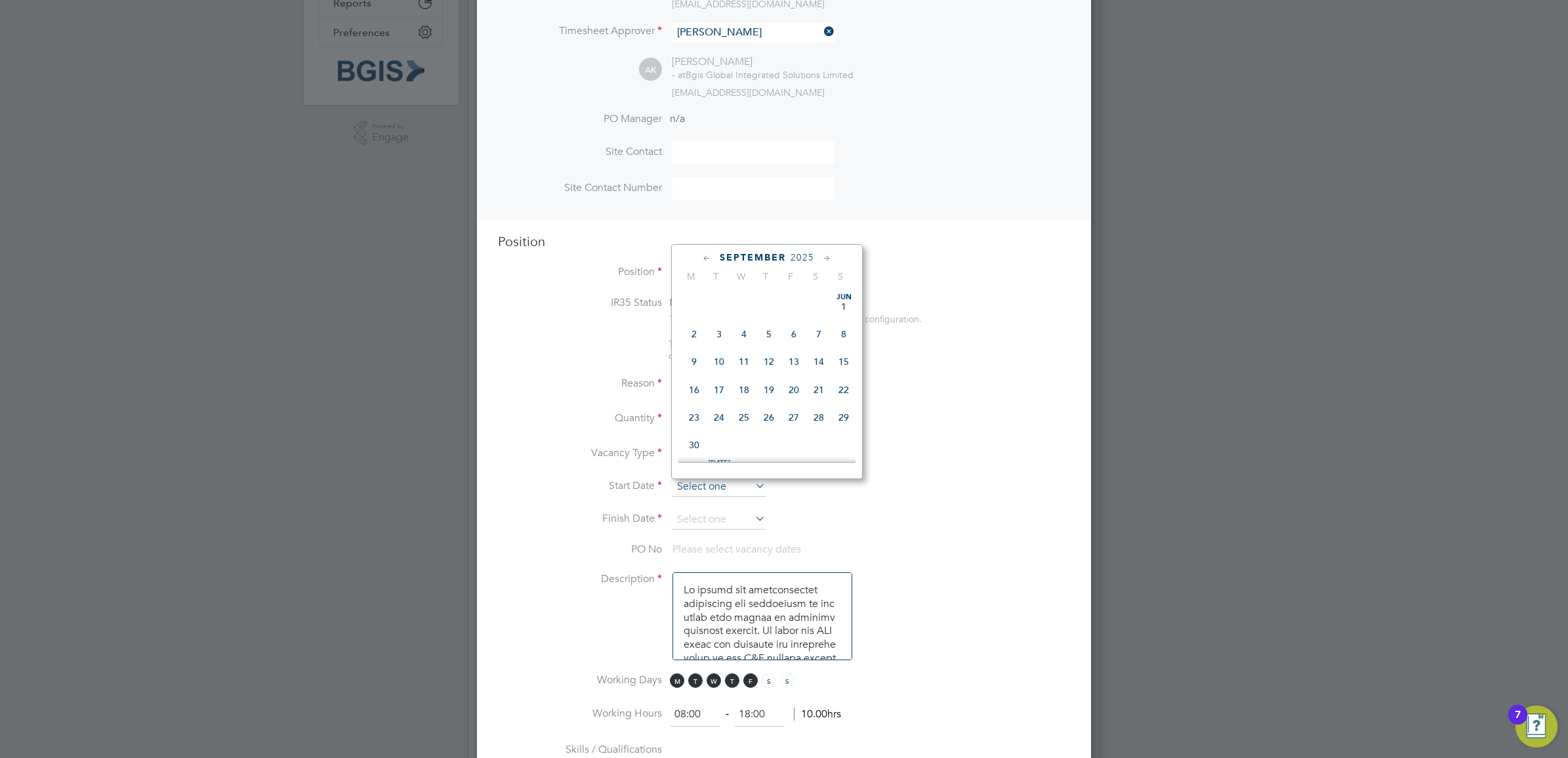
click at [746, 487] on input at bounding box center [719, 486] width 93 height 20
click at [814, 359] on span "6" at bounding box center [818, 347] width 25 height 25
type input "[DATE]"
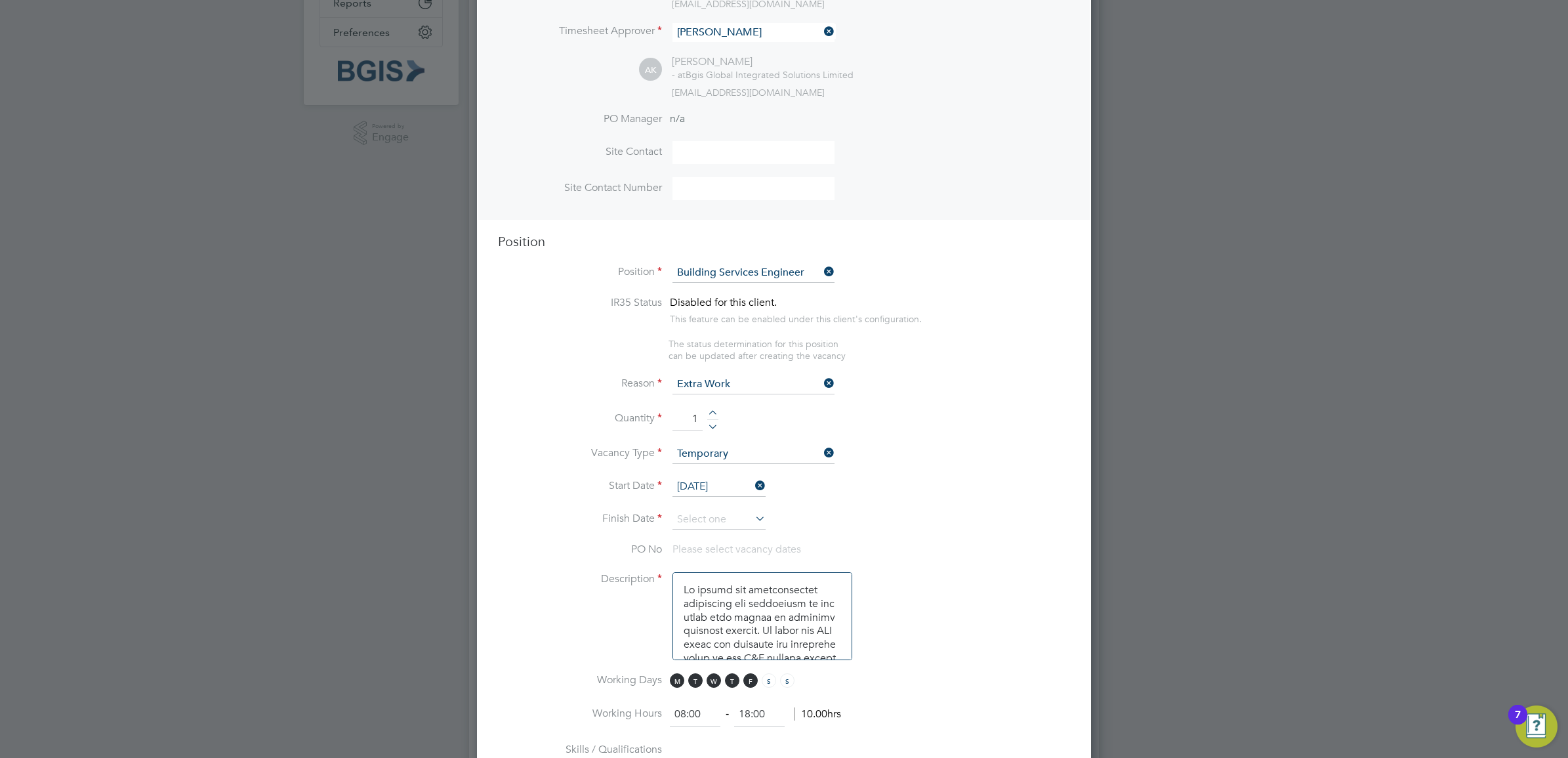
drag, startPoint x: 690, startPoint y: 519, endPoint x: 748, endPoint y: 507, distance: 59.2
click at [692, 522] on input at bounding box center [719, 519] width 93 height 20
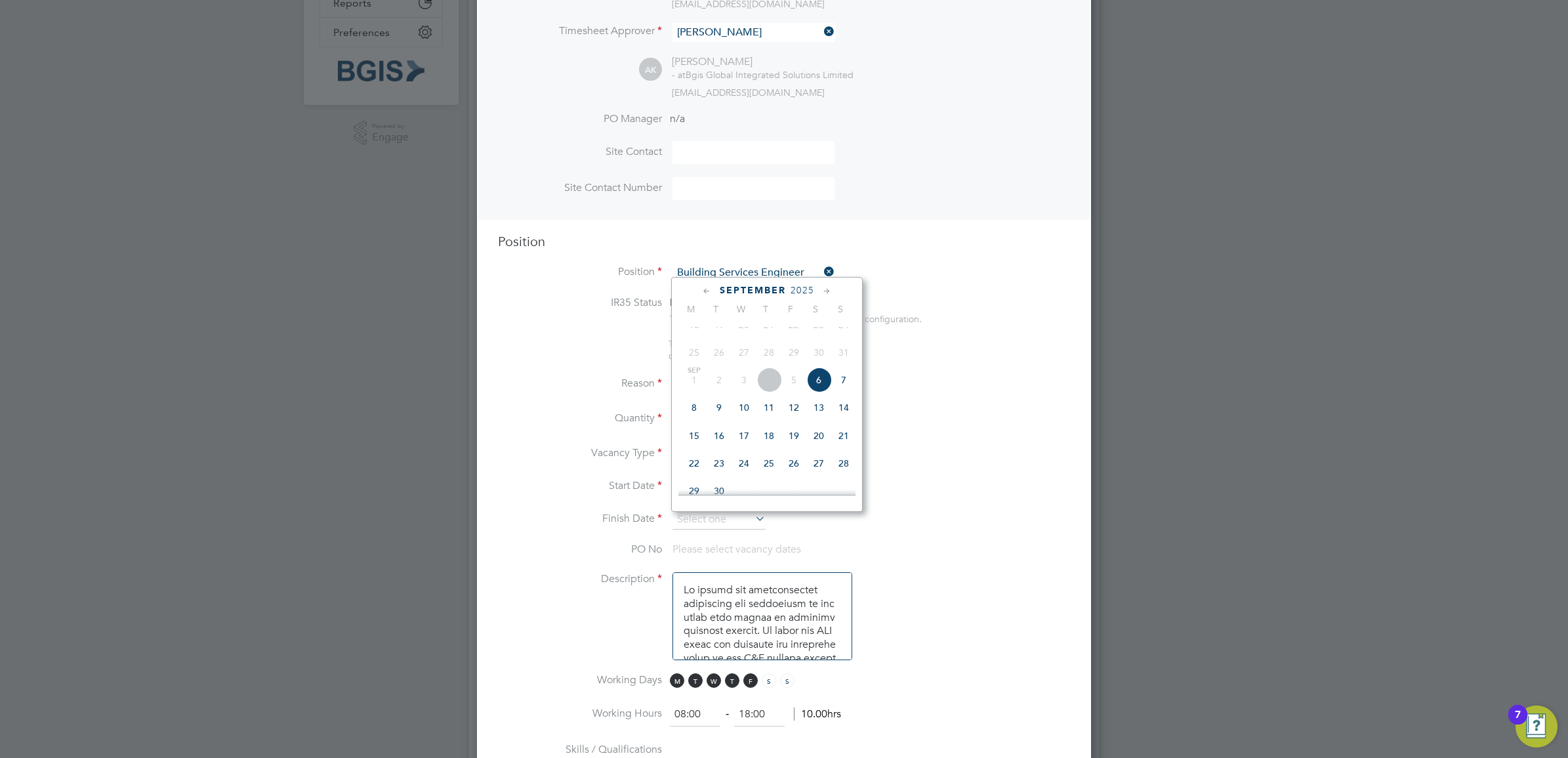
click at [824, 391] on span "6" at bounding box center [818, 379] width 25 height 25
type input "[DATE]"
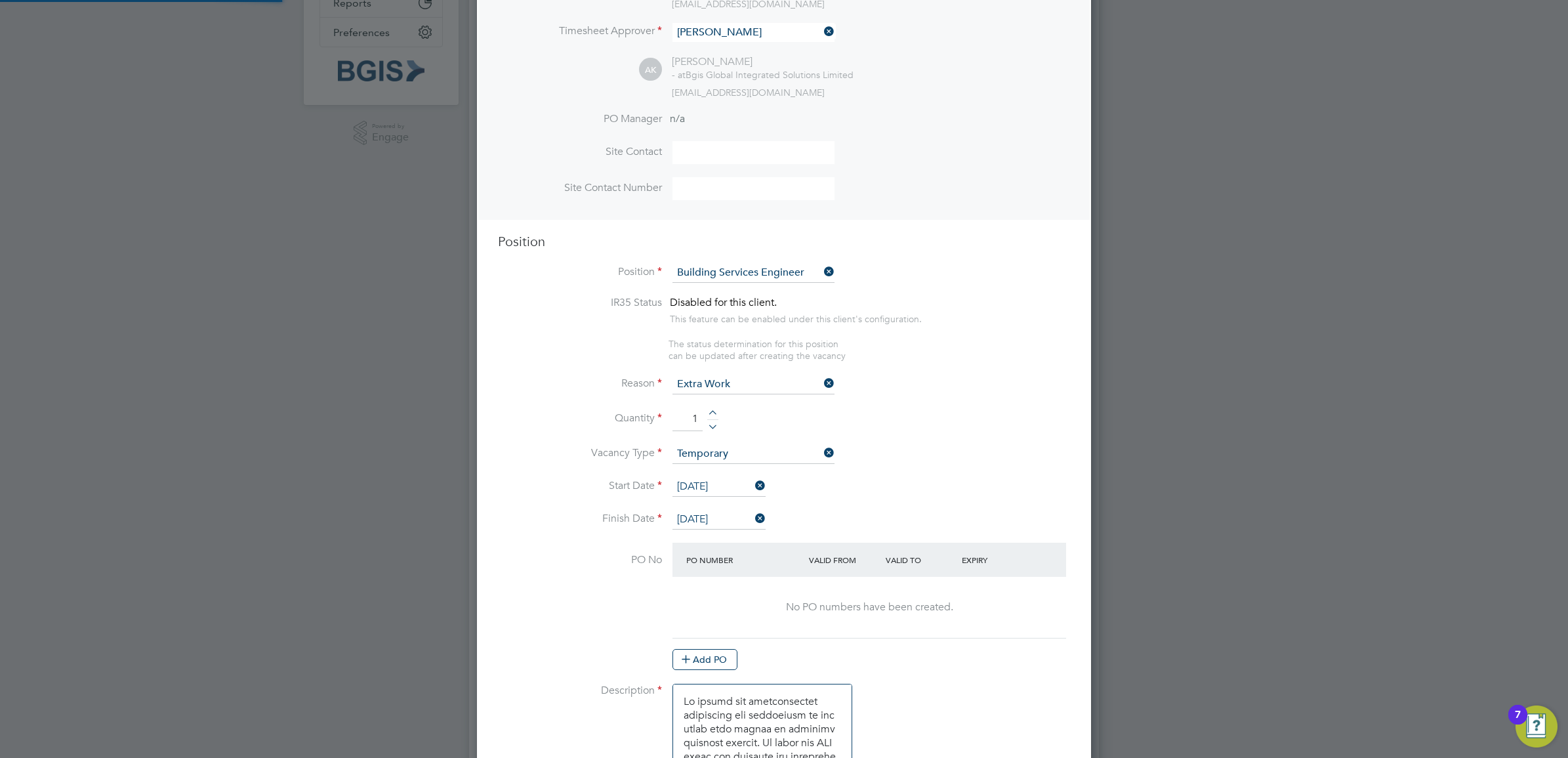
scroll to position [2222, 614]
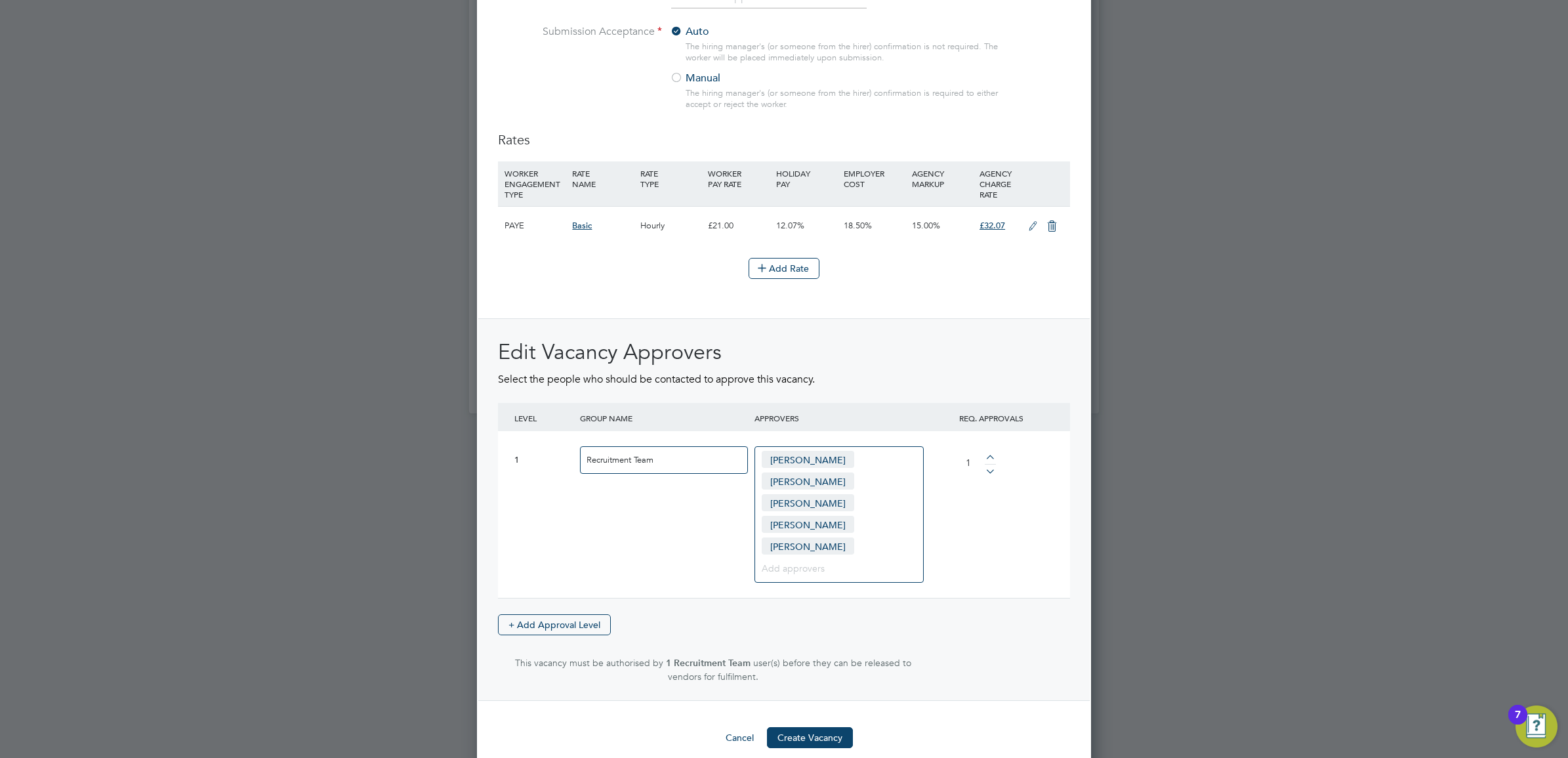
click at [681, 82] on div at bounding box center [676, 78] width 13 height 13
drag, startPoint x: 807, startPoint y: 728, endPoint x: 817, endPoint y: 722, distance: 11.7
click at [807, 727] on button "Create Vacancy" at bounding box center [810, 737] width 86 height 21
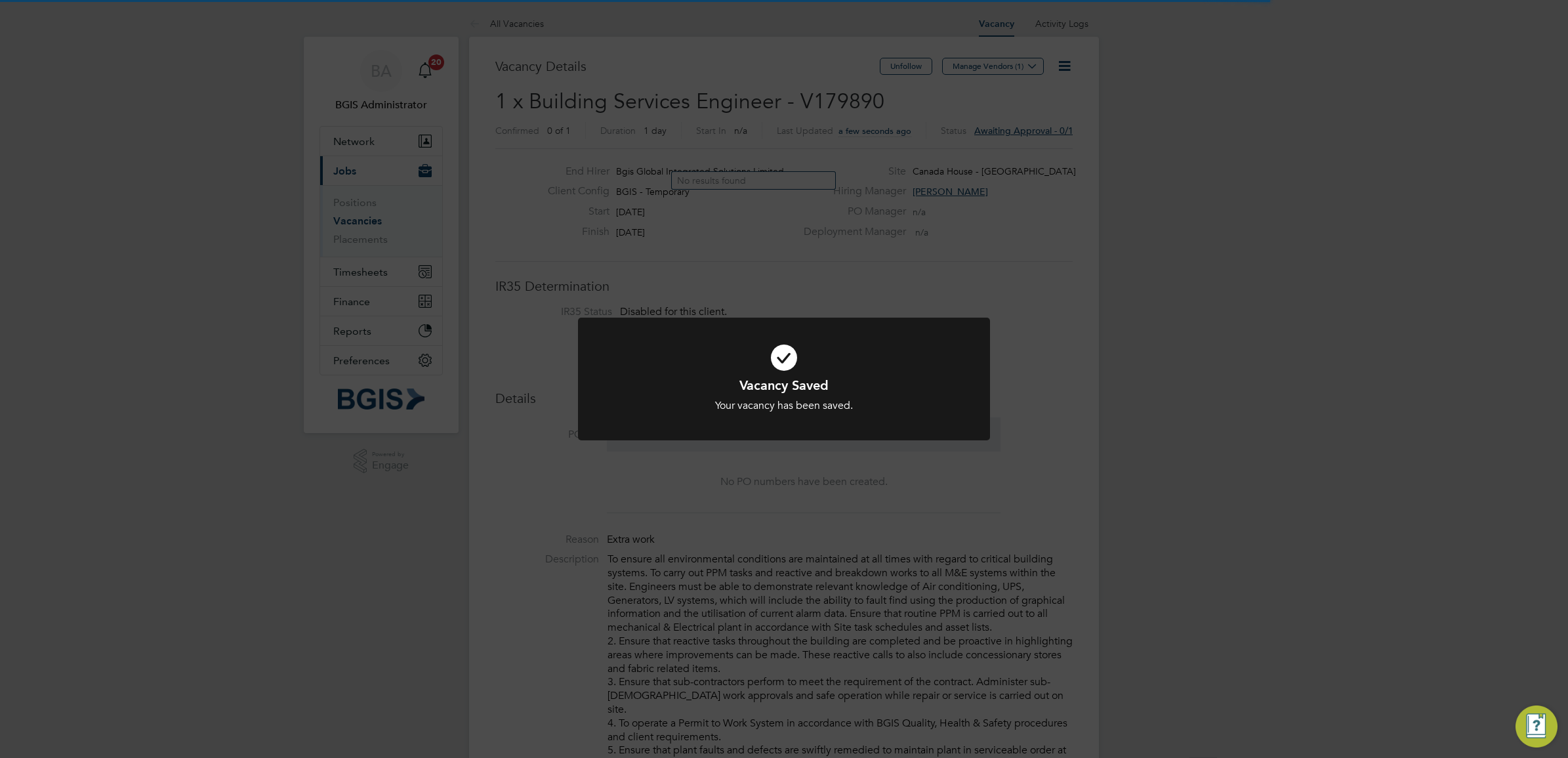
click at [904, 171] on div "Vacancy Saved Your vacancy has been saved. Cancel Okay" at bounding box center [784, 379] width 1568 height 758
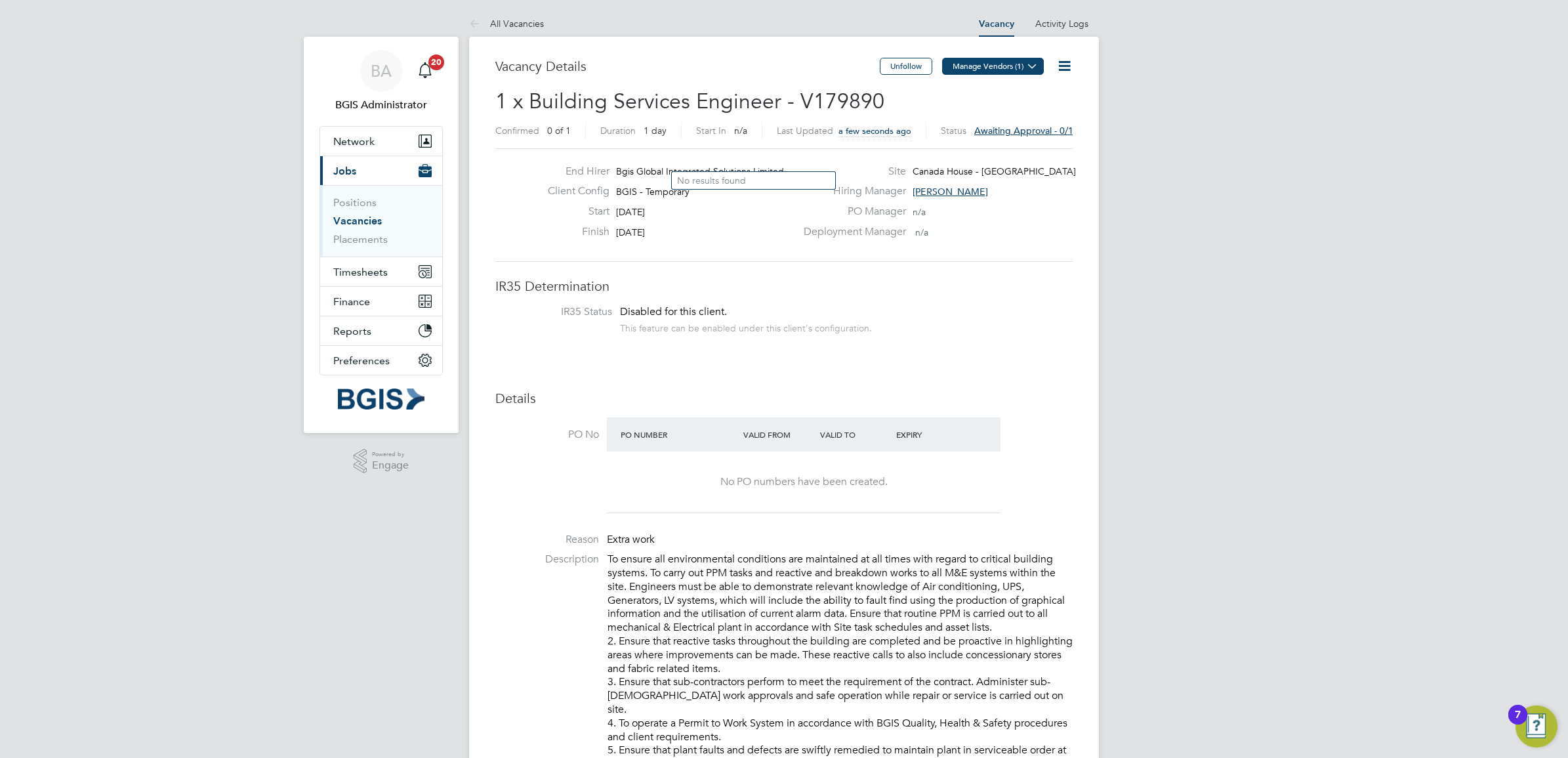
click at [998, 73] on button "Manage Vendors (1)" at bounding box center [992, 65] width 101 height 17
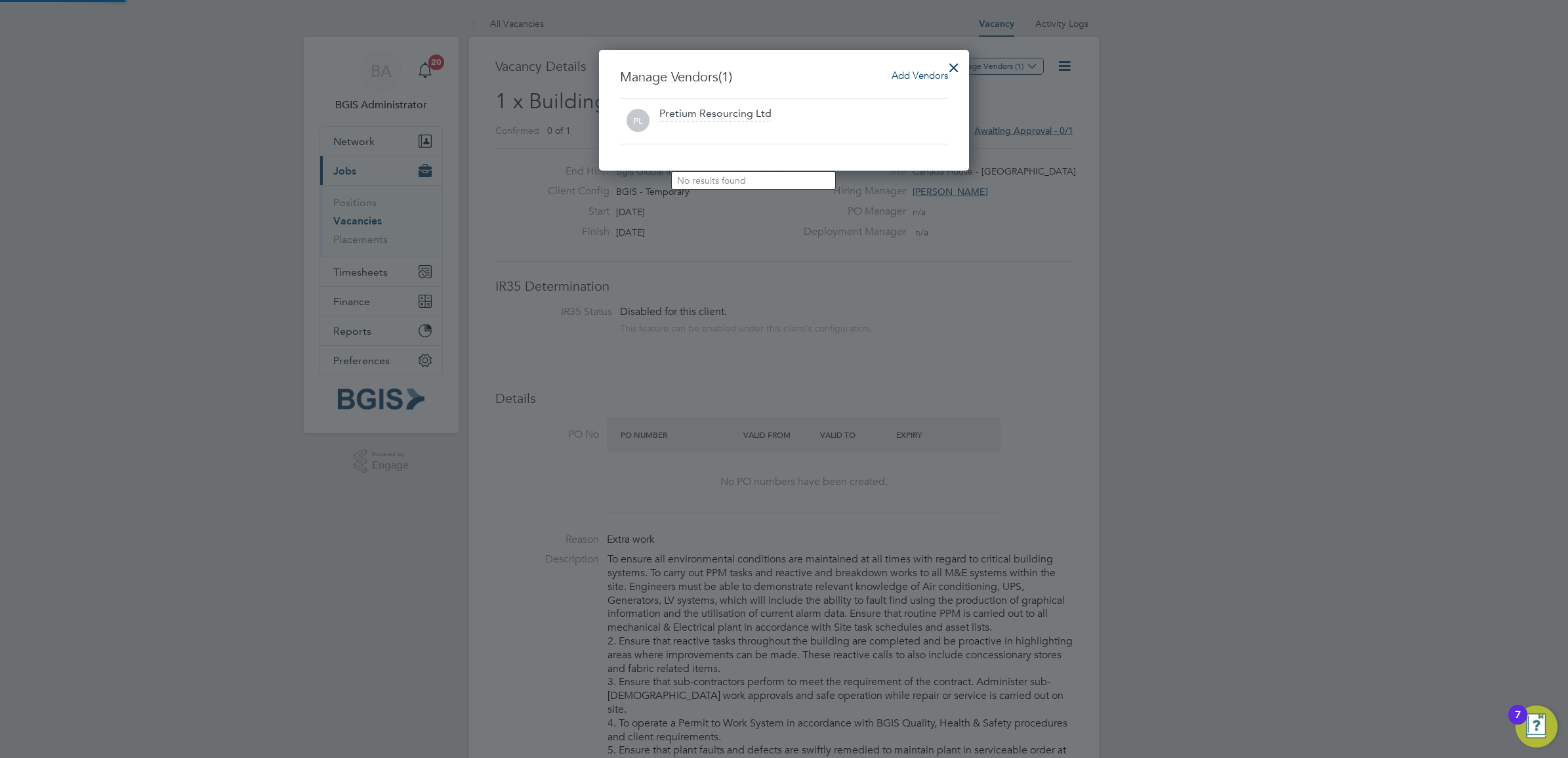
click at [933, 73] on span "Add Vendors" at bounding box center [920, 75] width 57 height 13
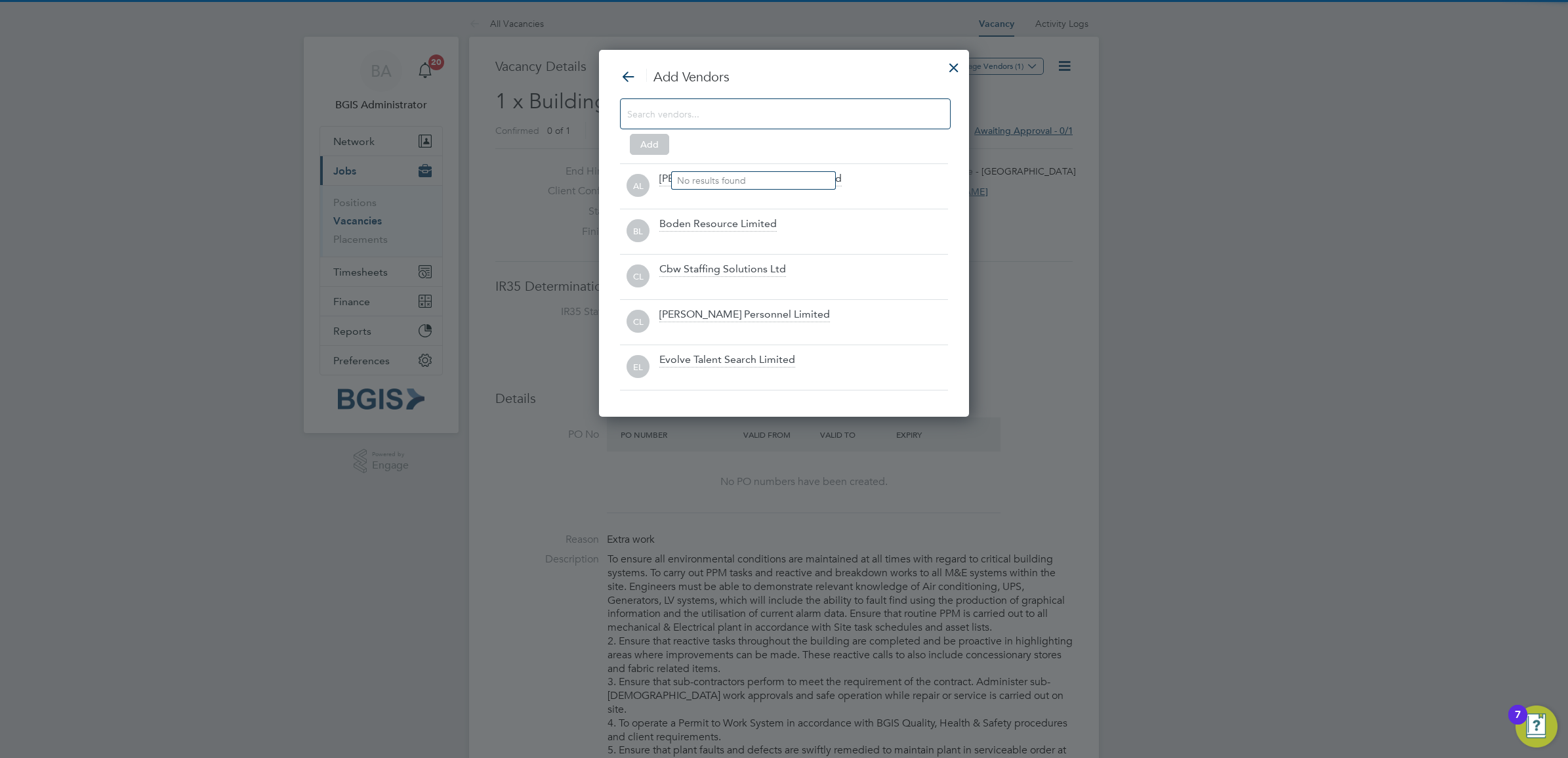
click at [735, 89] on div "Add Vendors Add AL Alice Rose Recruitment Limited BL Boden Resource Limited CL …" at bounding box center [783, 228] width 328 height 322
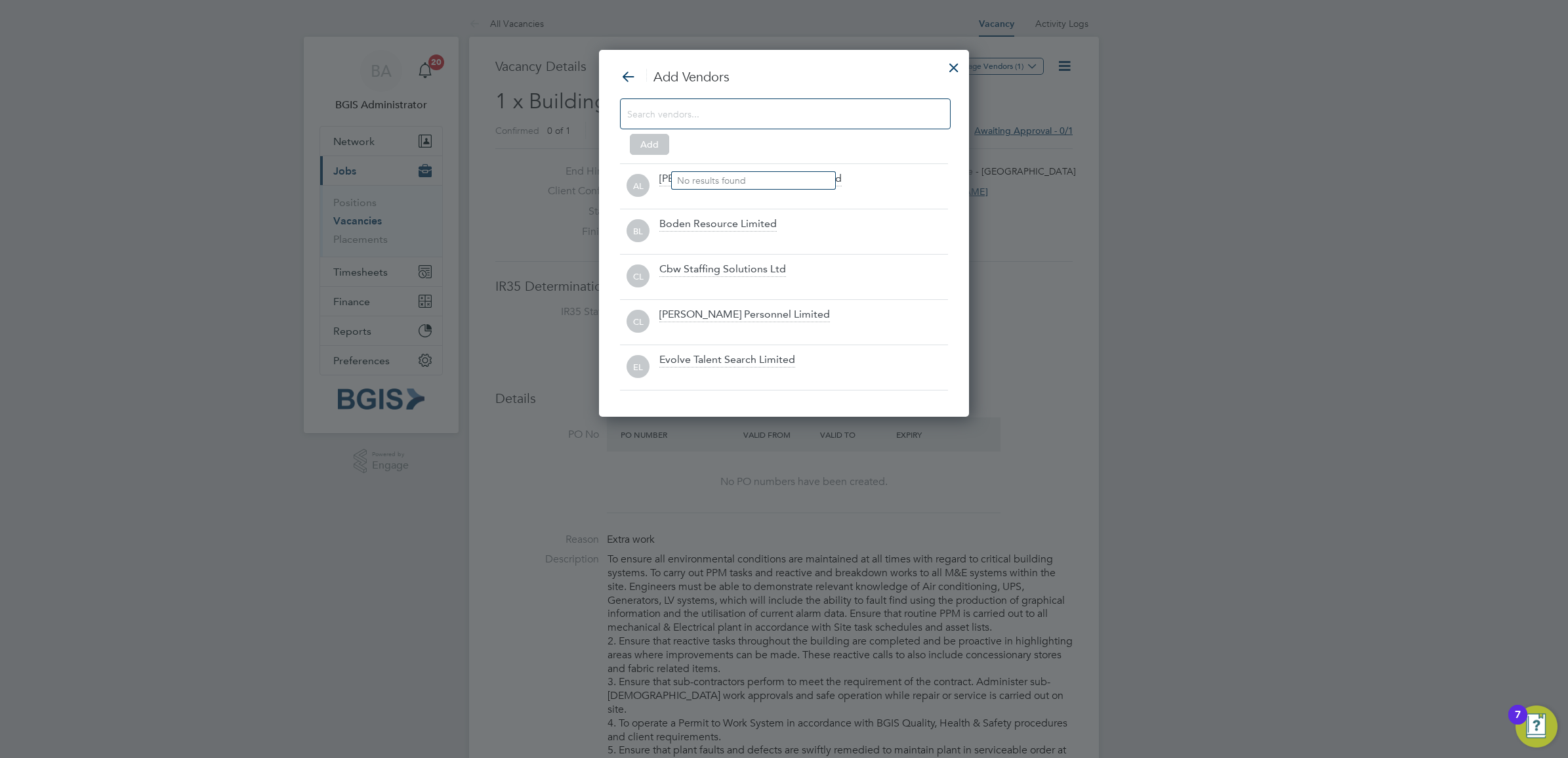
click at [730, 115] on input at bounding box center [774, 113] width 295 height 17
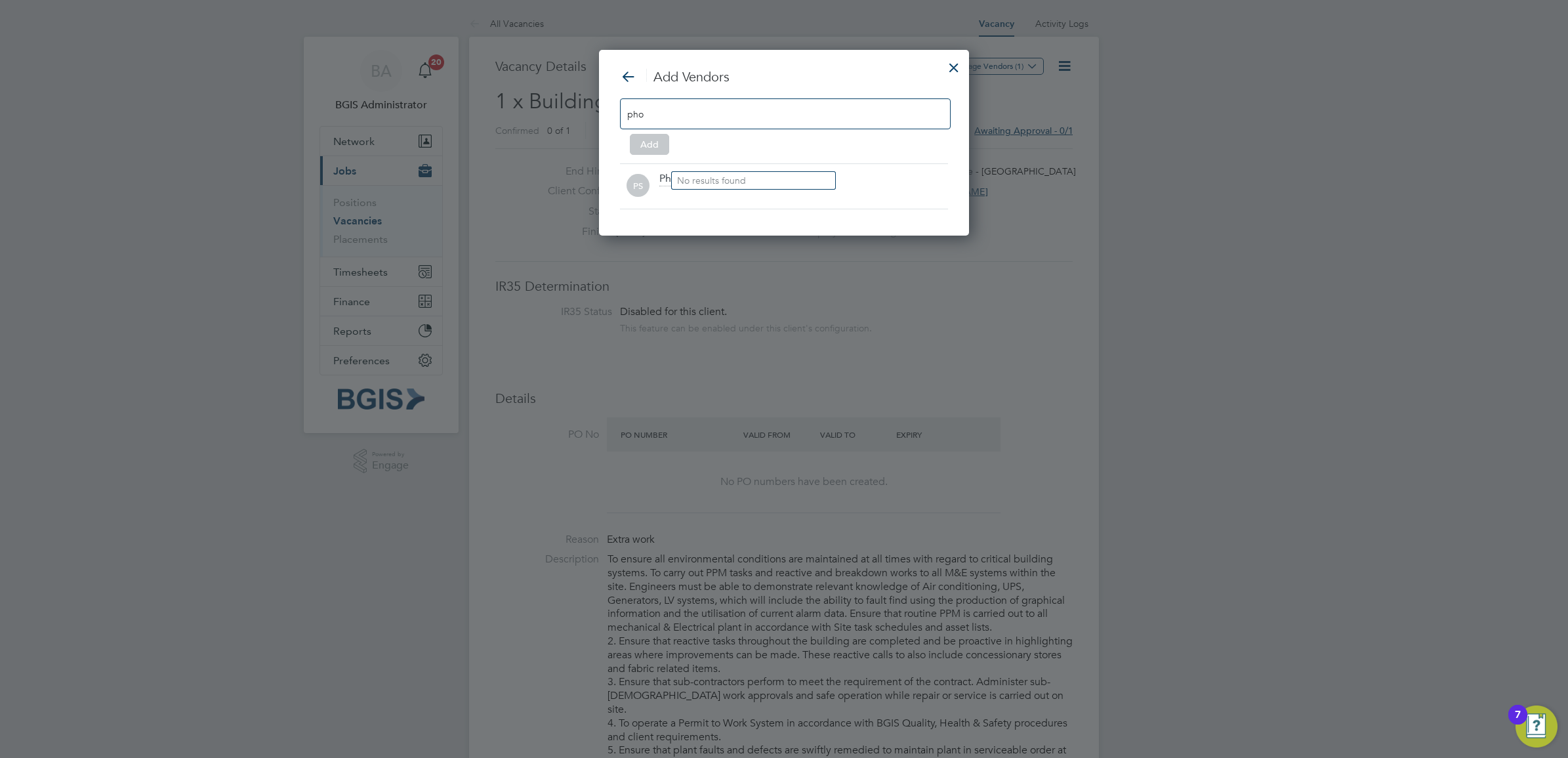
type input "pho"
click at [671, 189] on ul "No results found" at bounding box center [753, 180] width 164 height 18
click at [674, 196] on div at bounding box center [803, 195] width 288 height 13
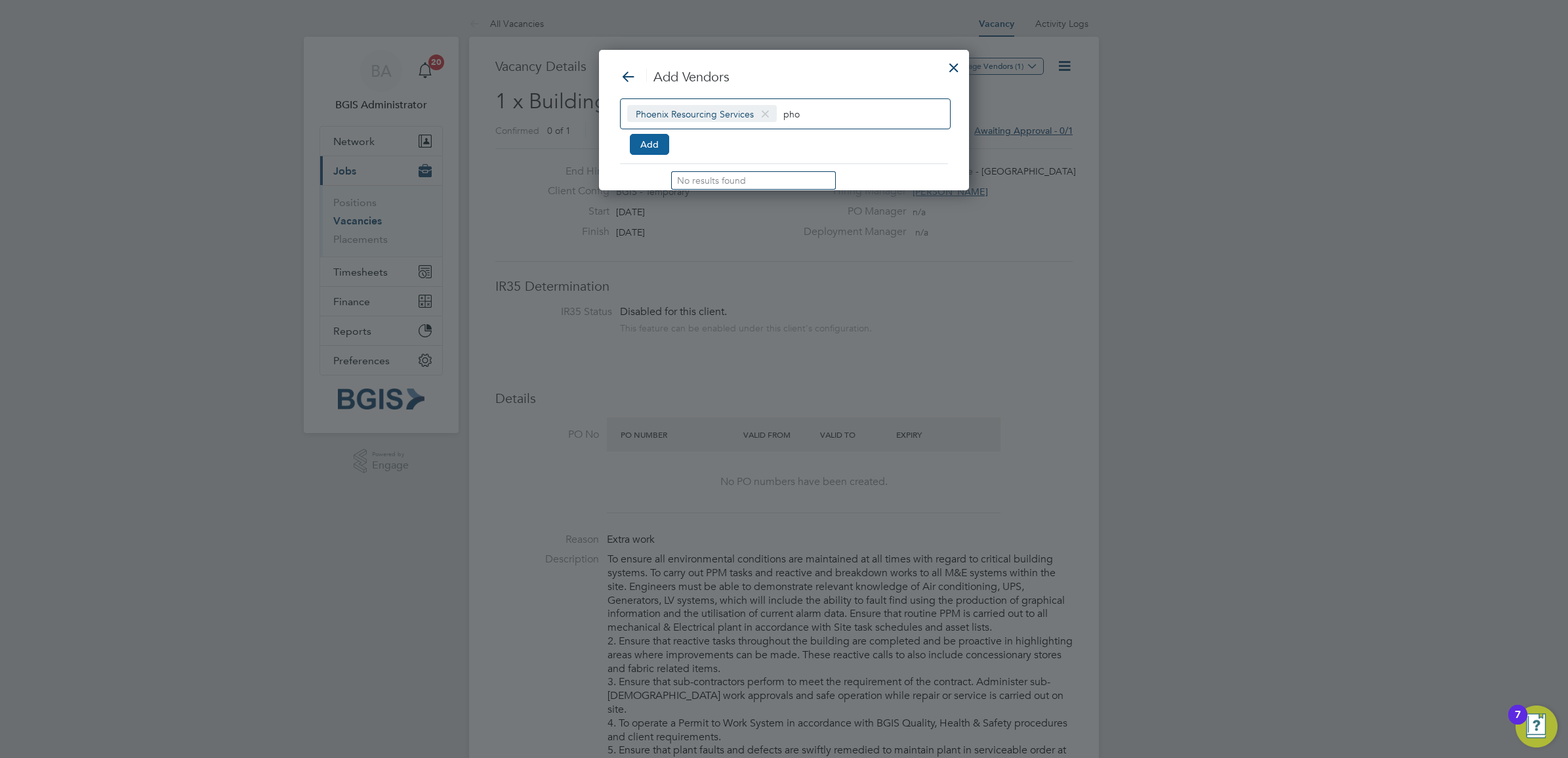
click at [649, 141] on button "Add" at bounding box center [649, 145] width 39 height 21
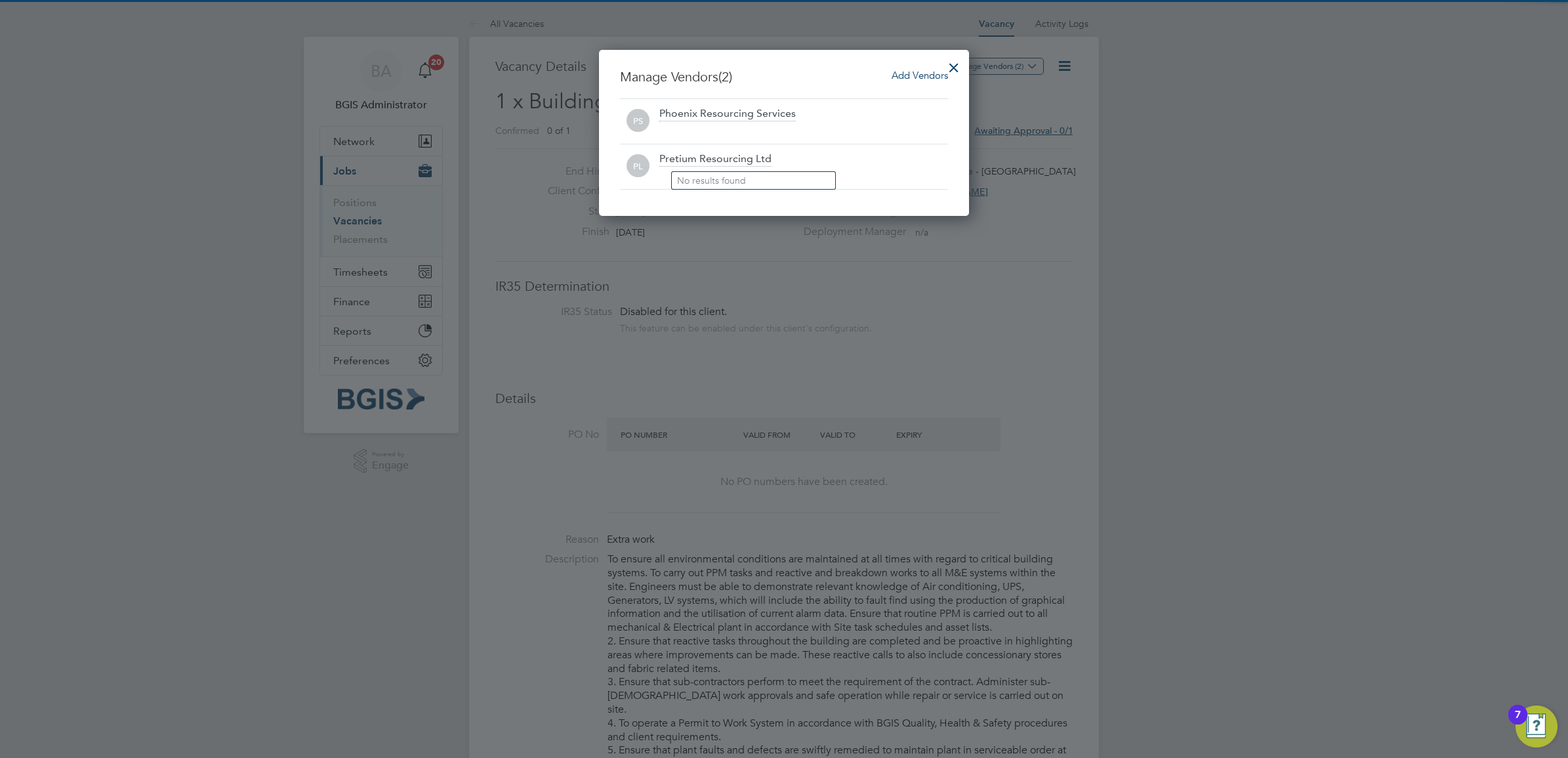
drag, startPoint x: 951, startPoint y: 61, endPoint x: 943, endPoint y: 66, distance: 9.4
click at [951, 63] on div at bounding box center [954, 65] width 24 height 24
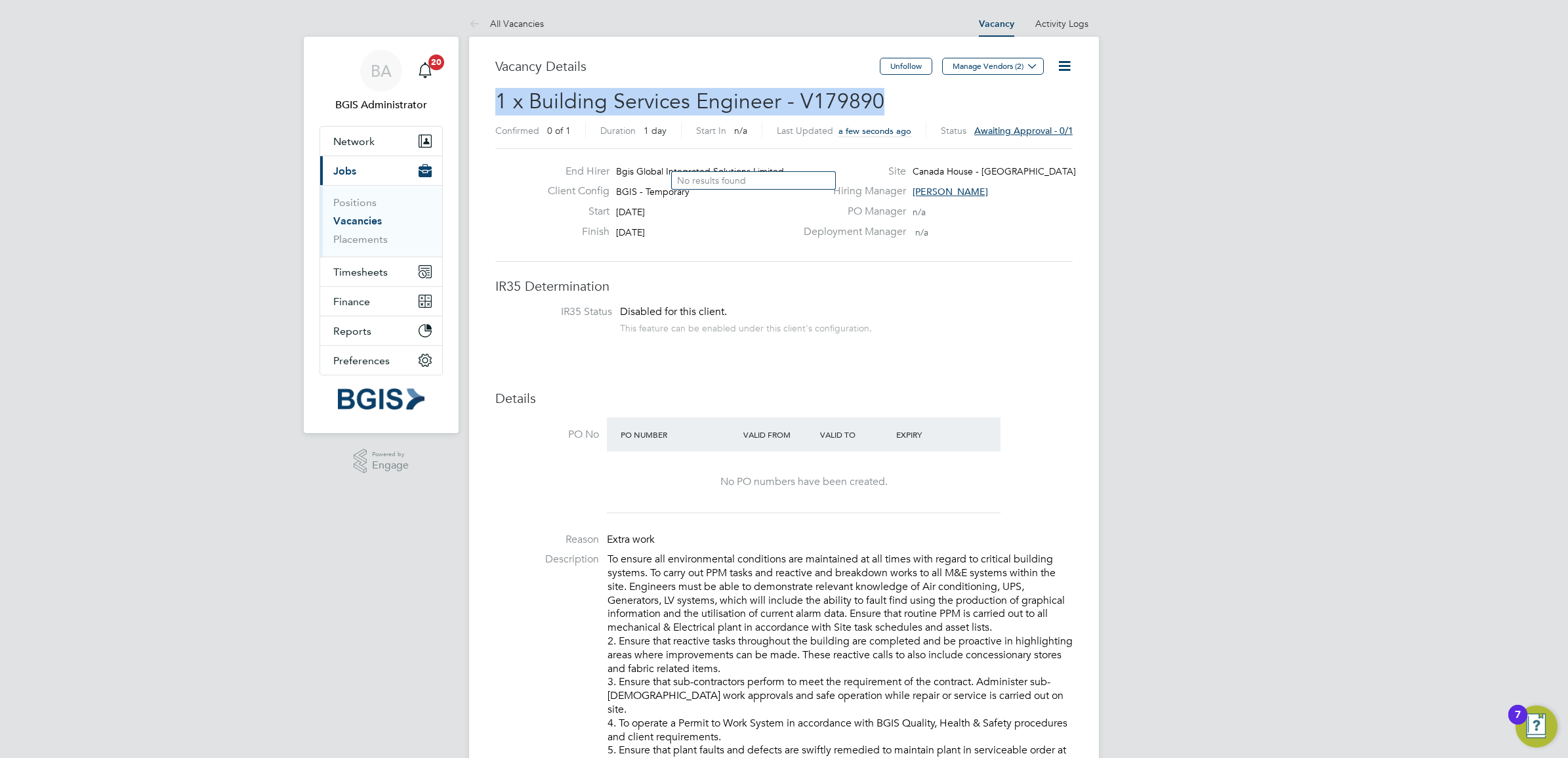
drag, startPoint x: 874, startPoint y: 101, endPoint x: 477, endPoint y: 109, distance: 397.1
copy span "1 x Building Services Engineer - V179890"
click at [1057, 67] on icon at bounding box center [1064, 65] width 17 height 17
click at [1035, 138] on li "Approve All Levels" at bounding box center [1023, 141] width 94 height 18
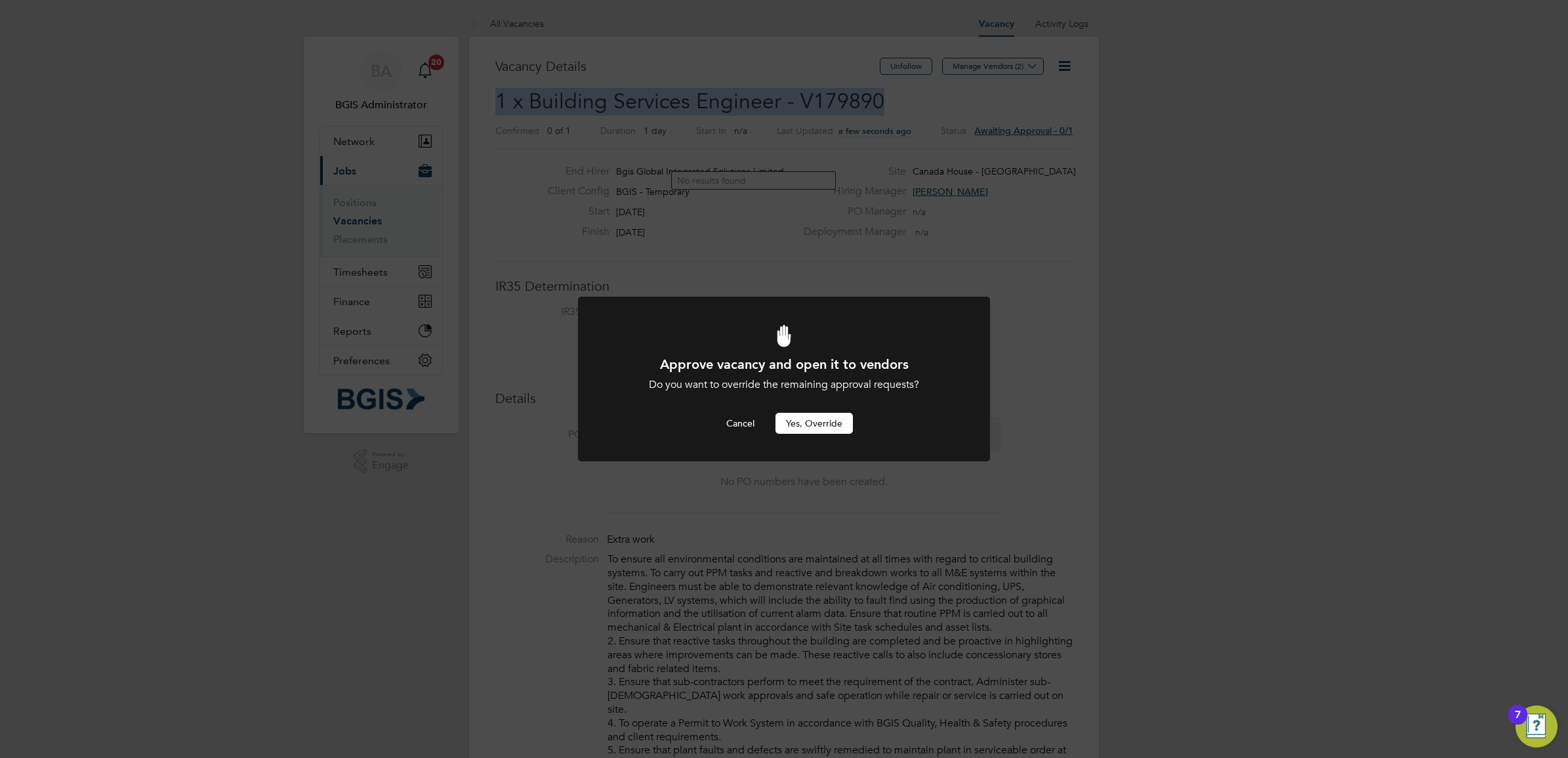
click at [827, 422] on button "Yes, Override" at bounding box center [814, 423] width 77 height 21
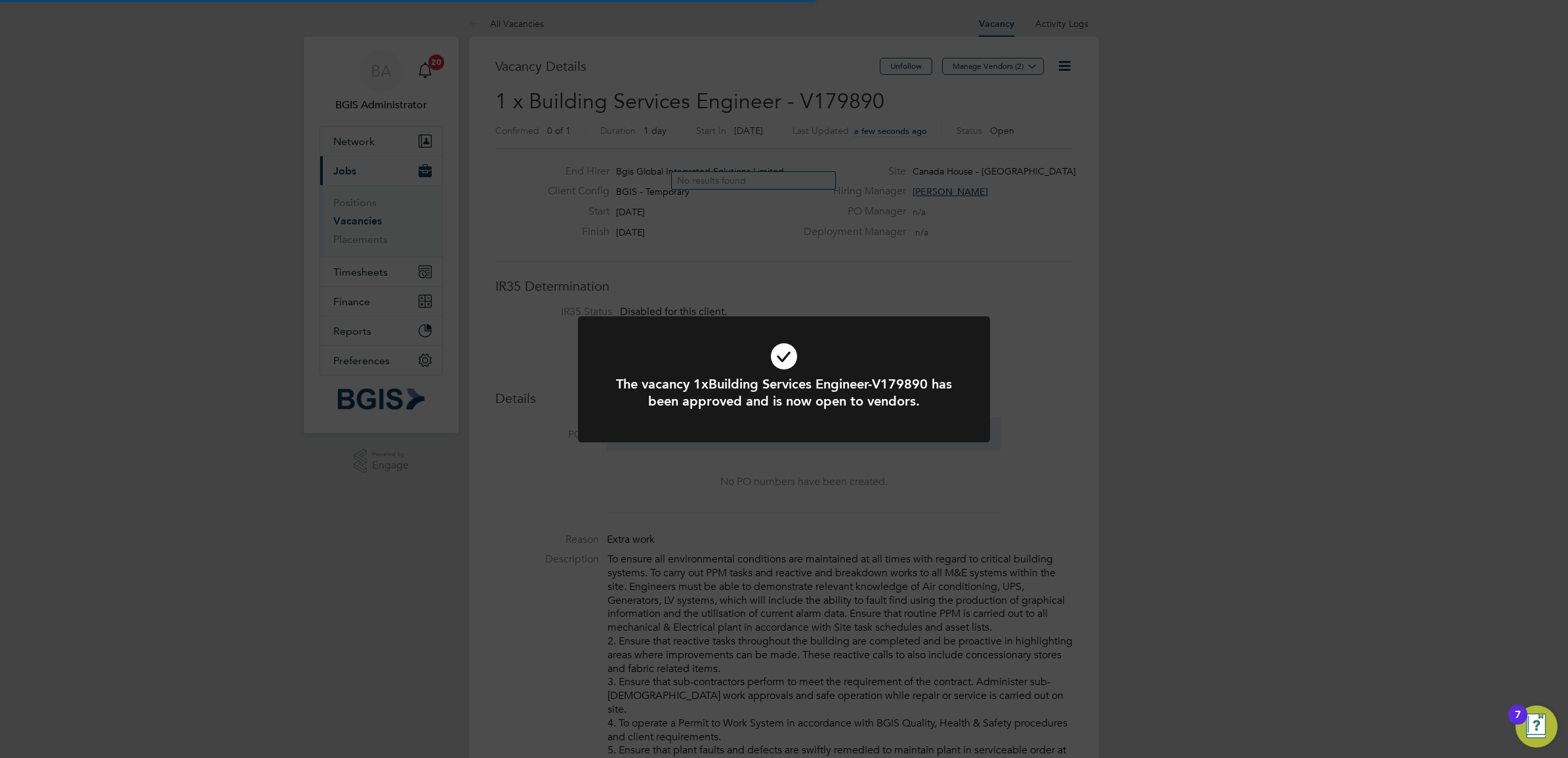
click at [746, 526] on div "The vacancy 1xBuilding Services Engineer-V179890 has been approved and is now o…" at bounding box center [784, 379] width 1568 height 758
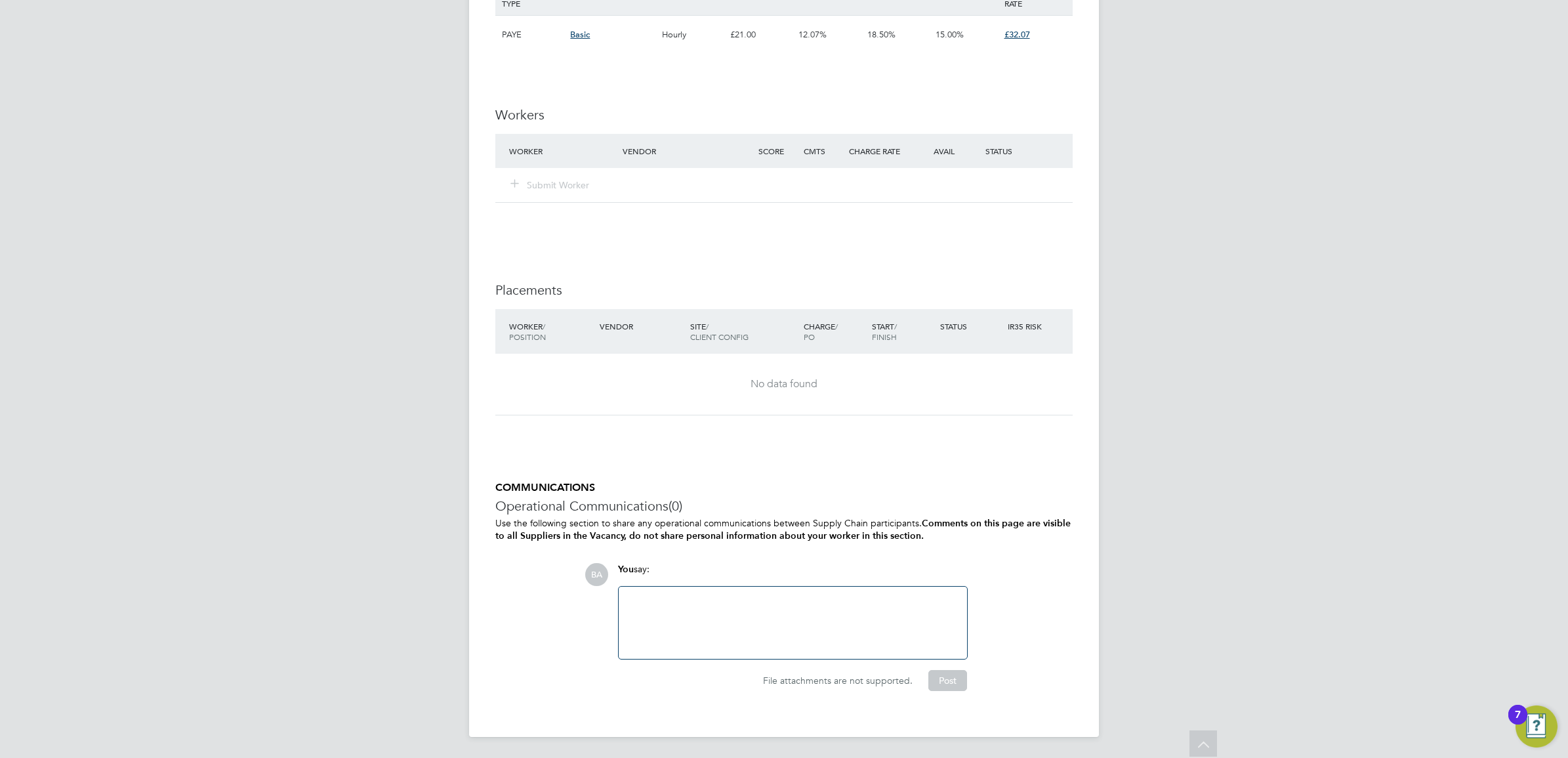
click at [741, 605] on div at bounding box center [793, 622] width 333 height 57
click at [630, 599] on div "Approved by nick" at bounding box center [793, 622] width 333 height 57
click at [947, 683] on button "Post" at bounding box center [948, 681] width 38 height 21
